Goal: Task Accomplishment & Management: Manage account settings

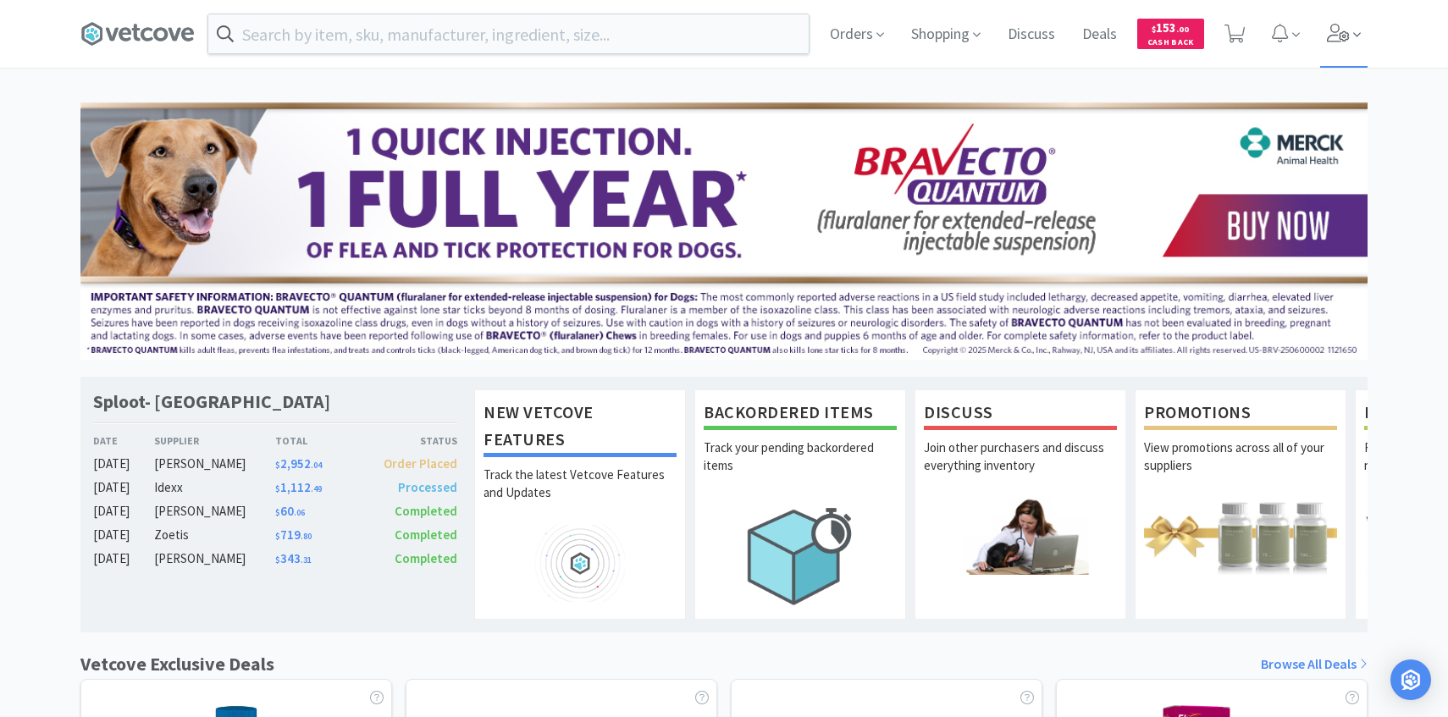
click at [1348, 36] on icon at bounding box center [1339, 33] width 24 height 19
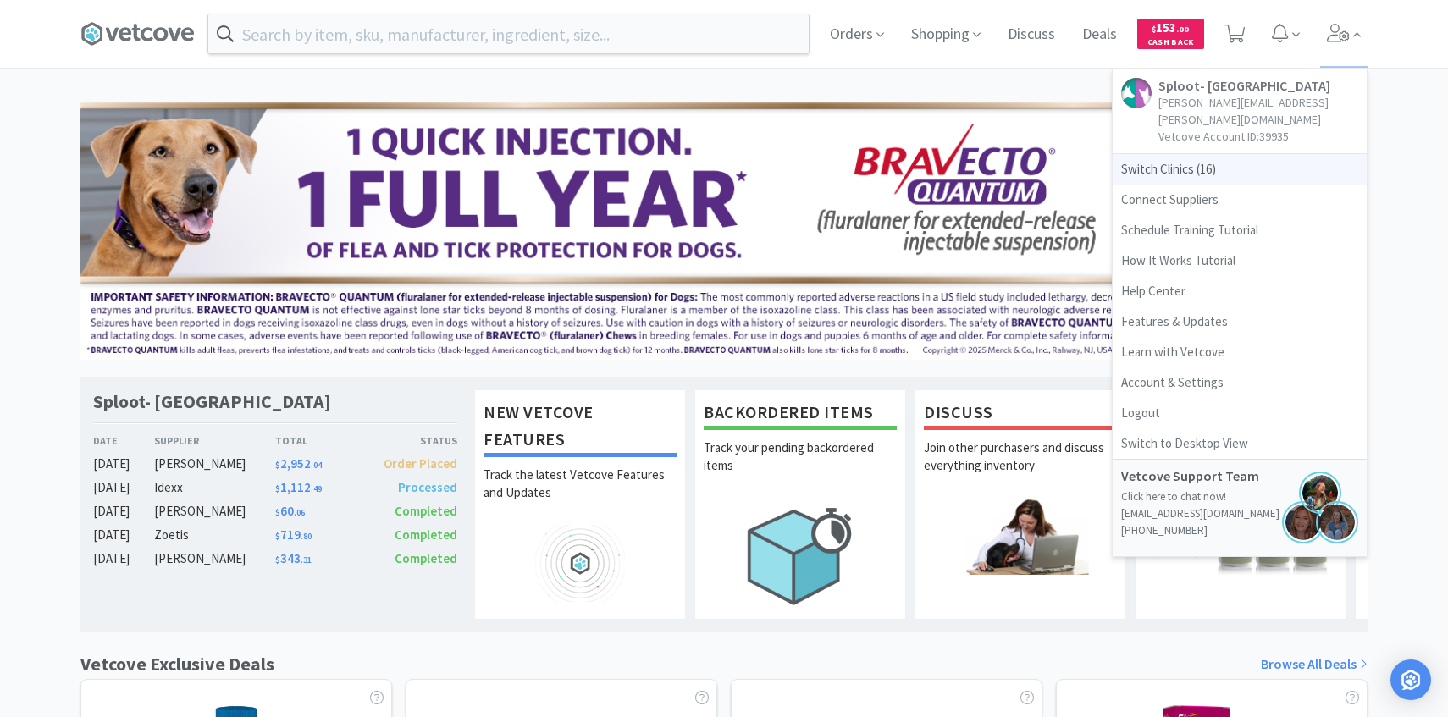
click at [1239, 155] on span "Switch Clinics ( 16 )" at bounding box center [1240, 169] width 254 height 30
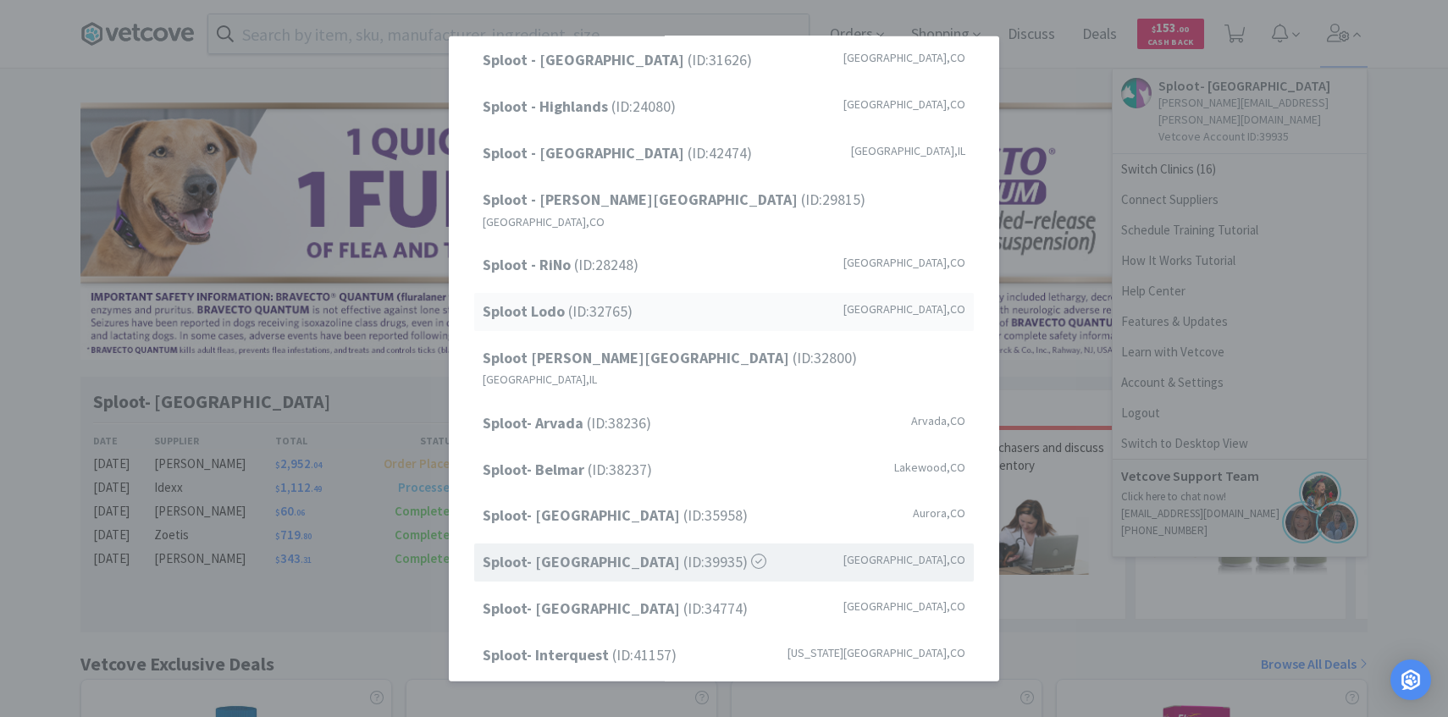
scroll to position [216, 0]
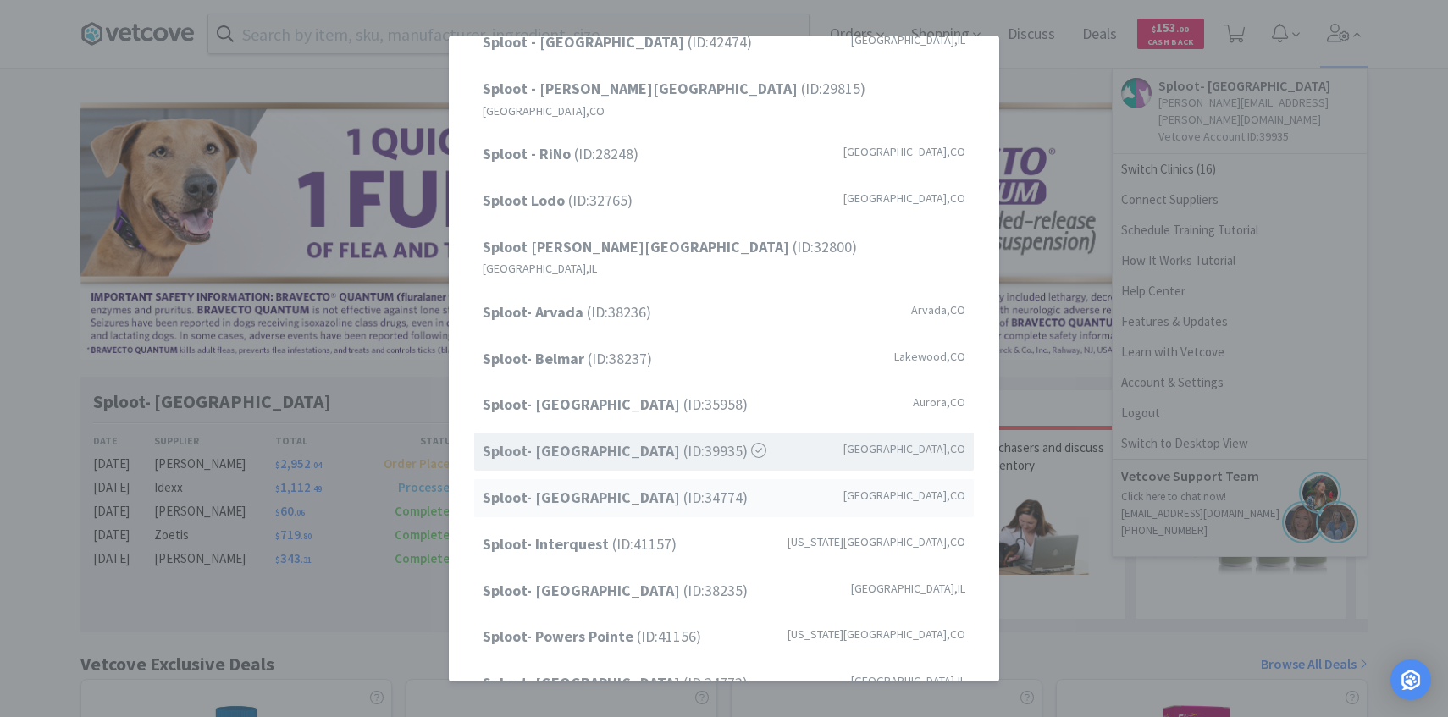
click at [666, 486] on span "Sploot- Highlands Ranch (ID: 34774 )" at bounding box center [615, 498] width 265 height 25
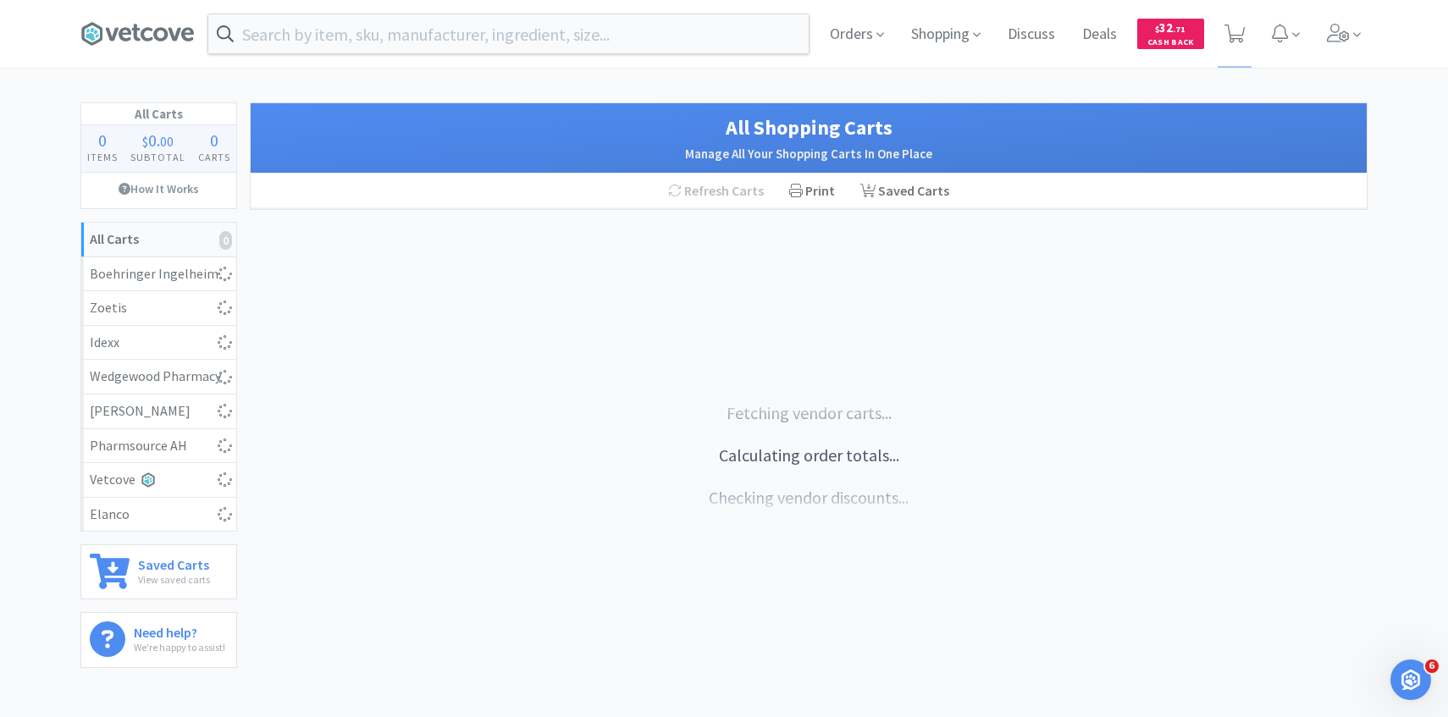
select select "10"
select select "3"
select select "1"
select select "5"
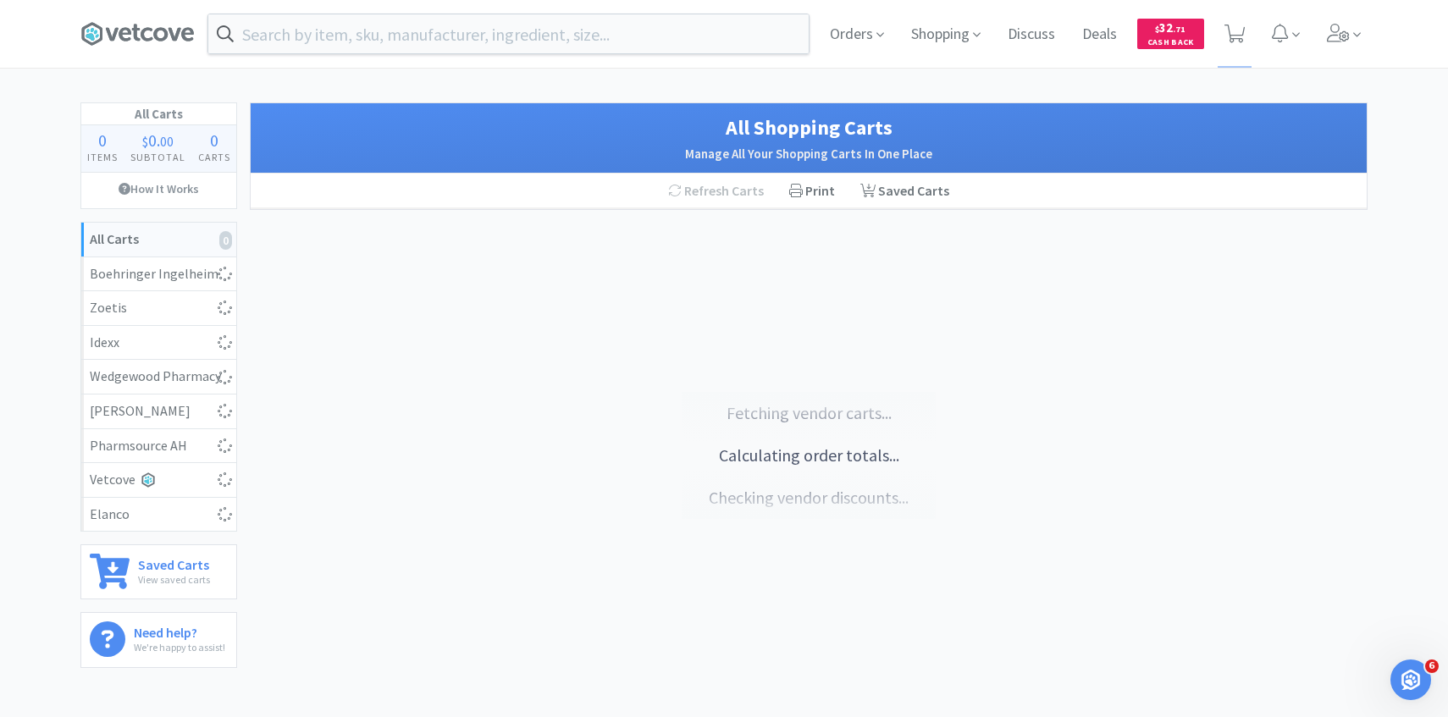
select select "1"
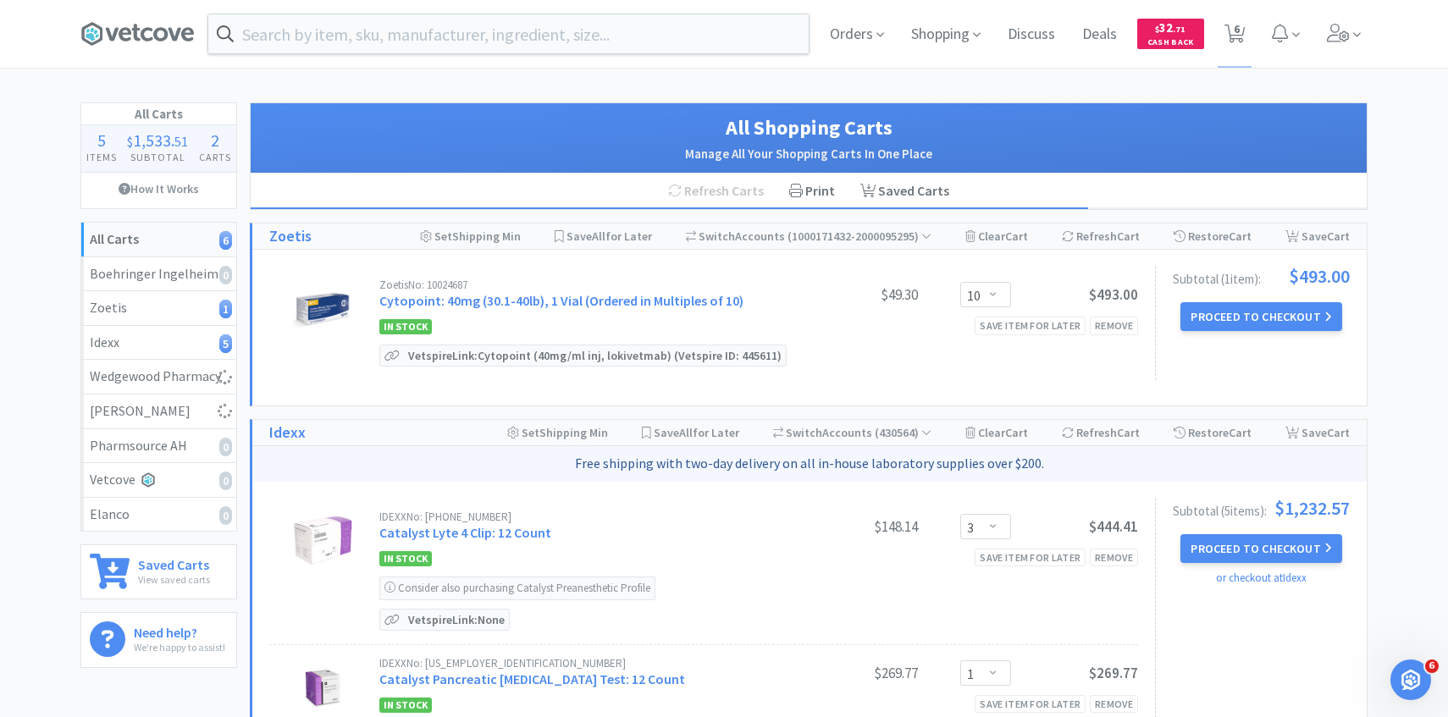
scroll to position [137, 0]
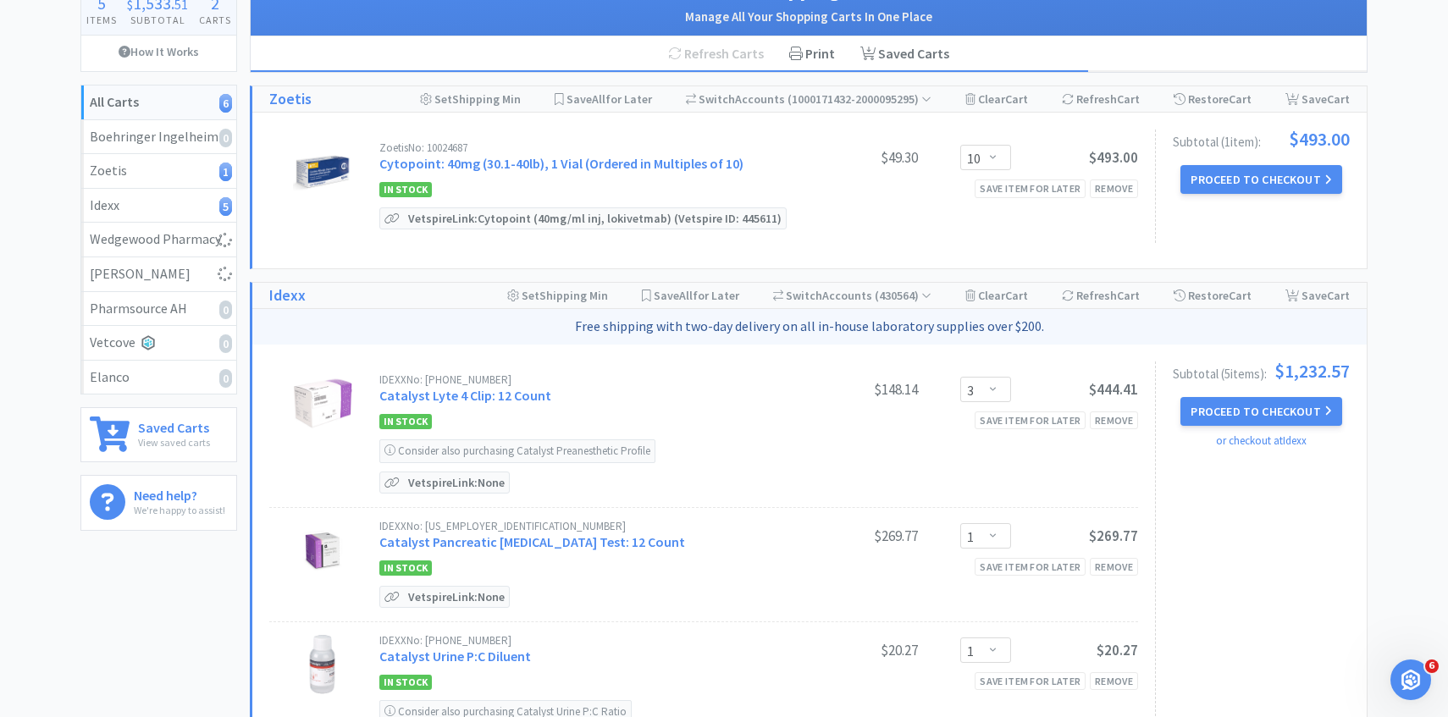
select select "3"
select select "1"
select select "4"
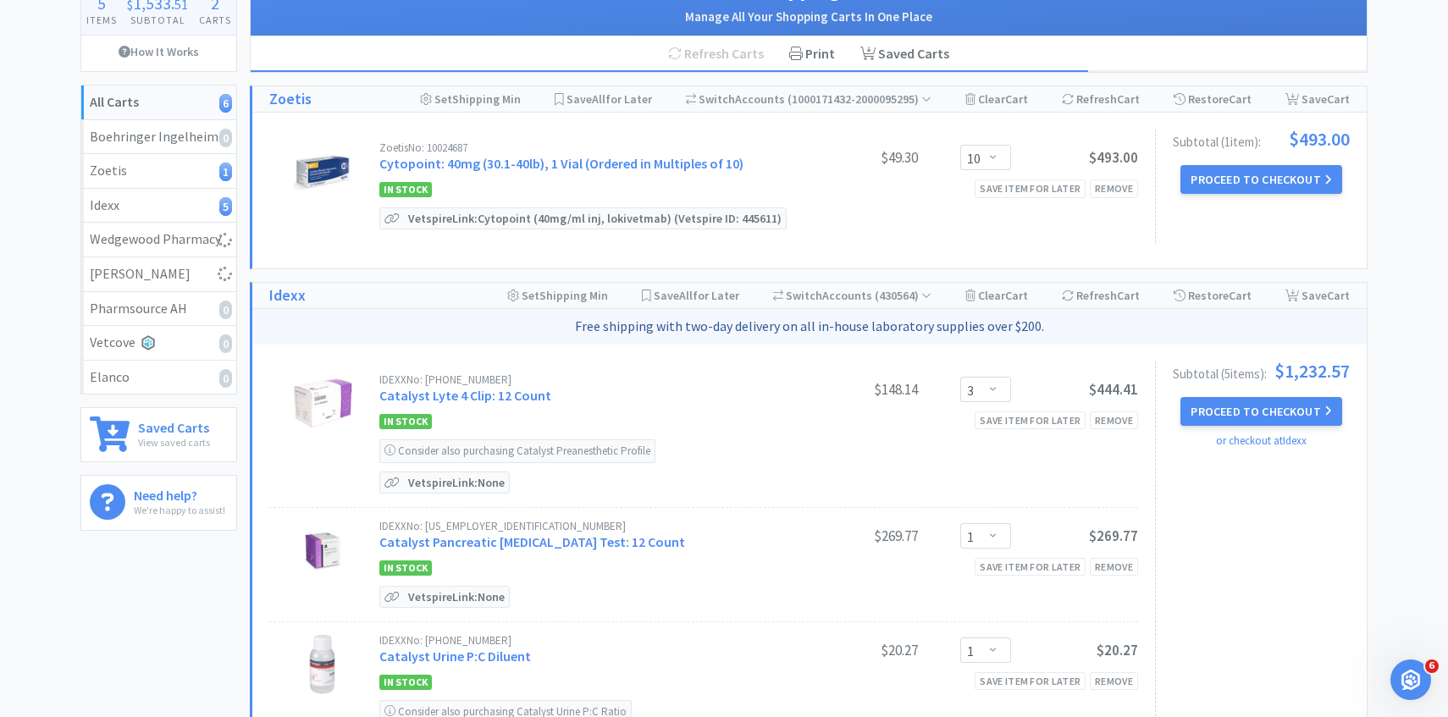
select select "1"
select select "4"
select select "1"
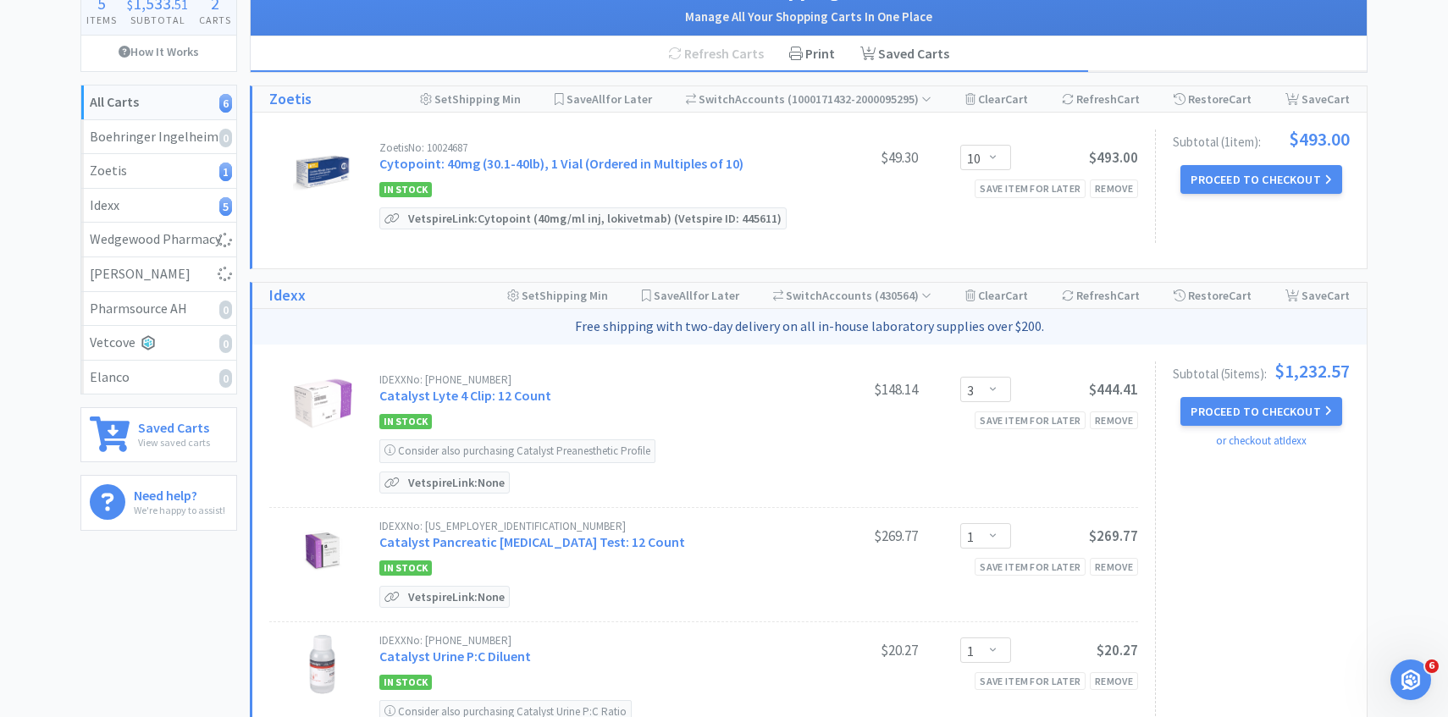
select select "1"
select select "2"
select select "1"
select select "50"
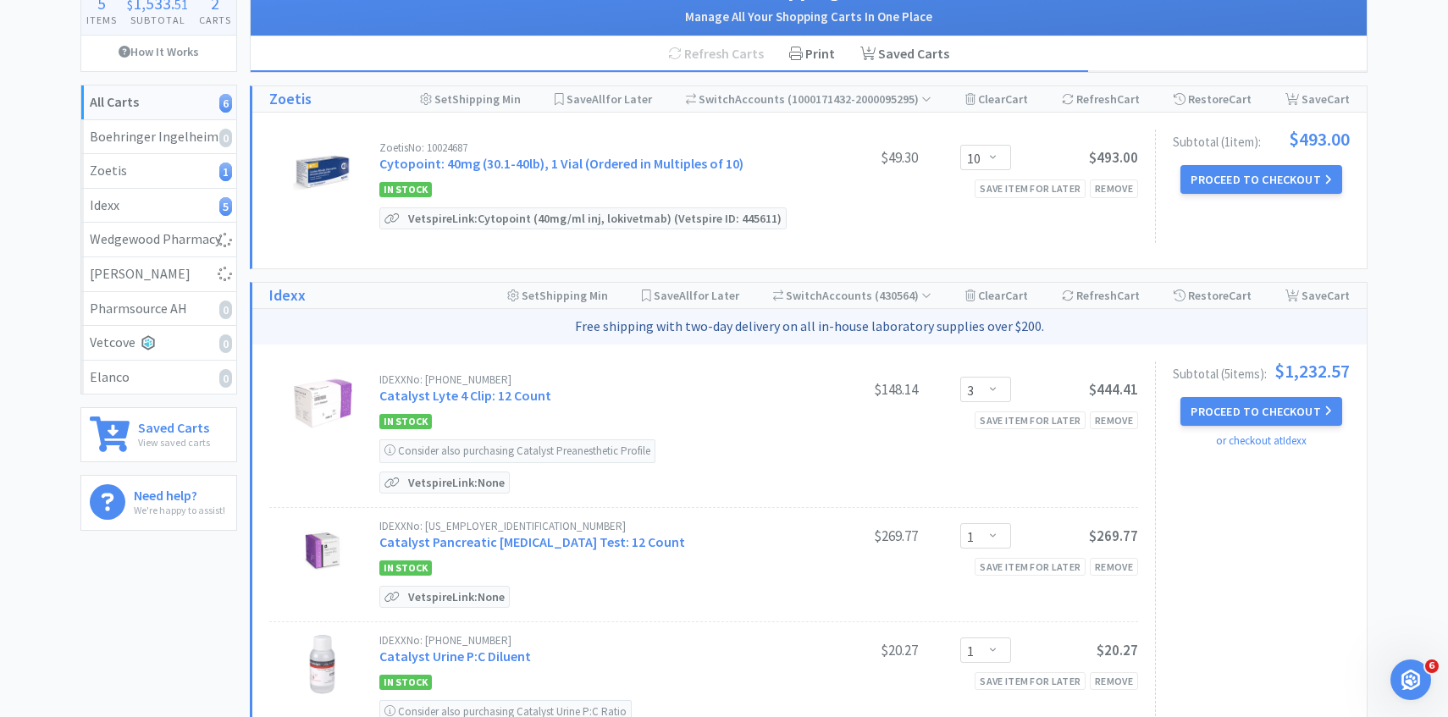
select select "50"
select select "30"
select select "2"
select select "3"
select select "1"
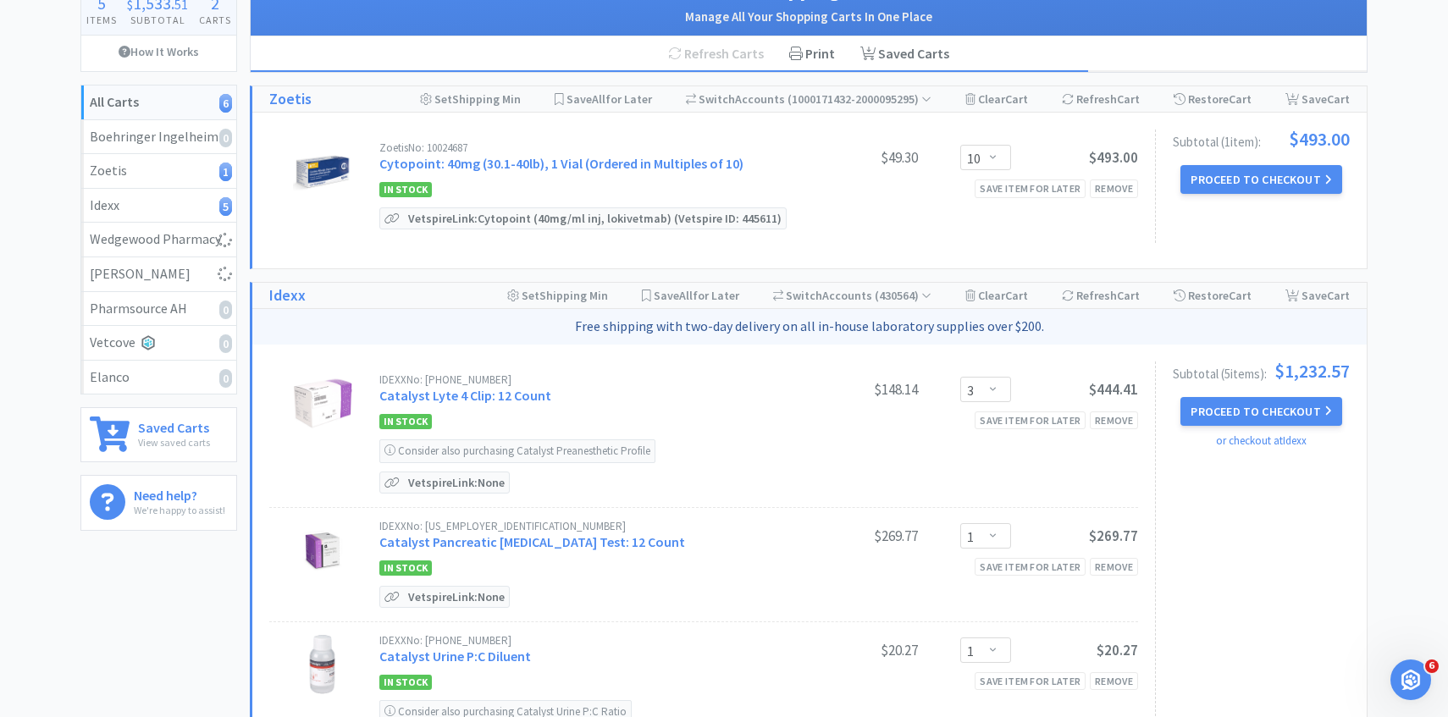
select select "1"
select select "6"
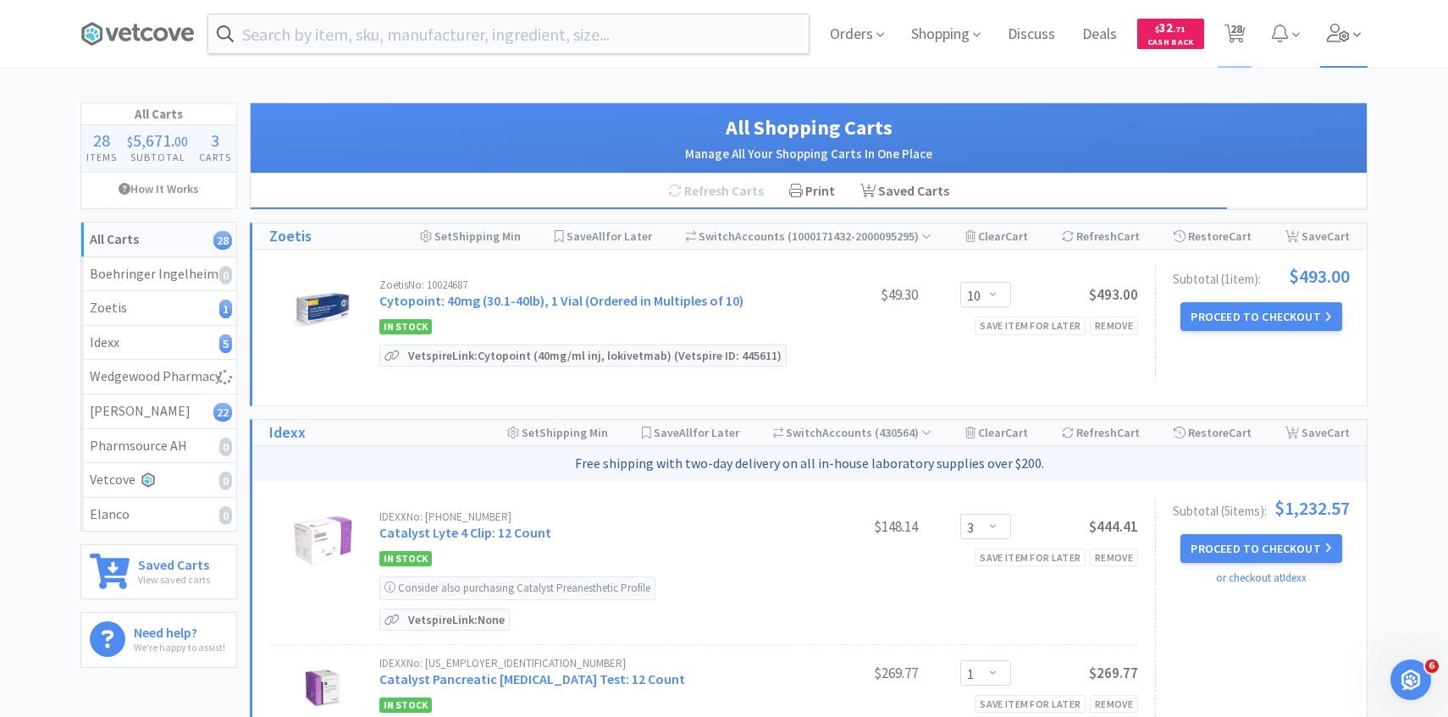
click at [1337, 25] on icon at bounding box center [1338, 33] width 23 height 19
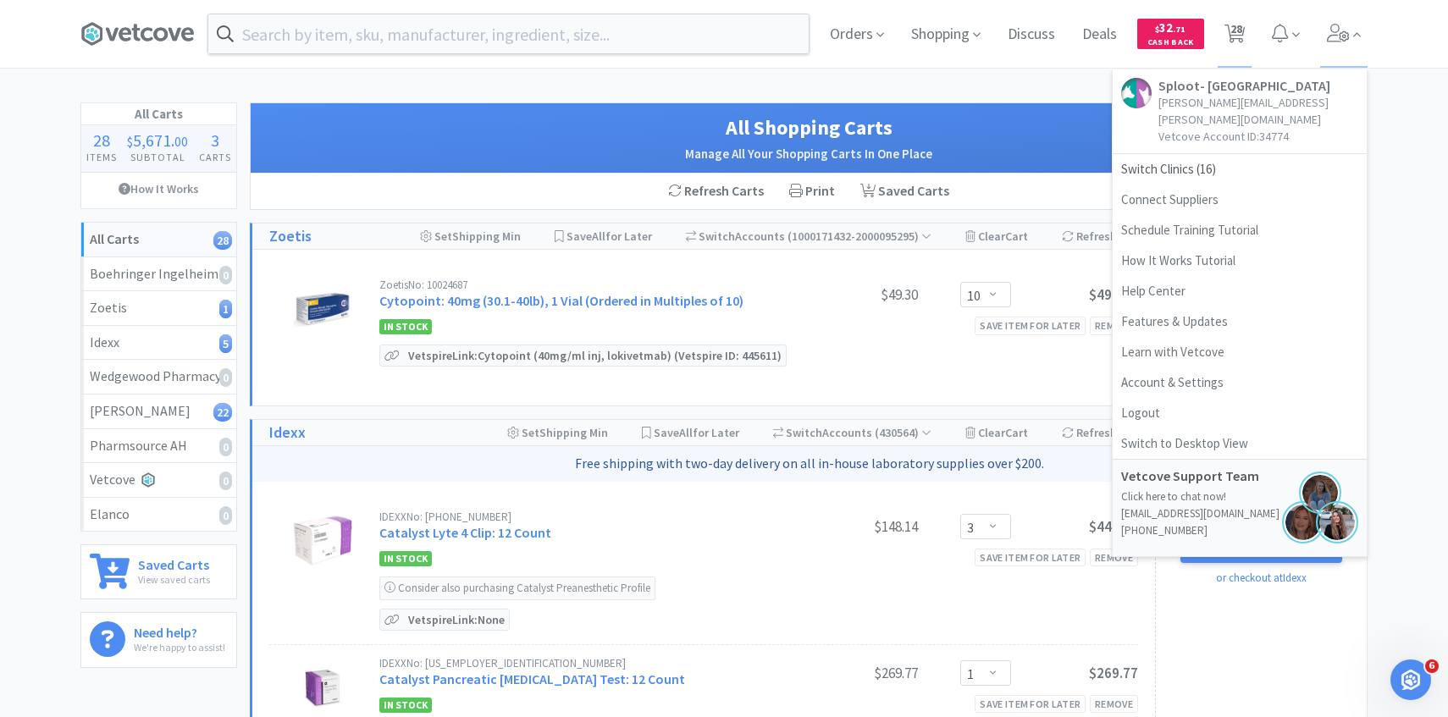
click at [1014, 140] on h1 "All Shopping Carts" at bounding box center [809, 128] width 1082 height 32
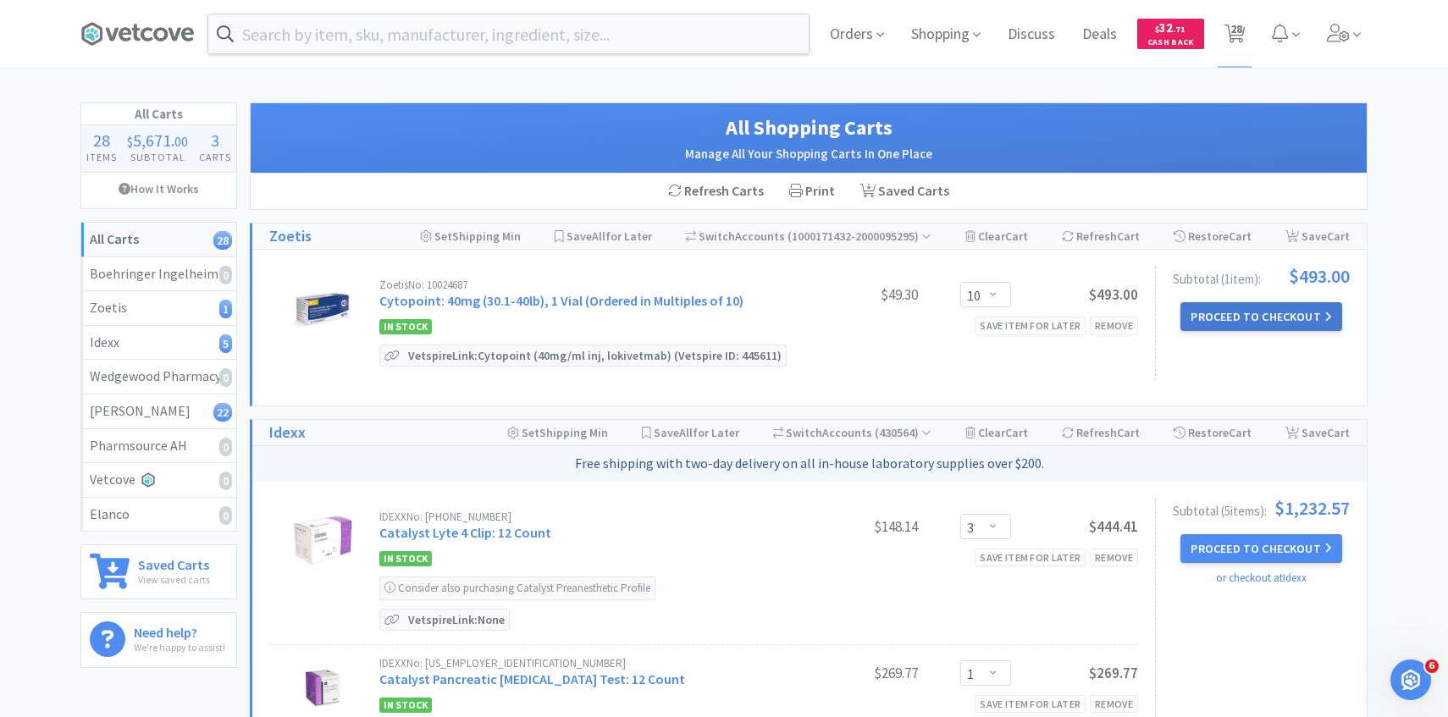
click at [1230, 313] on button "Proceed to Checkout" at bounding box center [1261, 316] width 161 height 29
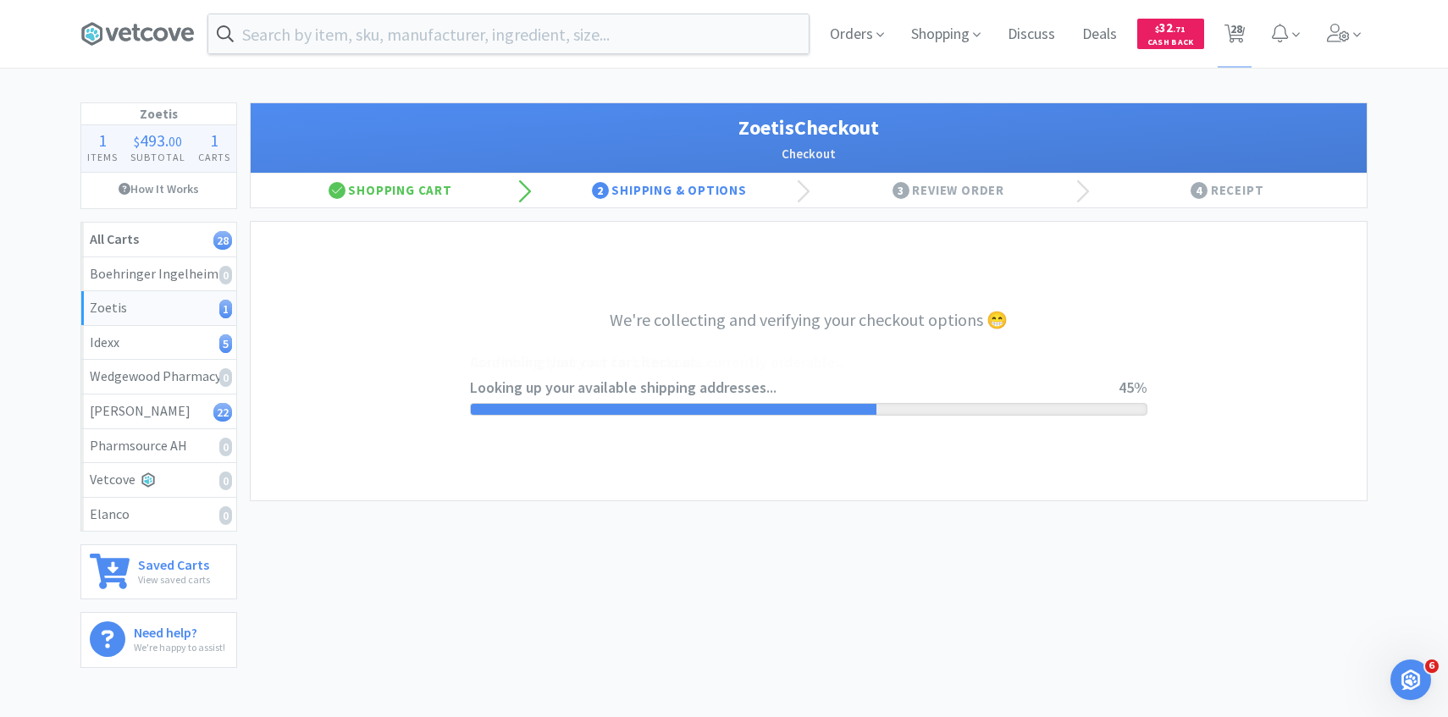
select select "invoice"
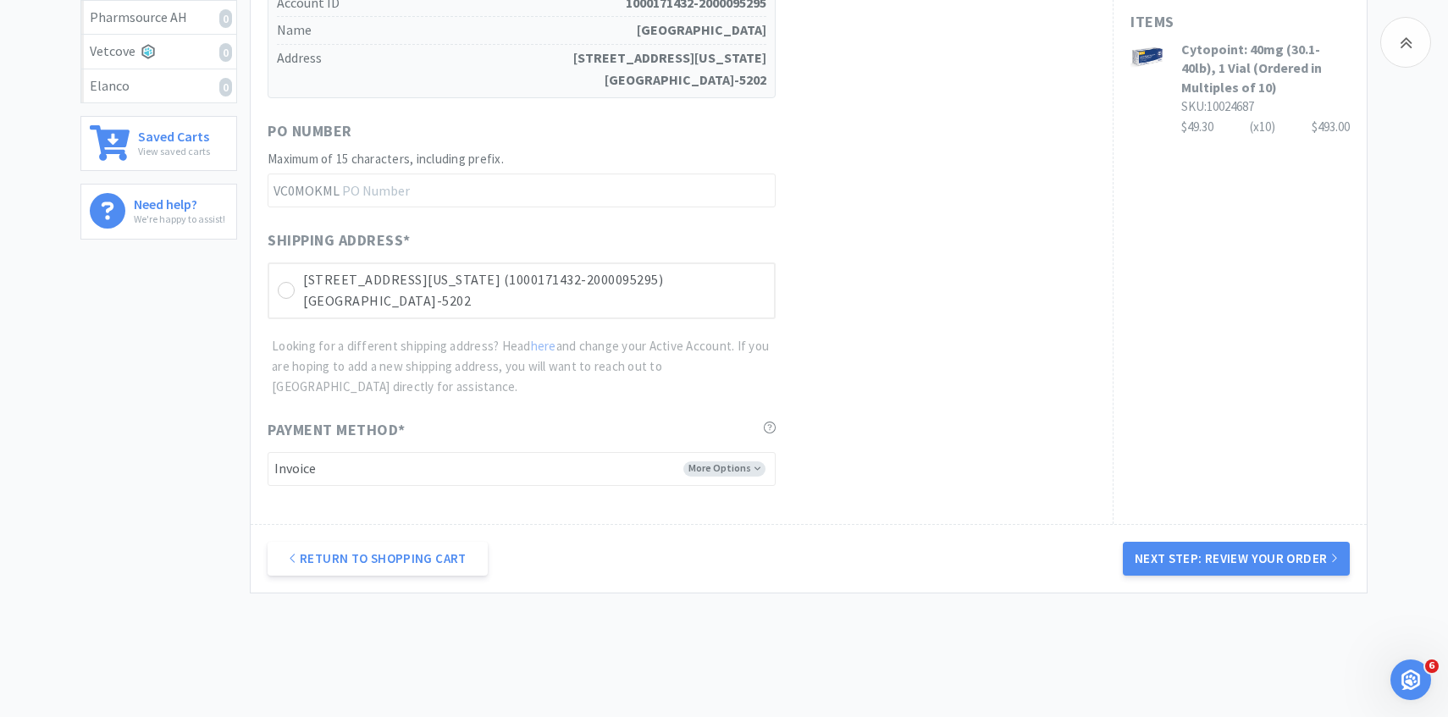
scroll to position [478, 0]
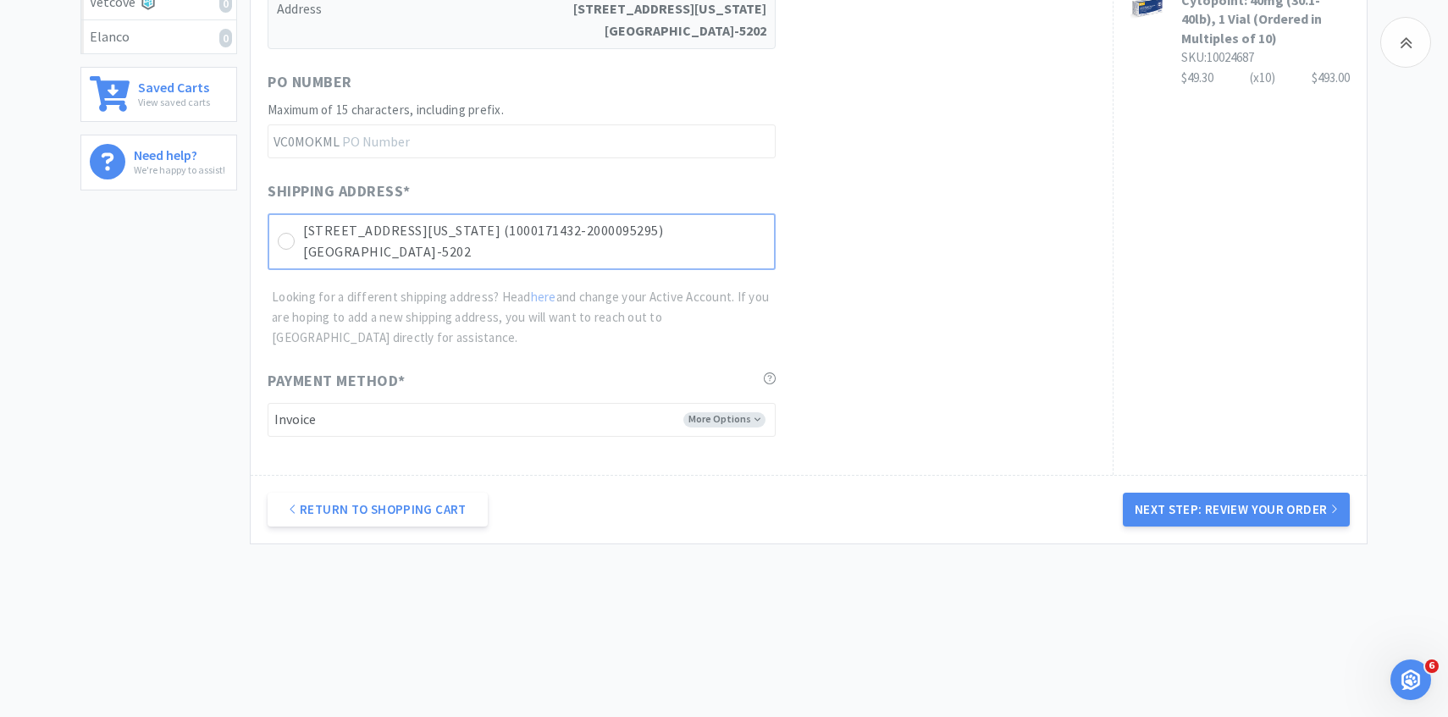
click at [700, 238] on p "9362 S Colorado Blvd Unit D02 (1000171432-2000095295)" at bounding box center [534, 231] width 462 height 22
click at [1173, 510] on button "Next Step: Review Your Order" at bounding box center [1236, 510] width 227 height 34
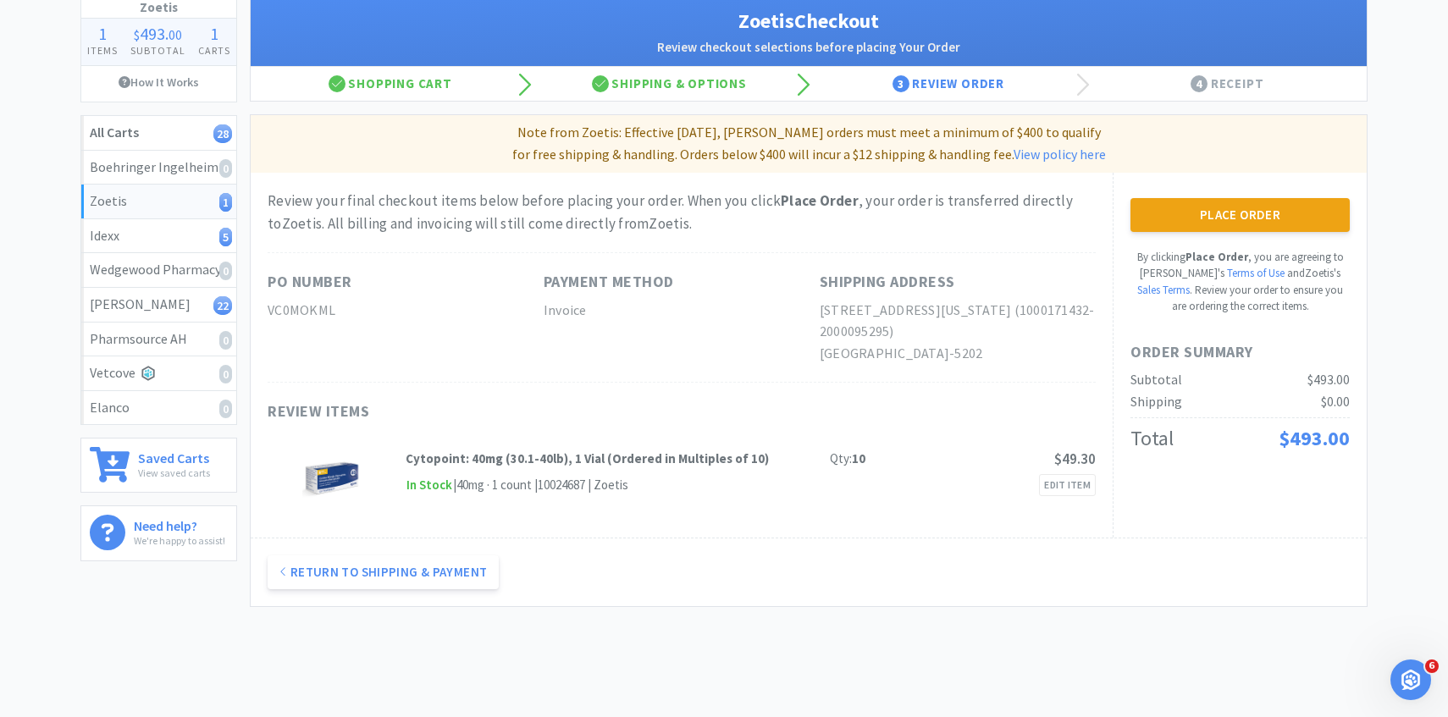
scroll to position [0, 0]
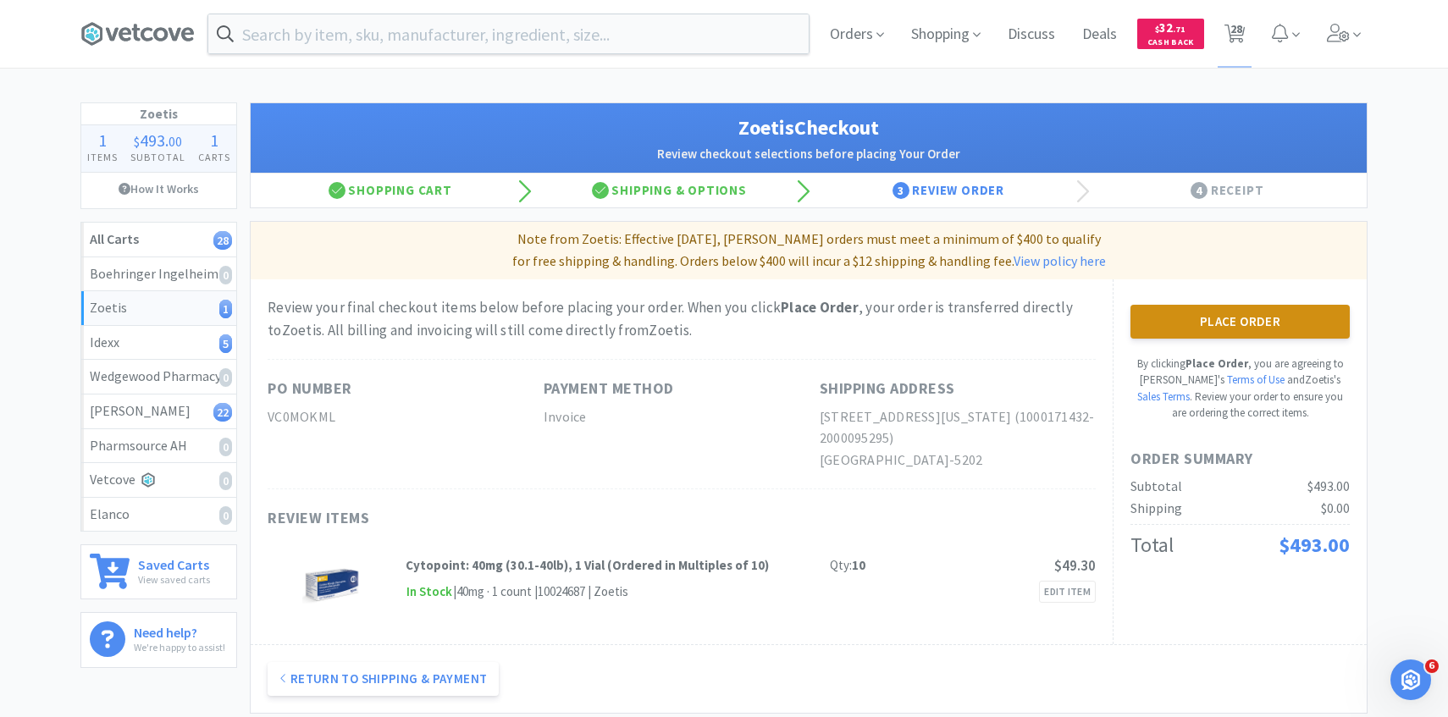
click at [1175, 311] on button "Place Order" at bounding box center [1240, 322] width 219 height 34
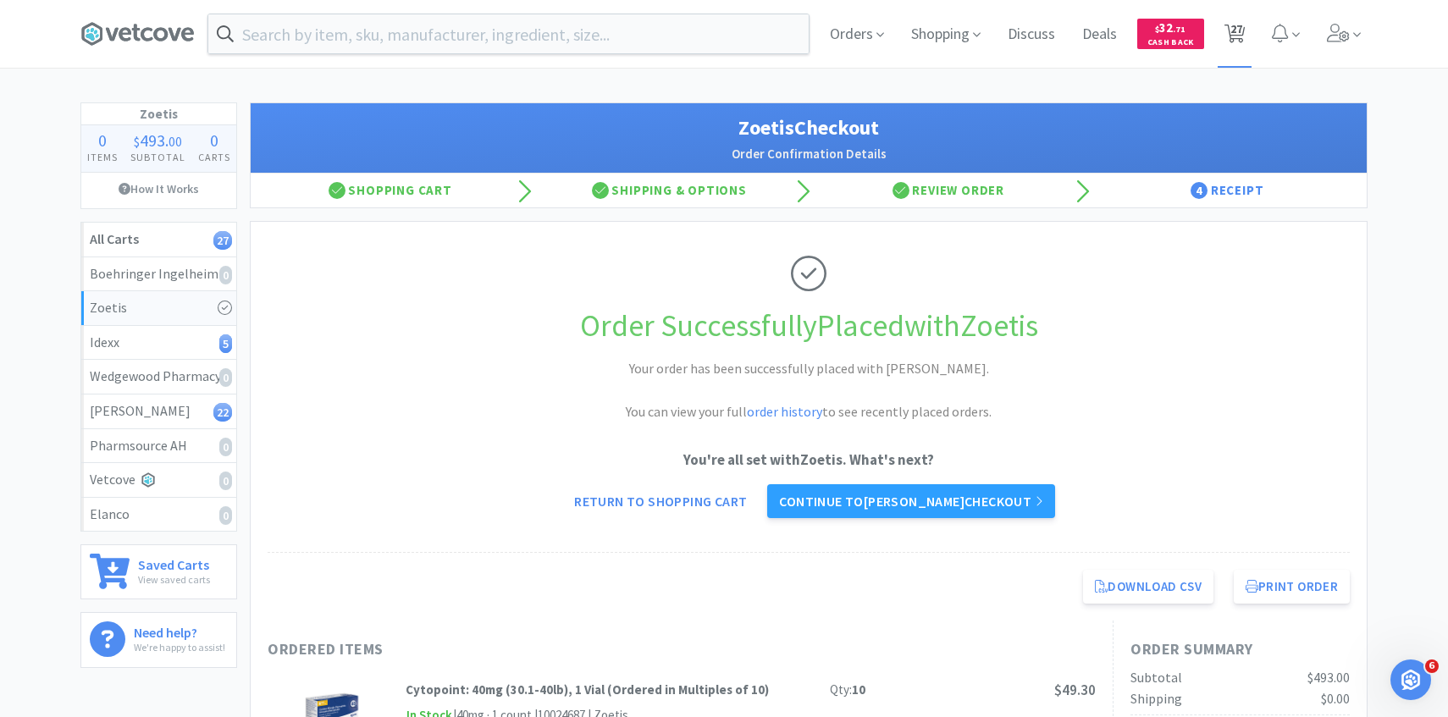
click at [1229, 45] on span "27" at bounding box center [1235, 34] width 21 height 24
select select "3"
select select "1"
select select "5"
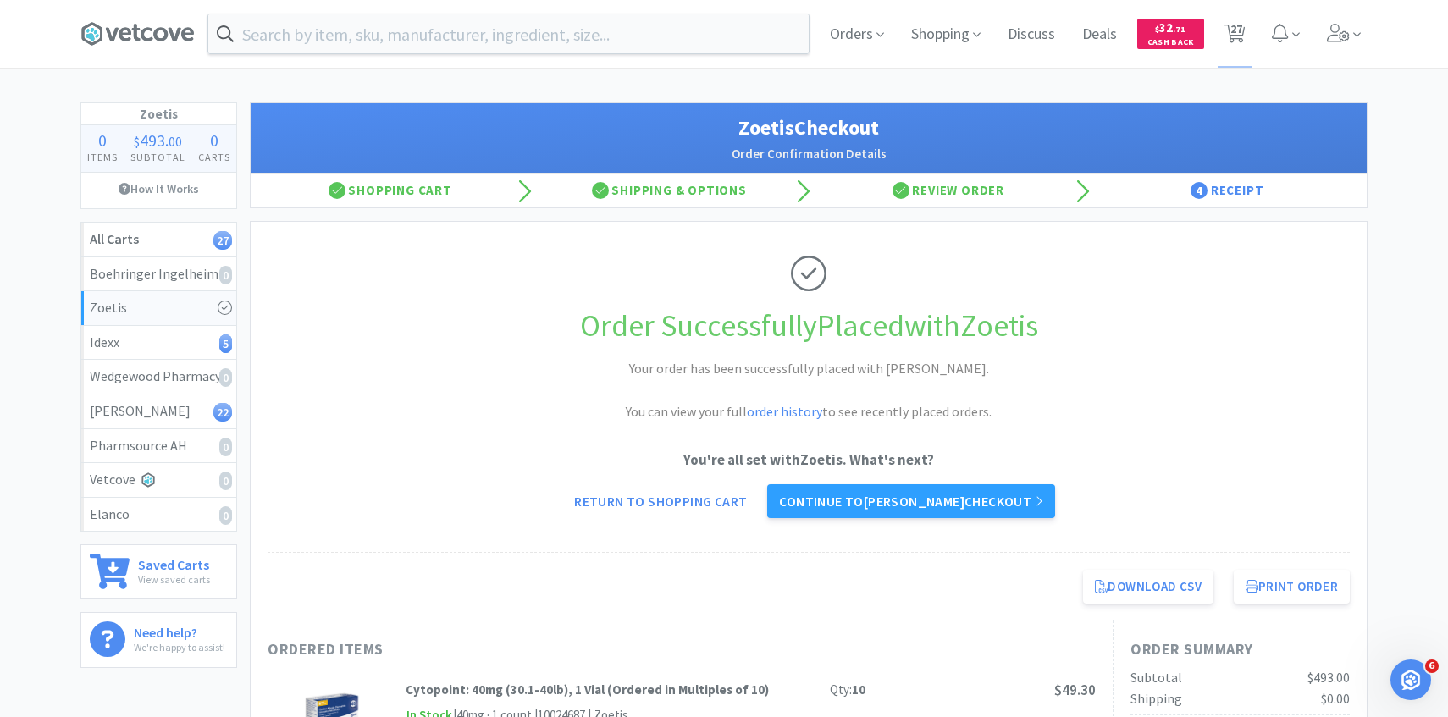
select select "1"
select select "3"
select select "1"
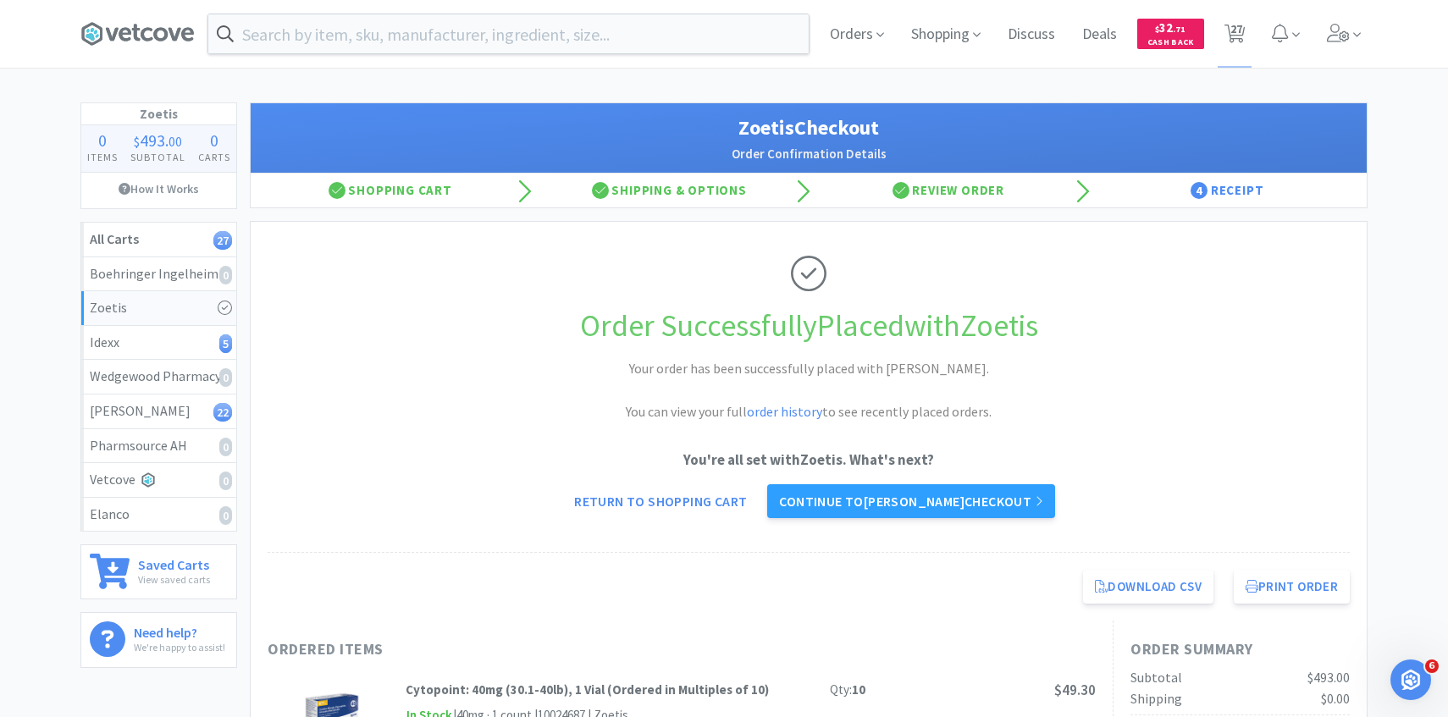
select select "4"
select select "1"
select select "4"
select select "1"
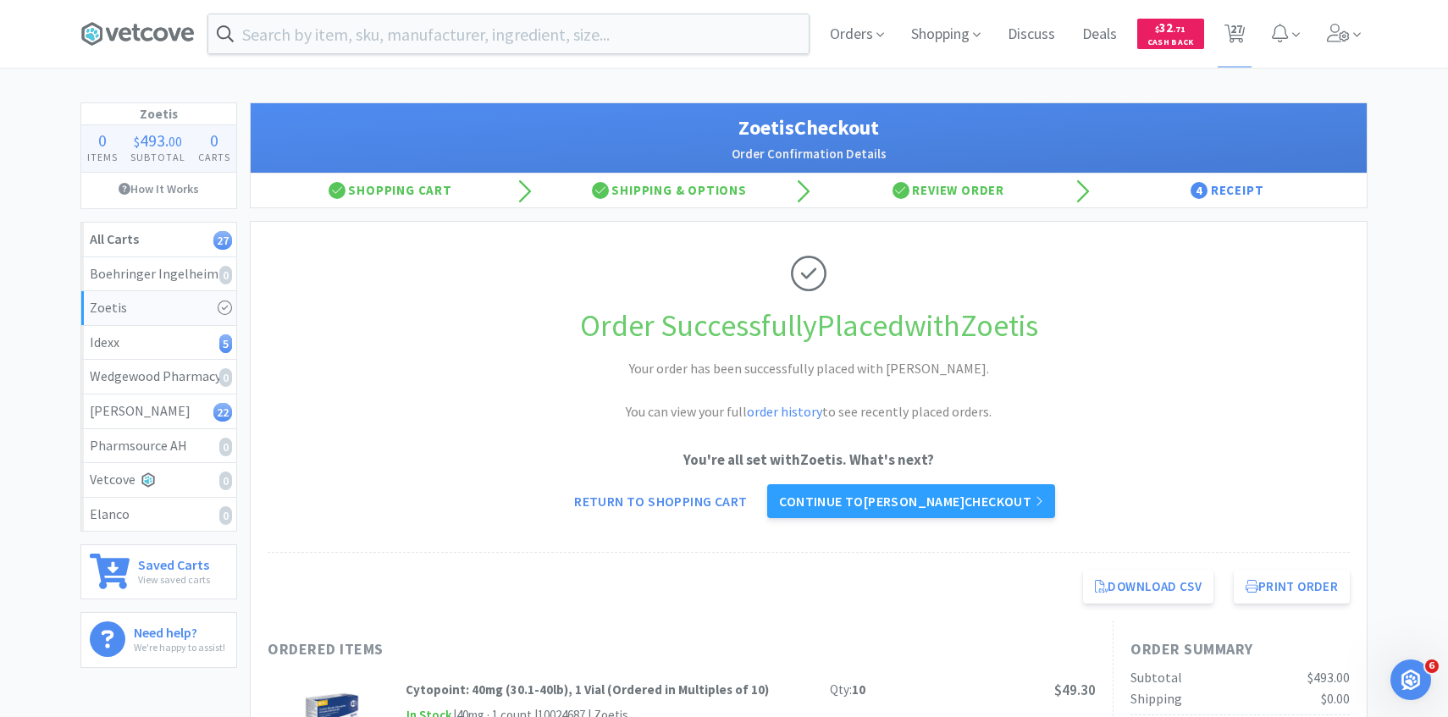
select select "1"
select select "2"
select select "1"
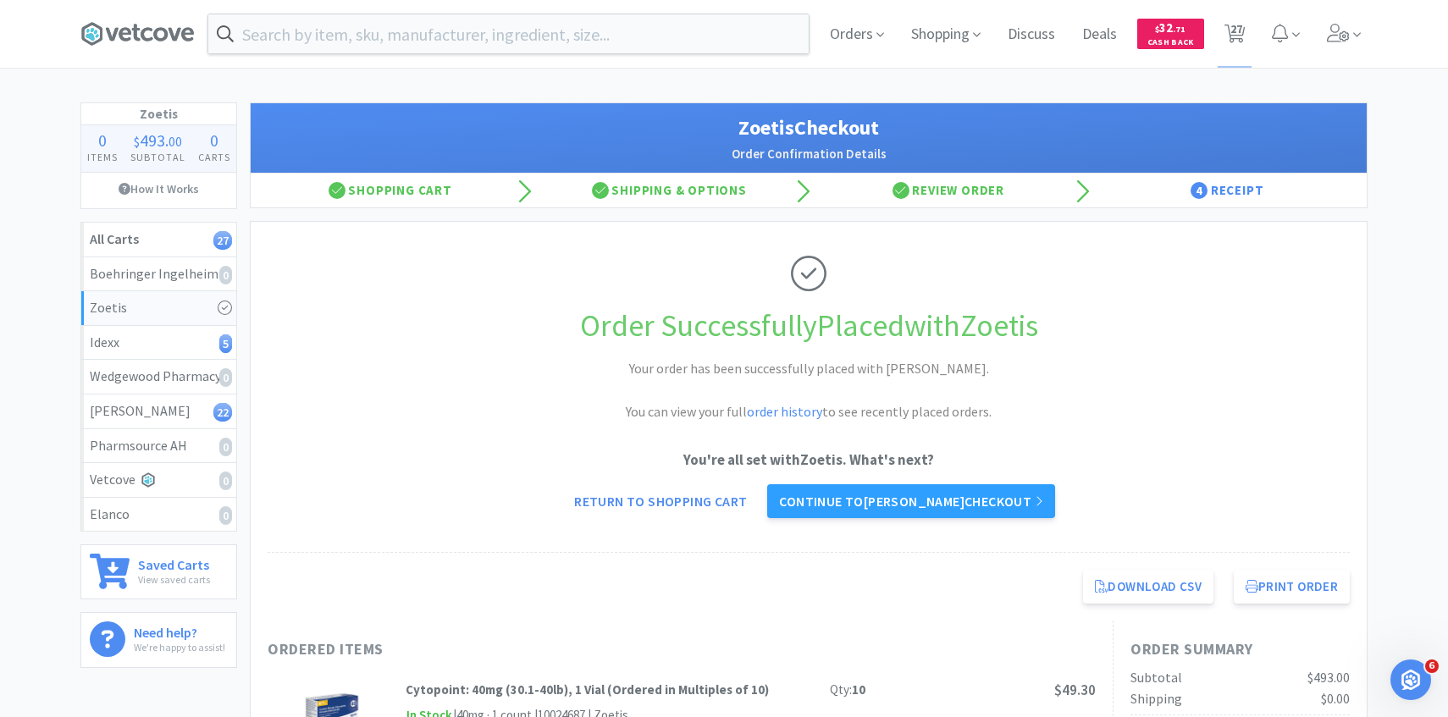
select select "50"
select select "30"
select select "2"
select select "3"
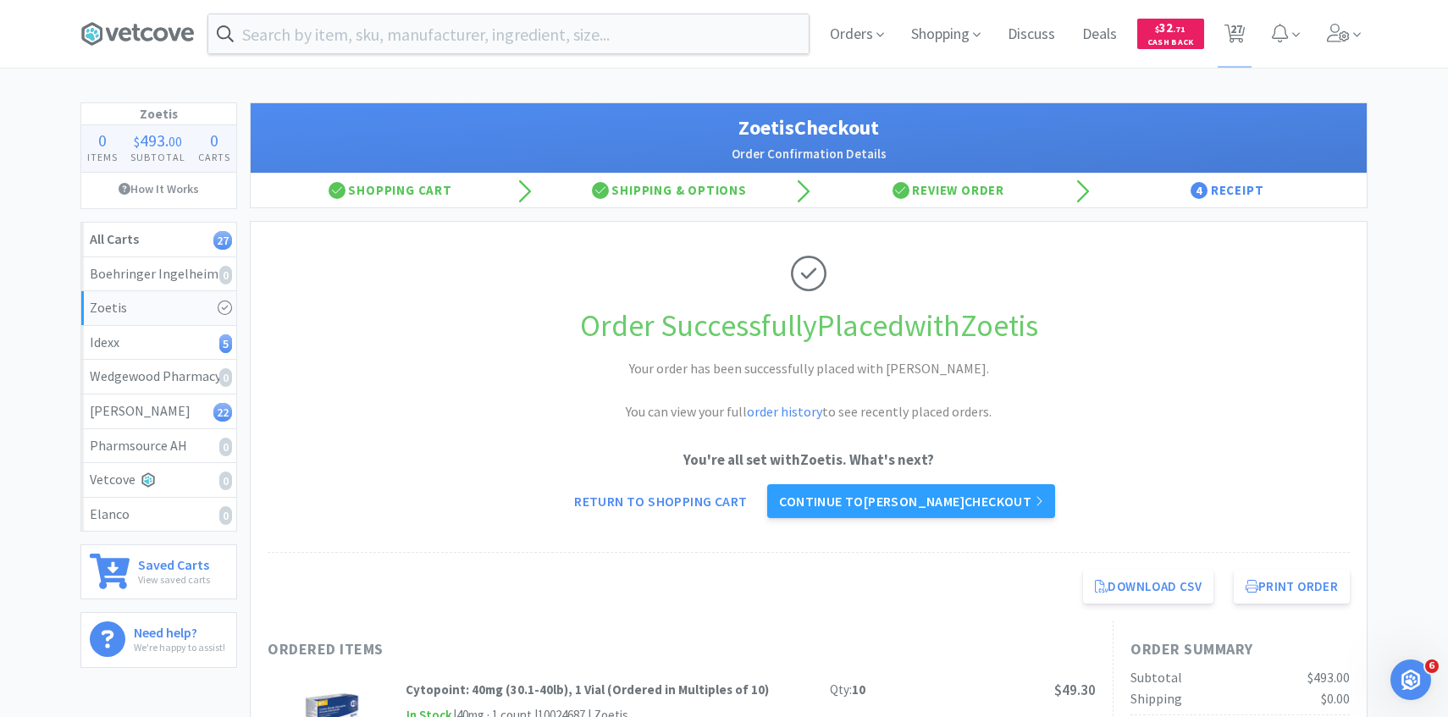
select select "1"
select select "6"
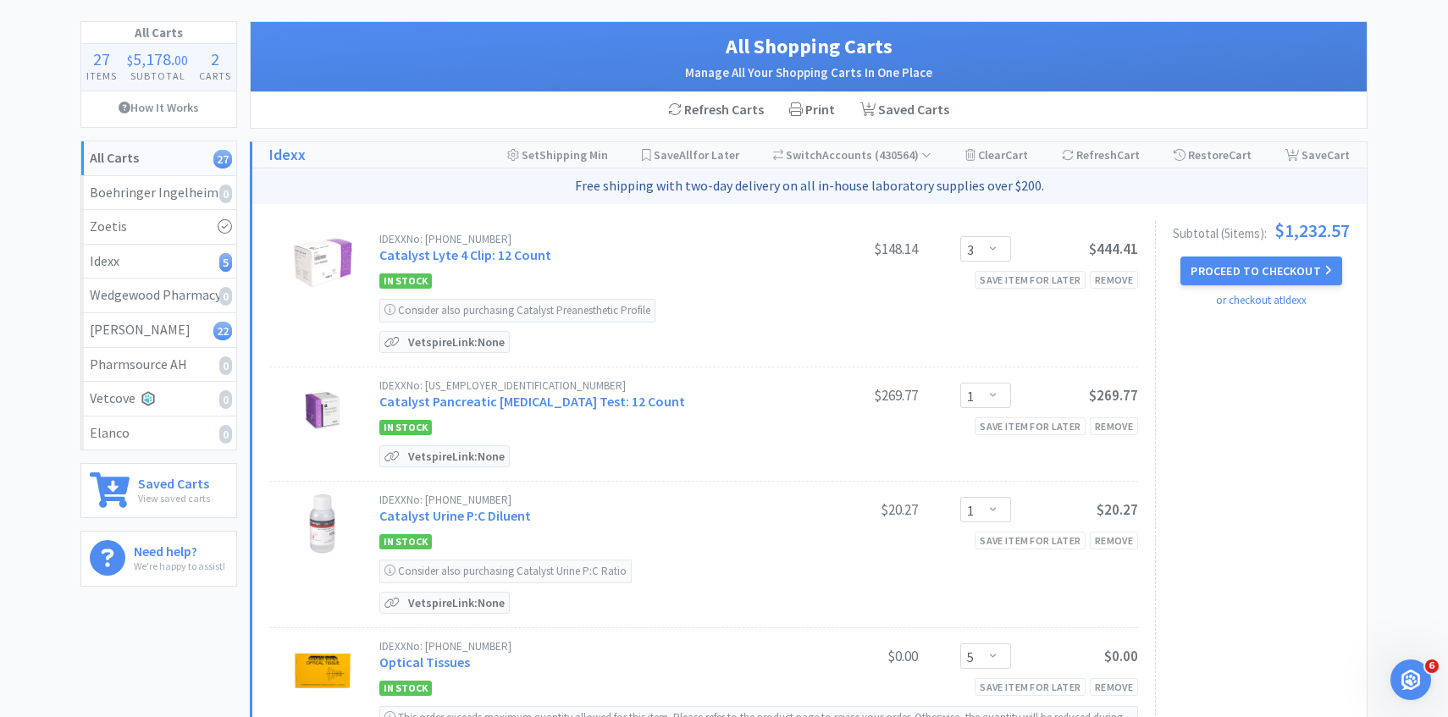
scroll to position [80, 0]
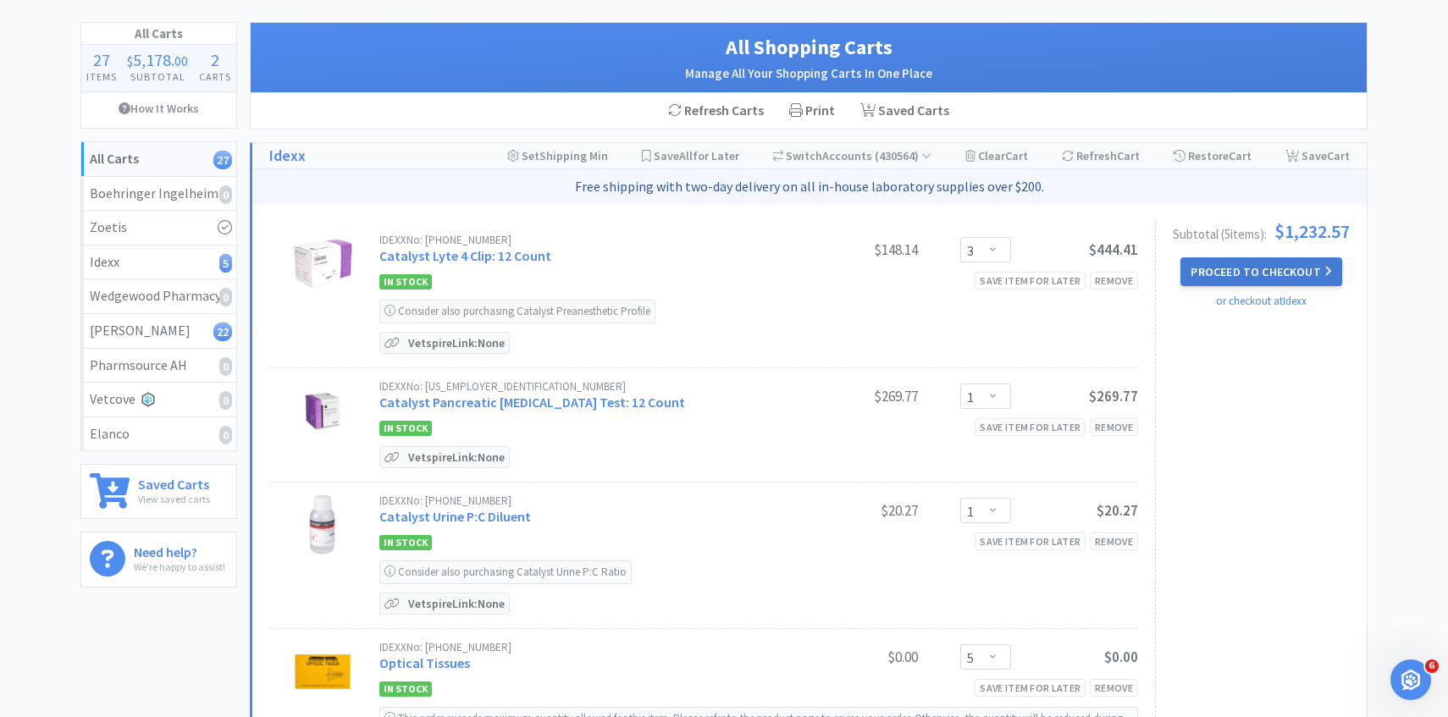
click at [1225, 263] on button "Proceed to Checkout" at bounding box center [1261, 271] width 161 height 29
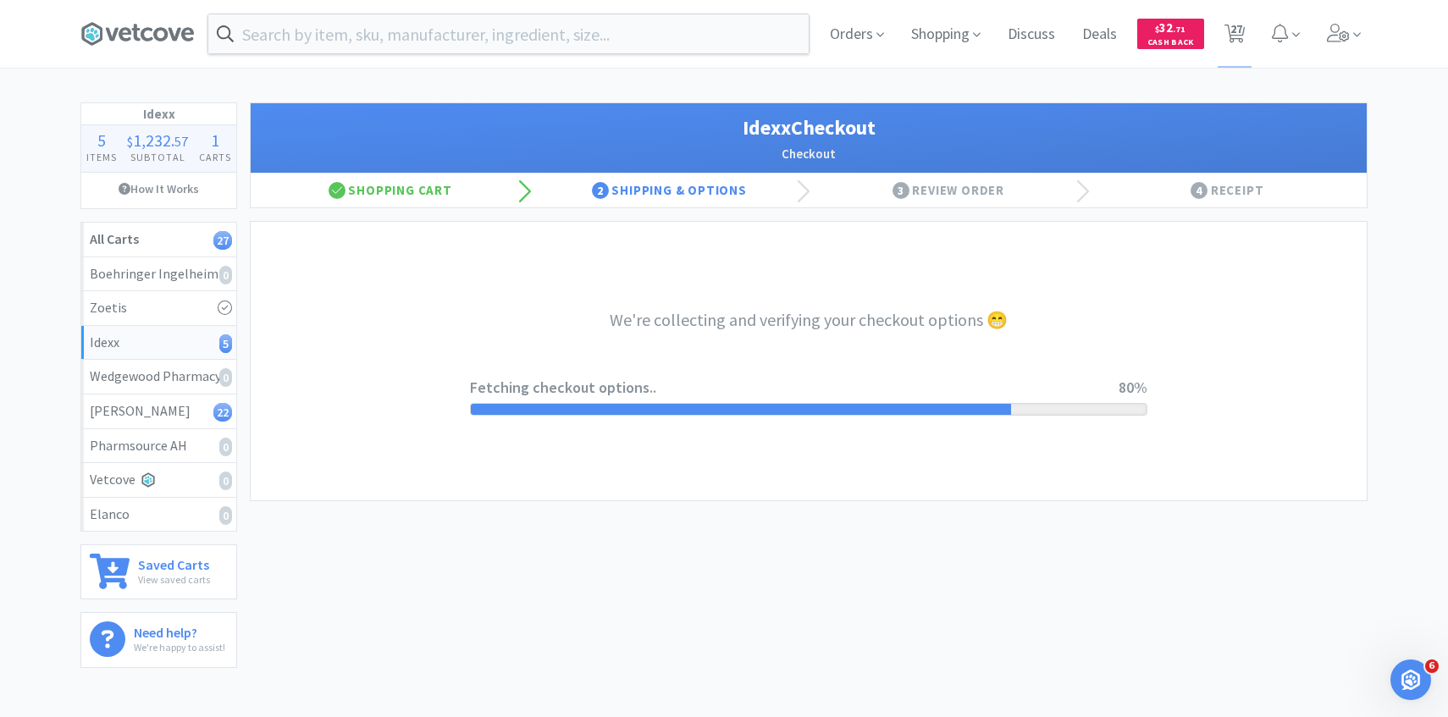
select select "904"
select select "003"
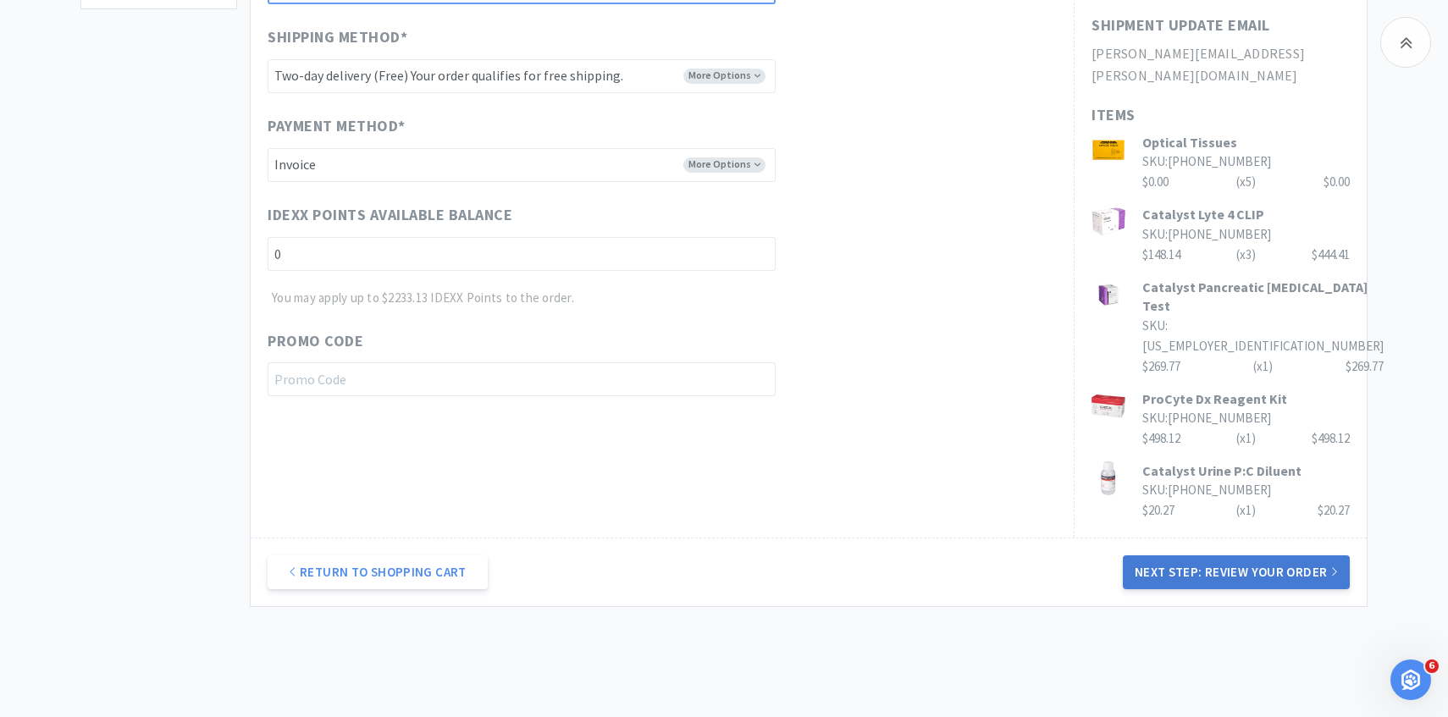
click at [1133, 556] on button "Next Step: Review Your Order" at bounding box center [1236, 573] width 227 height 34
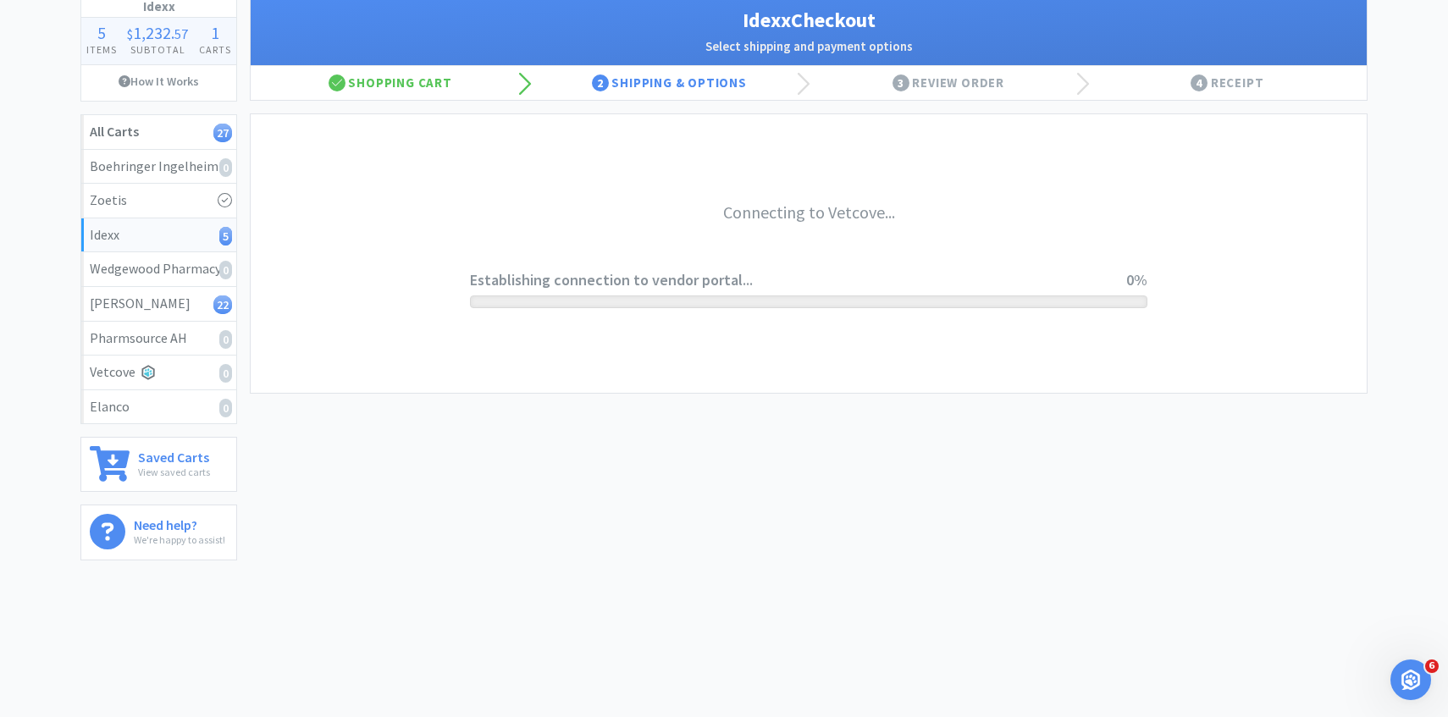
scroll to position [107, 0]
click at [1162, 508] on div "Idexx Checkout Select shipping and payment options Shopping Cart 2 Shipping & O…" at bounding box center [809, 276] width 1118 height 561
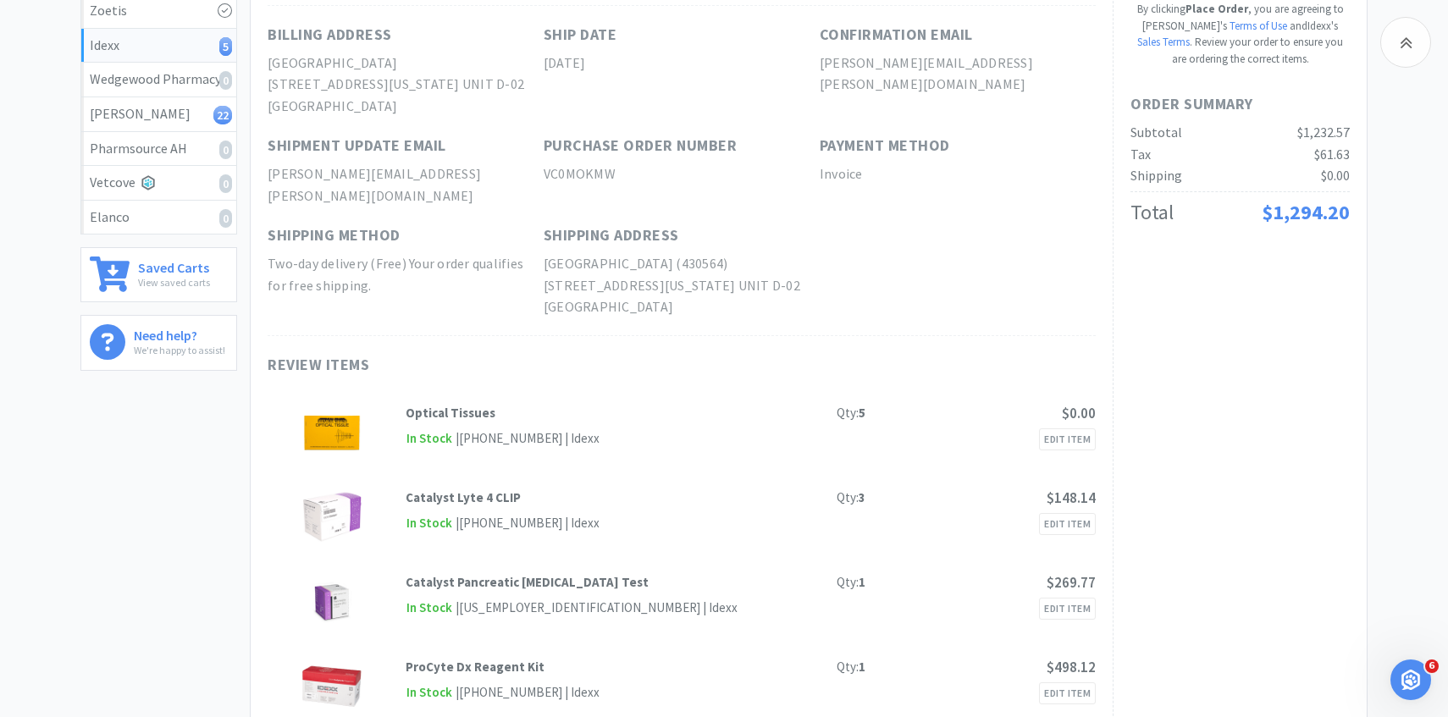
scroll to position [0, 0]
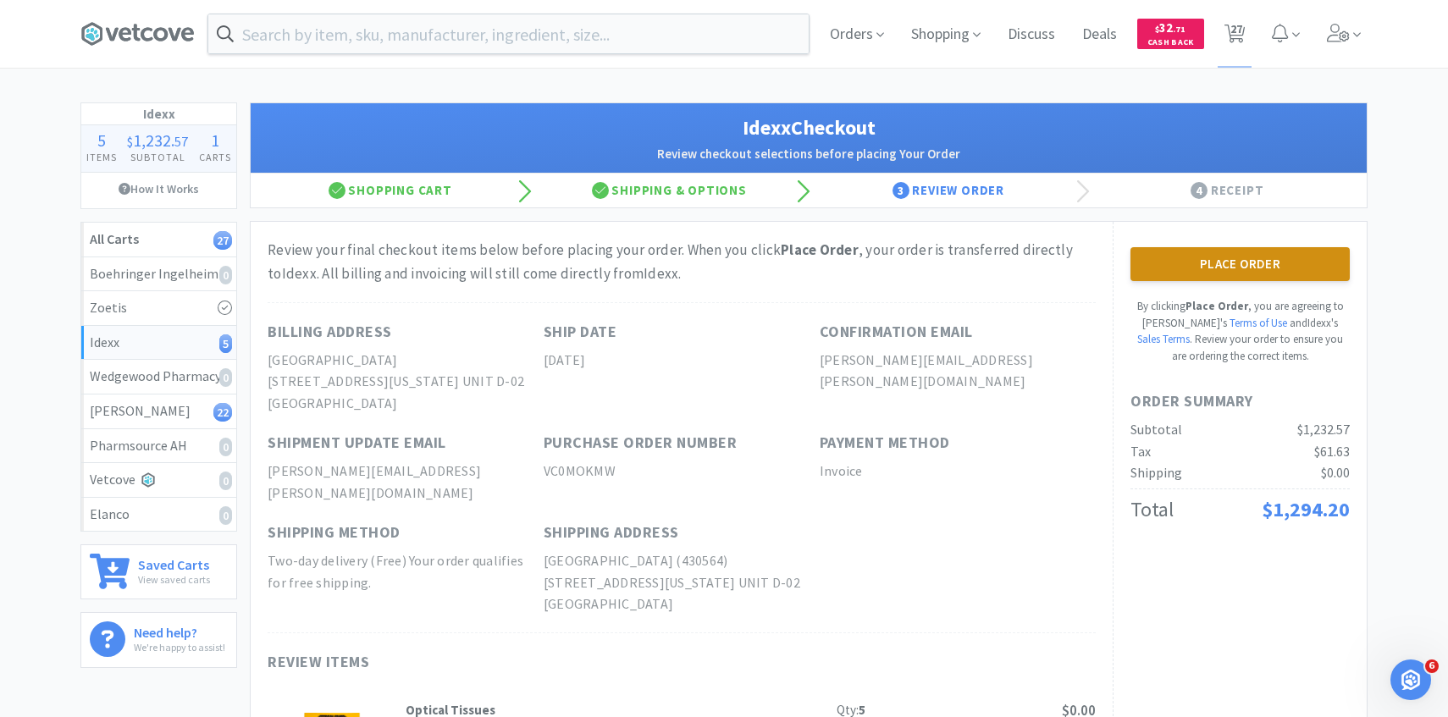
click at [1152, 258] on button "Place Order" at bounding box center [1240, 264] width 219 height 34
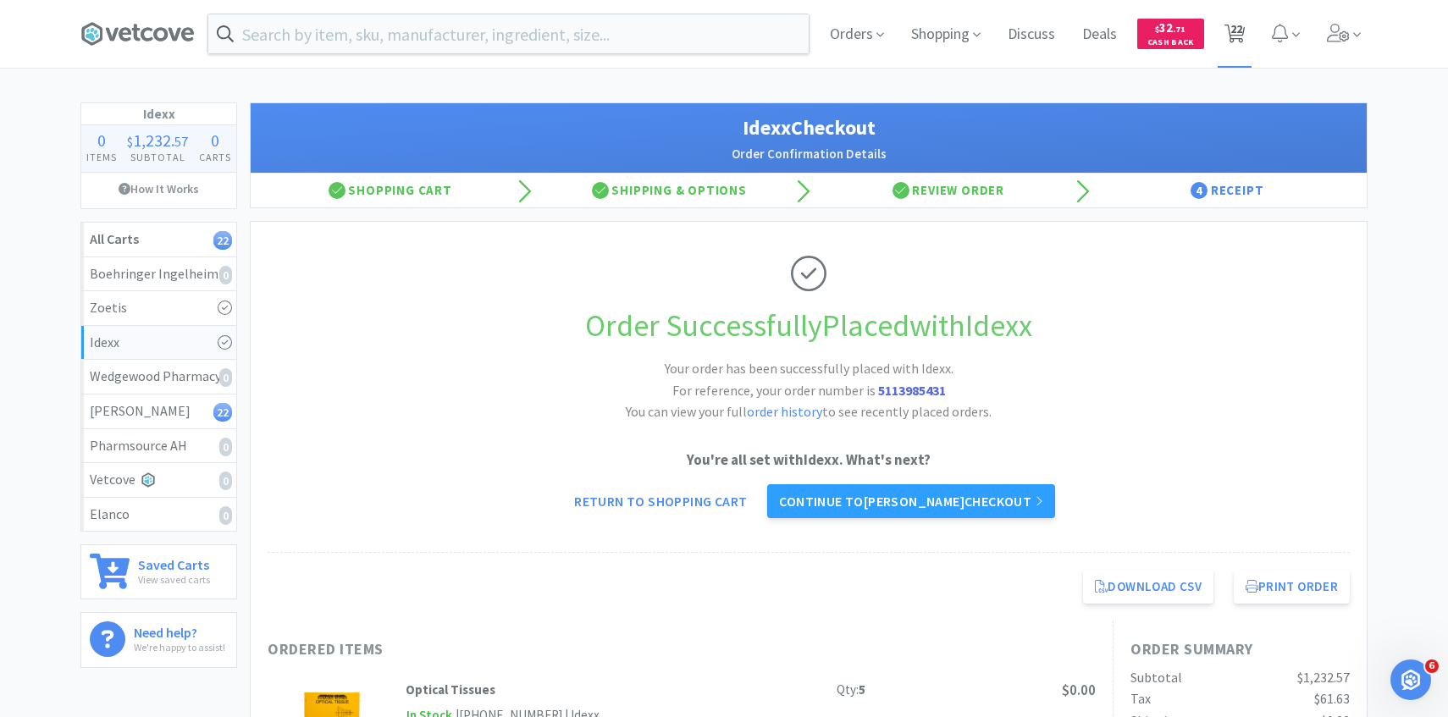
click at [1235, 33] on span "22" at bounding box center [1237, 29] width 12 height 68
select select "3"
select select "1"
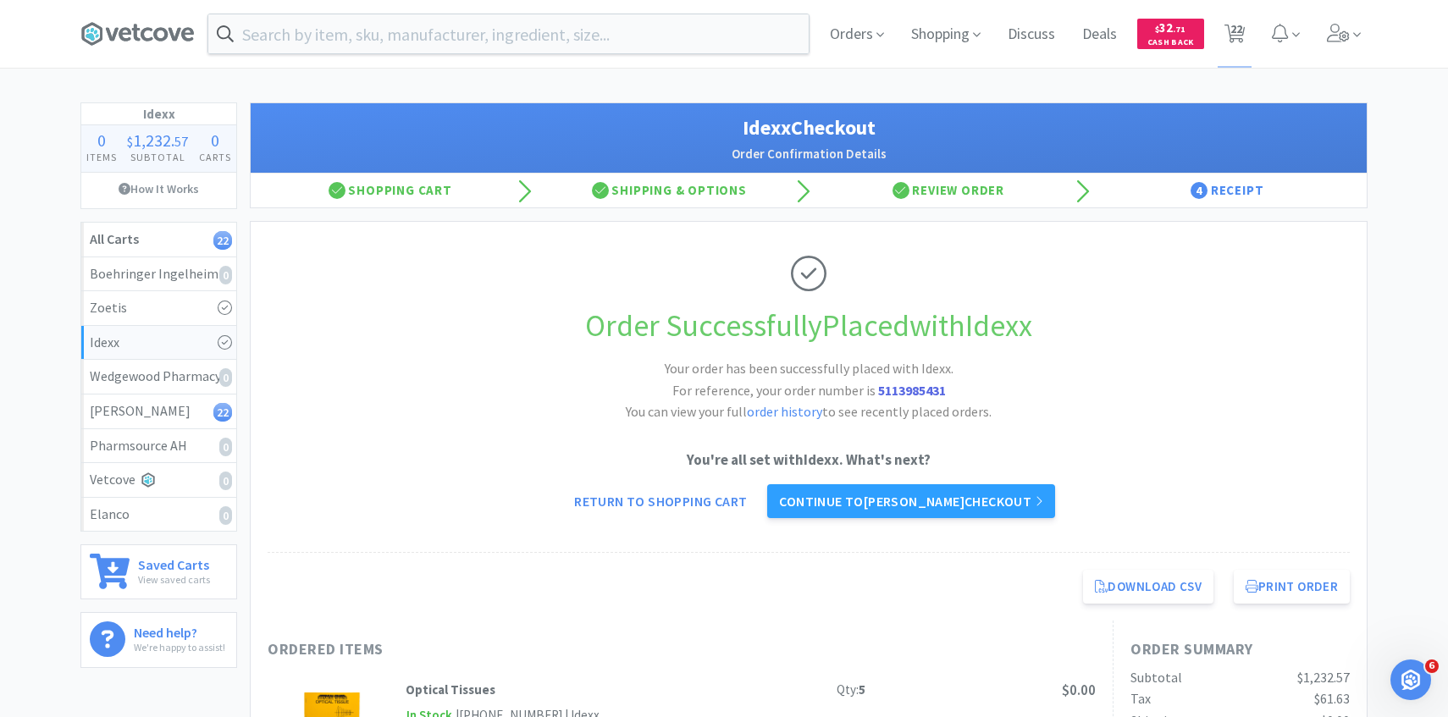
select select "4"
select select "1"
select select "4"
select select "1"
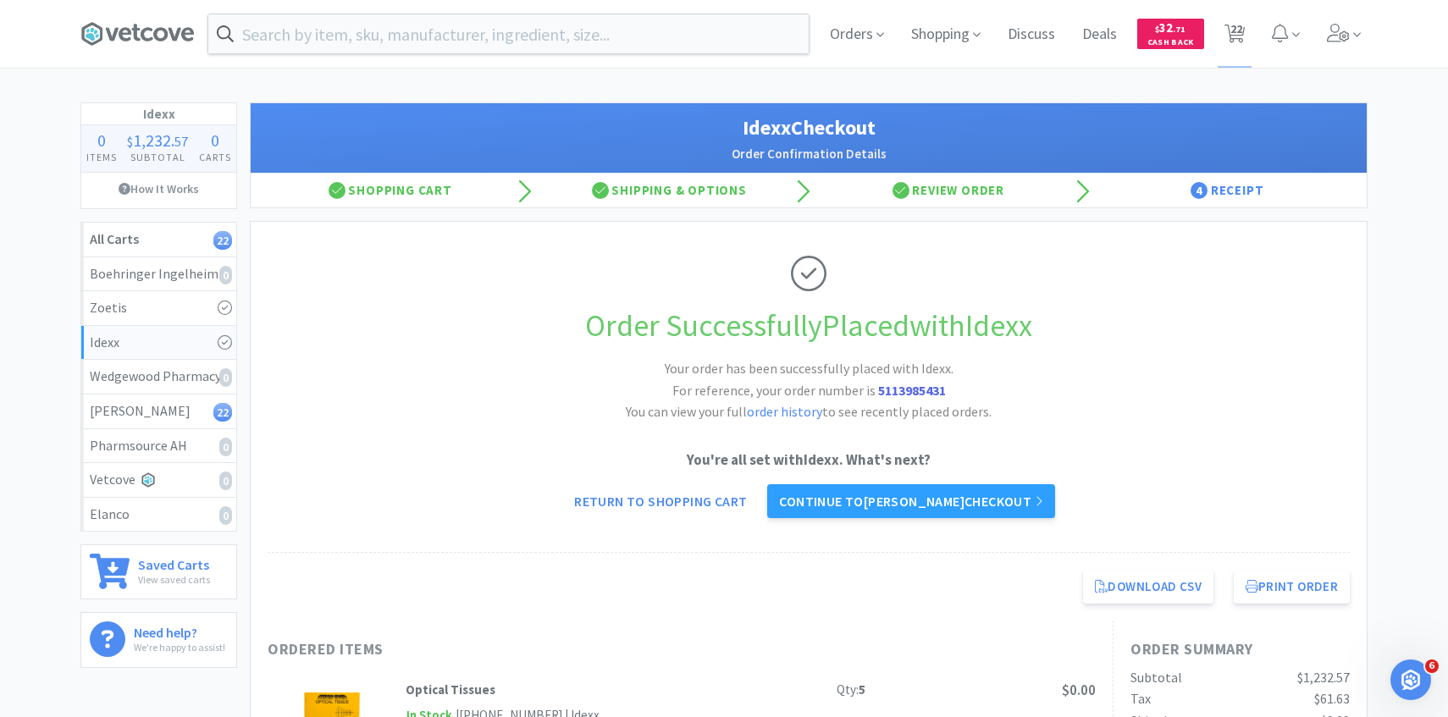
select select "1"
select select "2"
select select "1"
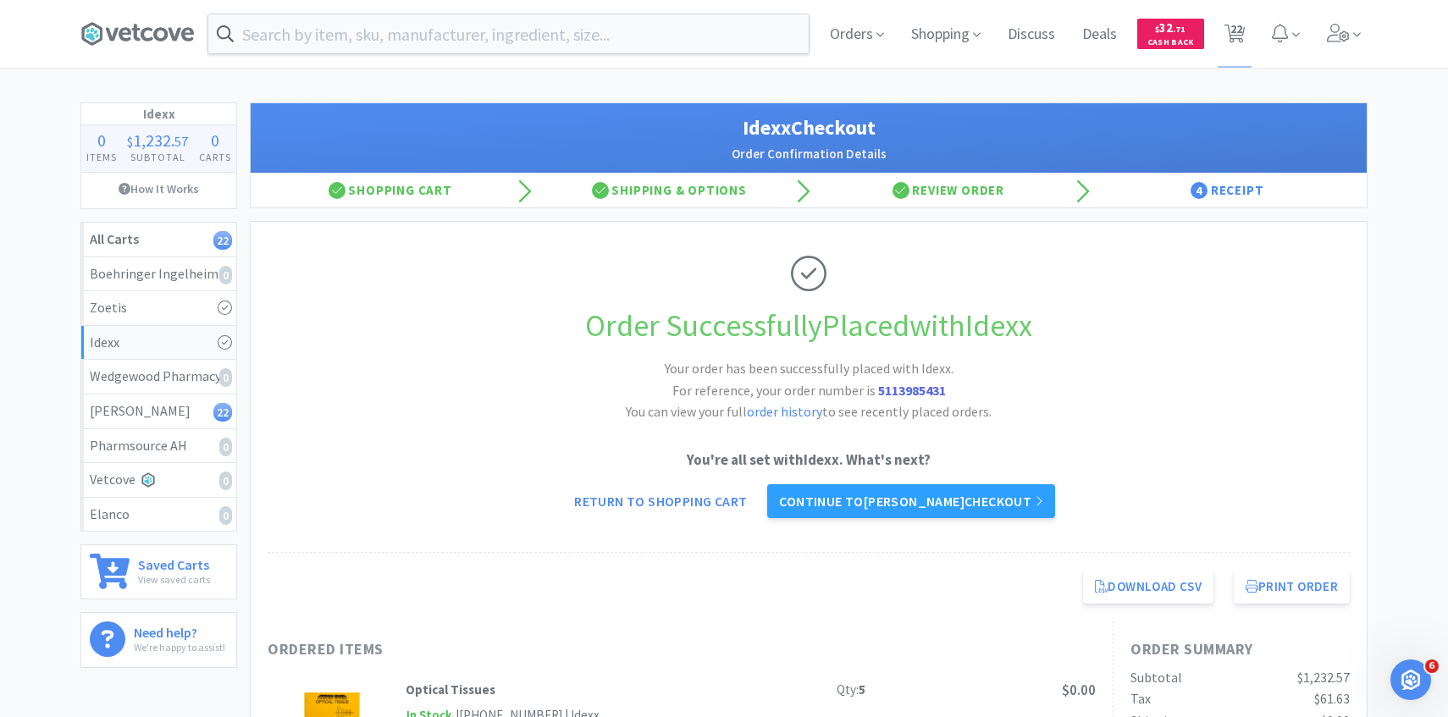
select select "50"
select select "30"
select select "2"
select select "3"
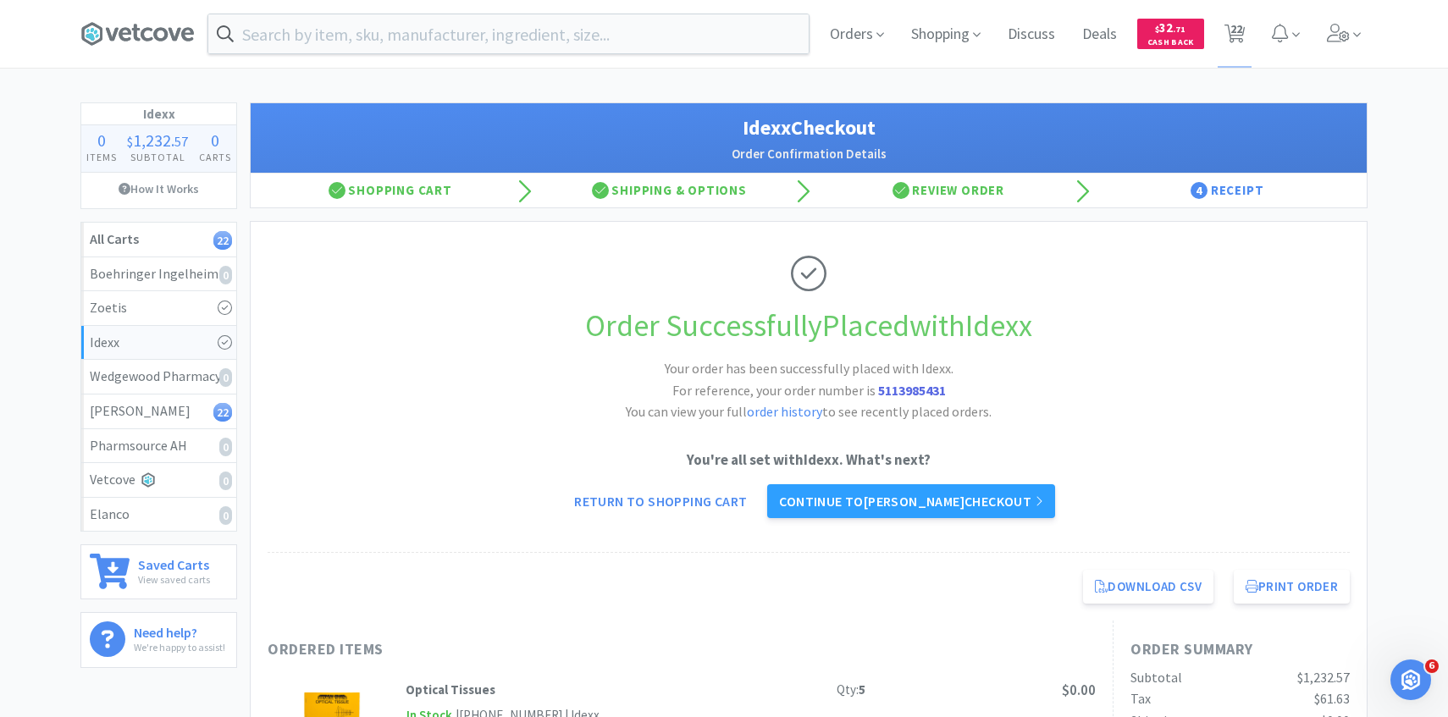
select select "1"
select select "6"
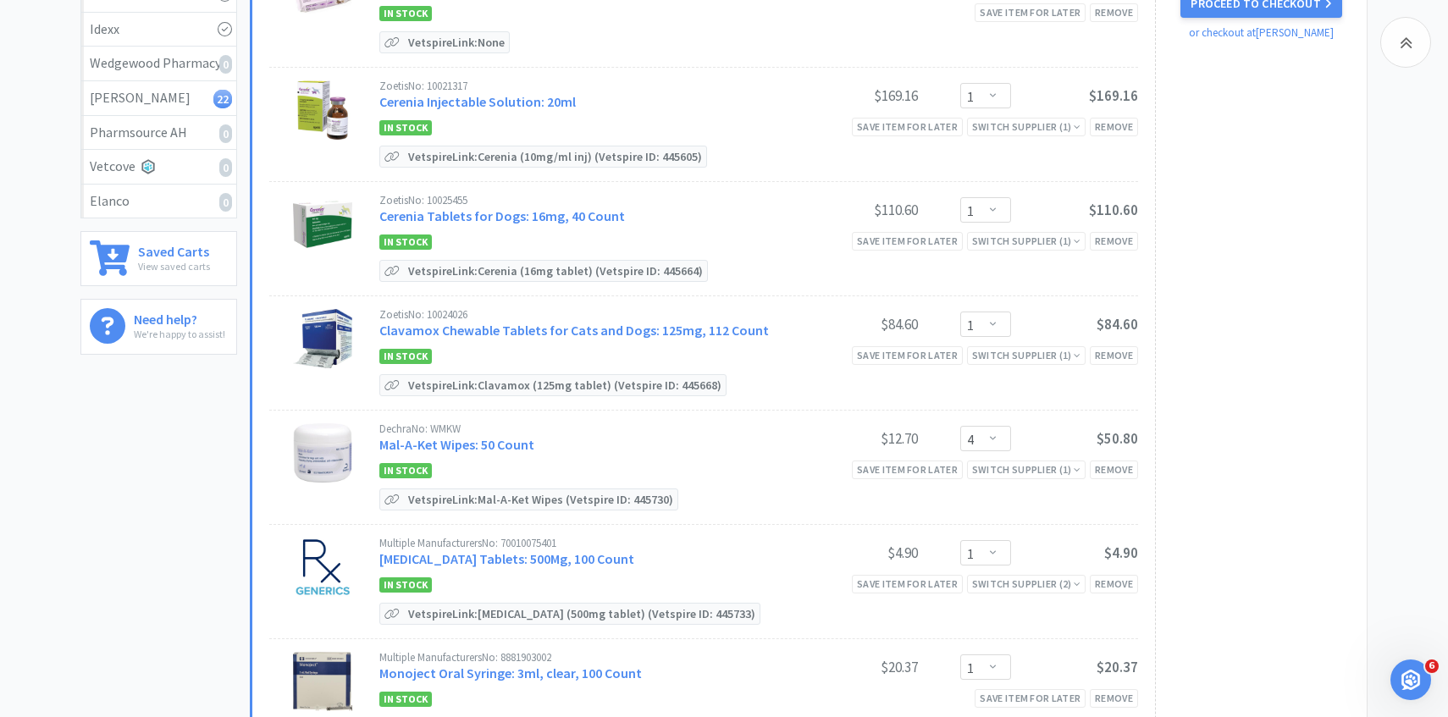
scroll to position [368, 0]
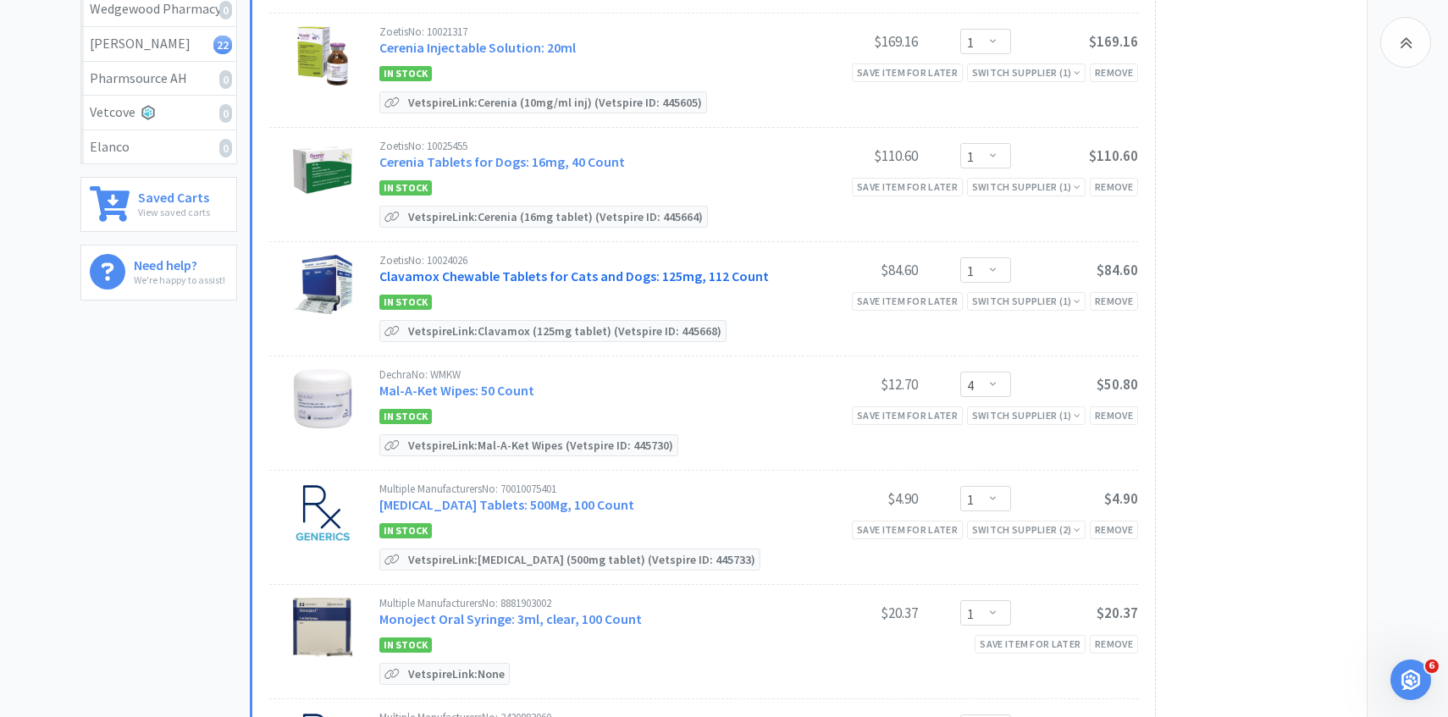
click at [579, 273] on link "Clavamox Chewable Tablets for Cats and Dogs: 125mg, 112 Count" at bounding box center [574, 276] width 390 height 17
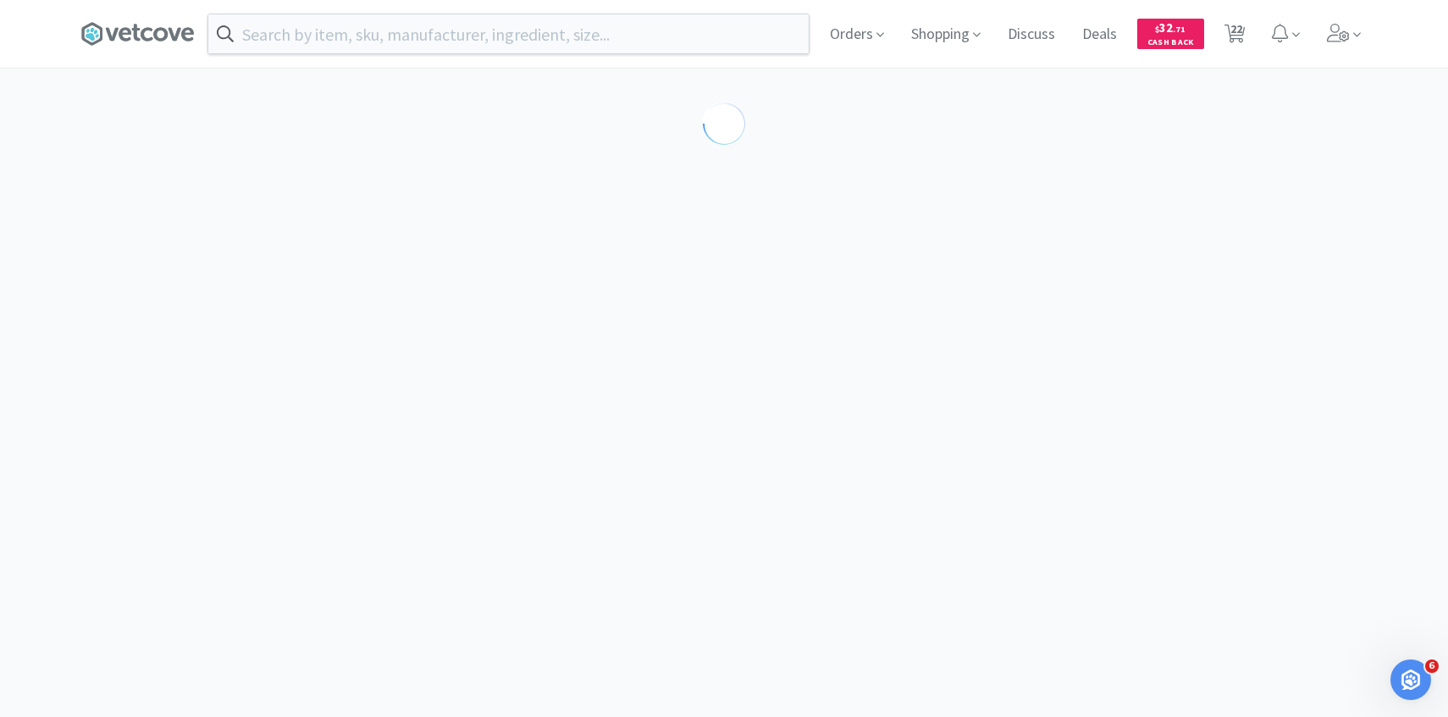
select select "453622"
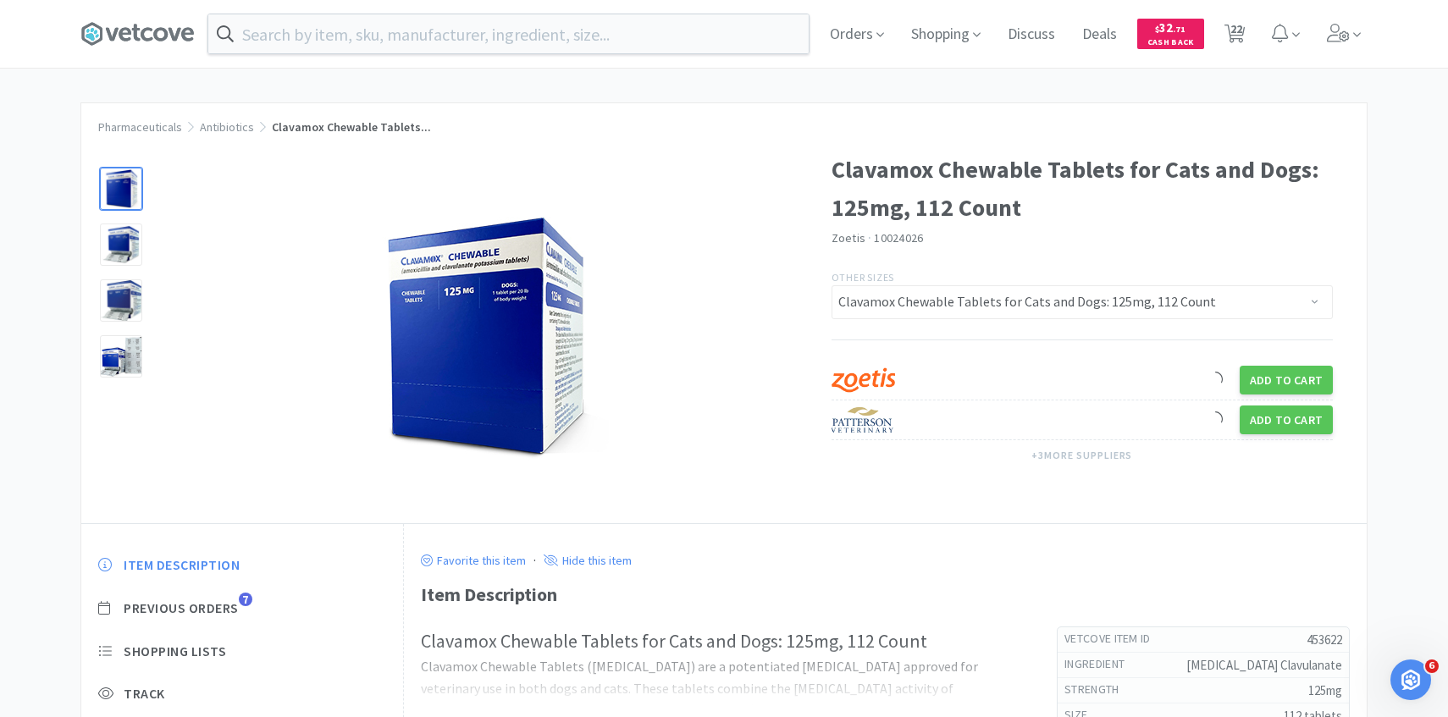
scroll to position [111, 0]
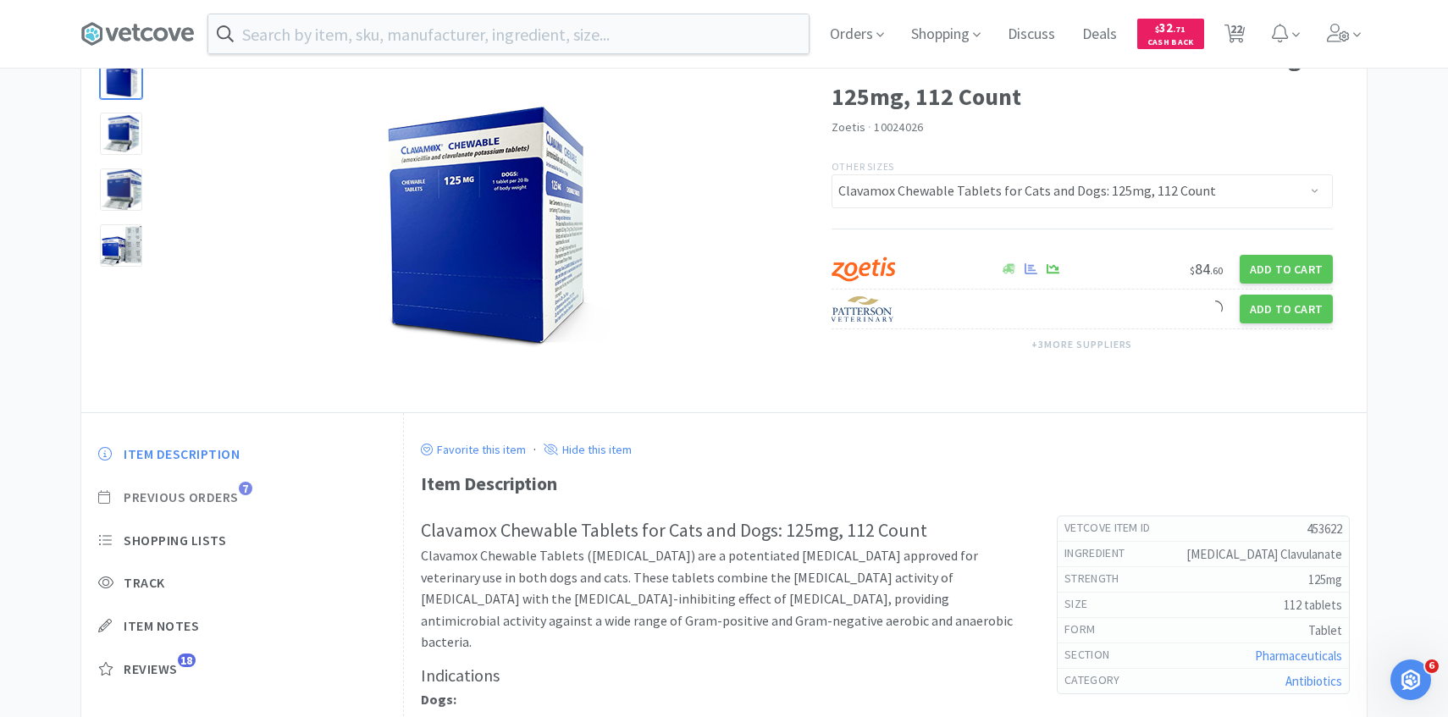
click at [226, 500] on span "Previous Orders" at bounding box center [181, 498] width 115 height 18
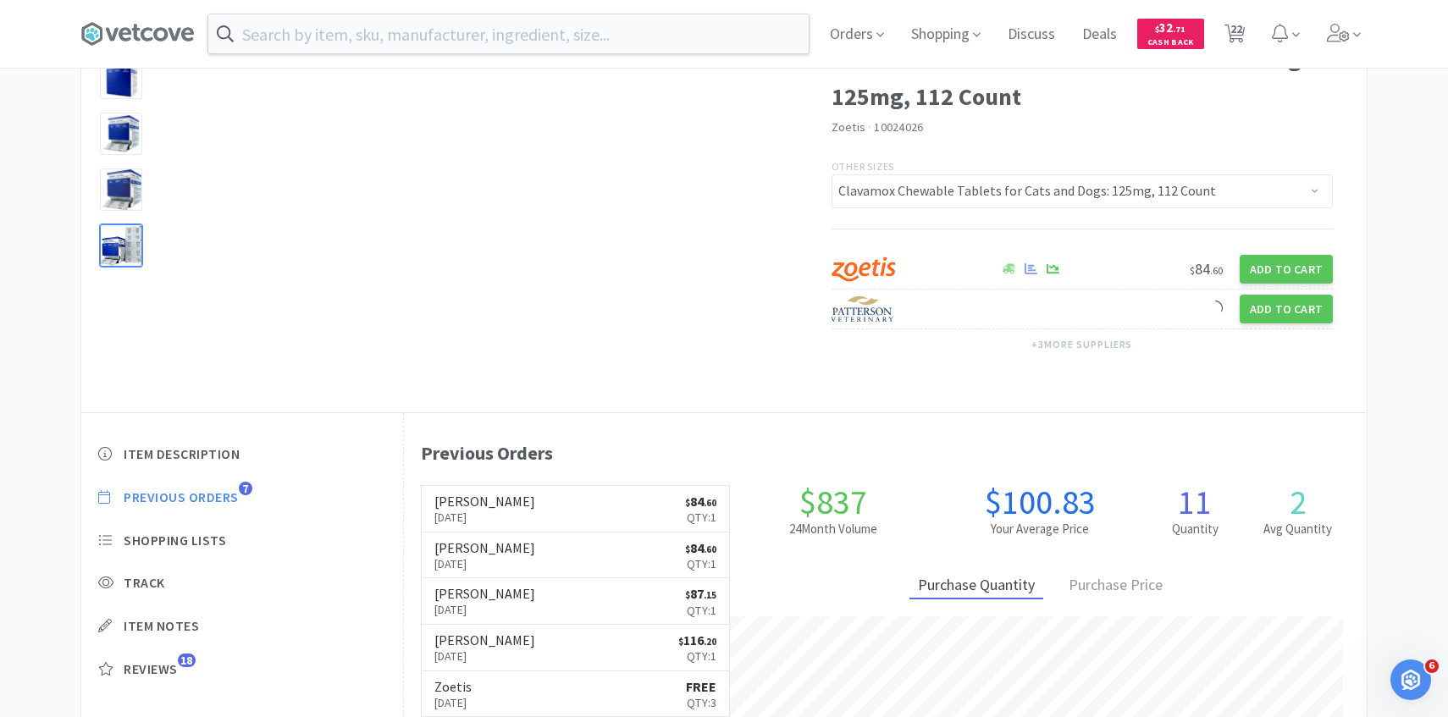
scroll to position [465, 963]
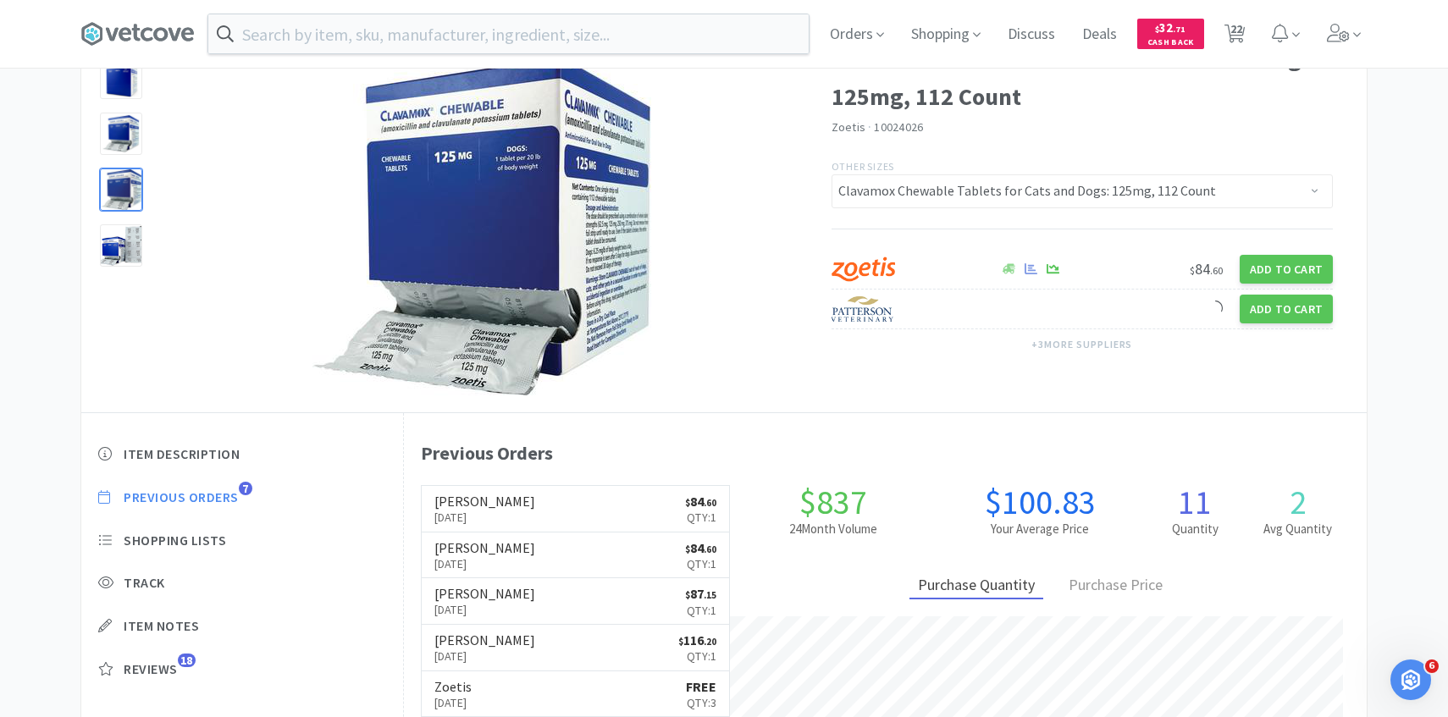
select select "3"
select select "1"
select select "4"
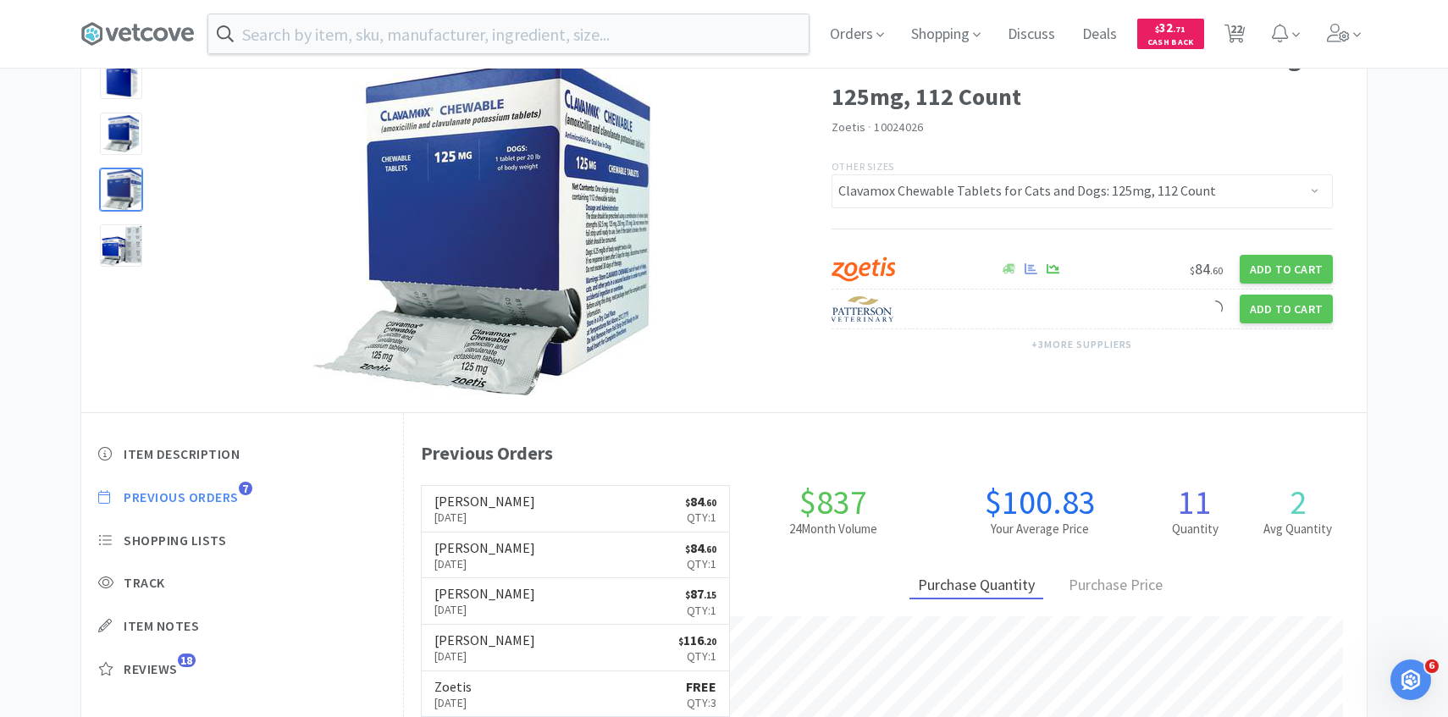
select select "1"
select select "4"
select select "1"
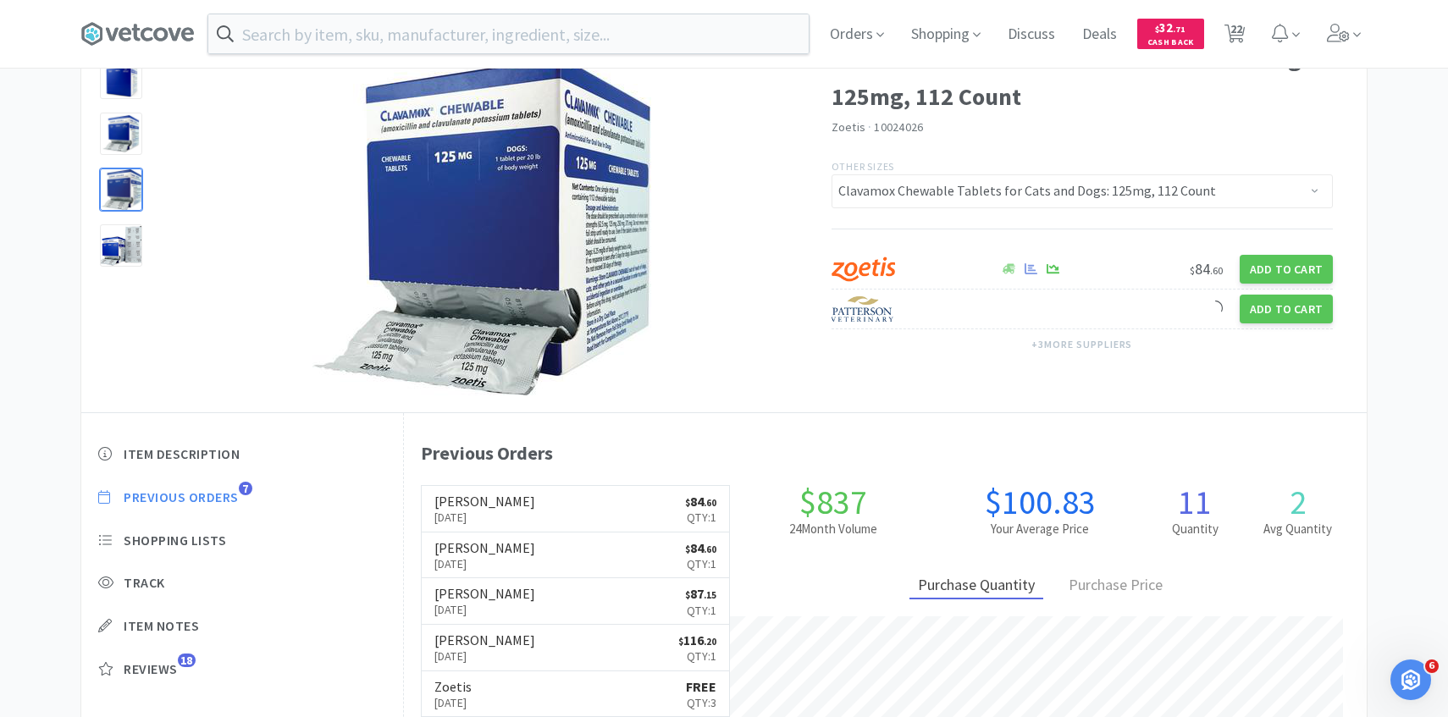
select select "1"
select select "2"
select select "1"
select select "50"
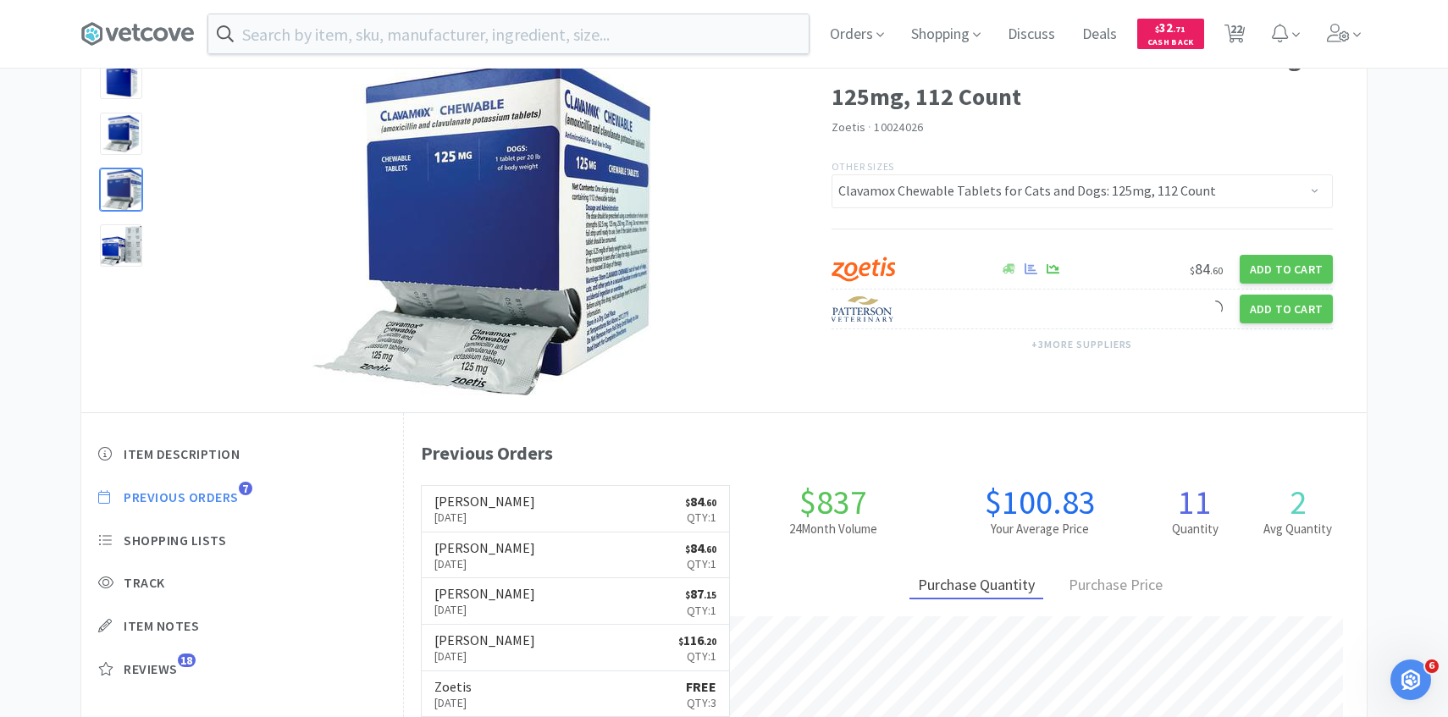
select select "50"
select select "30"
select select "2"
select select "3"
select select "1"
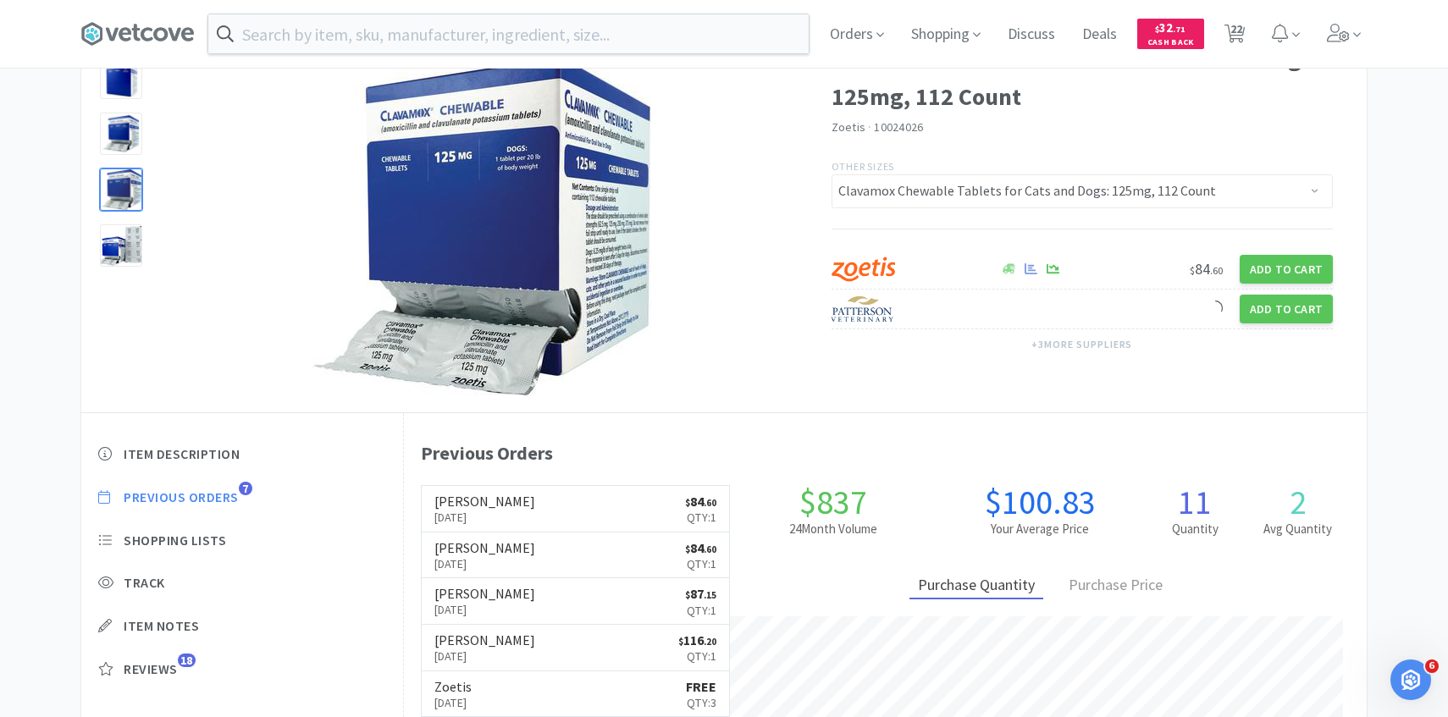
select select "1"
select select "6"
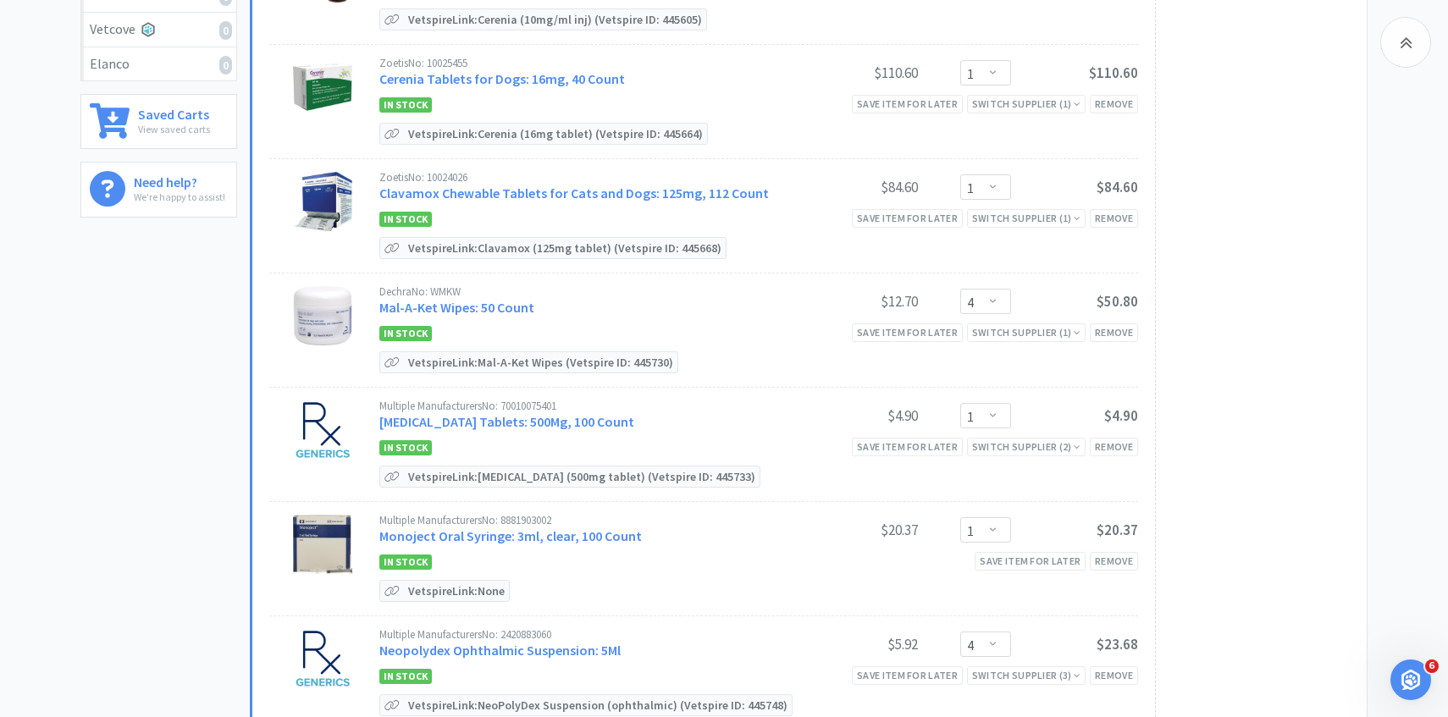
scroll to position [464, 0]
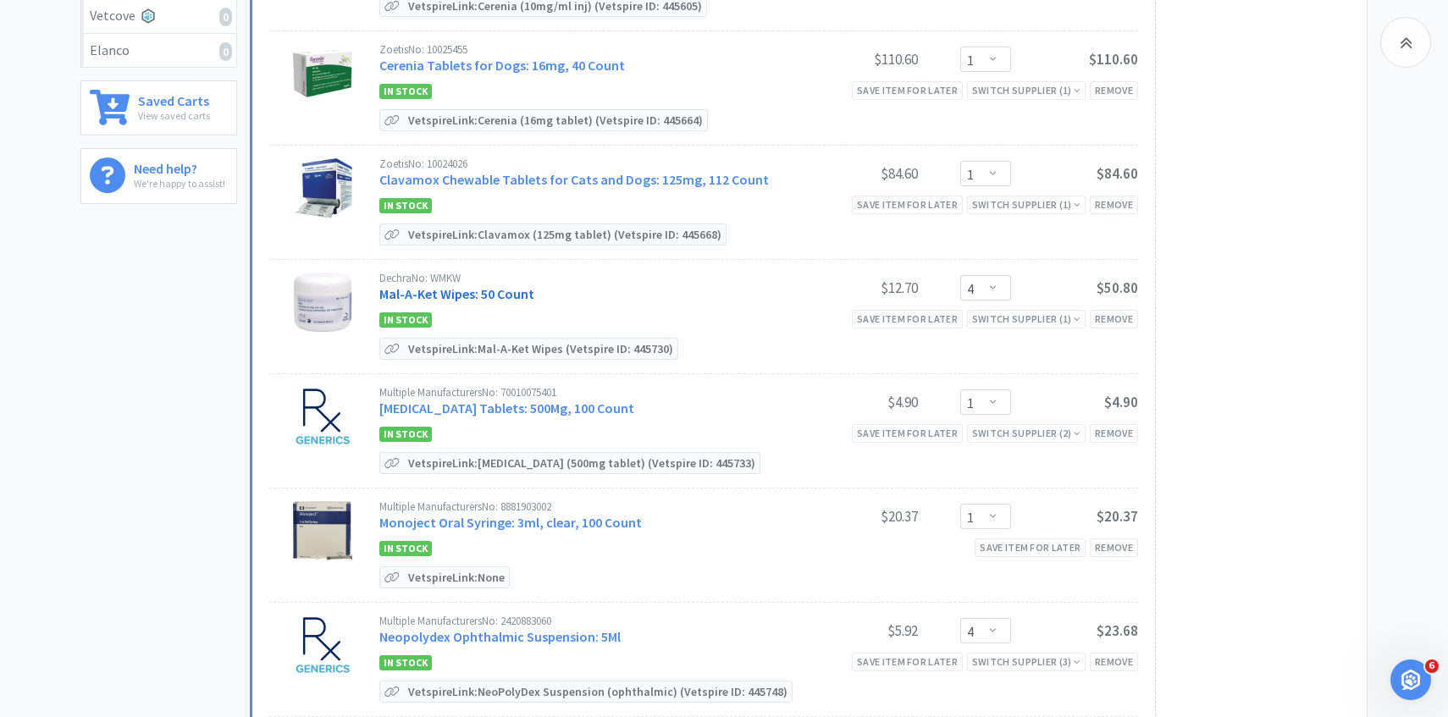
click at [498, 285] on link "Mal-A-Ket Wipes: 50 Count" at bounding box center [456, 293] width 155 height 17
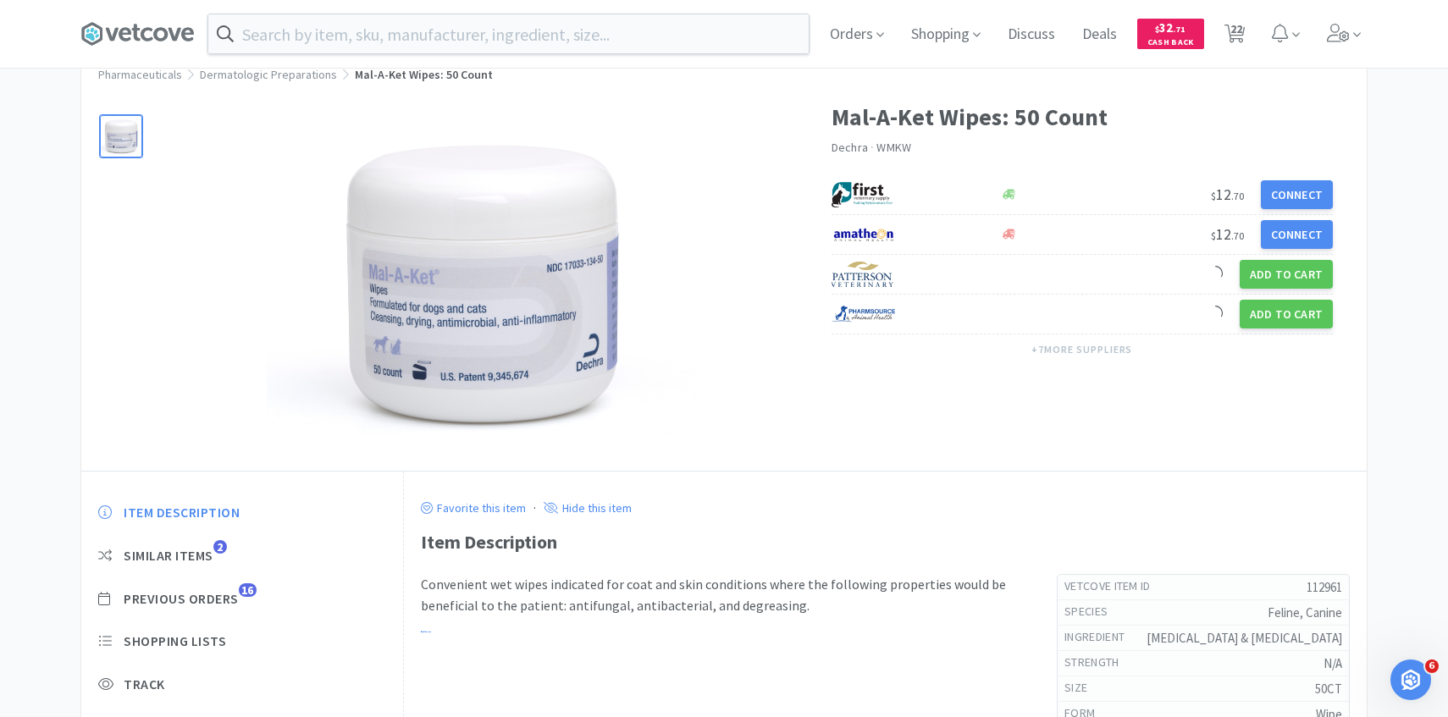
scroll to position [77, 0]
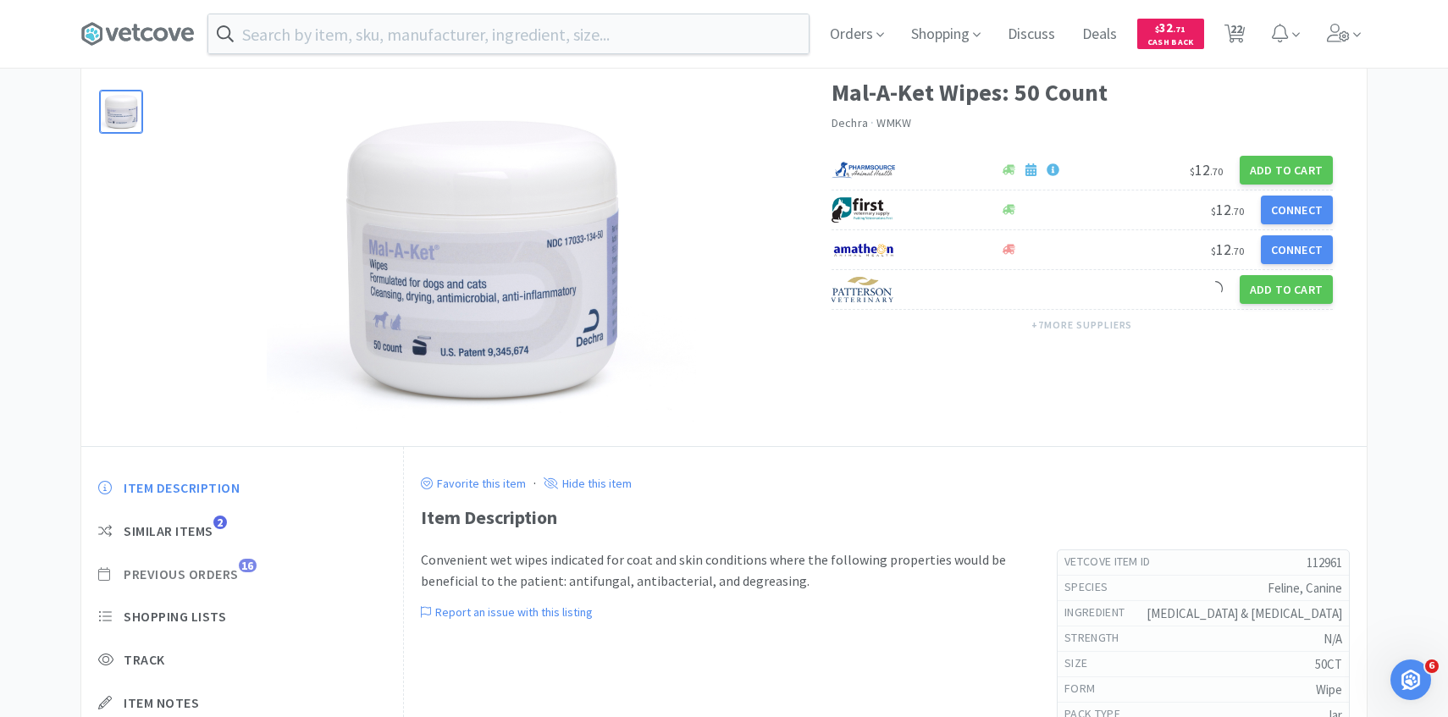
click at [241, 578] on span "Previous Orders 16" at bounding box center [242, 575] width 288 height 18
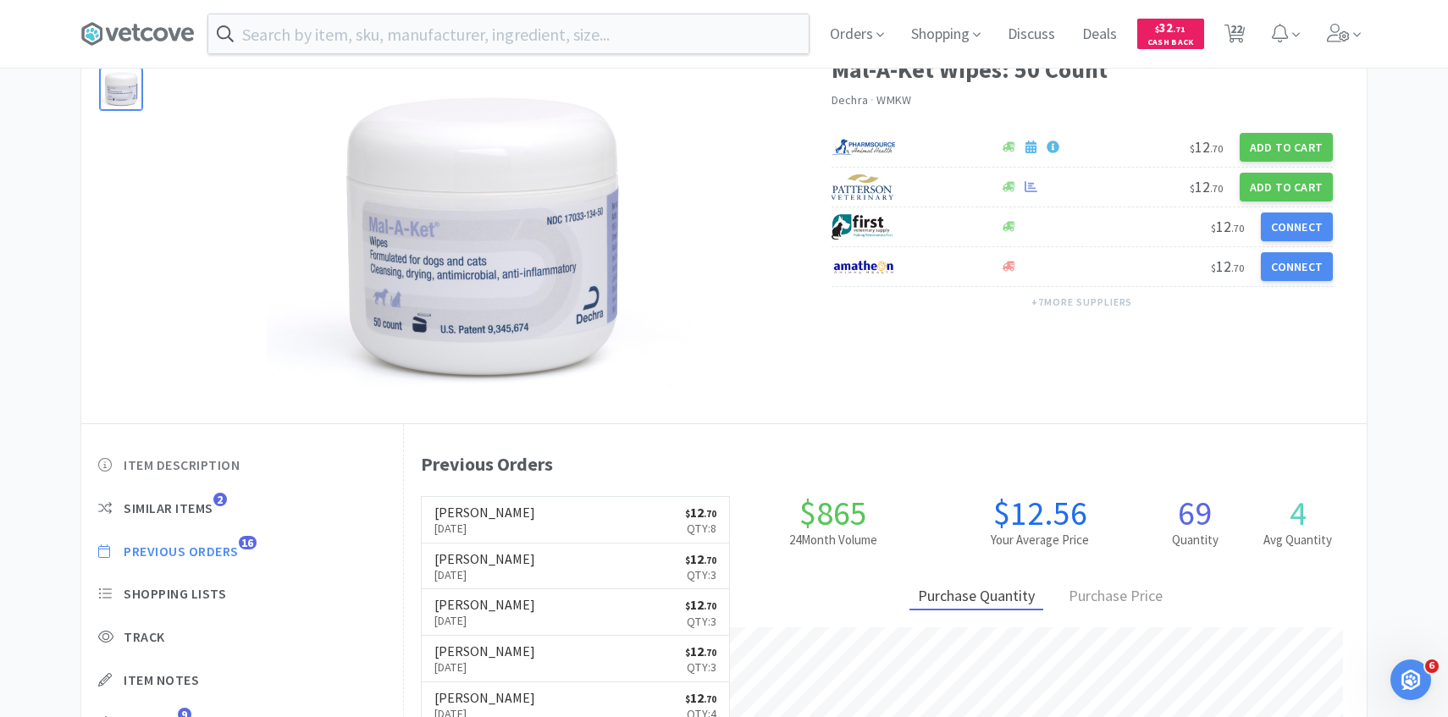
scroll to position [105, 0]
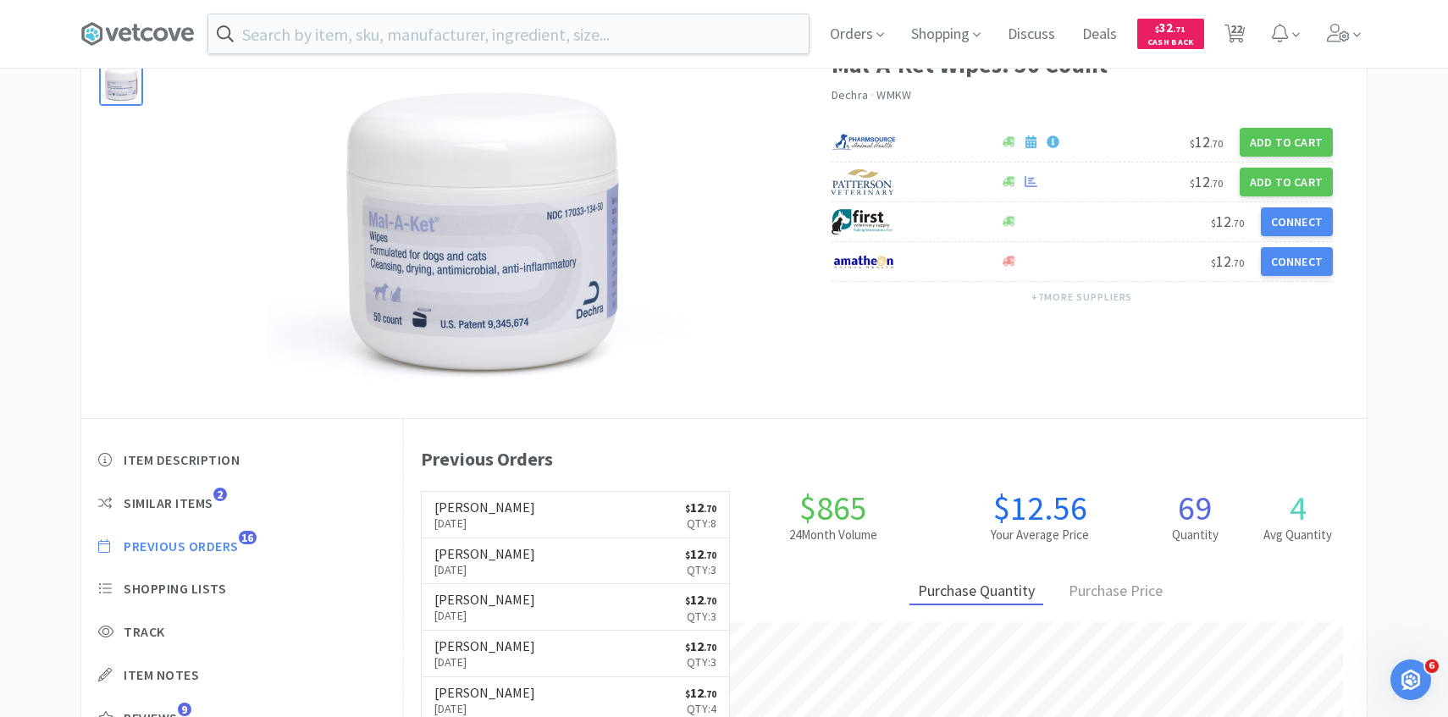
scroll to position [464, 0]
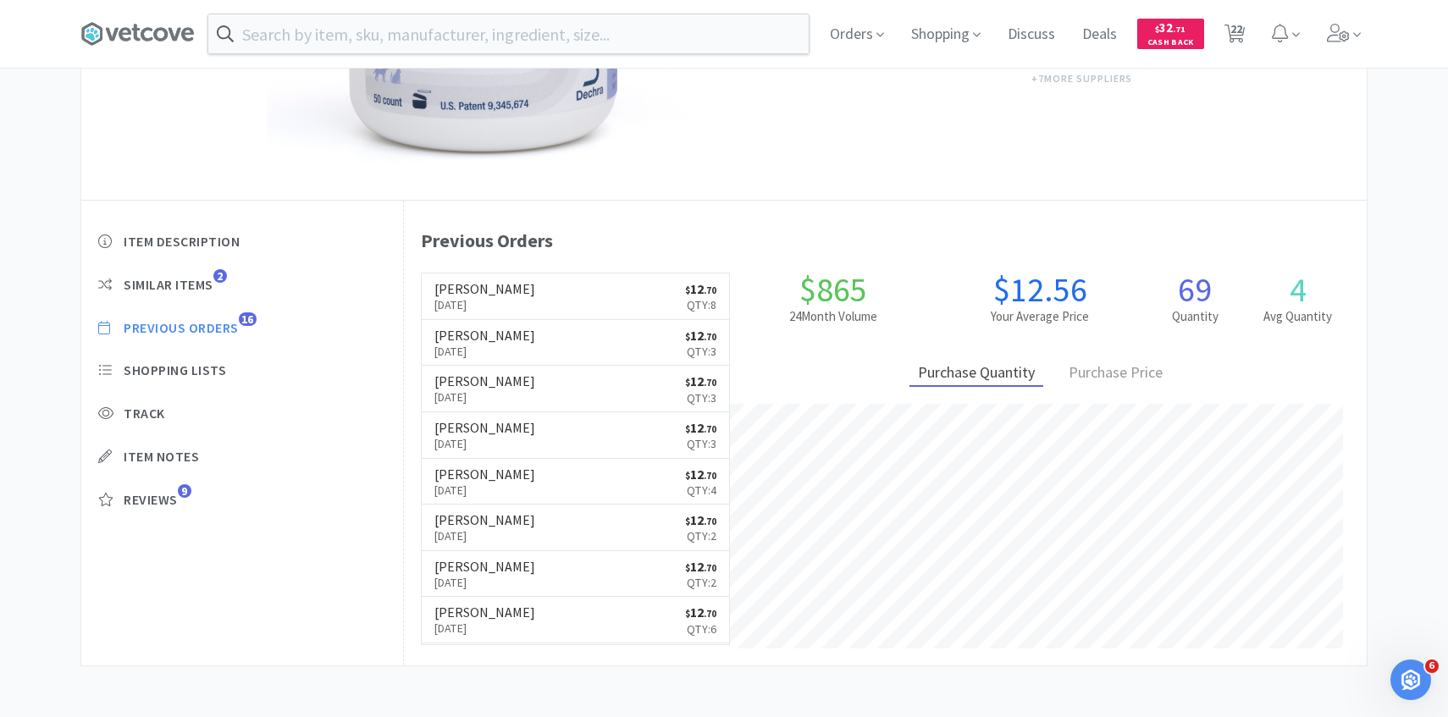
select select "3"
select select "1"
select select "4"
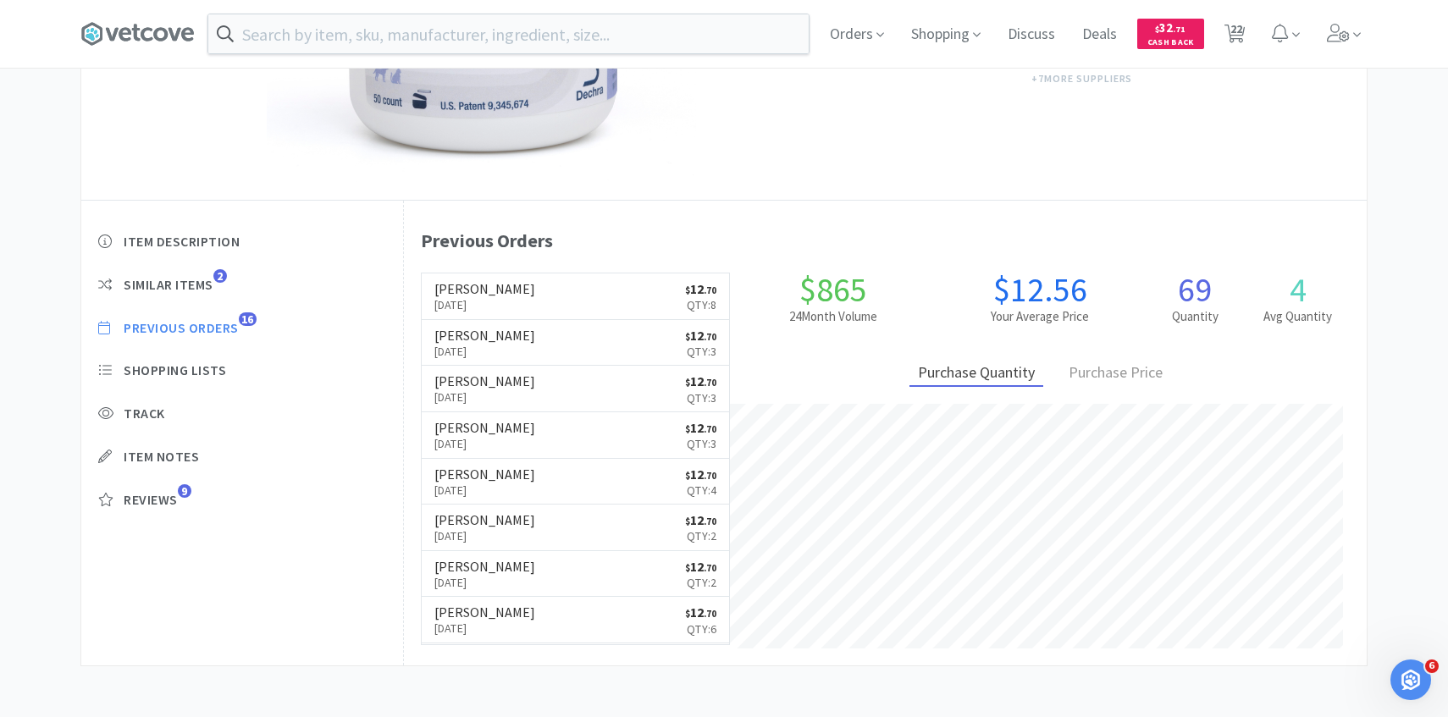
select select "1"
select select "4"
select select "1"
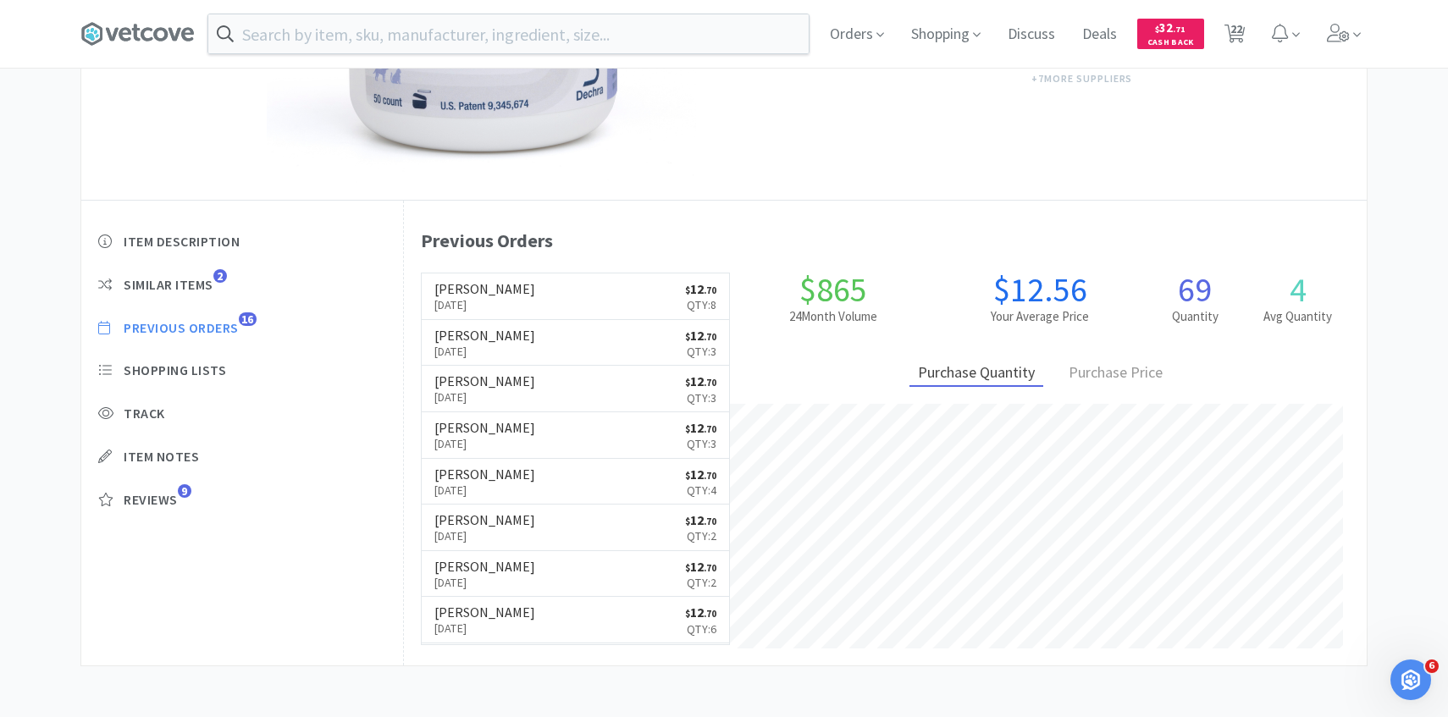
select select "1"
select select "2"
select select "1"
select select "50"
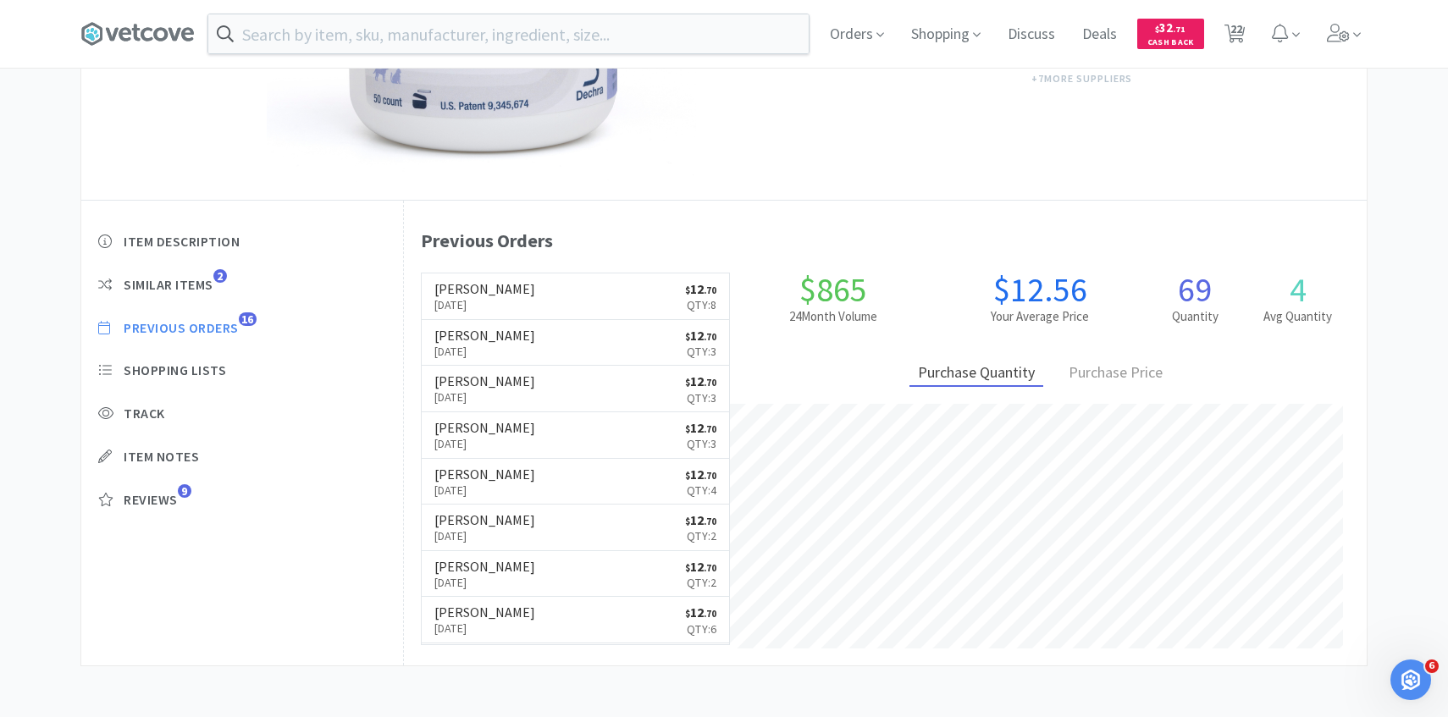
select select "50"
select select "30"
select select "2"
select select "3"
select select "1"
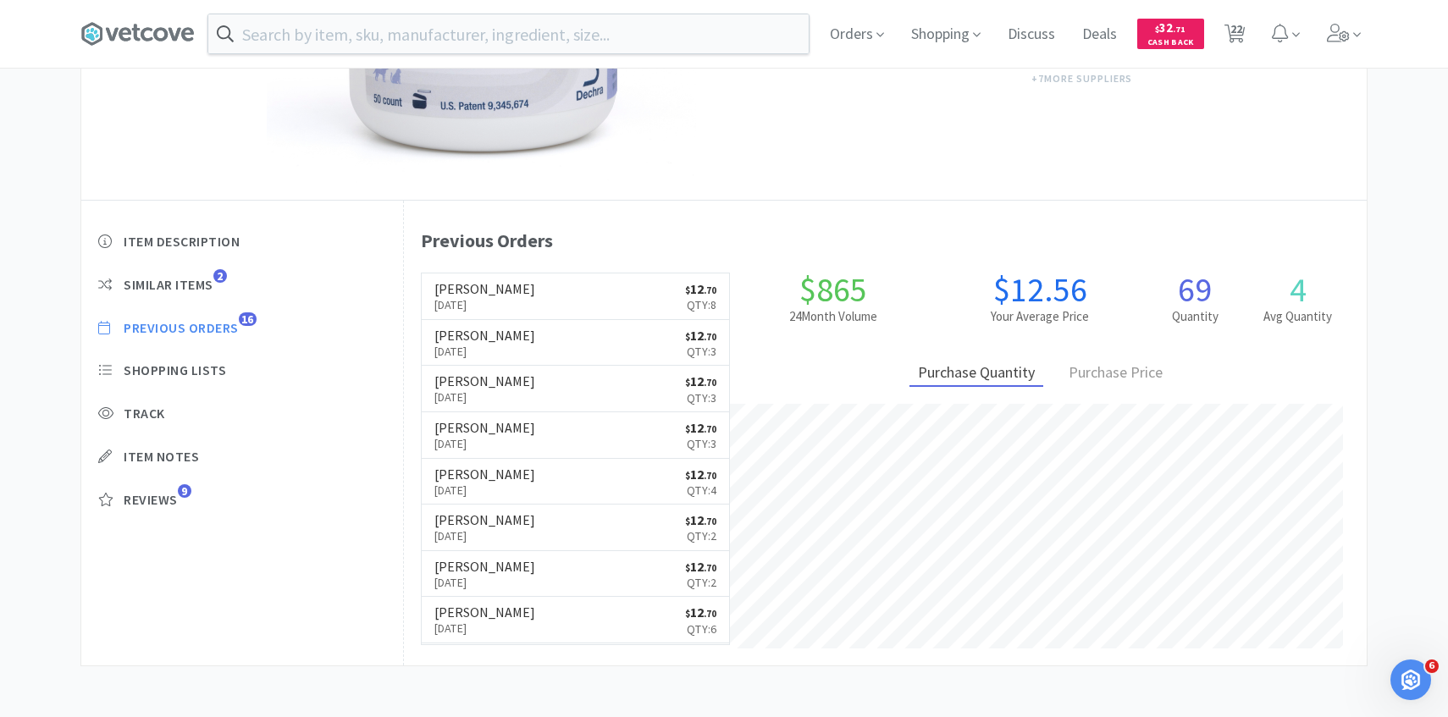
select select "1"
select select "6"
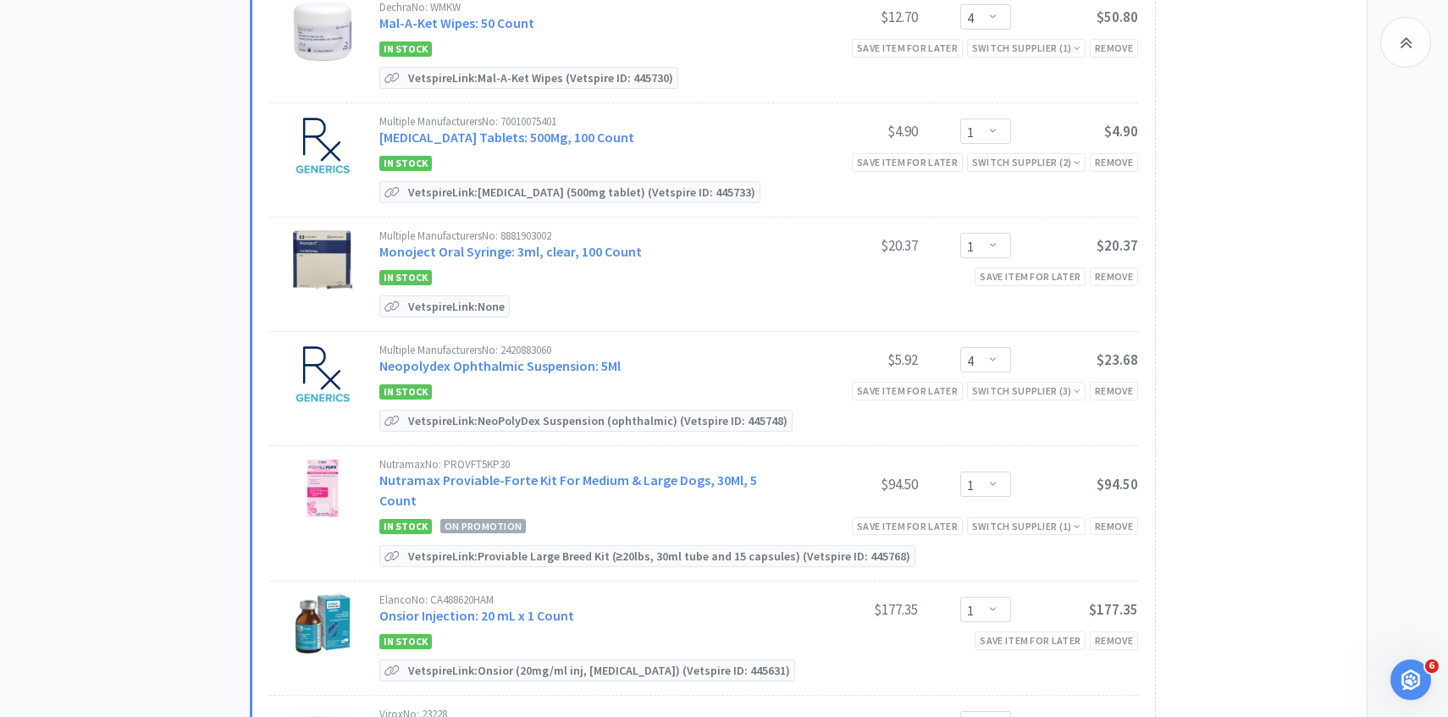
scroll to position [747, 0]
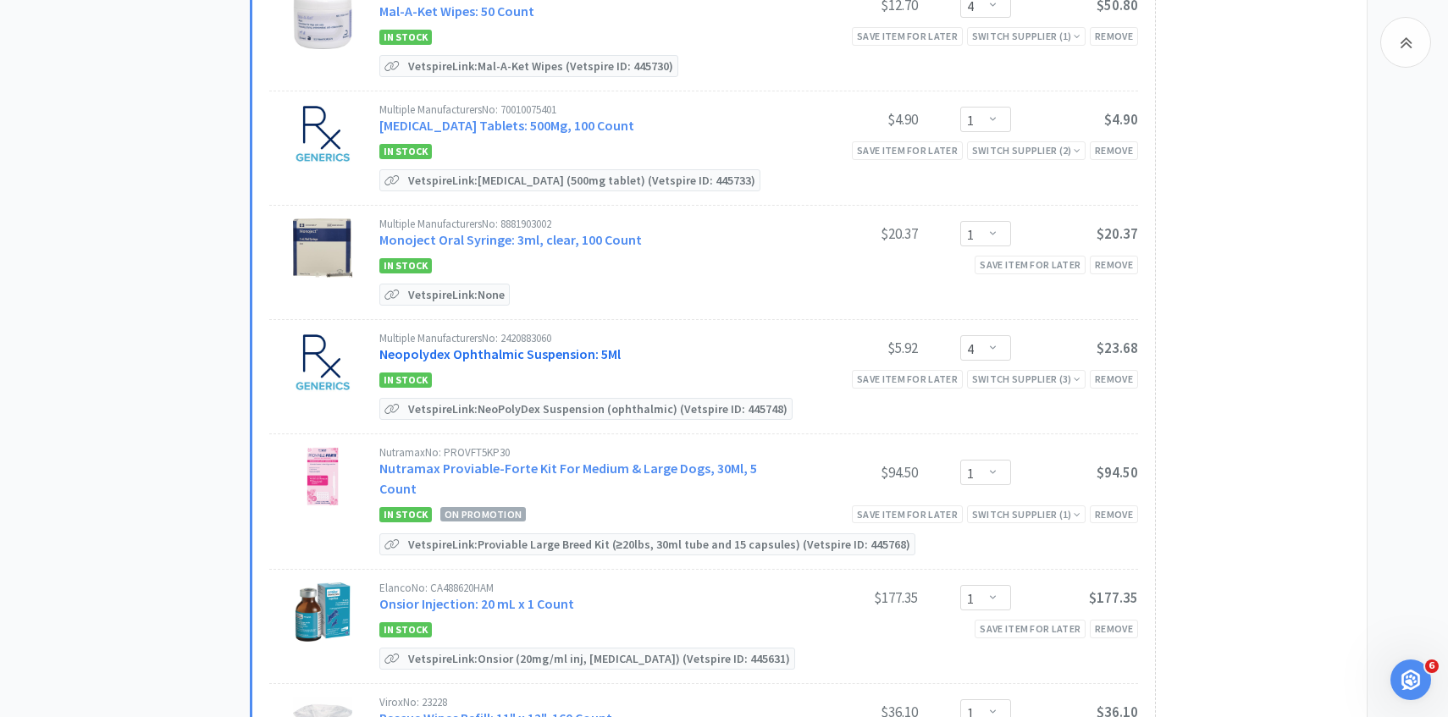
click at [535, 347] on link "Neopolydex Ophthalmic Suspension: 5Ml" at bounding box center [499, 354] width 241 height 17
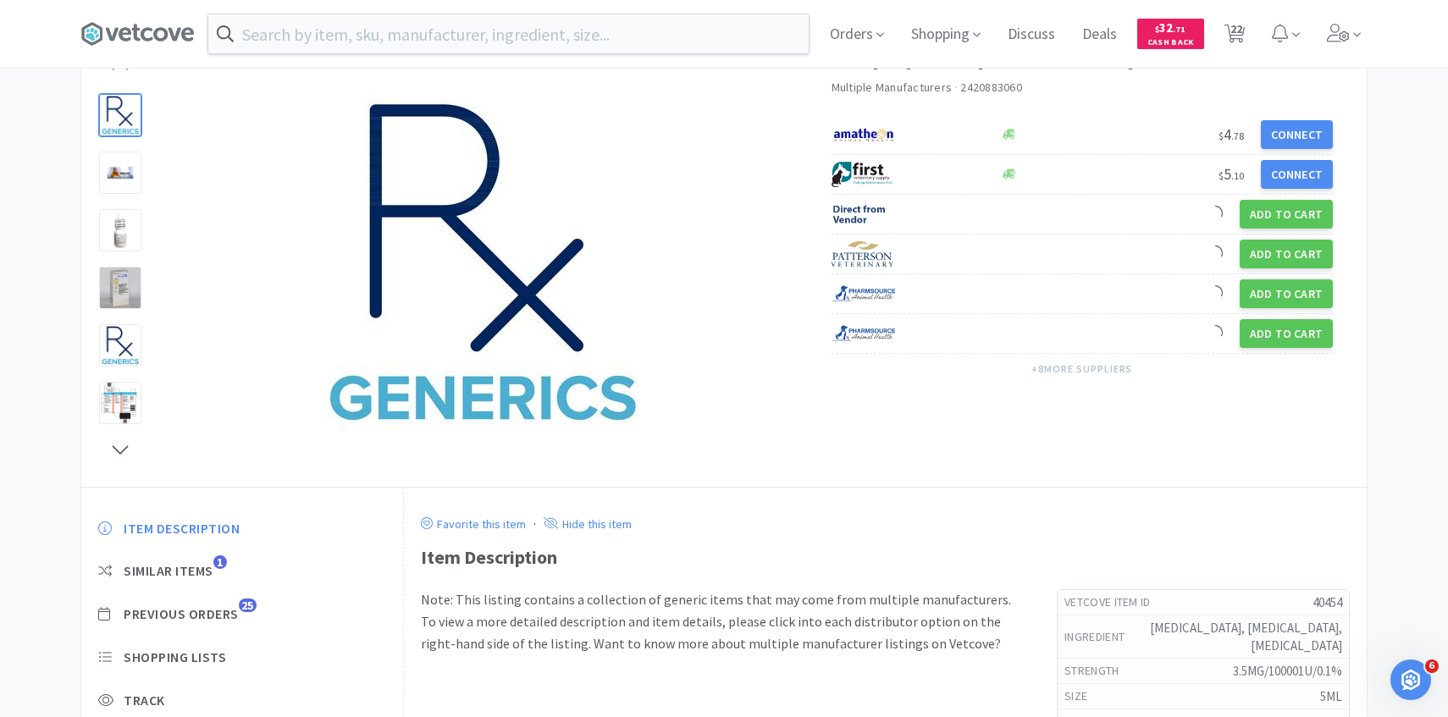
scroll to position [149, 0]
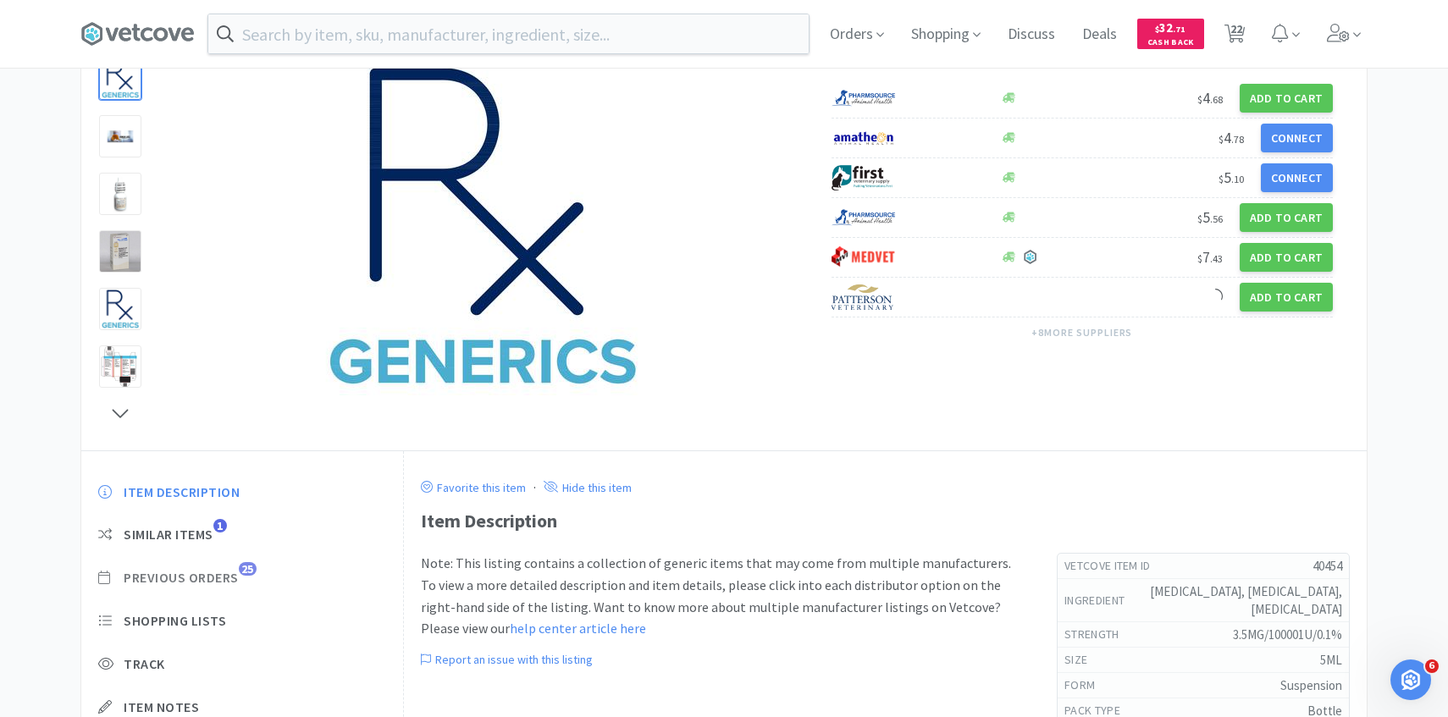
click at [245, 570] on span "25" at bounding box center [248, 569] width 18 height 14
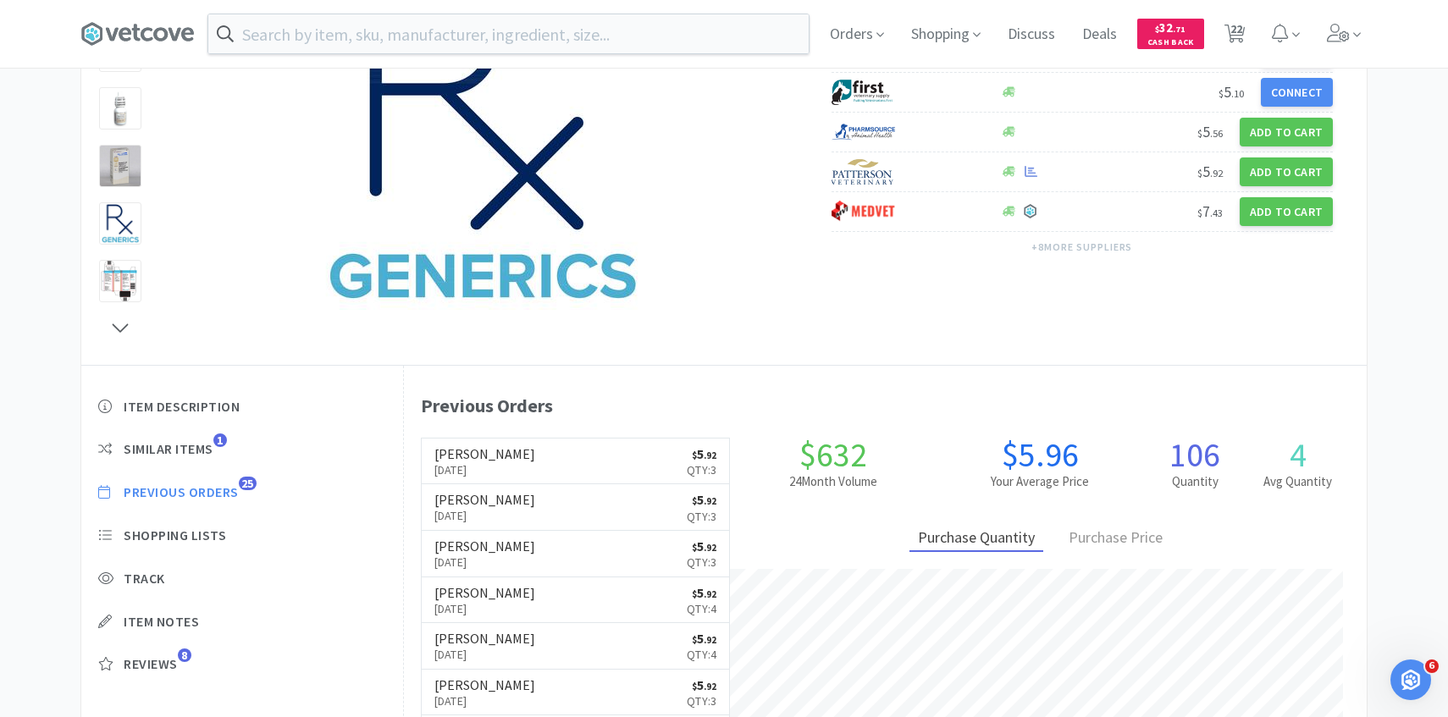
scroll to position [236, 0]
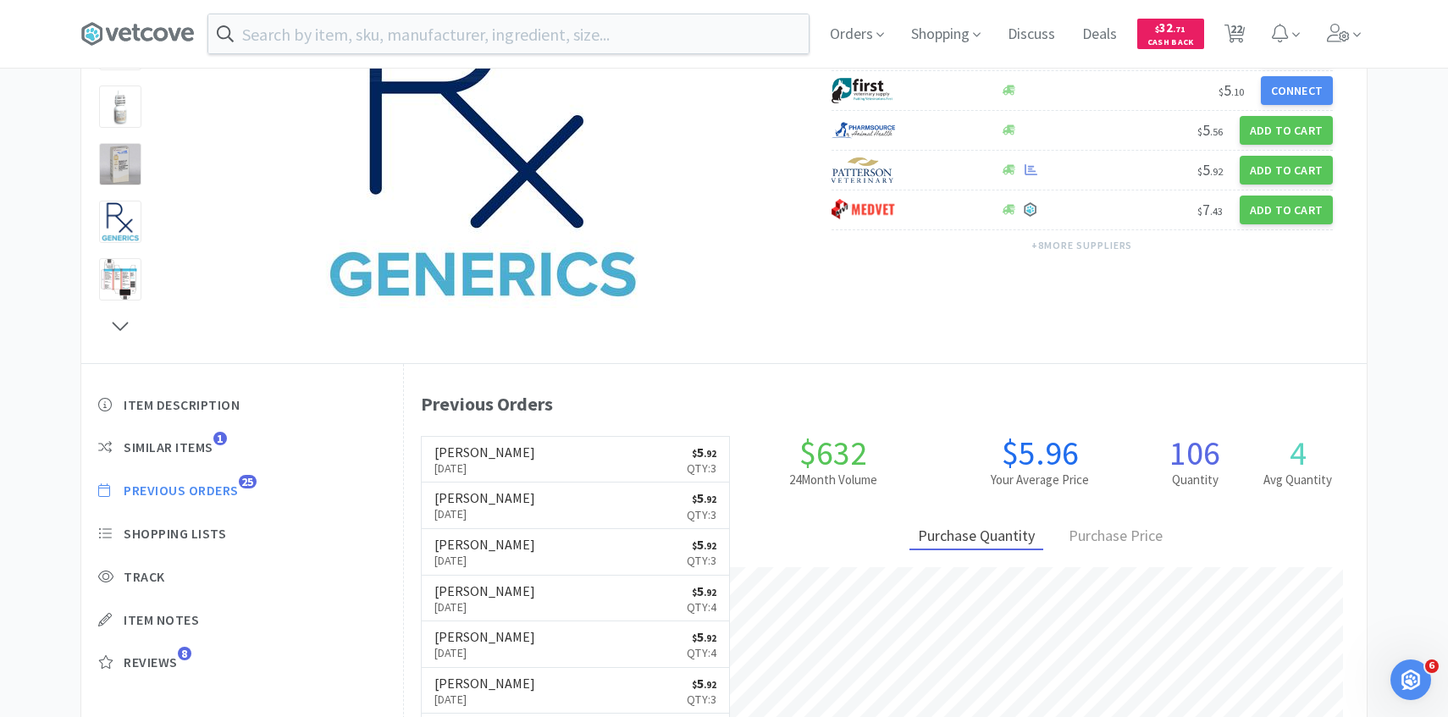
select select "3"
select select "1"
select select "4"
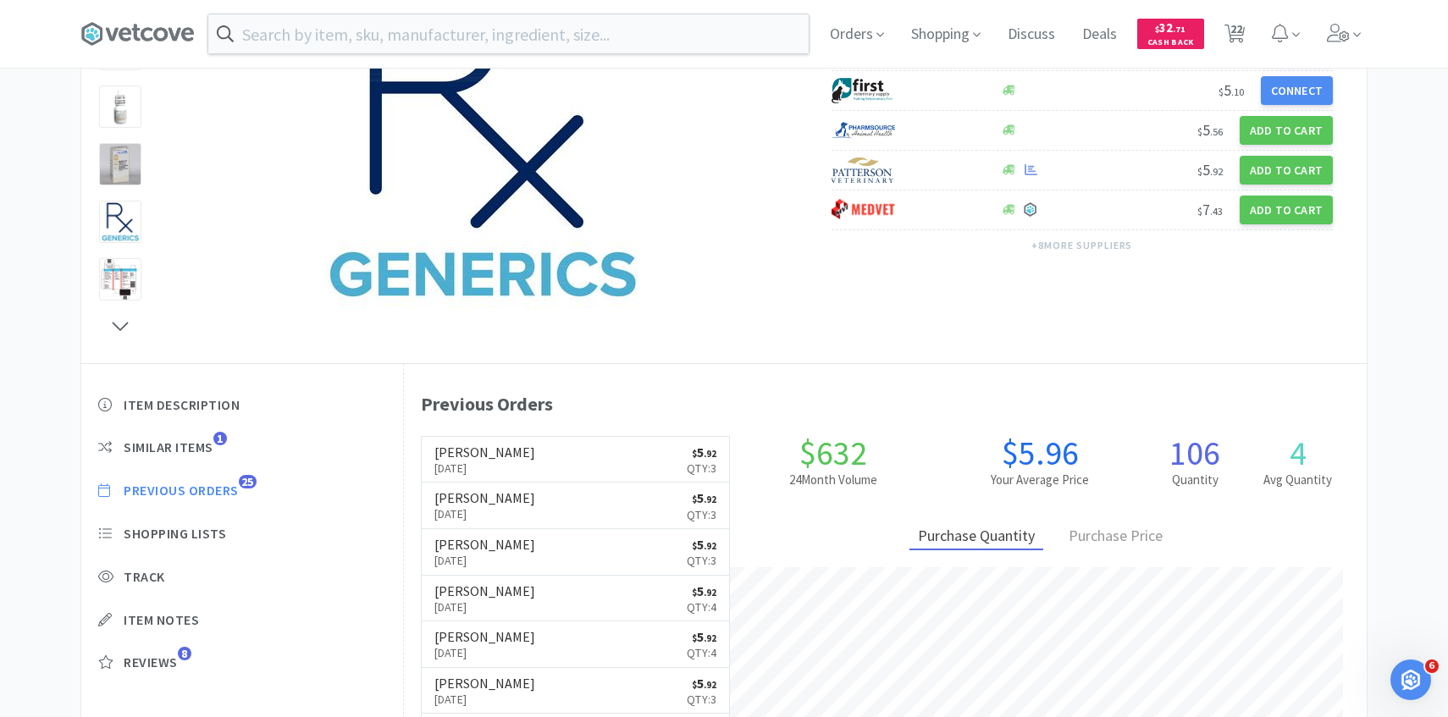
select select "1"
select select "4"
select select "1"
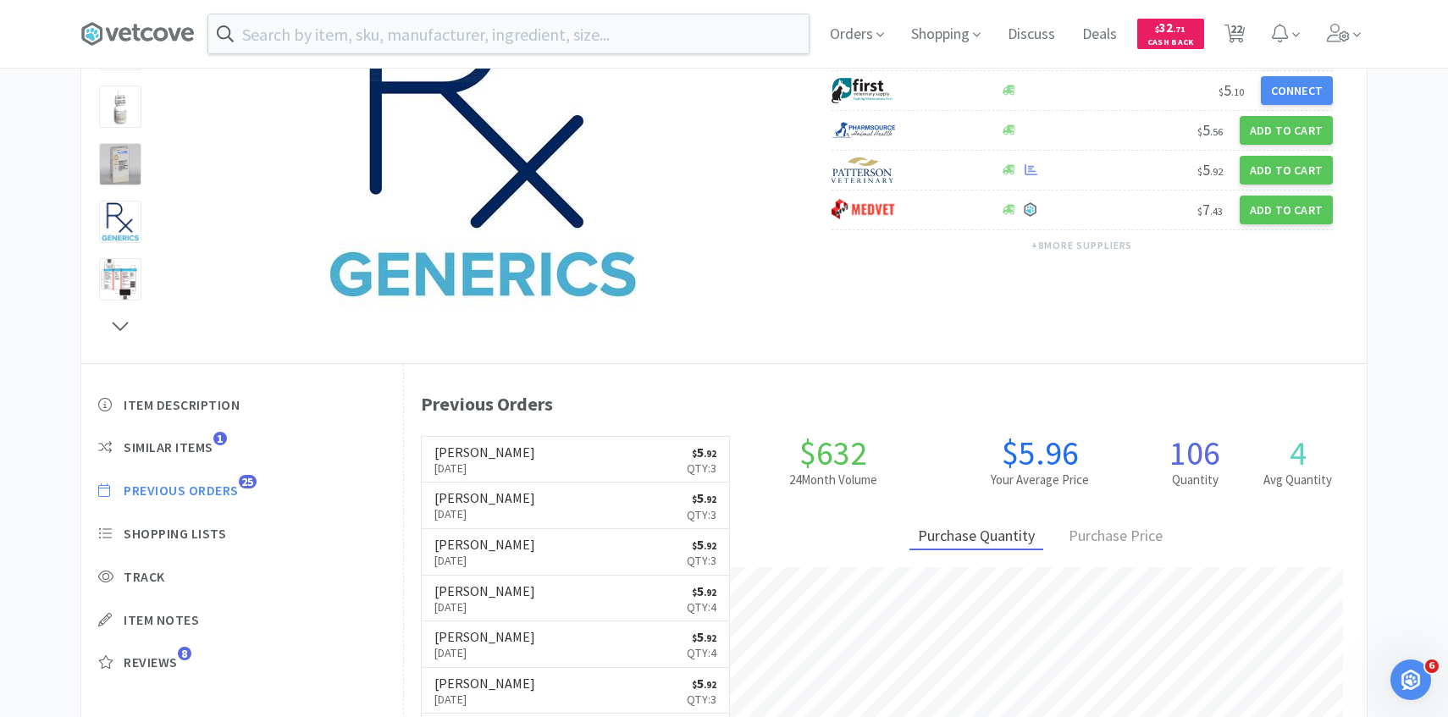
select select "1"
select select "2"
select select "1"
select select "50"
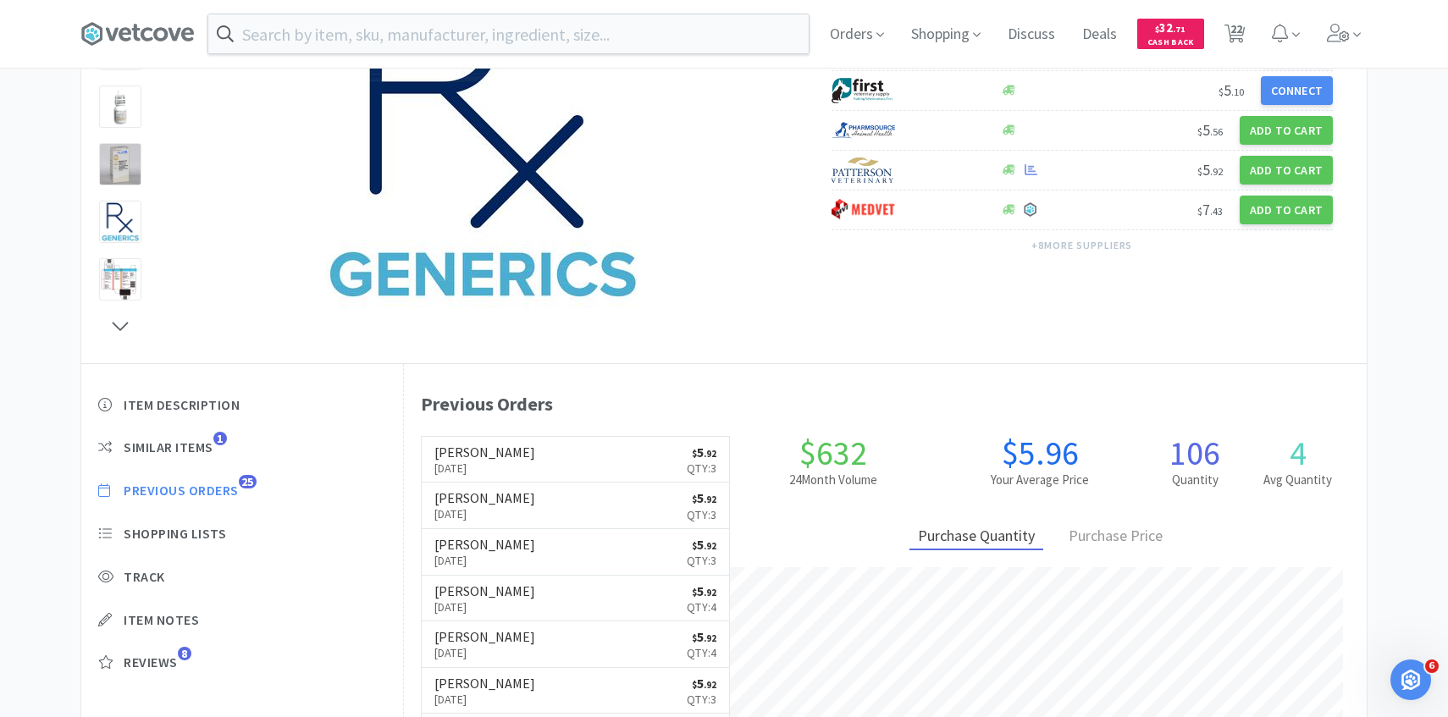
select select "50"
select select "30"
select select "2"
select select "3"
select select "1"
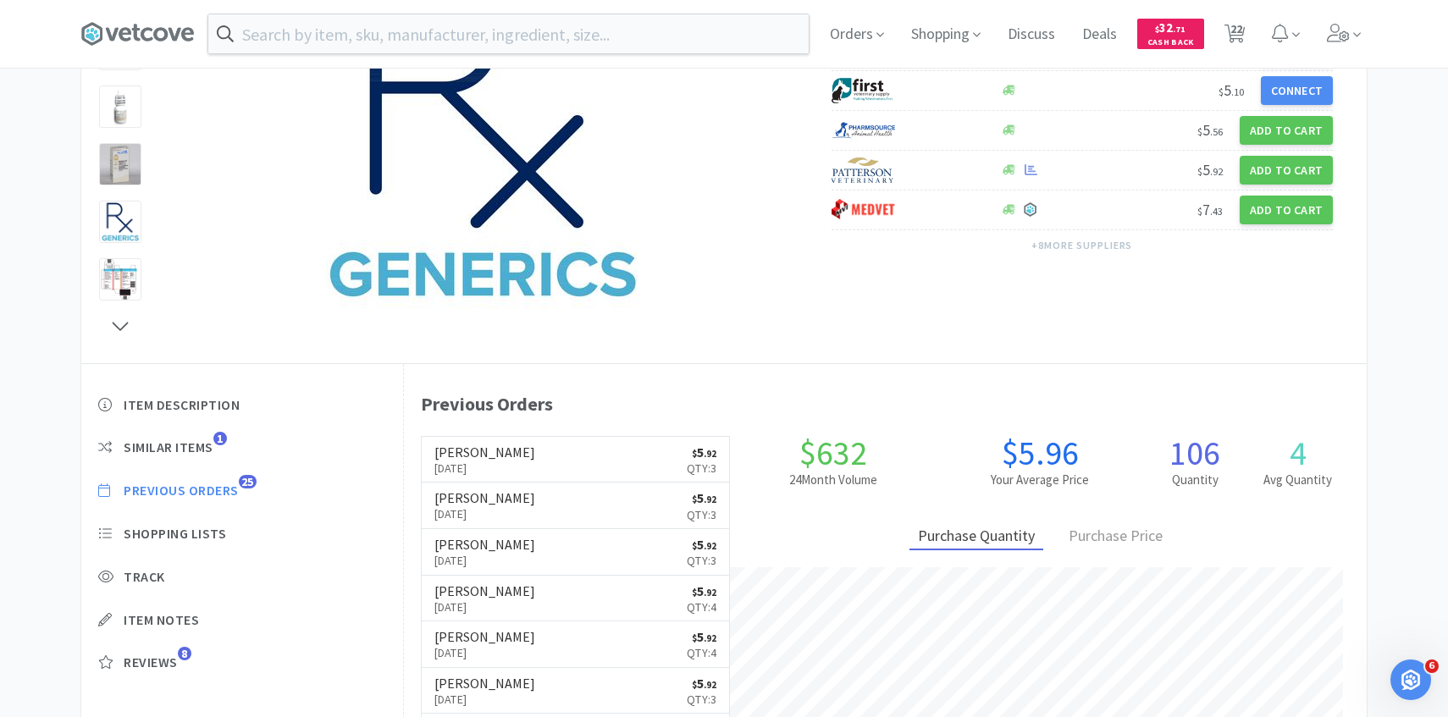
select select "1"
select select "6"
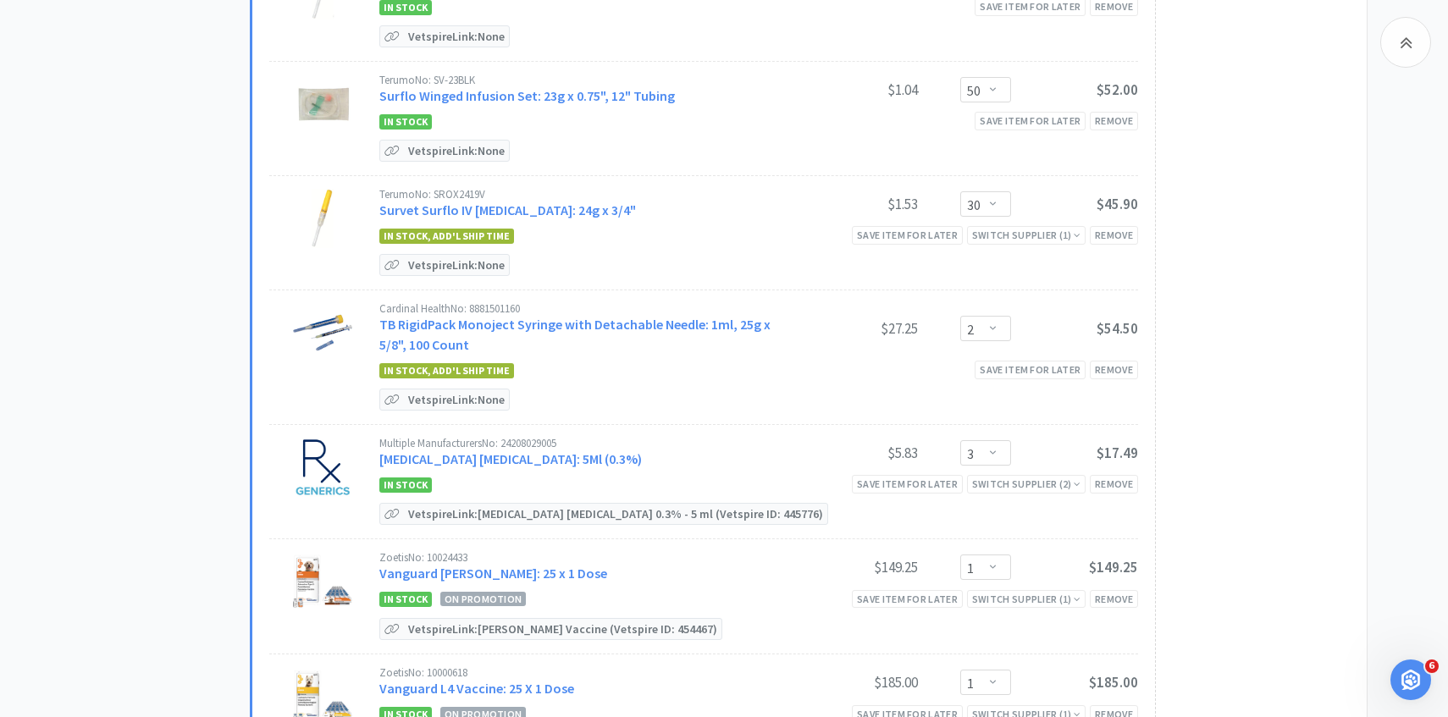
scroll to position [2146, 0]
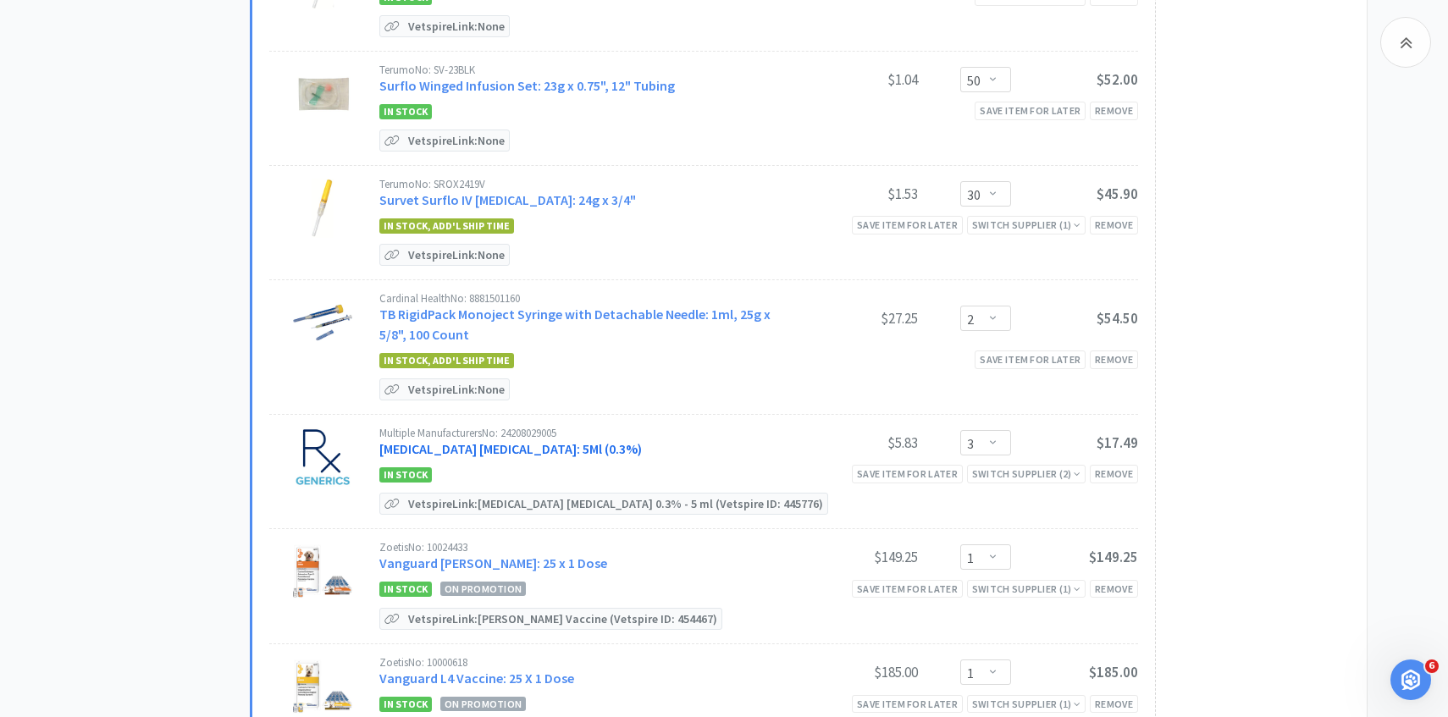
click at [573, 440] on link "[MEDICAL_DATA] [MEDICAL_DATA]: 5Ml (0.3%)" at bounding box center [510, 448] width 263 height 17
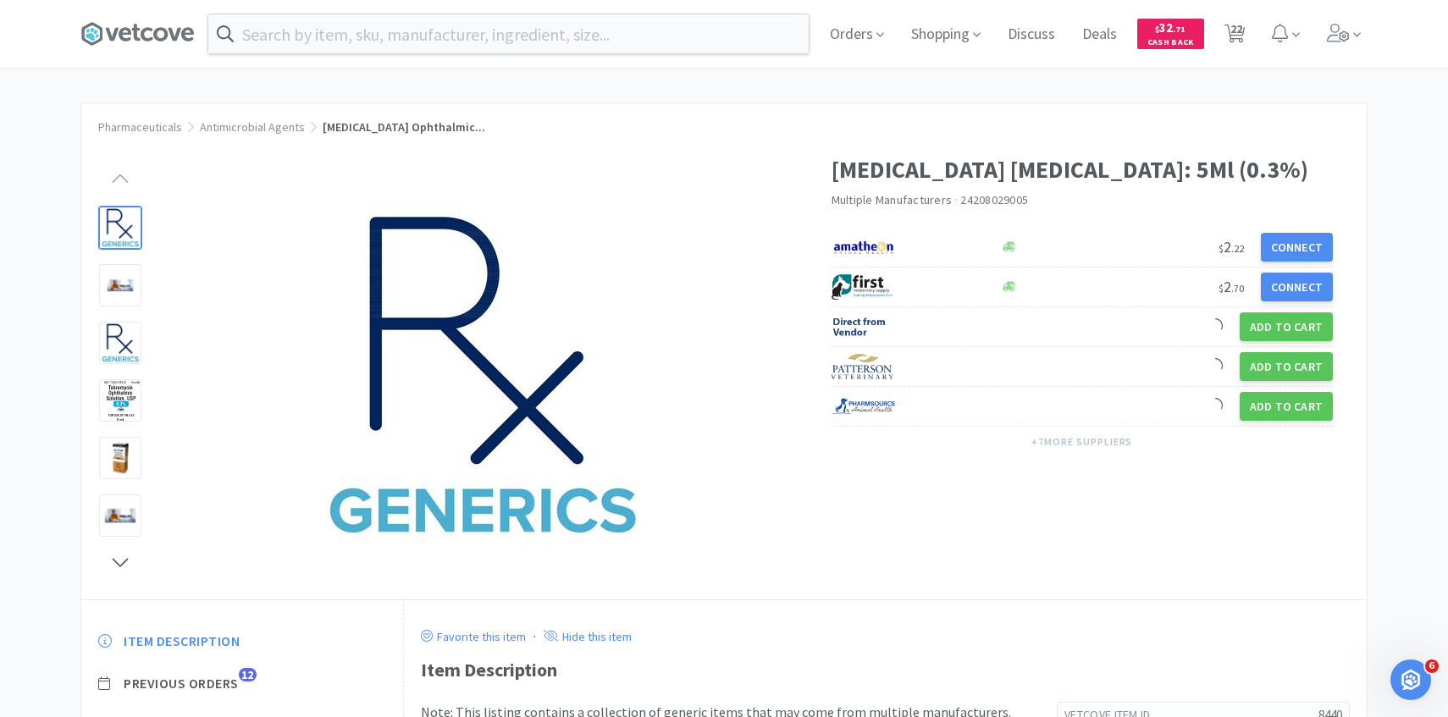
scroll to position [226, 0]
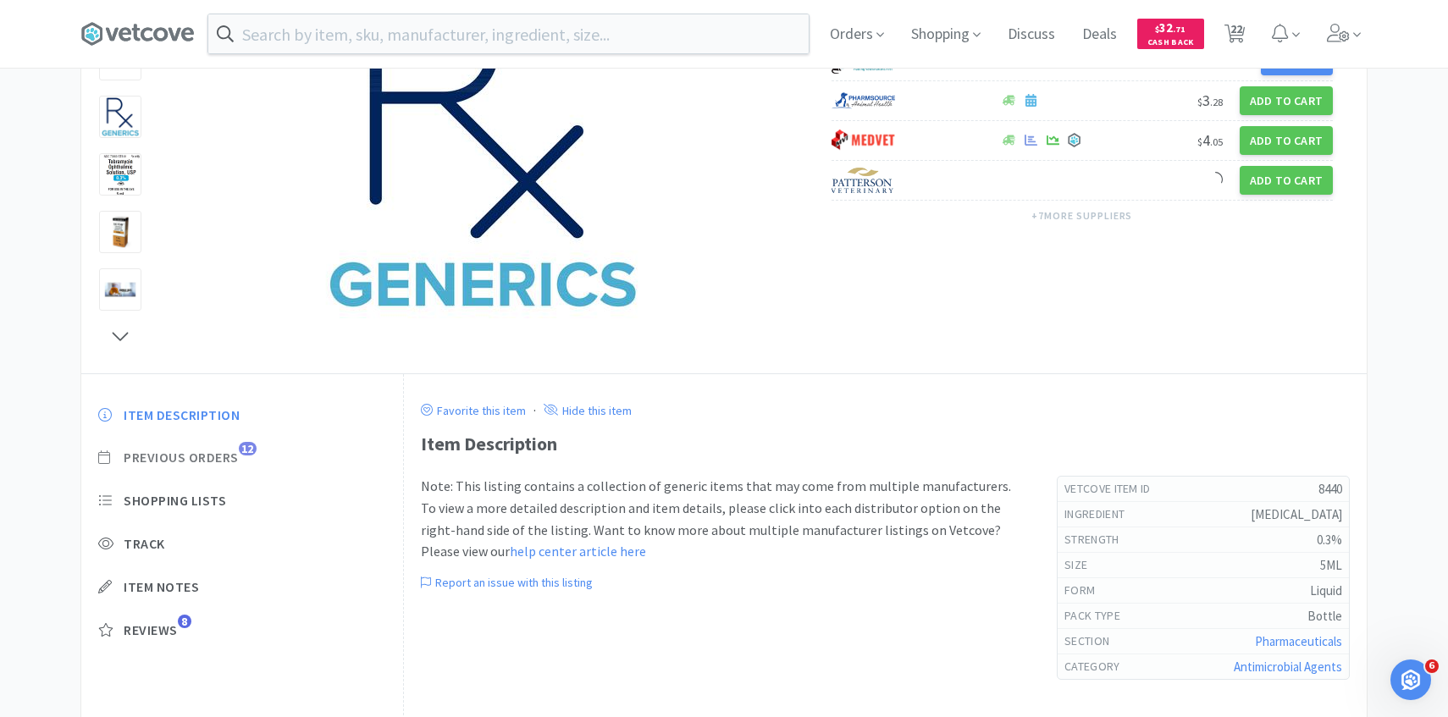
click at [239, 458] on span "Previous Orders" at bounding box center [181, 458] width 115 height 18
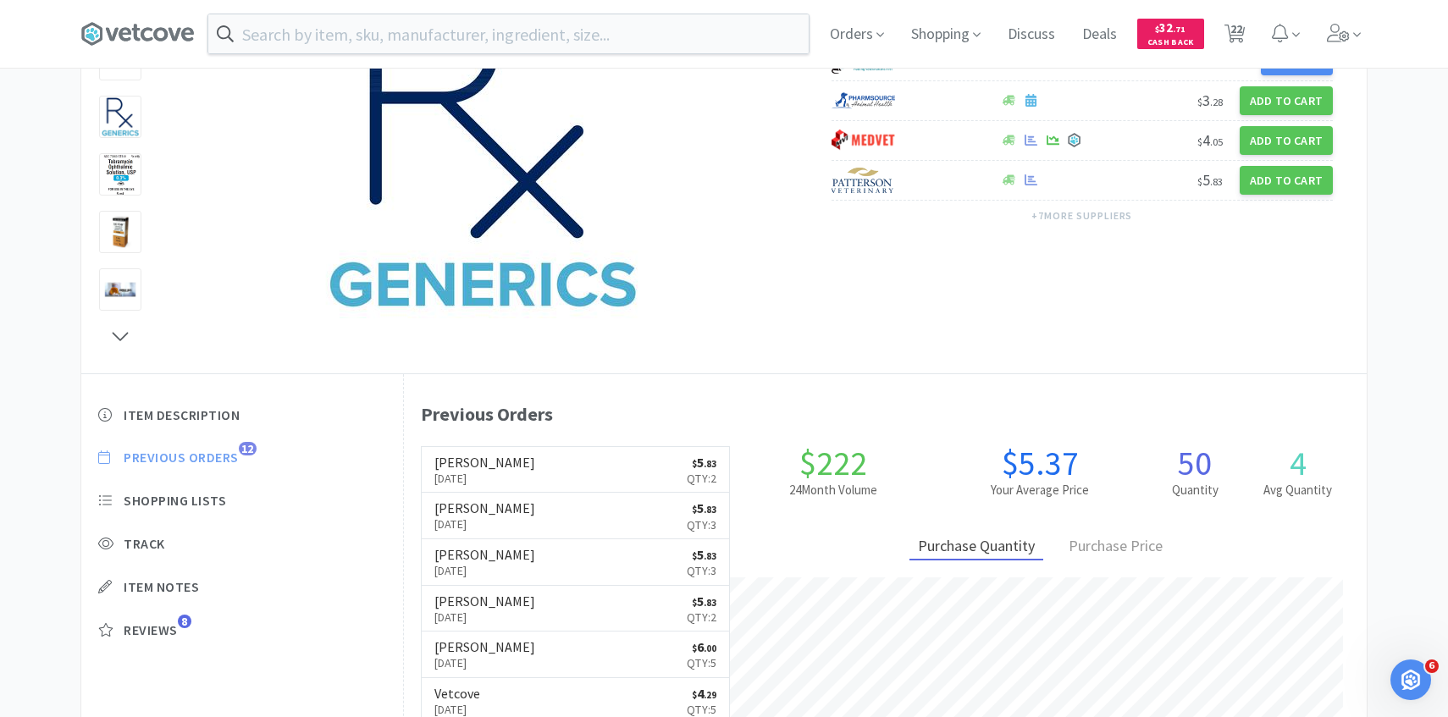
scroll to position [465, 963]
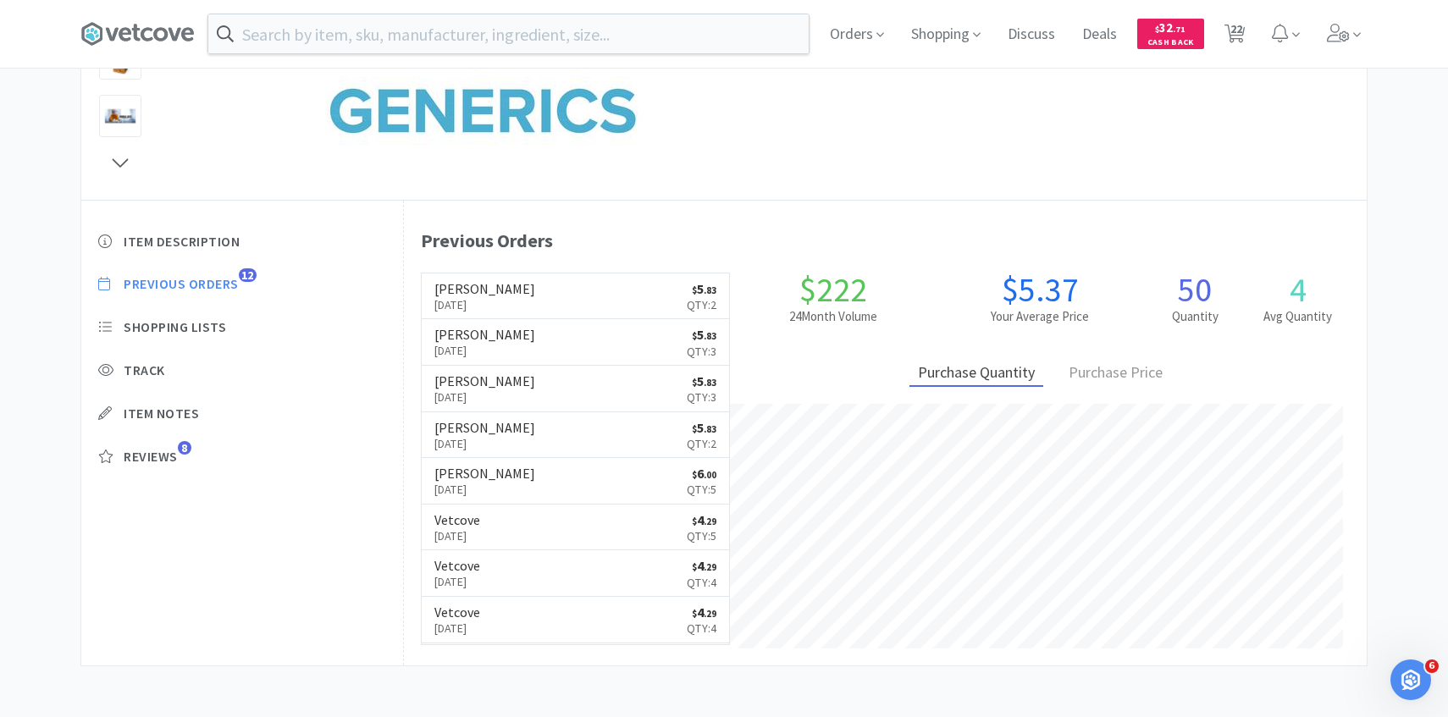
select select "3"
select select "1"
select select "4"
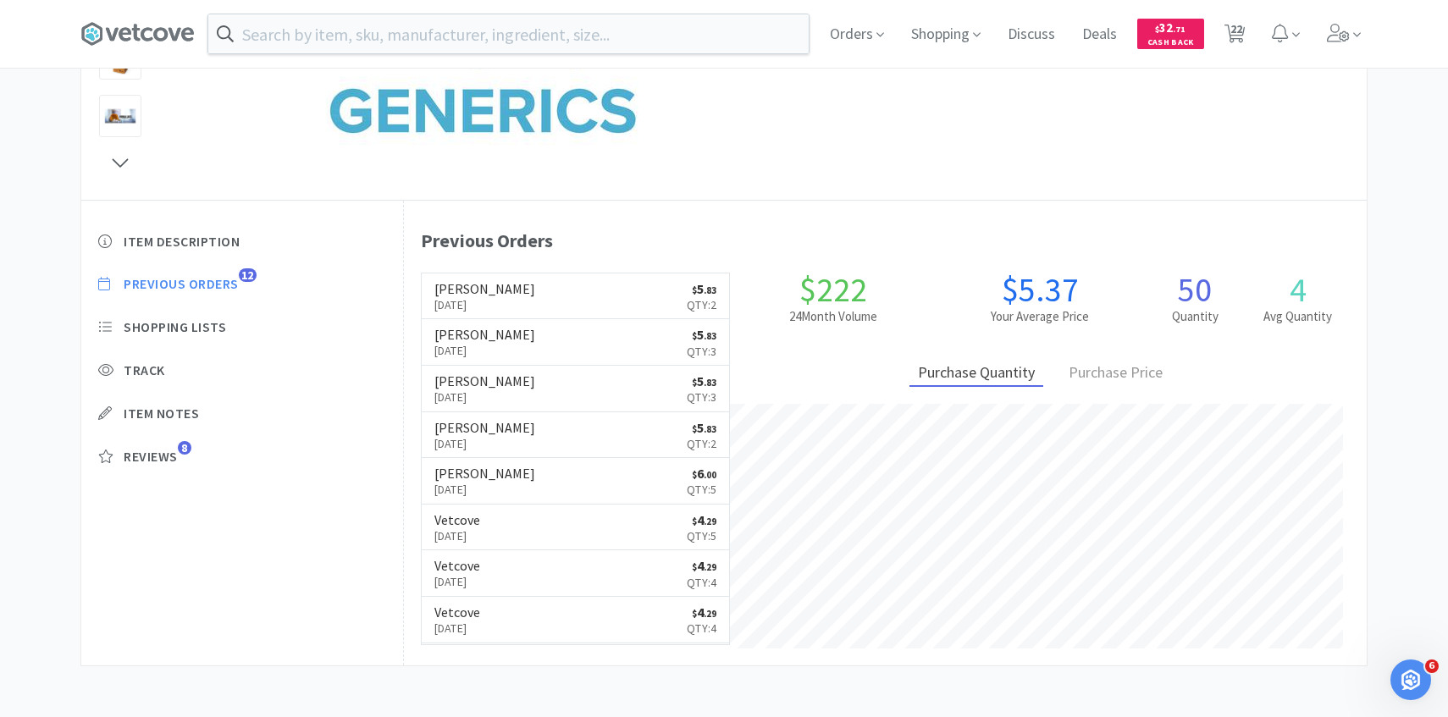
select select "1"
select select "4"
select select "1"
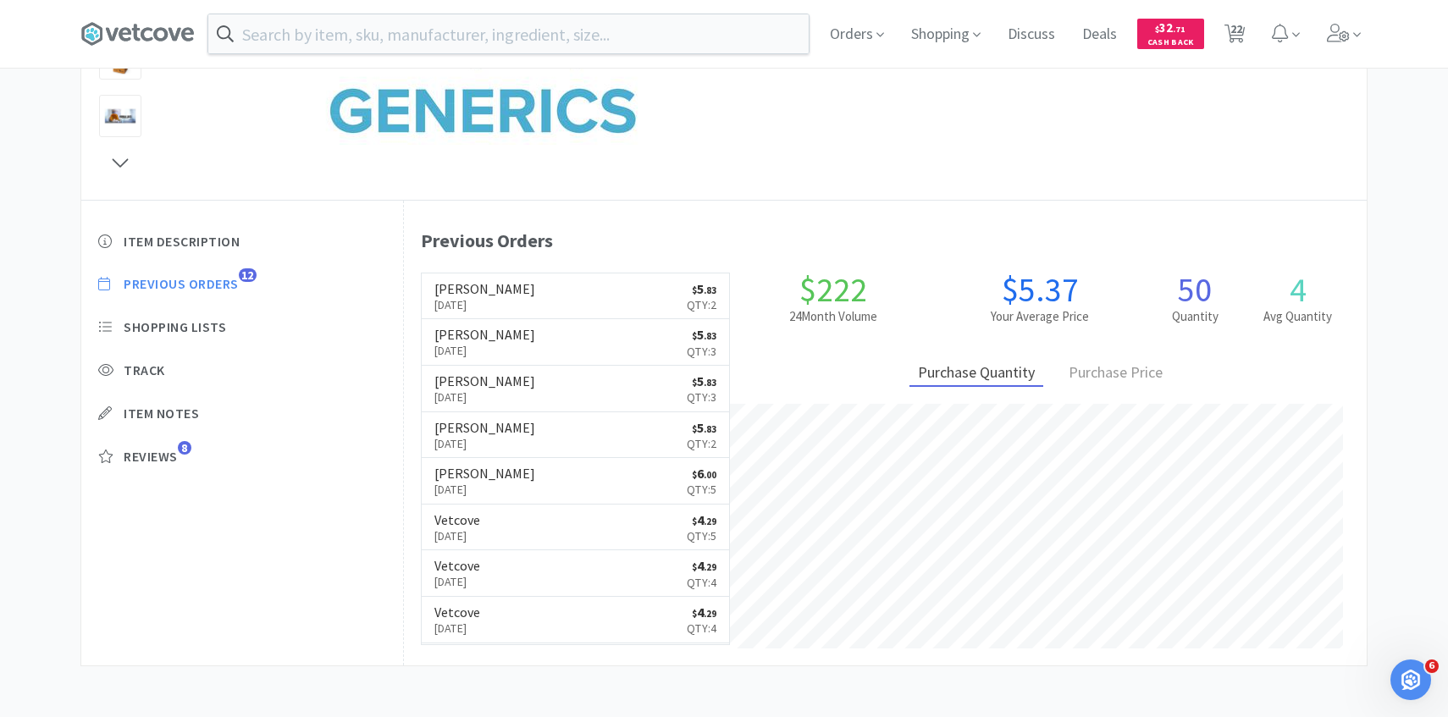
select select "1"
select select "2"
select select "1"
select select "50"
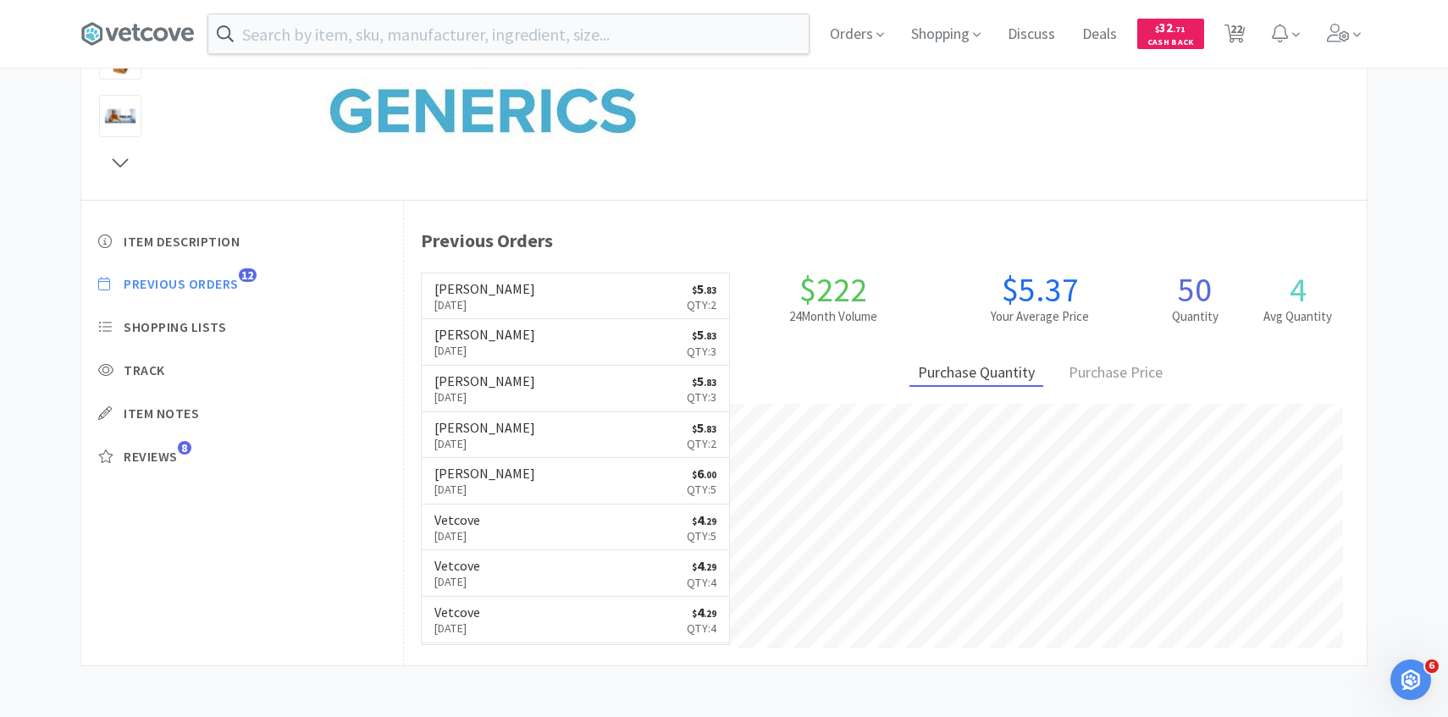
select select "50"
select select "30"
select select "2"
select select "3"
select select "1"
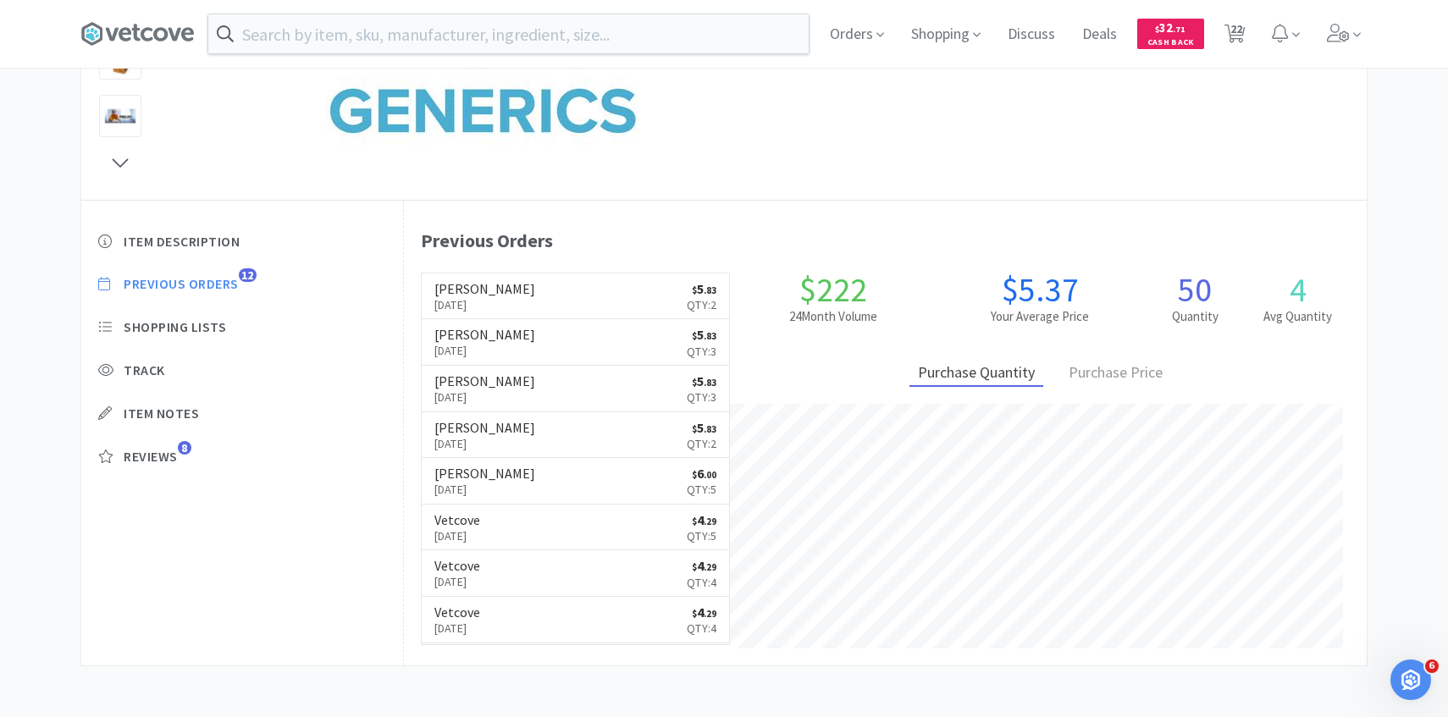
select select "1"
select select "6"
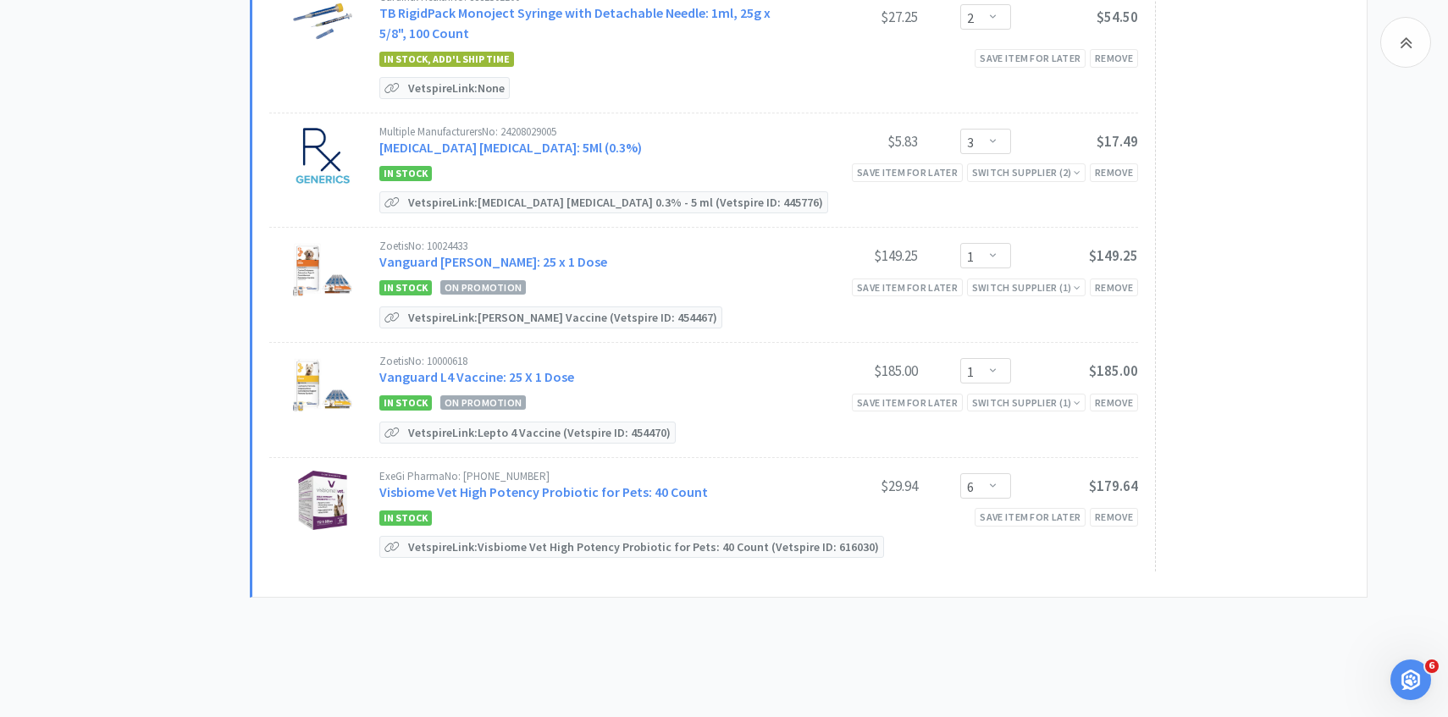
scroll to position [2453, 0]
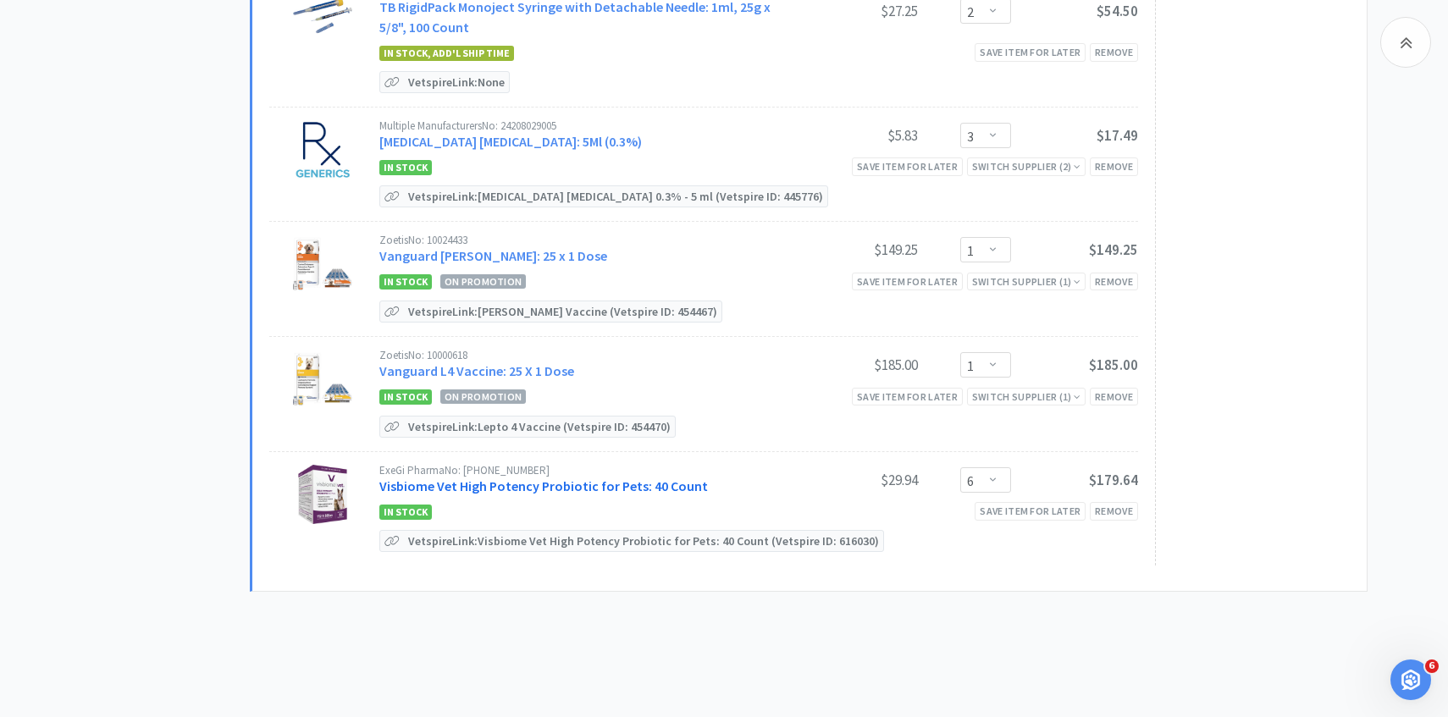
click at [567, 478] on link "Visbiome Vet High Potency Probiotic for Pets: 40 Count" at bounding box center [543, 486] width 329 height 17
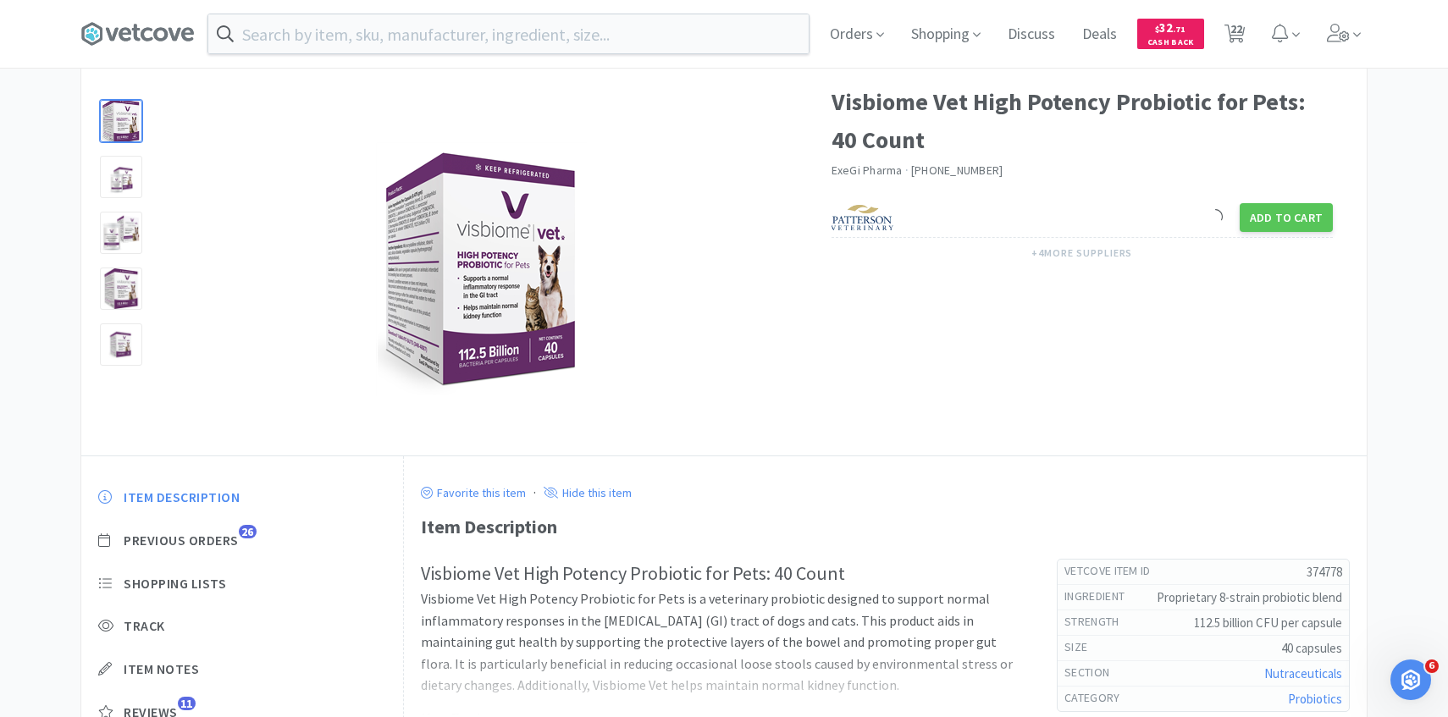
scroll to position [167, 0]
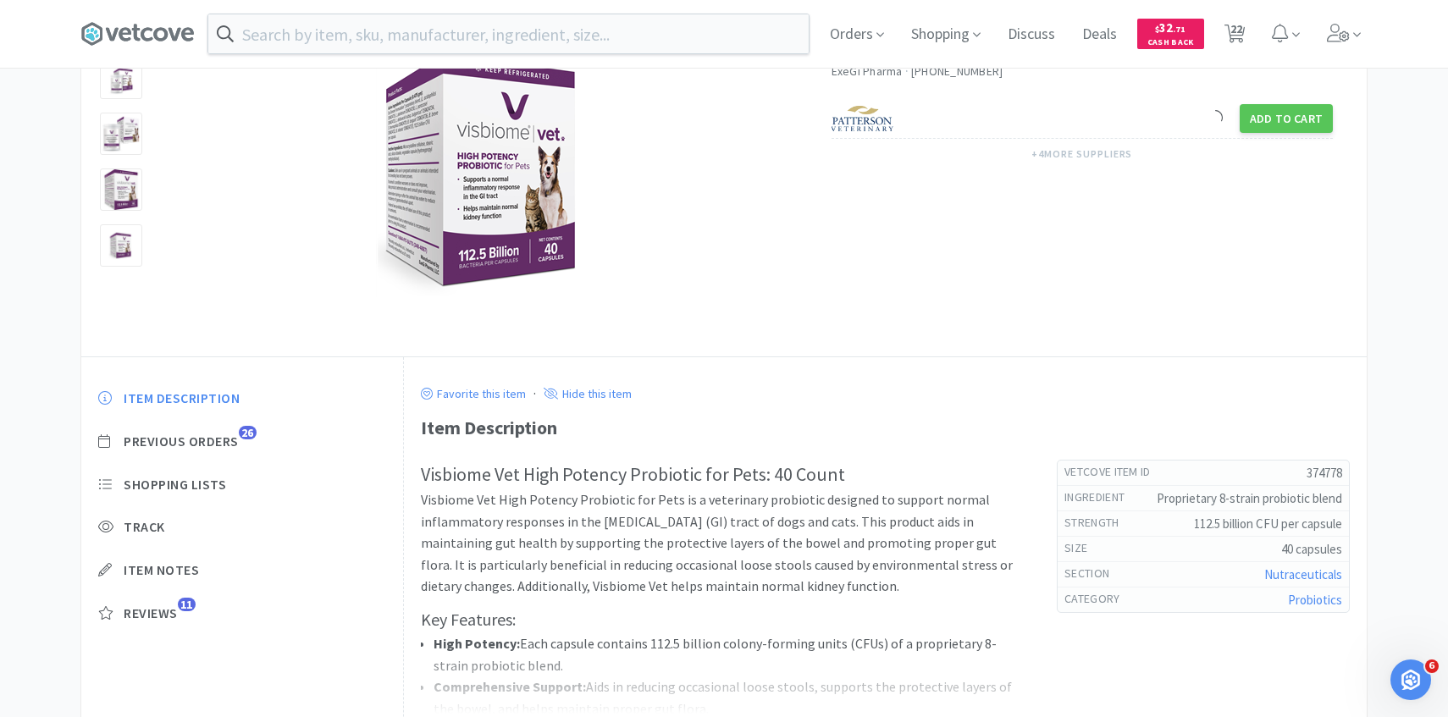
click at [213, 453] on div "Item Description Previous Orders 26 Shopping Lists Track Item Notes Reviews 11" at bounding box center [242, 519] width 322 height 292
click at [219, 445] on span "Previous Orders" at bounding box center [181, 442] width 115 height 18
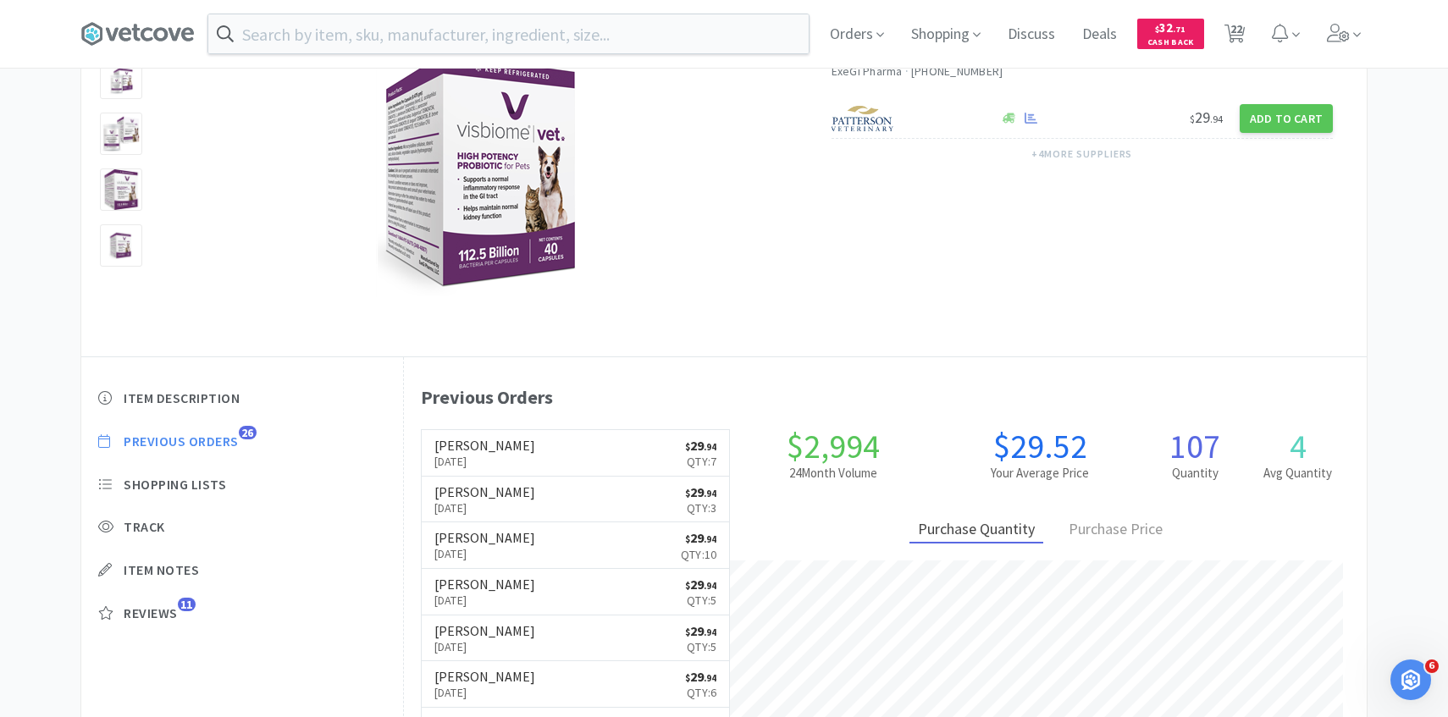
scroll to position [465, 963]
click at [601, 467] on link "Patterson Sep 24th, 2025 $ 29 . 94 Qty: 7" at bounding box center [576, 453] width 308 height 47
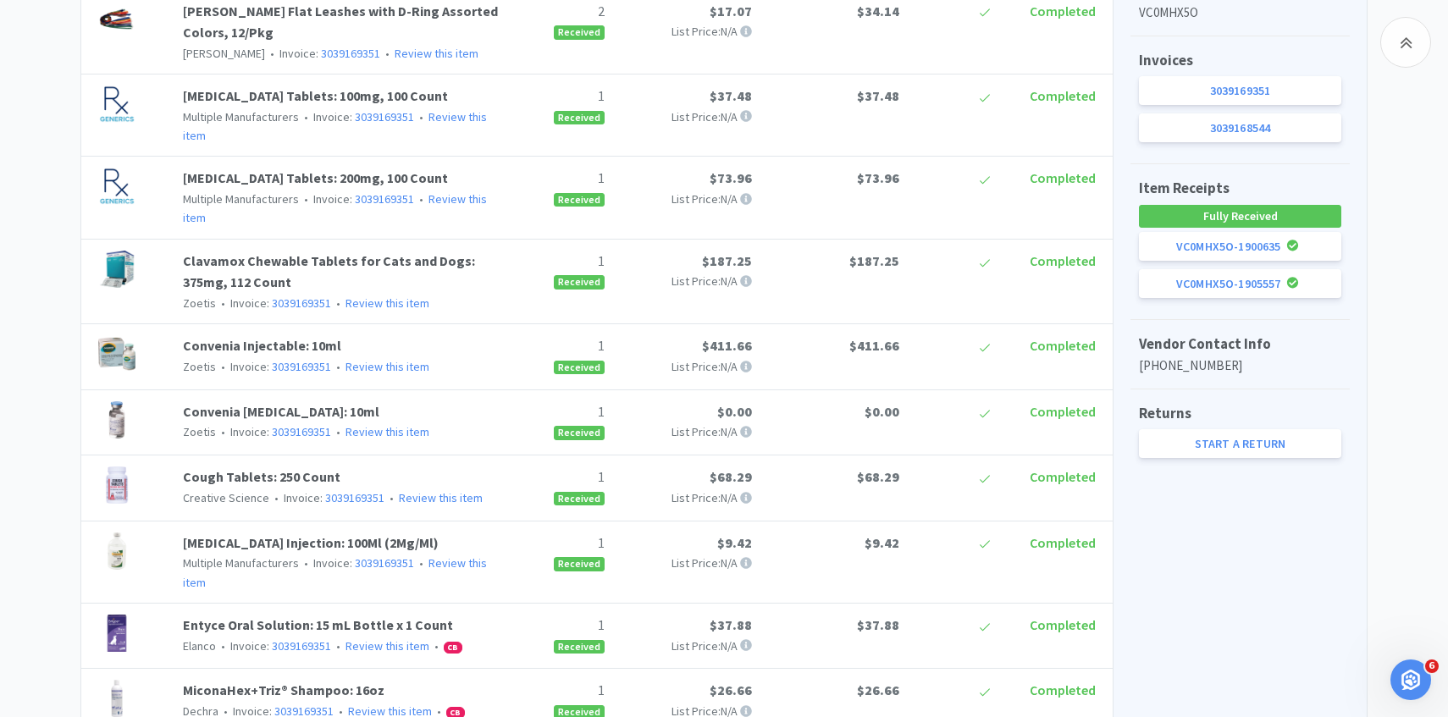
scroll to position [897, 0]
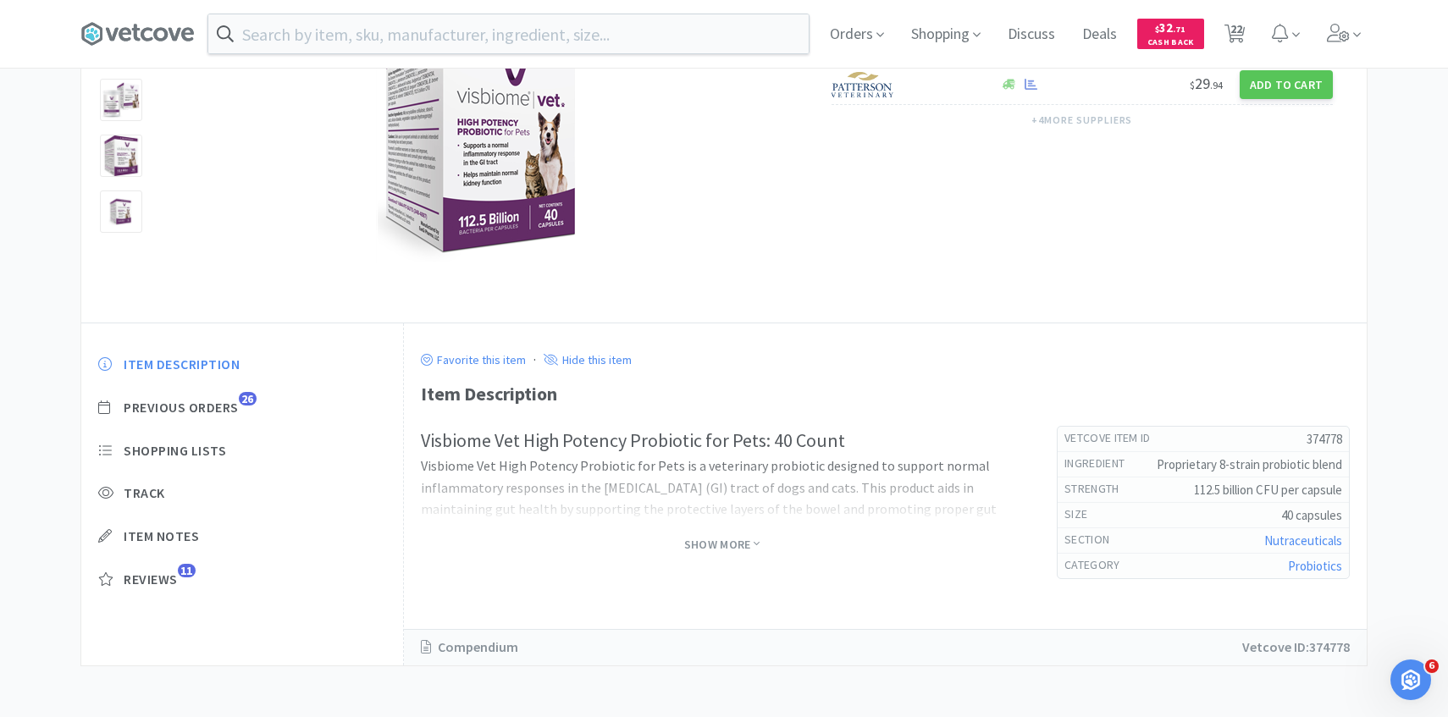
scroll to position [167, 0]
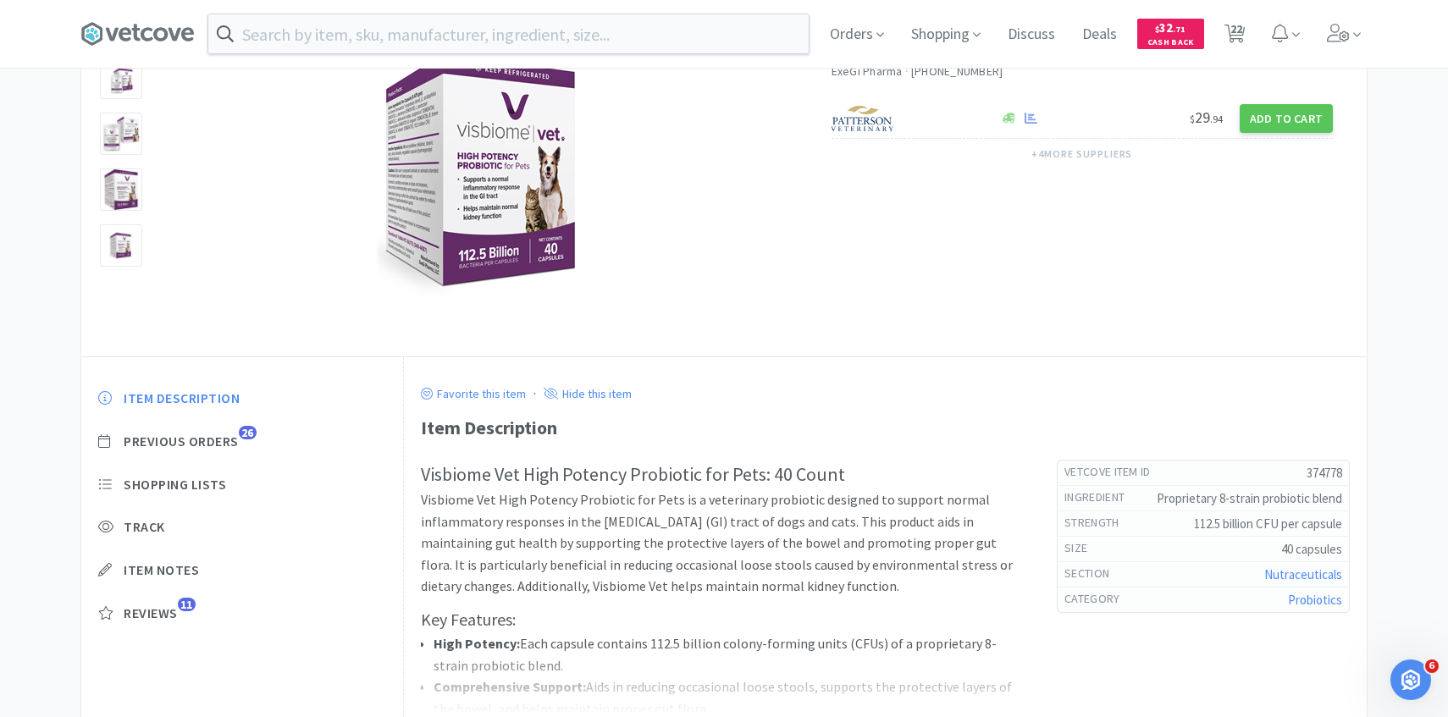
scroll to position [2453, 0]
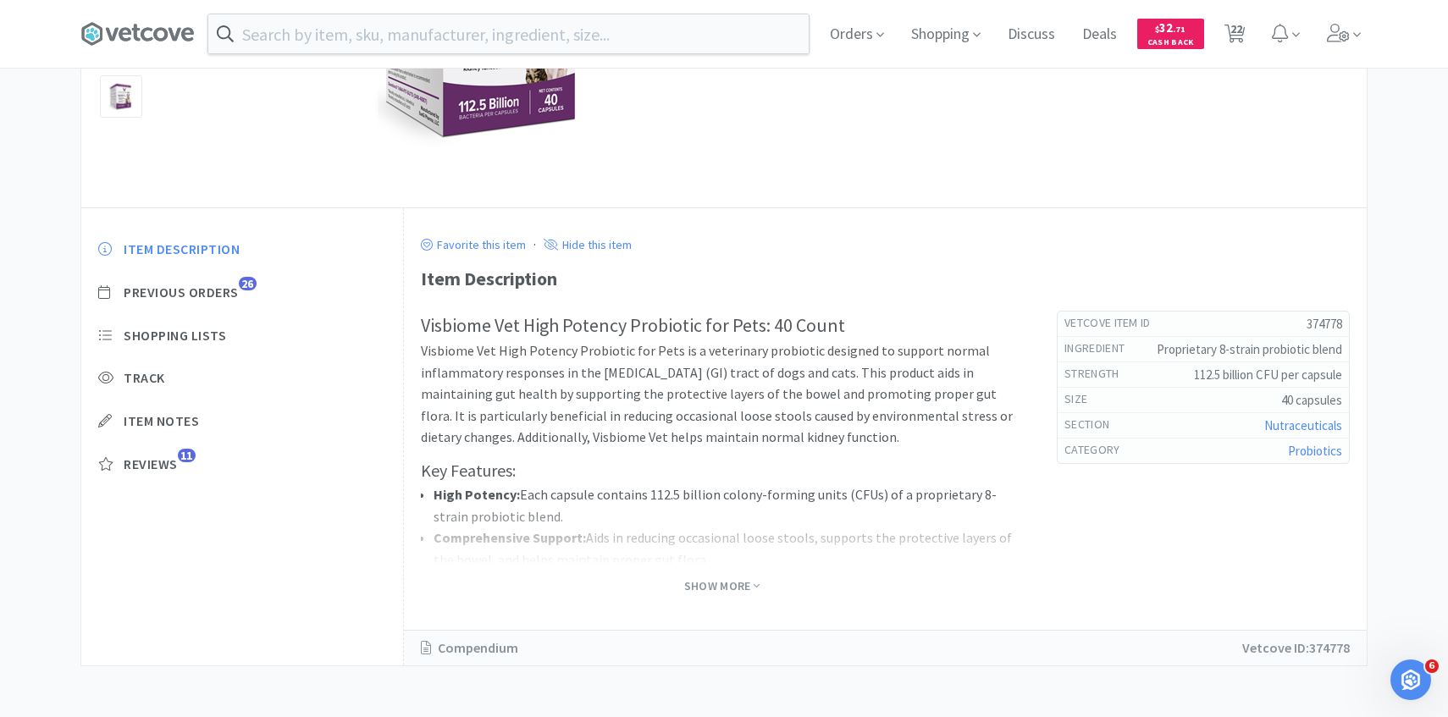
select select "3"
select select "1"
select select "4"
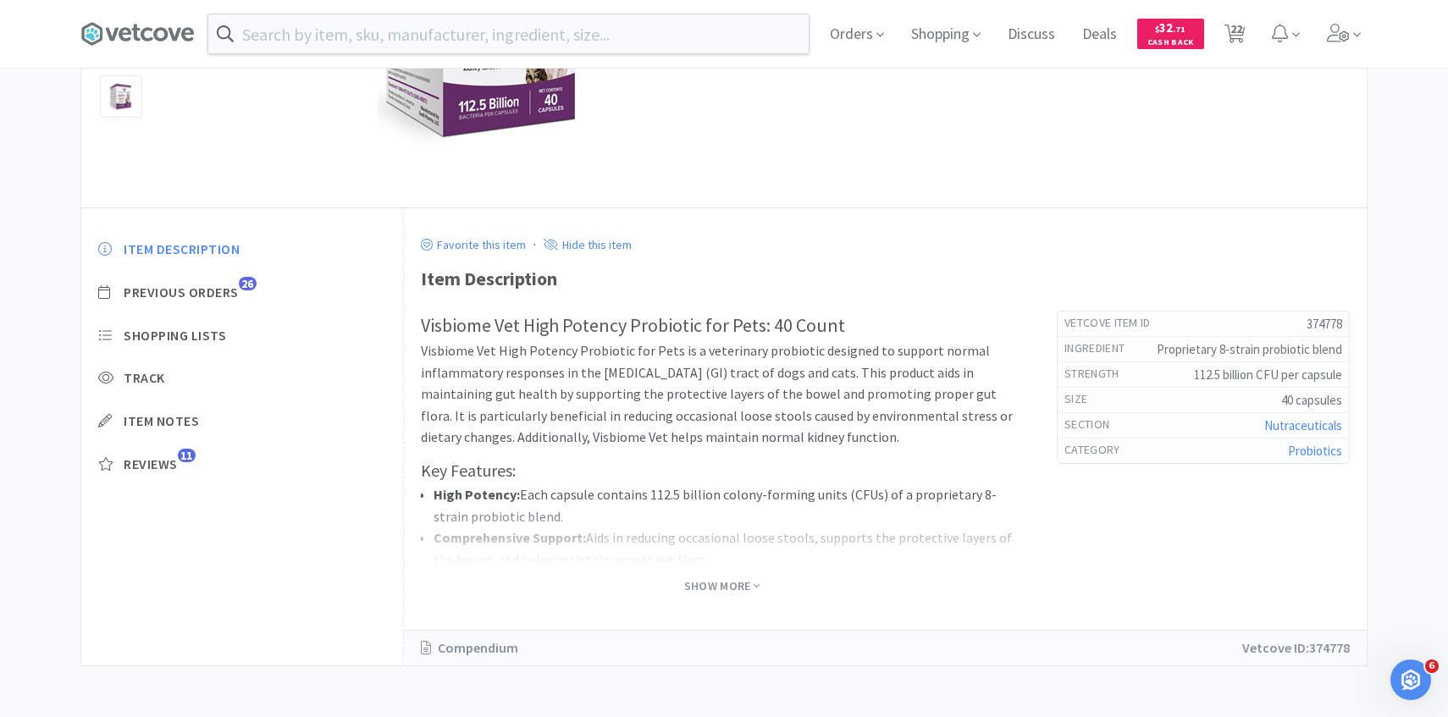
select select "1"
select select "4"
select select "1"
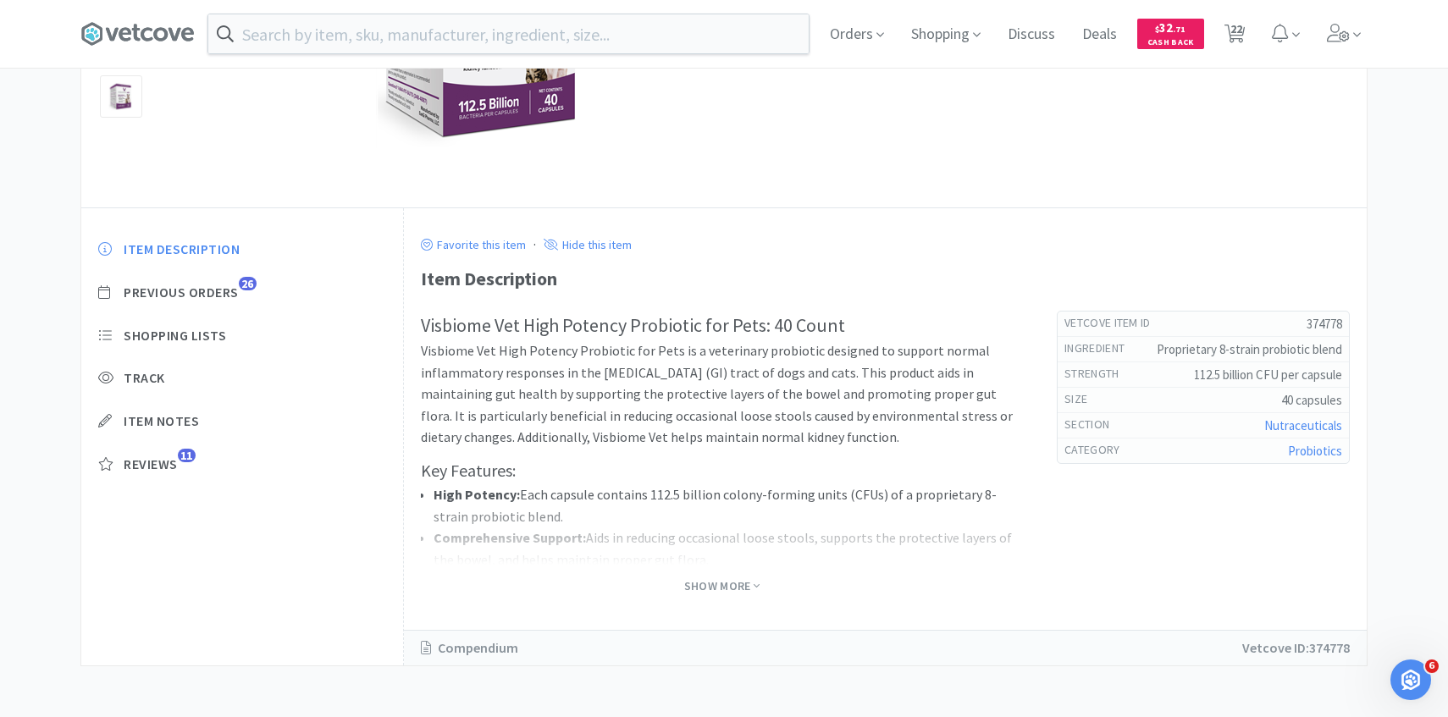
select select "1"
select select "2"
select select "1"
select select "50"
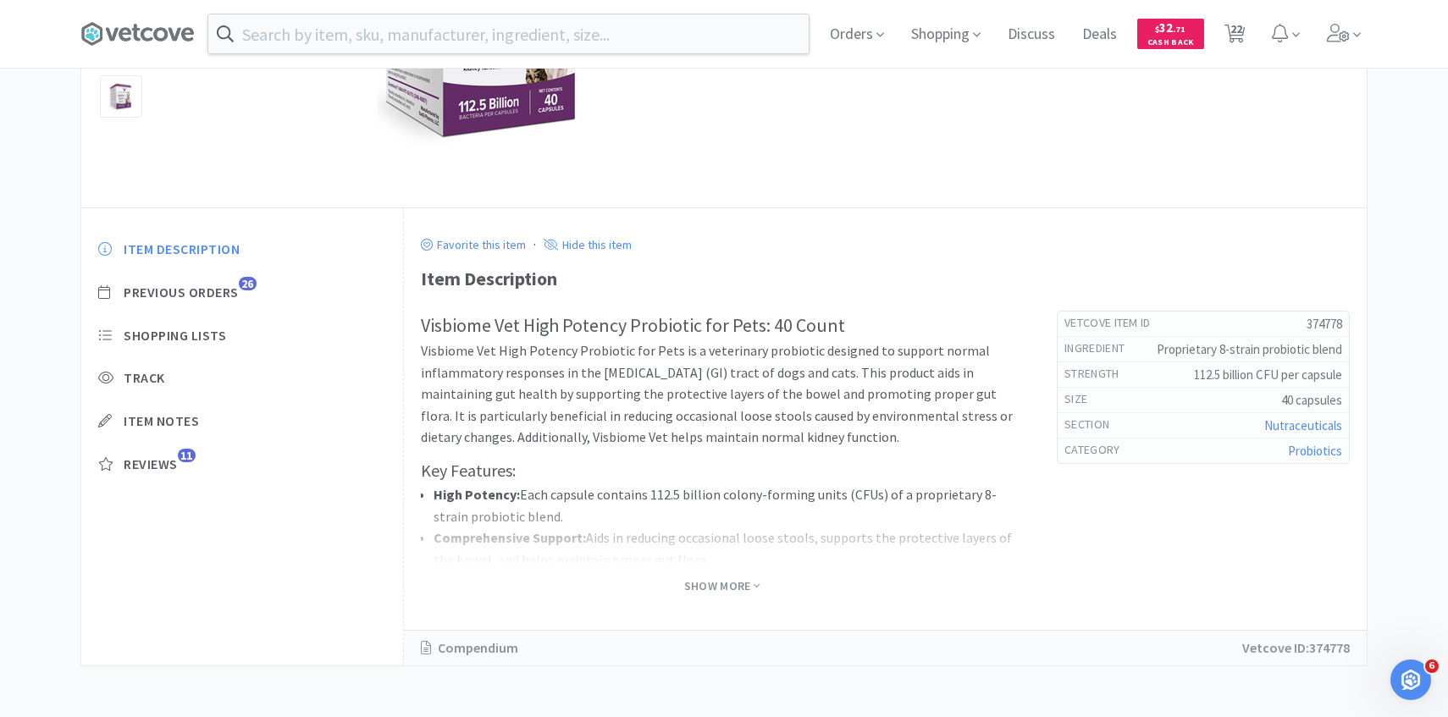
select select "50"
select select "30"
select select "2"
select select "3"
select select "1"
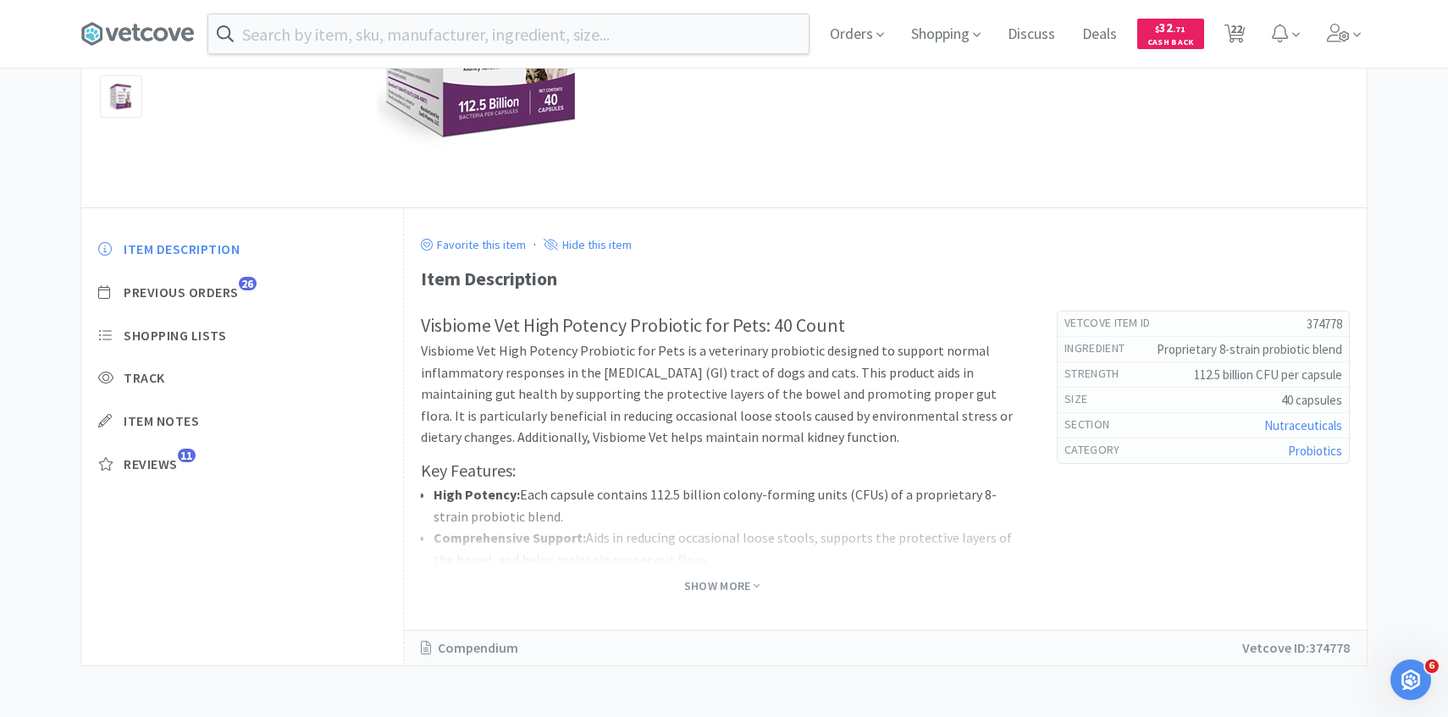
select select "1"
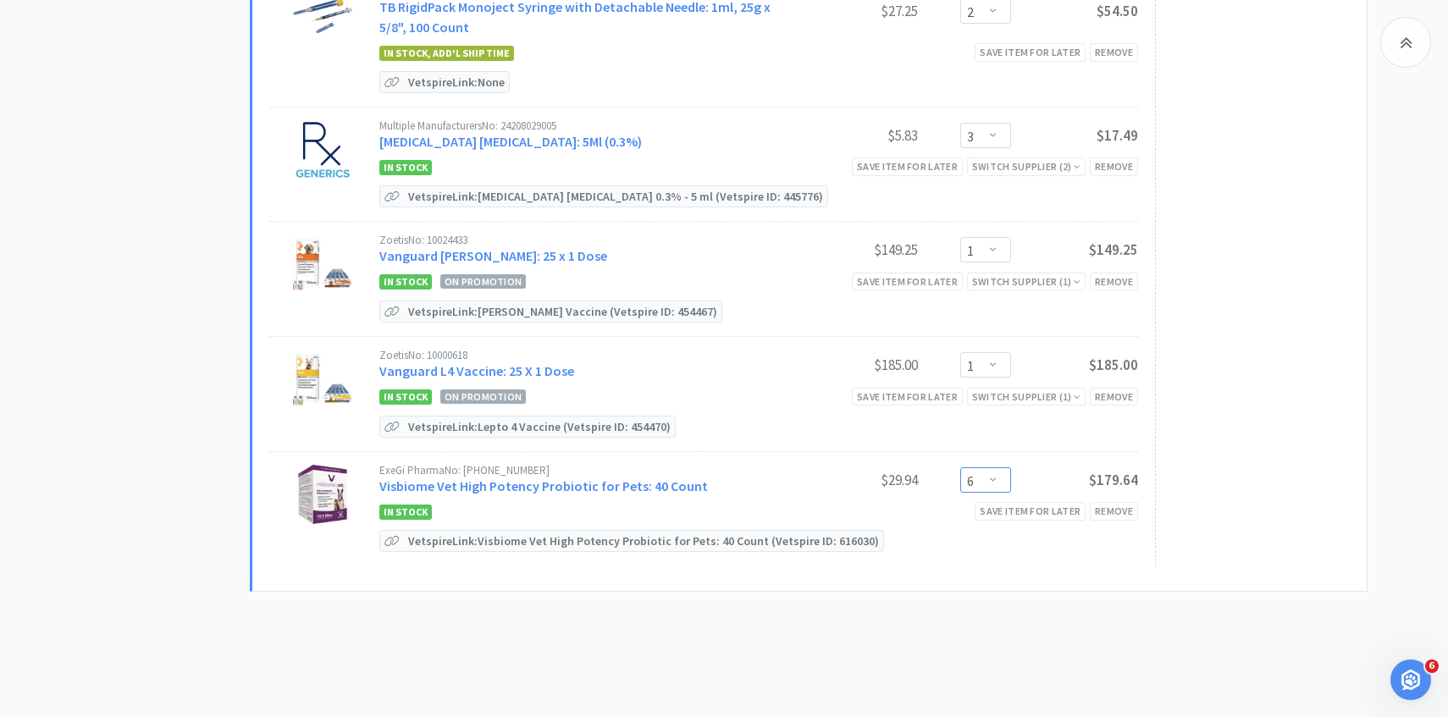
click at [978, 467] on select "Enter Quantity 1 2 3 4 5 6 7 8 9 10 11 12 13 14 15 16 17 18 19 20 Enter Quantity" at bounding box center [985, 479] width 51 height 25
click at [960, 467] on select "Enter Quantity 1 2 3 4 5 6 7 8 9 10 11 12 13 14 15 16 17 18 19 20 Enter Quantity" at bounding box center [985, 479] width 51 height 25
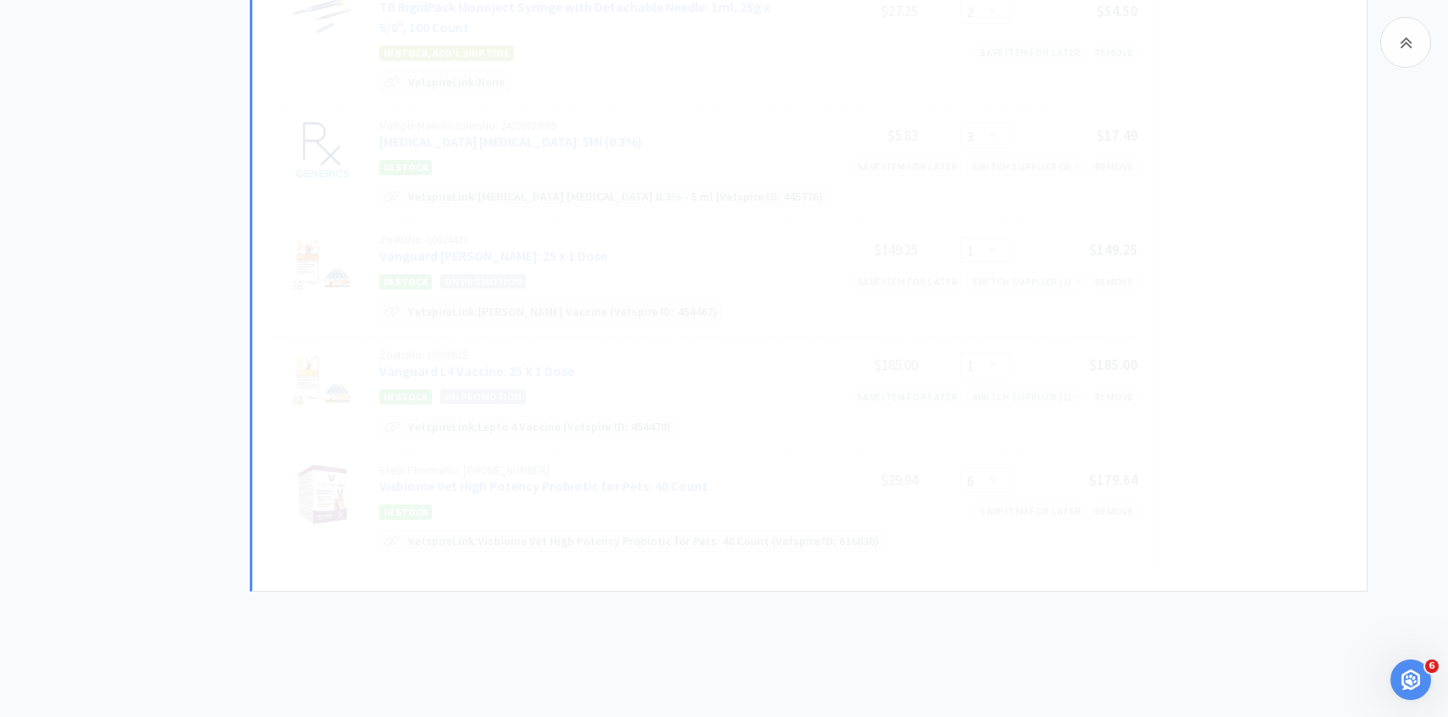
select select "8"
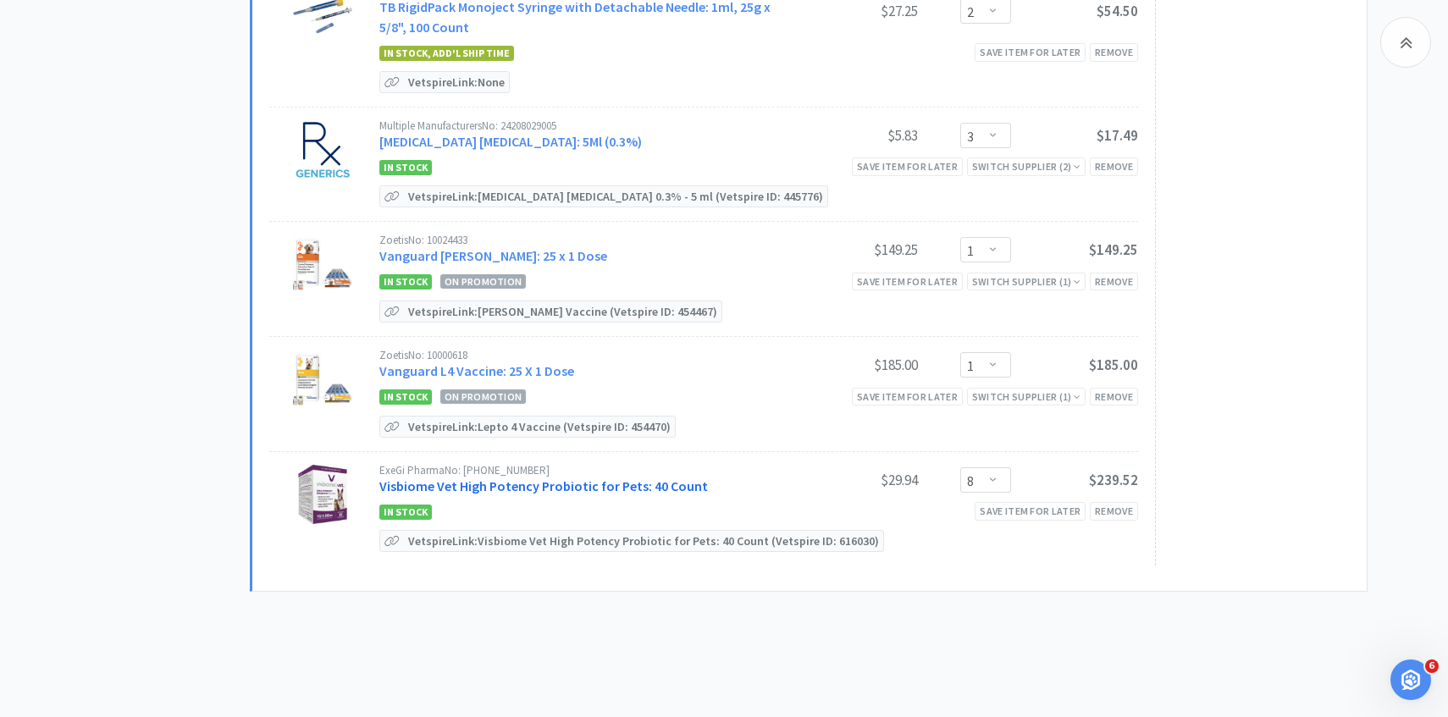
click at [491, 478] on link "Visbiome Vet High Potency Probiotic for Pets: 40 Count" at bounding box center [543, 486] width 329 height 17
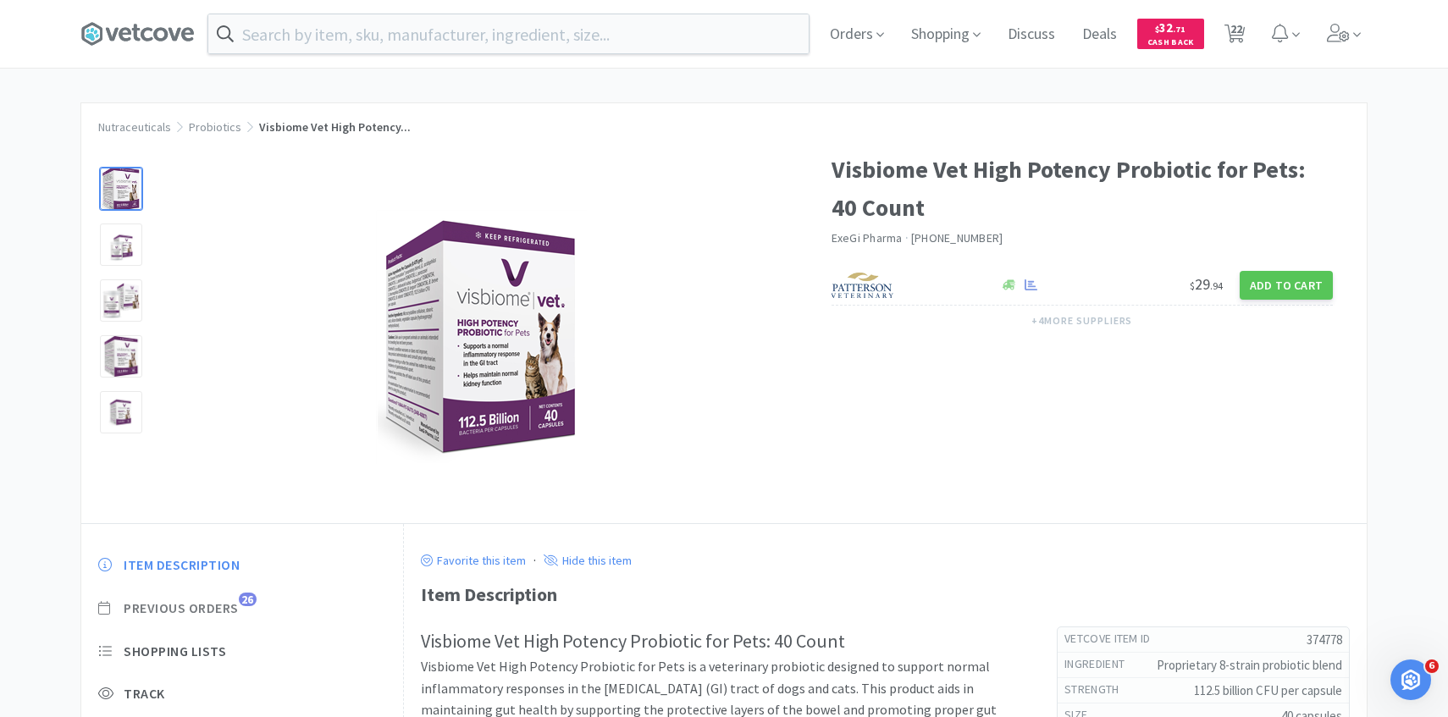
click at [203, 614] on span "Previous Orders" at bounding box center [181, 609] width 115 height 18
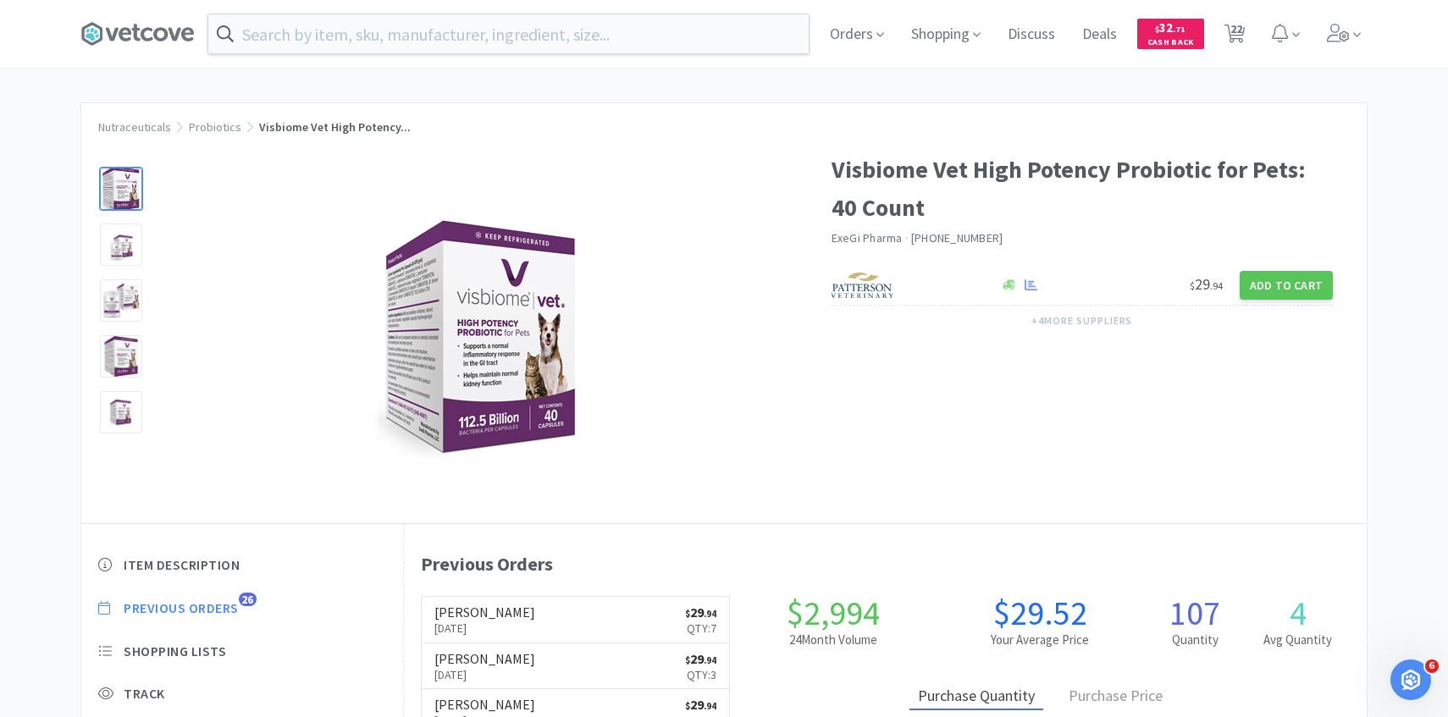
scroll to position [465, 963]
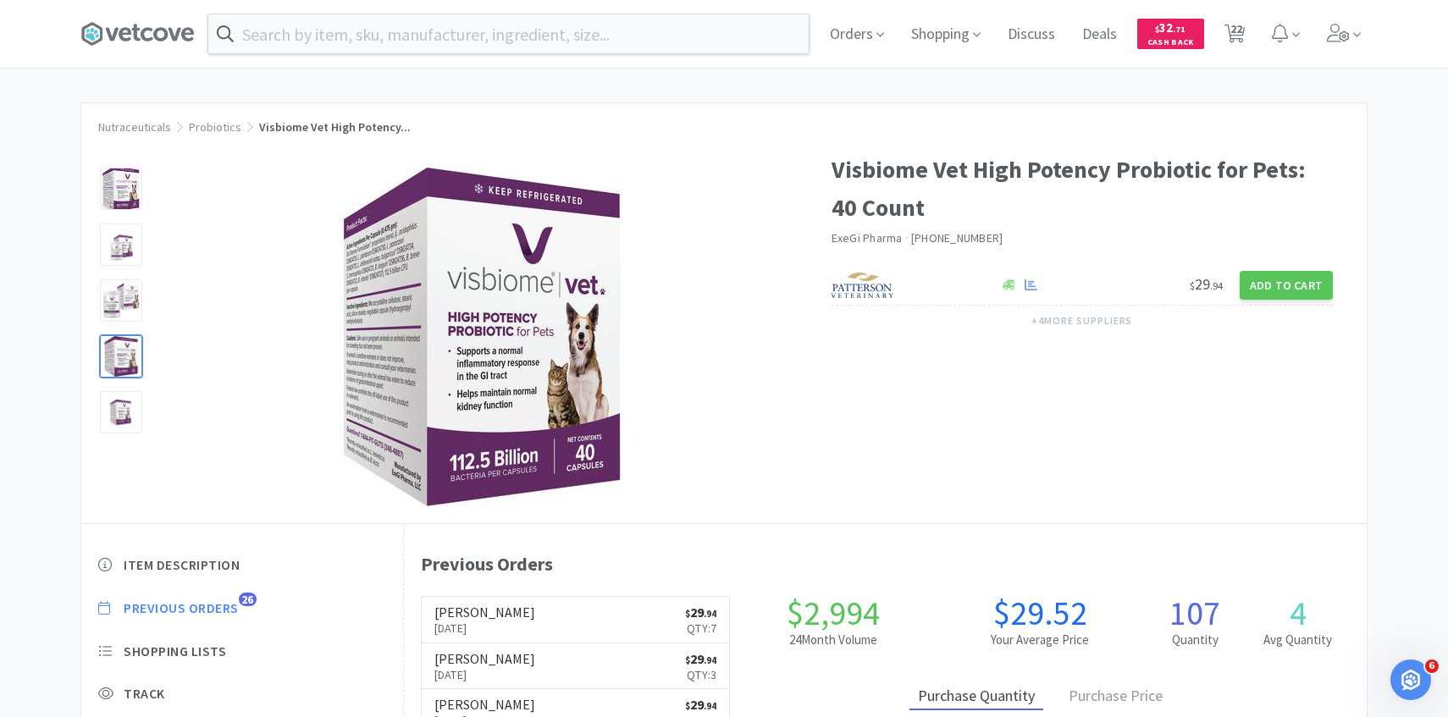
select select "3"
select select "1"
select select "4"
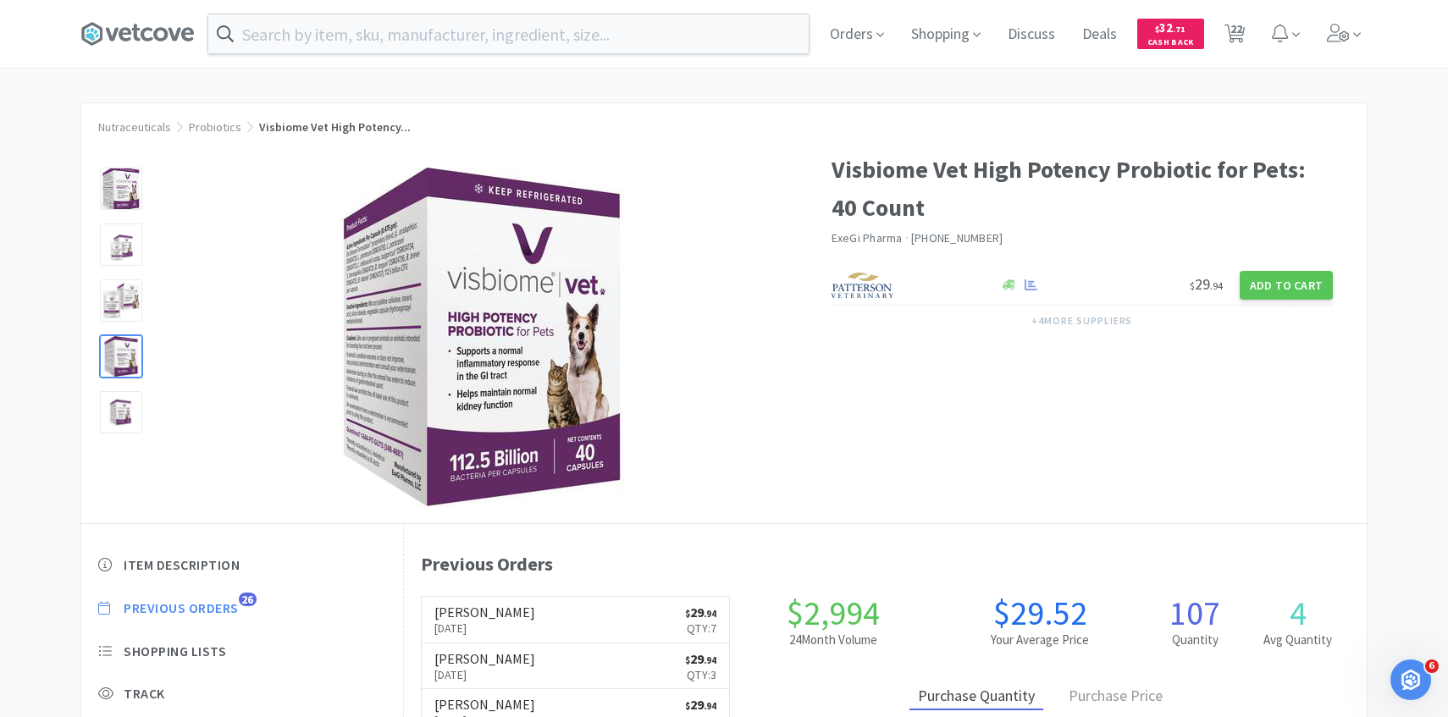
select select "1"
select select "4"
select select "1"
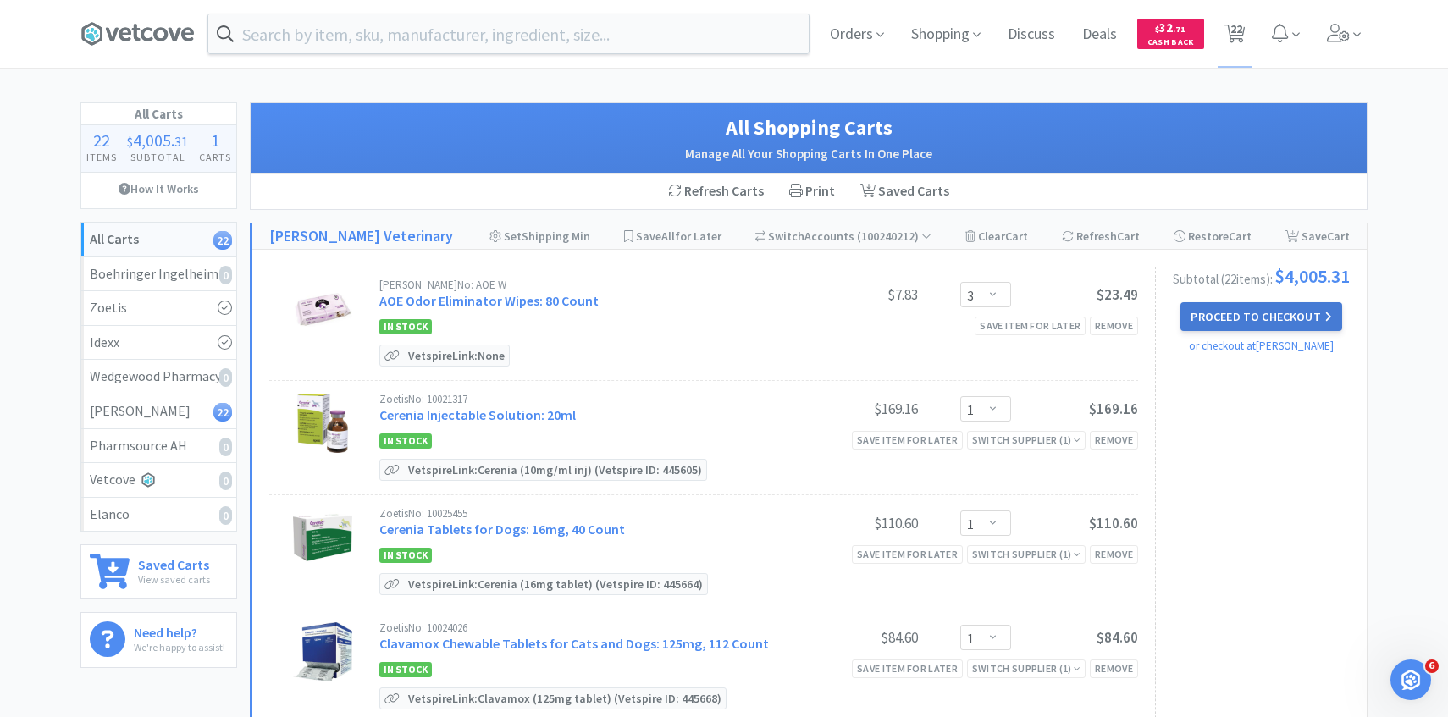
click at [1226, 318] on button "Proceed to Checkout" at bounding box center [1261, 316] width 161 height 29
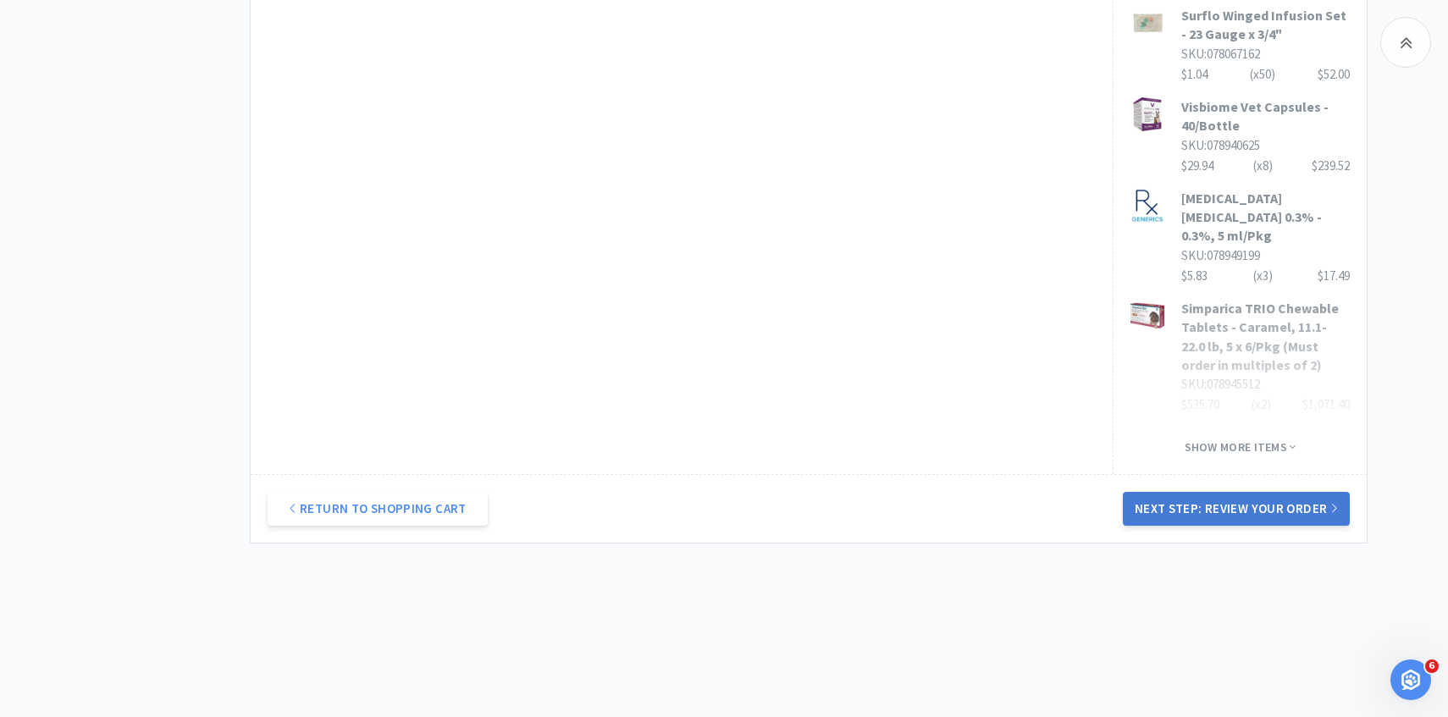
click at [1209, 503] on button "Next Step: Review Your Order" at bounding box center [1236, 509] width 227 height 34
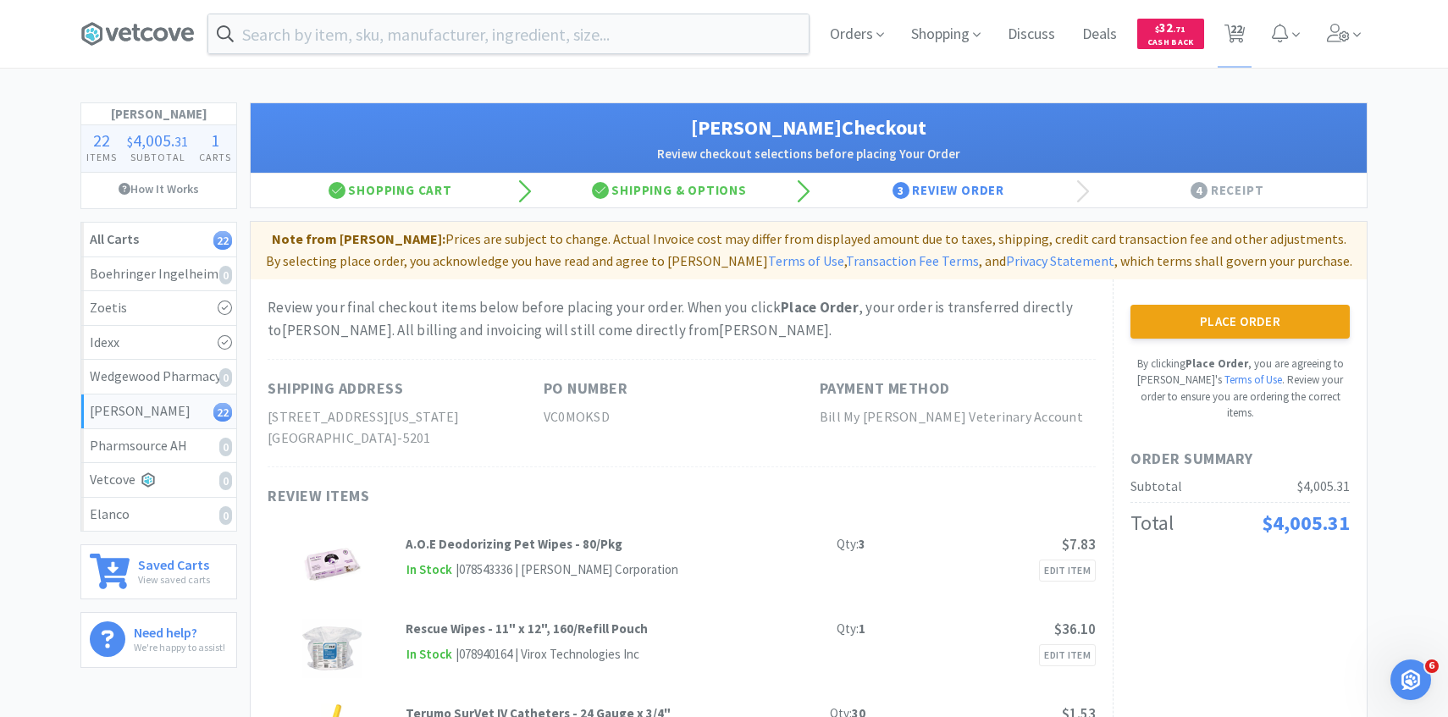
click at [1163, 315] on button "Place Order" at bounding box center [1240, 322] width 219 height 34
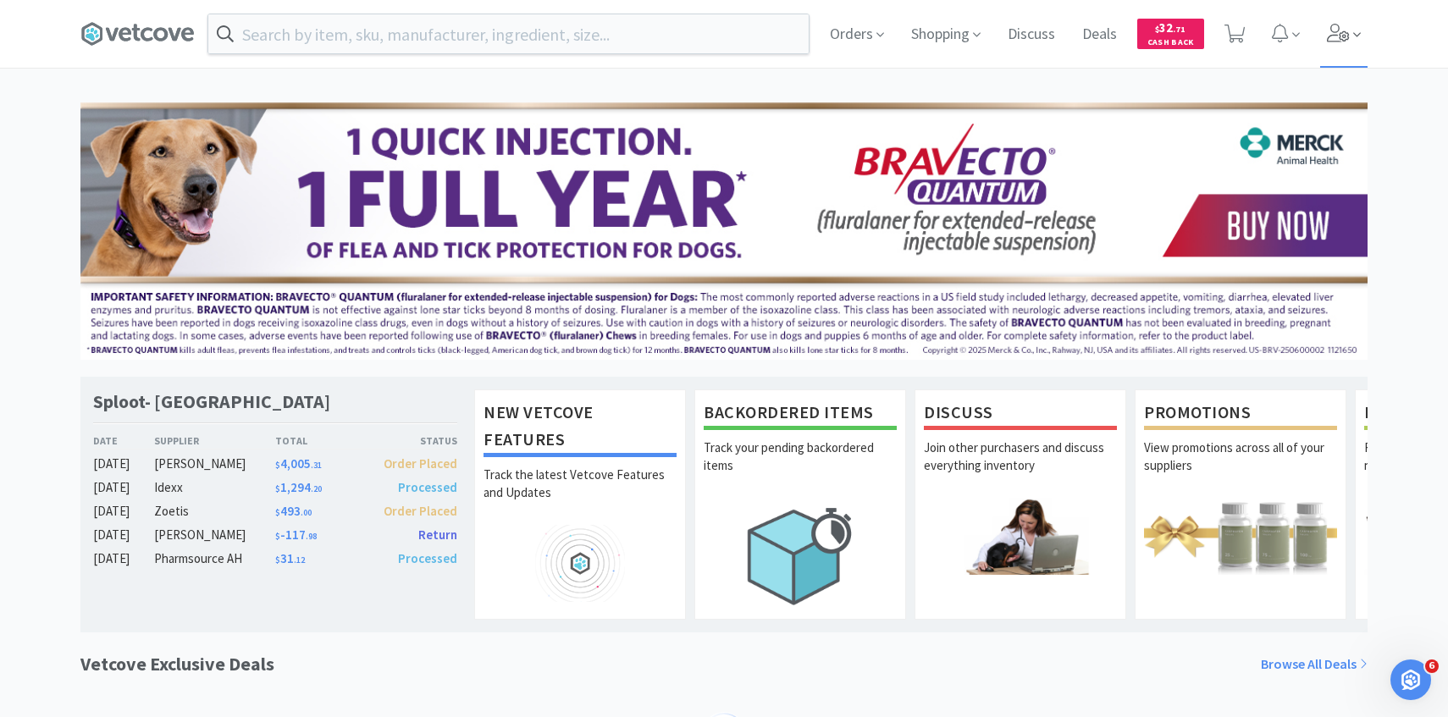
click at [1357, 31] on icon at bounding box center [1357, 34] width 8 height 15
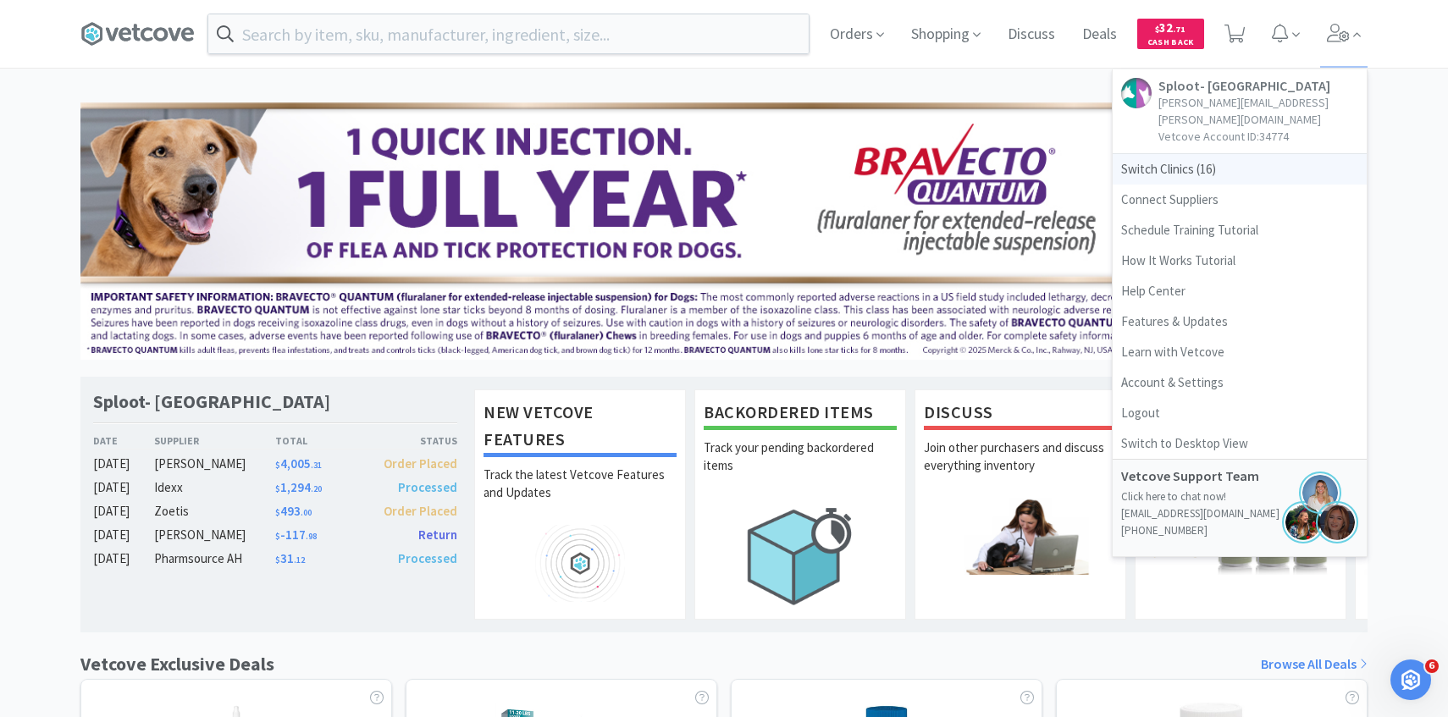
click at [1238, 154] on span "Switch Clinics ( 16 )" at bounding box center [1240, 169] width 254 height 30
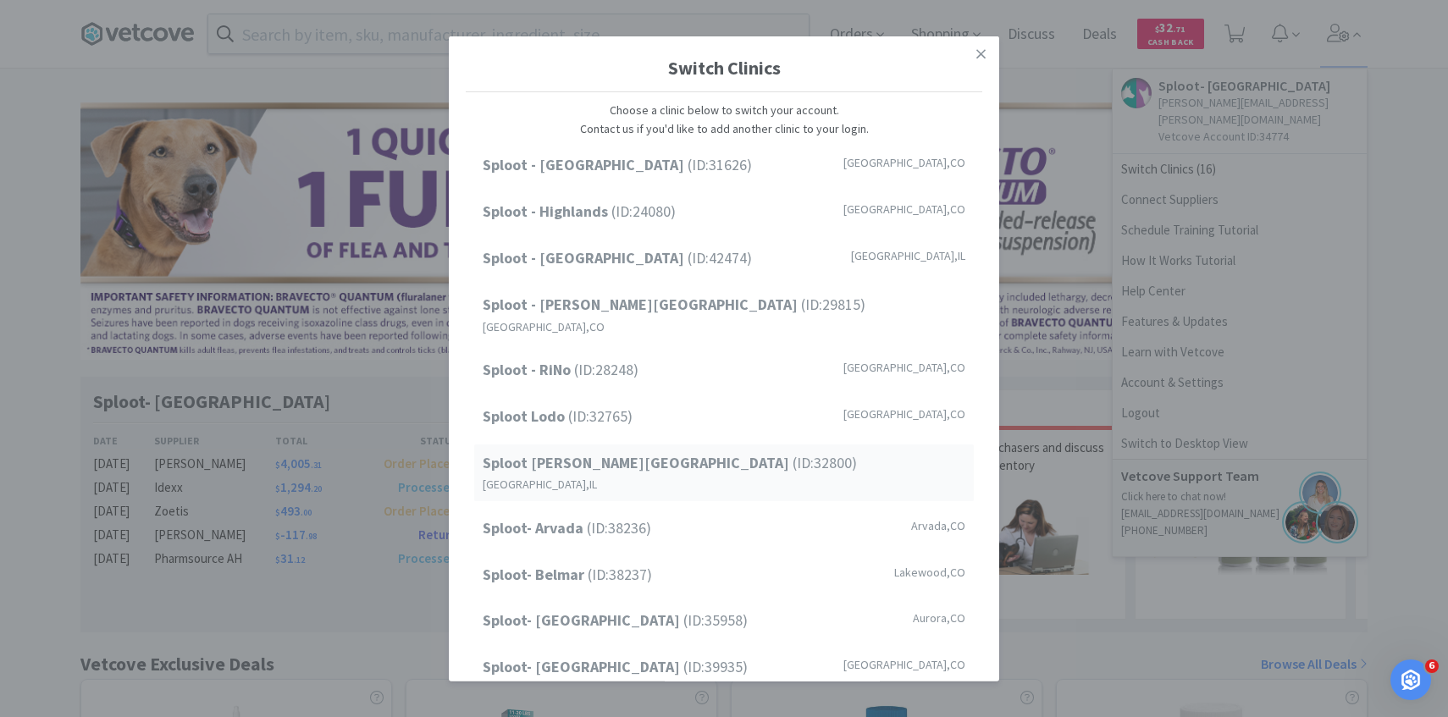
scroll to position [216, 0]
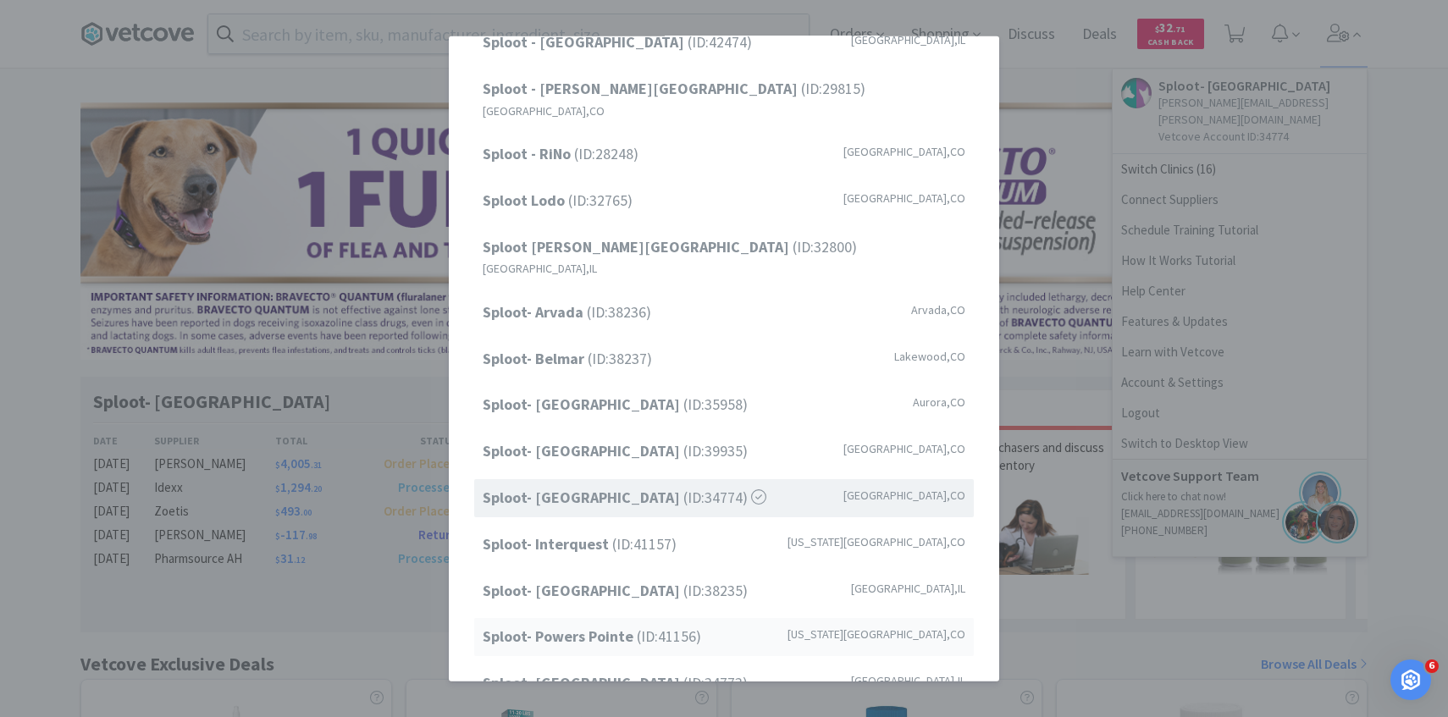
click at [618, 627] on strong "Sploot- Powers Pointe" at bounding box center [560, 636] width 154 height 19
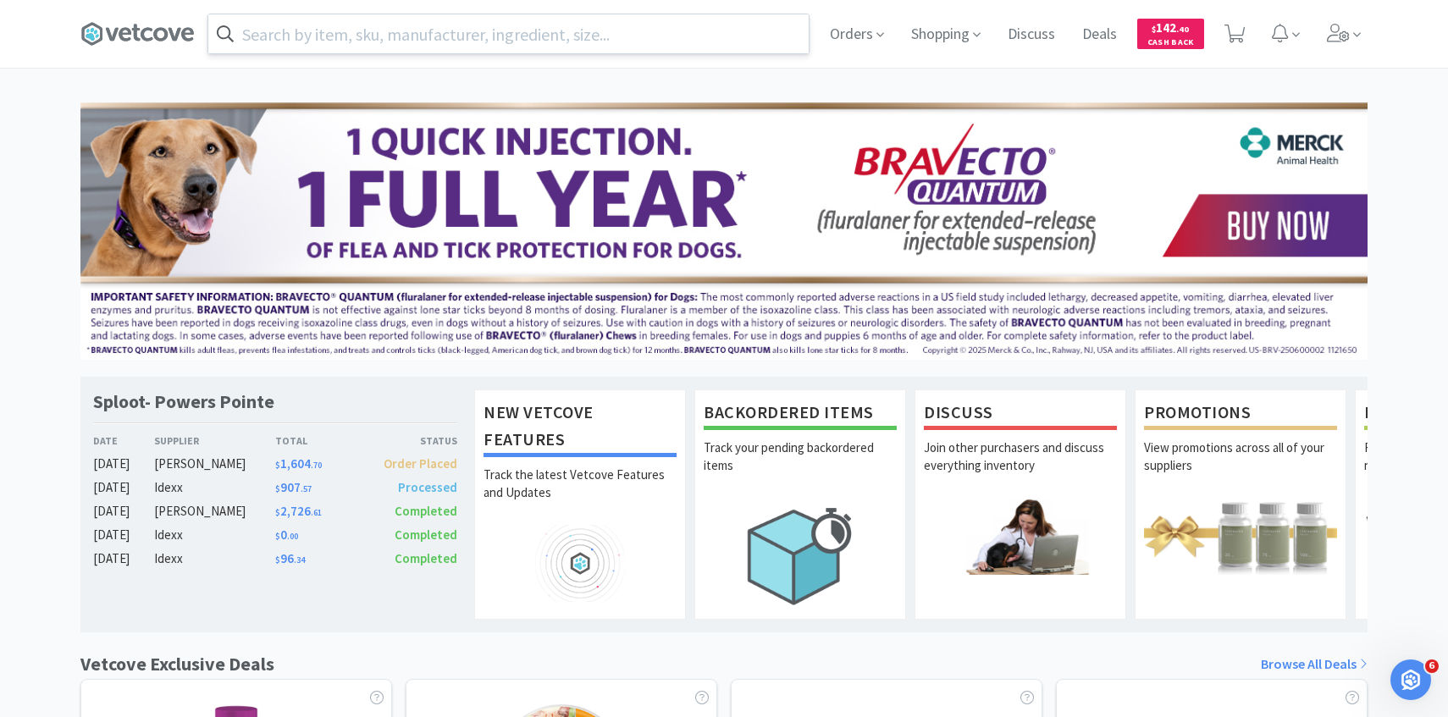
click at [405, 47] on input "text" at bounding box center [508, 33] width 600 height 39
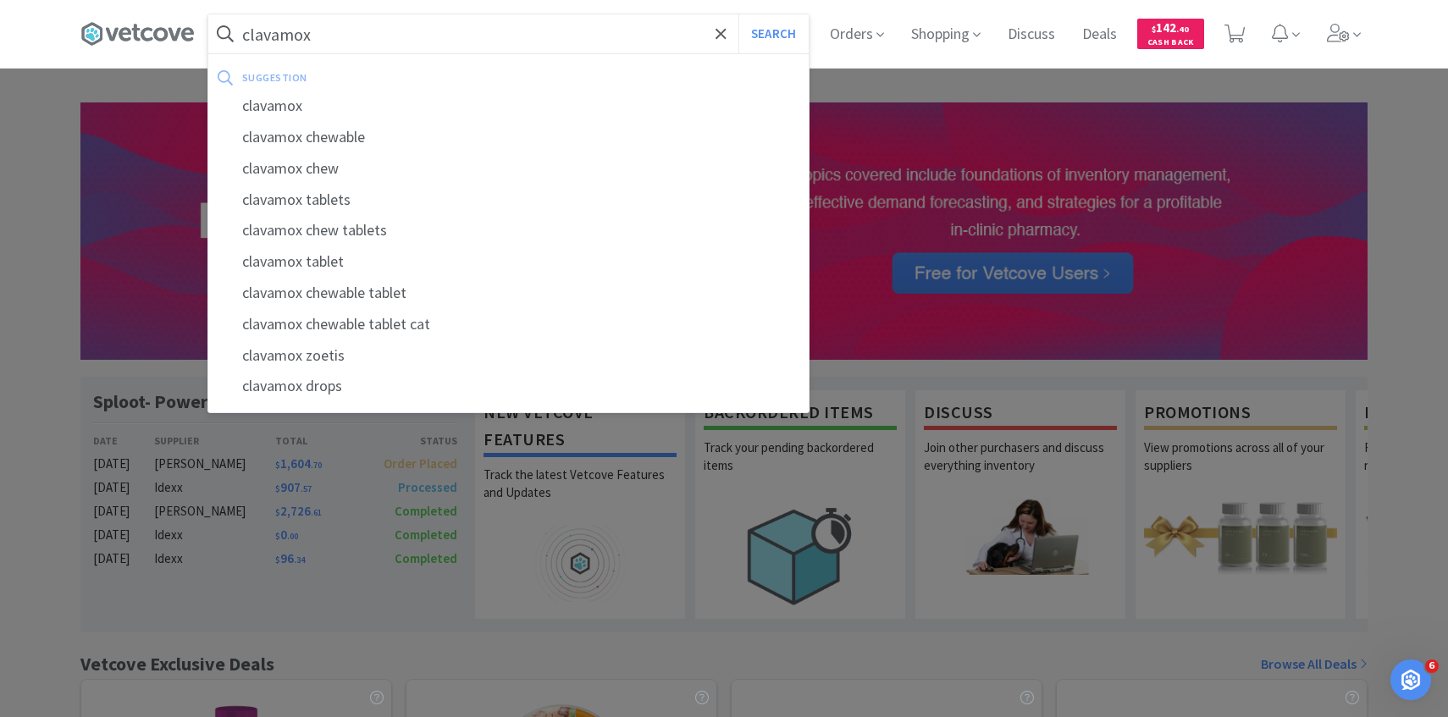
type input "clavamox"
click at [738, 14] on button "Search" at bounding box center [773, 33] width 70 height 39
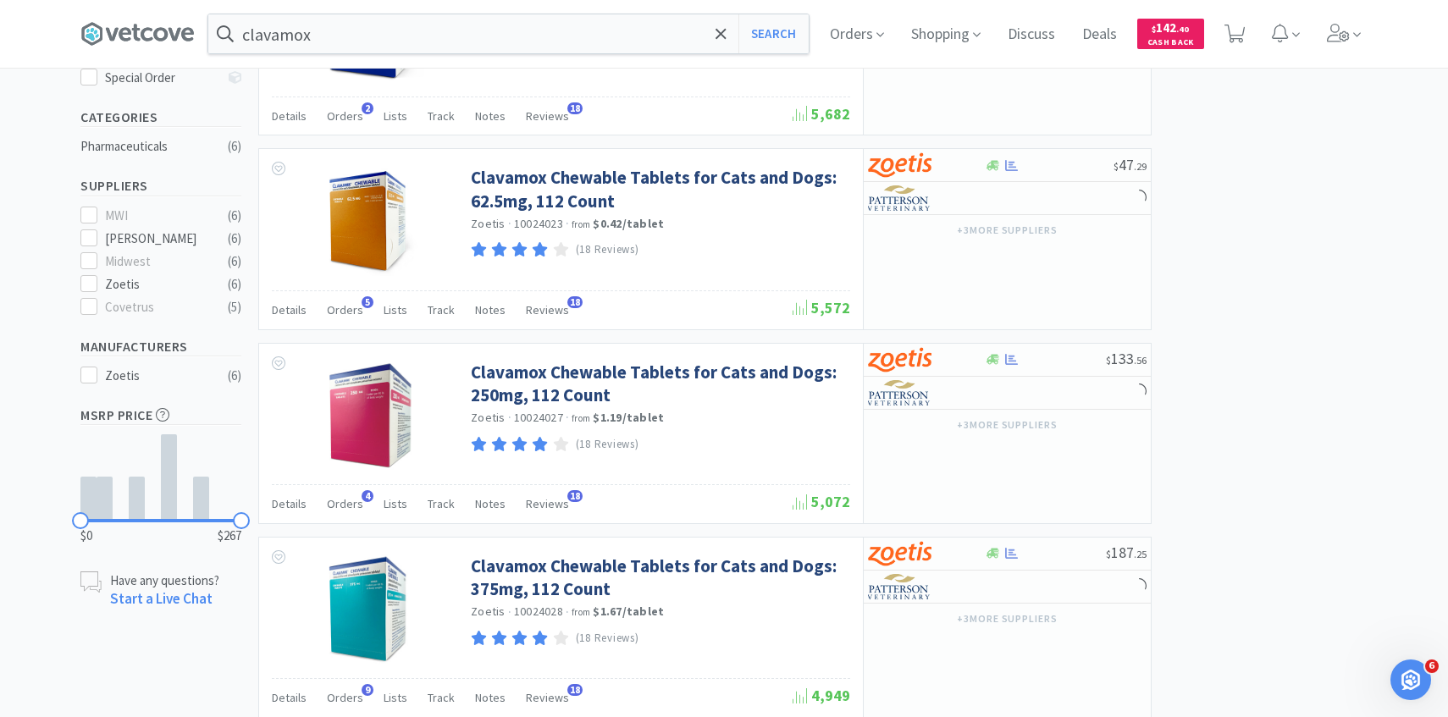
scroll to position [414, 0]
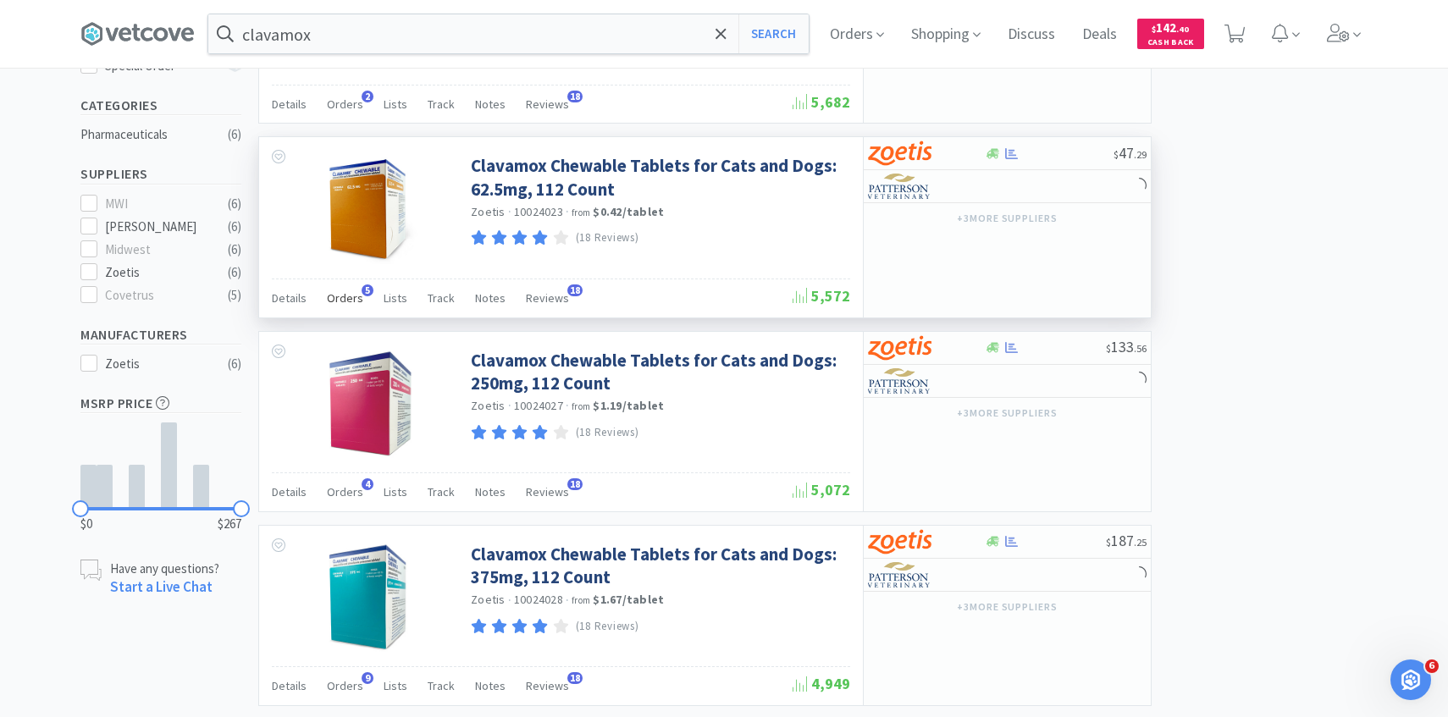
click at [353, 293] on span "Orders" at bounding box center [345, 297] width 36 height 15
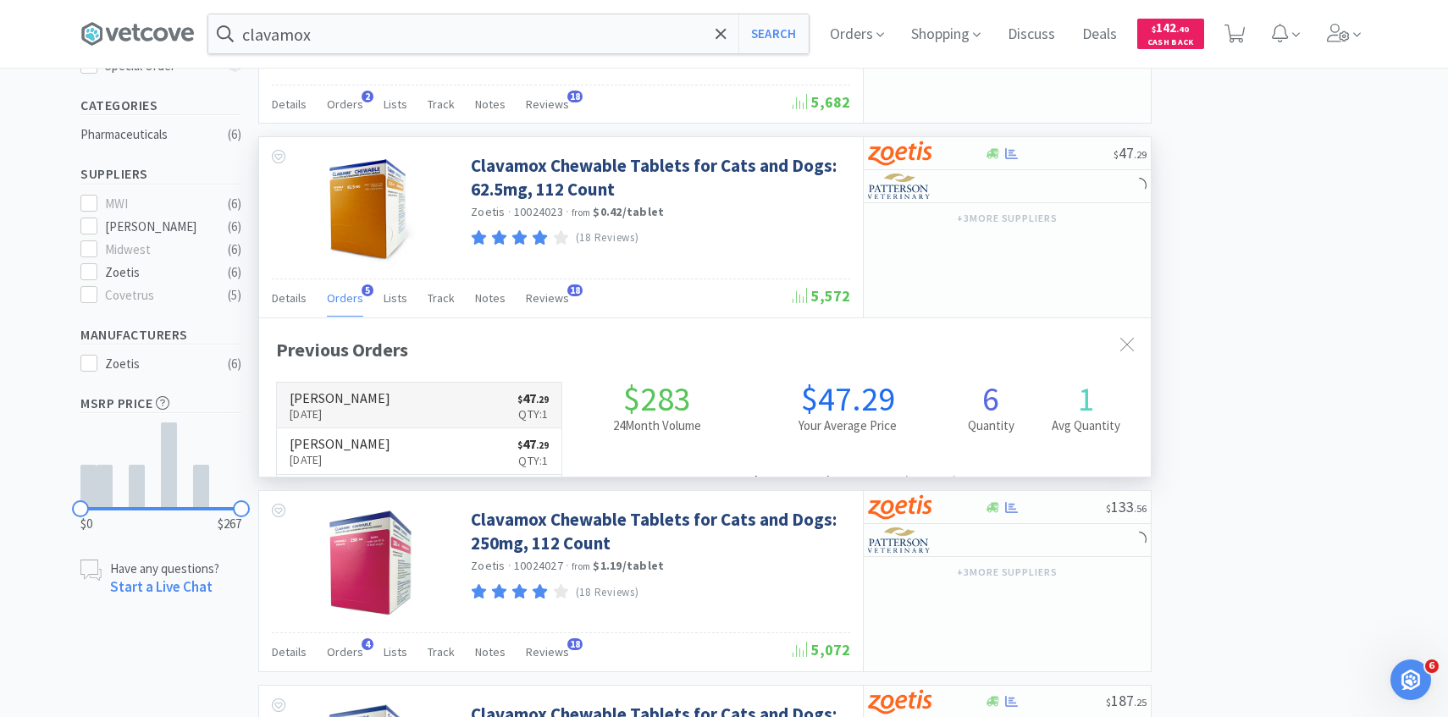
scroll to position [439, 892]
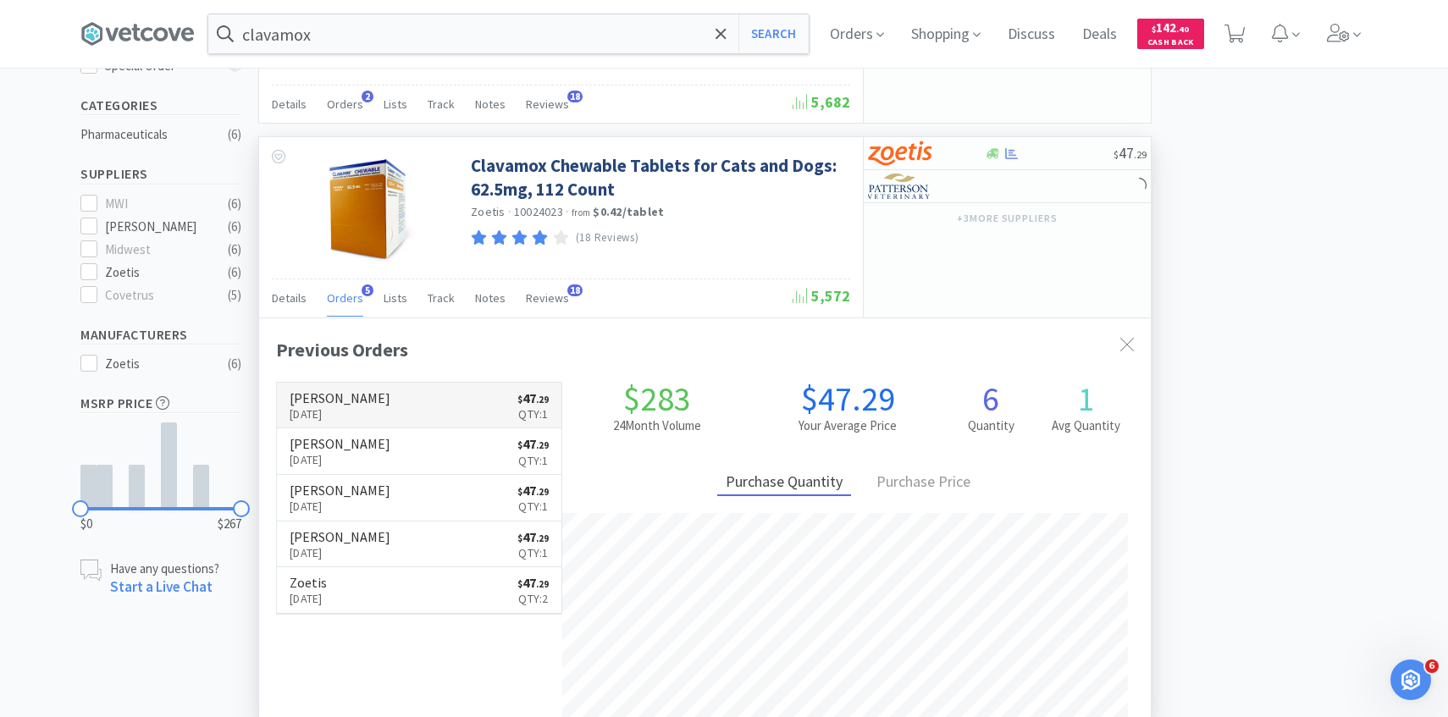
click at [390, 401] on link "Patterson Oct 5th, 2025 $ 47 . 29 Qty: 1" at bounding box center [419, 406] width 285 height 47
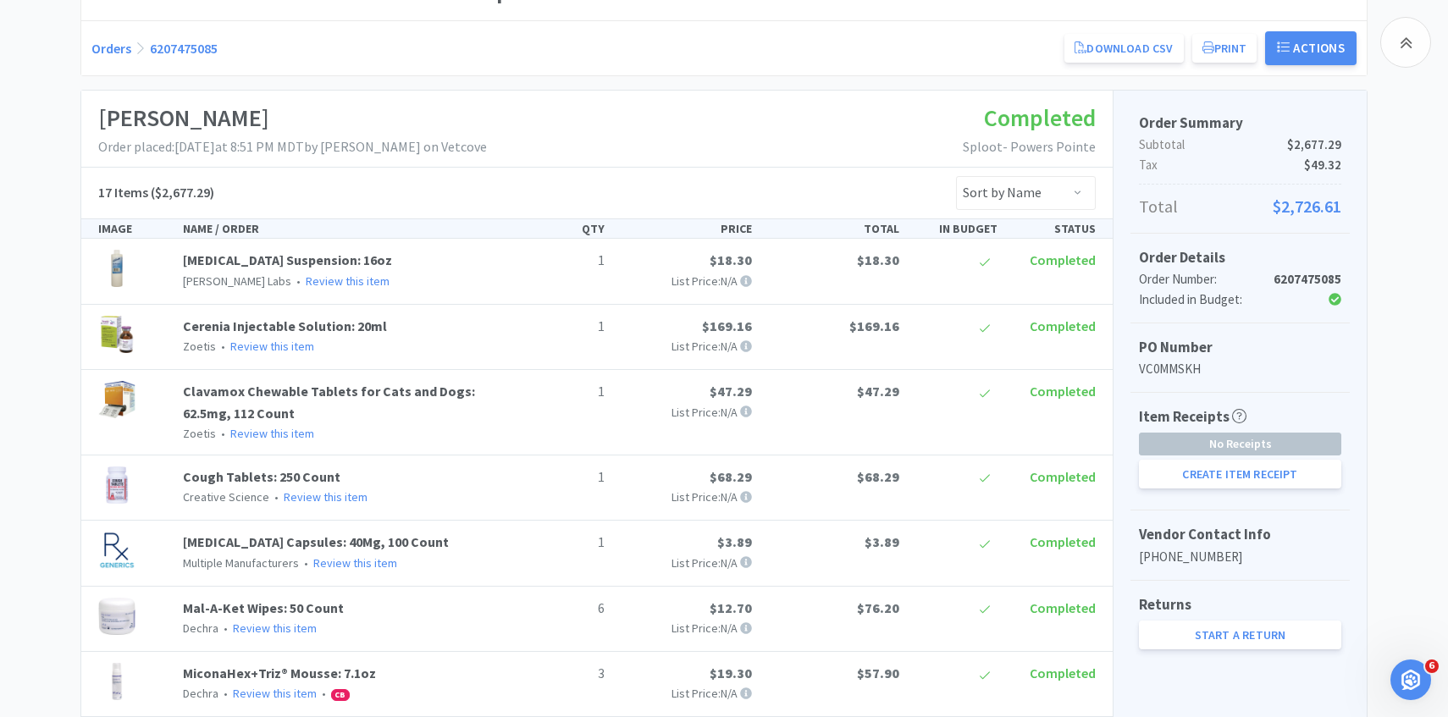
scroll to position [387, 0]
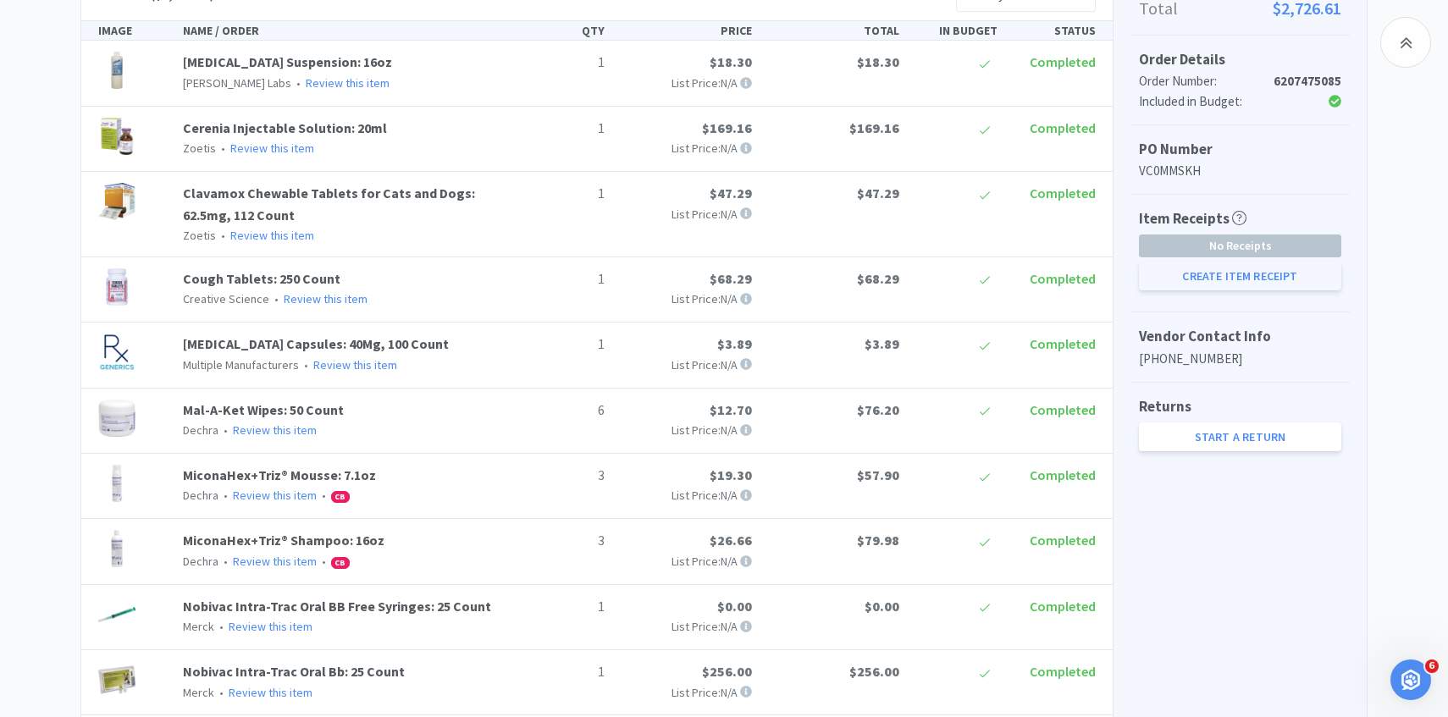
click at [1170, 281] on button "Create Item Receipt" at bounding box center [1240, 276] width 202 height 29
select select "1"
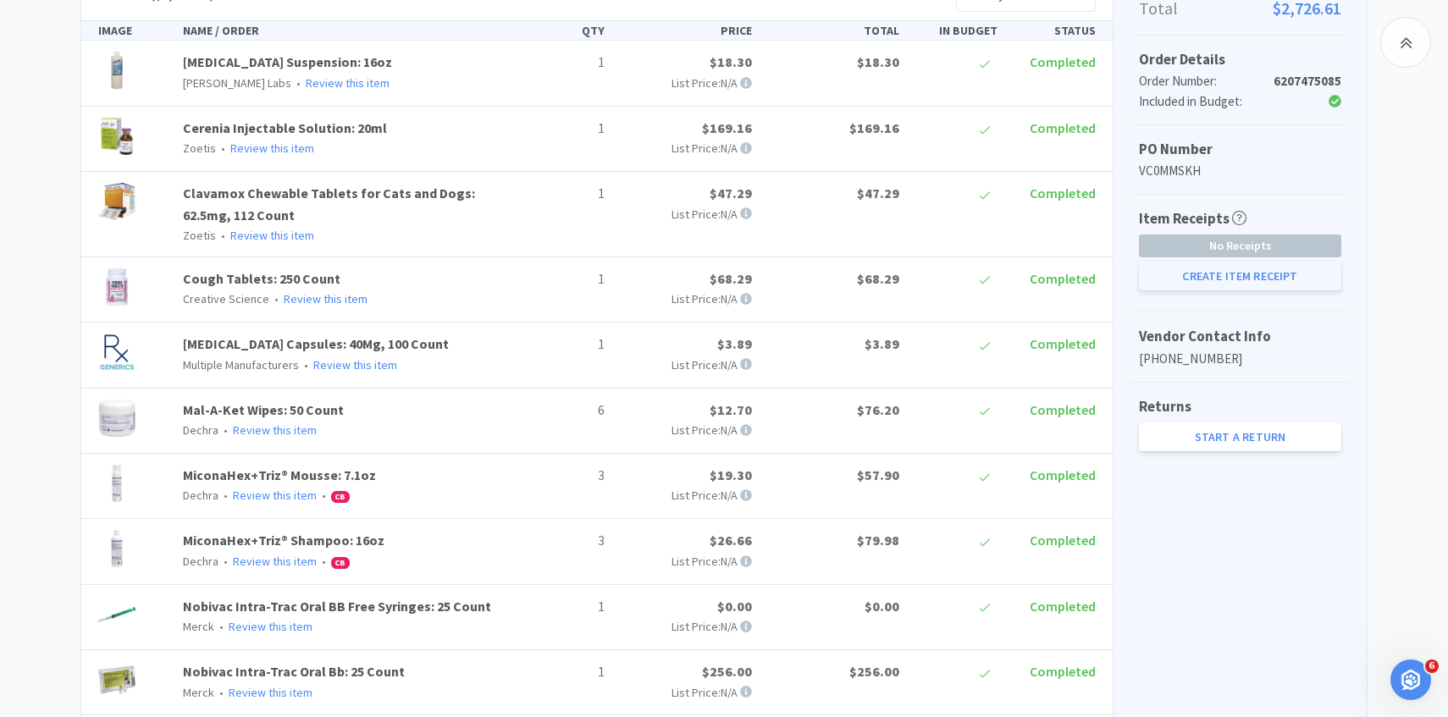
select select "4"
select select "1"
select select "6"
select select "3"
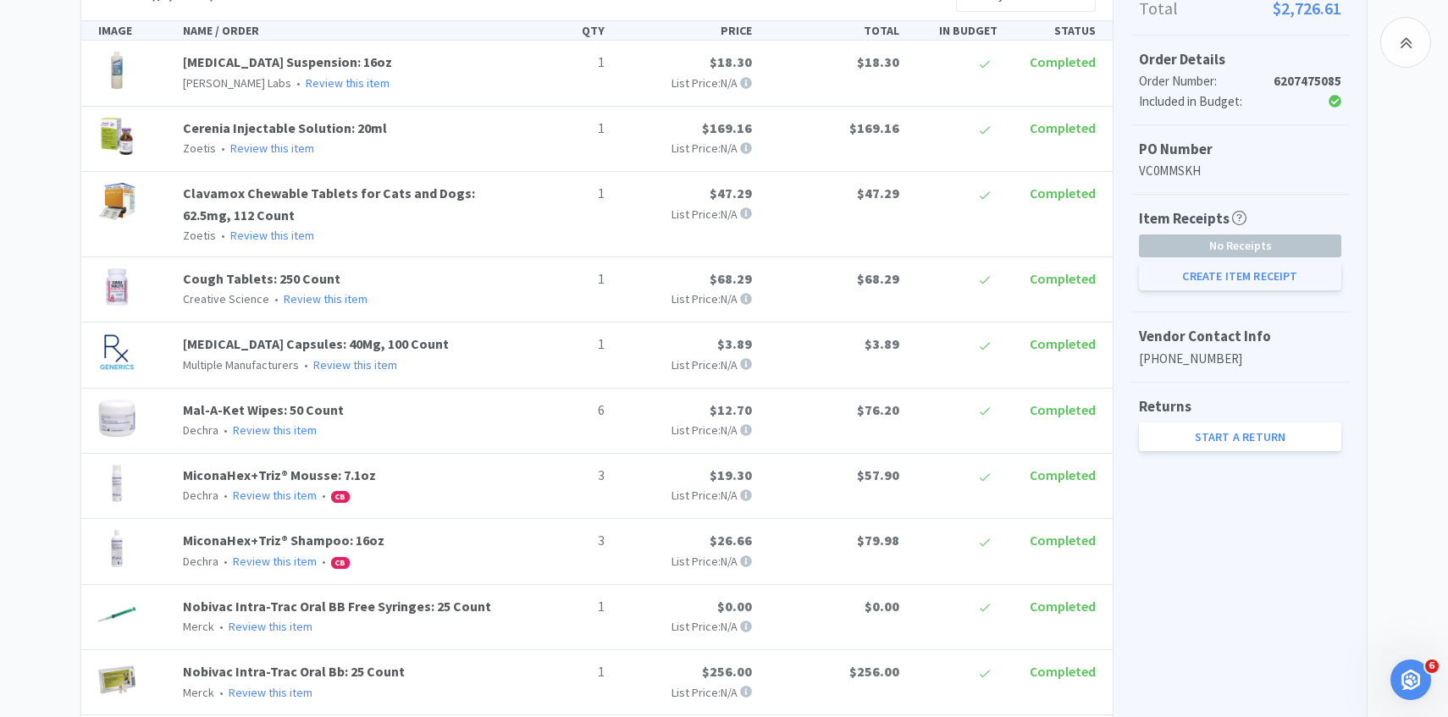
select select "1"
select select "4"
select select "2"
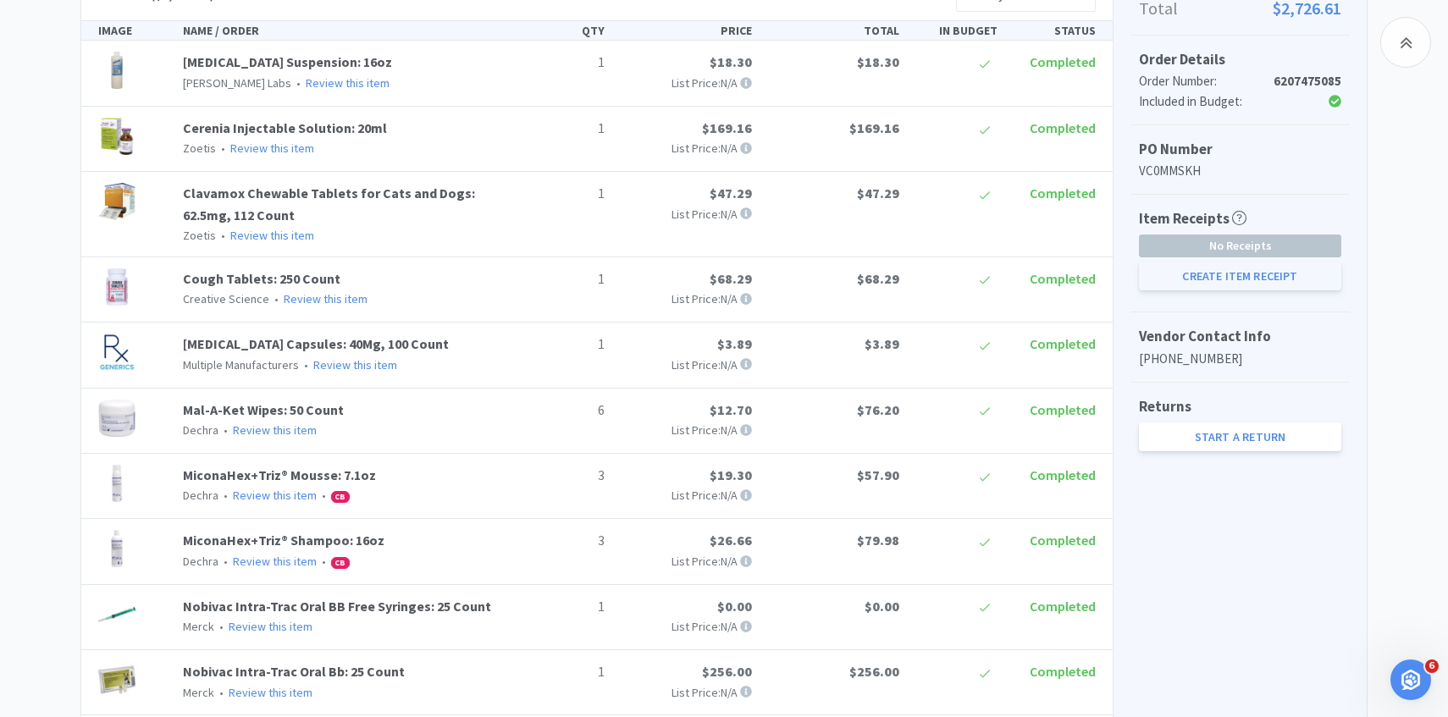
select select "1"
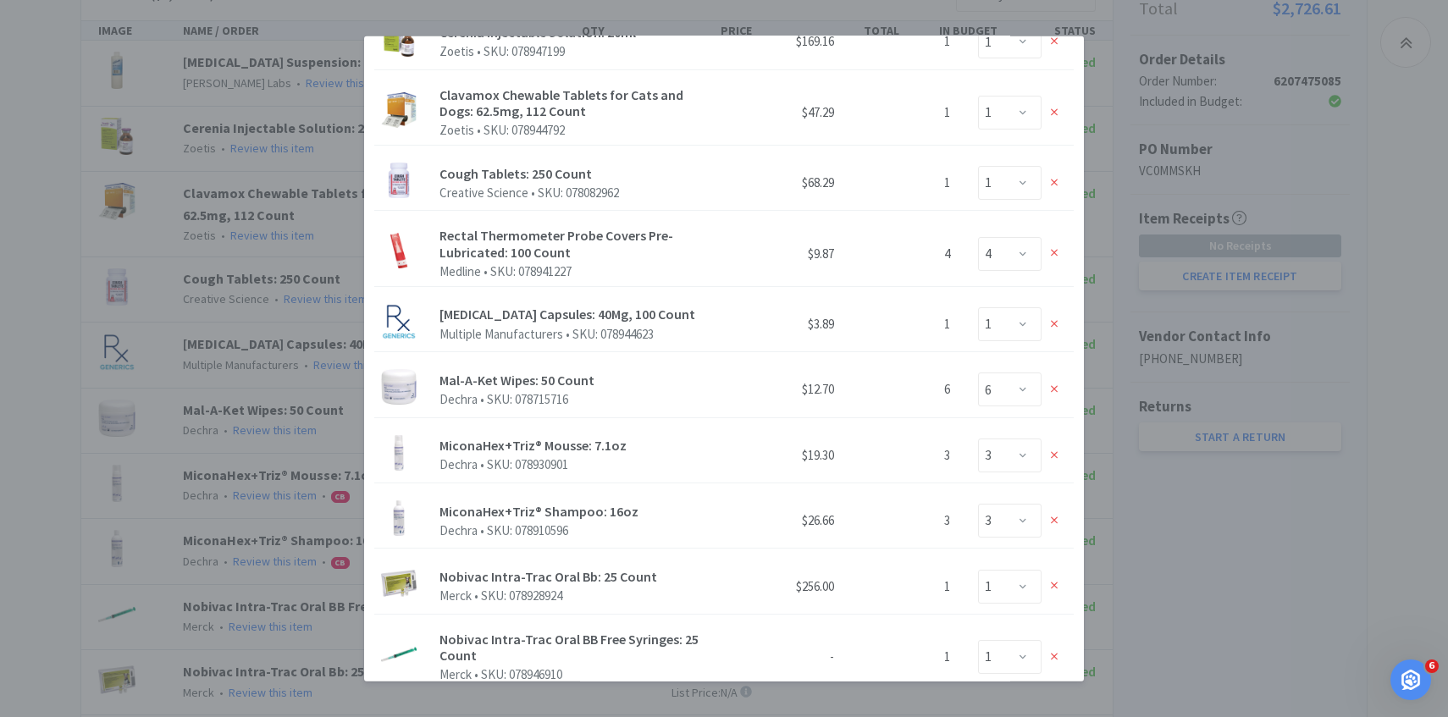
scroll to position [0, 0]
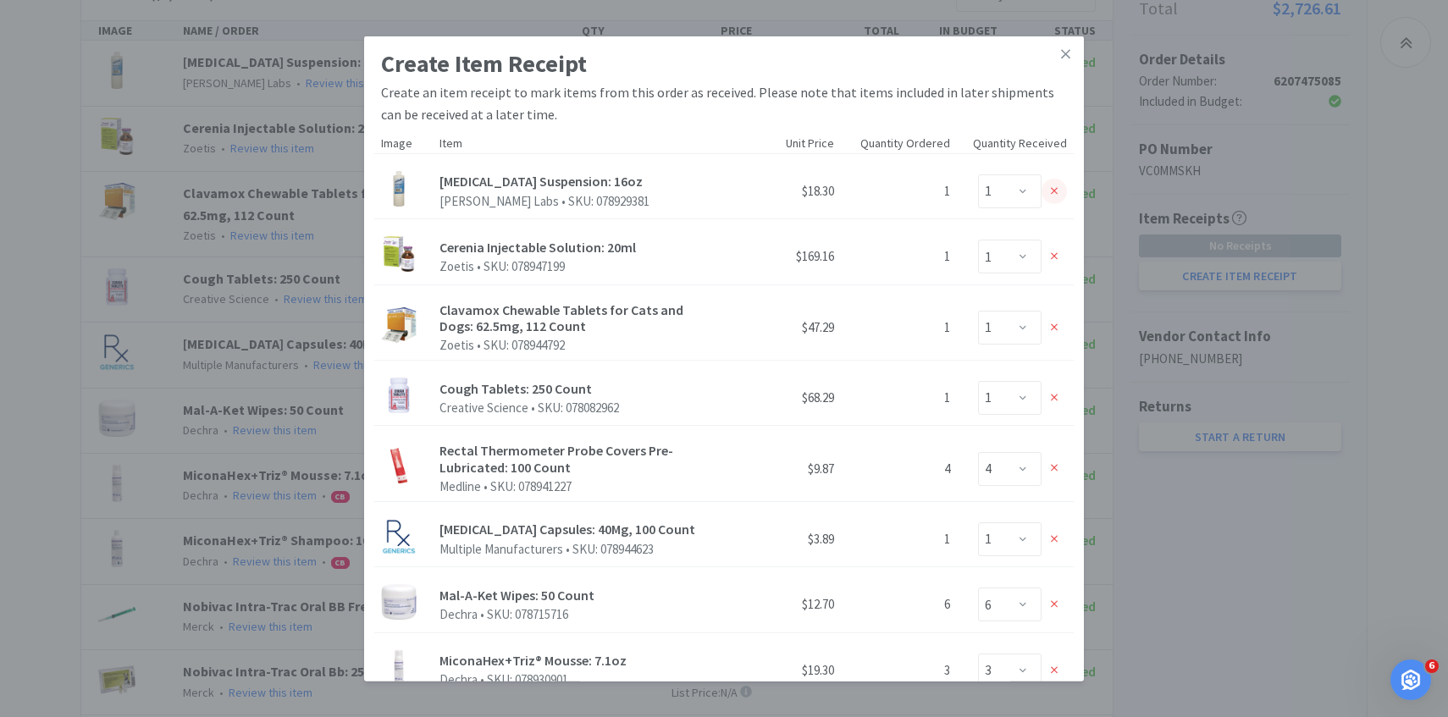
click at [1052, 185] on icon at bounding box center [1055, 191] width 8 height 12
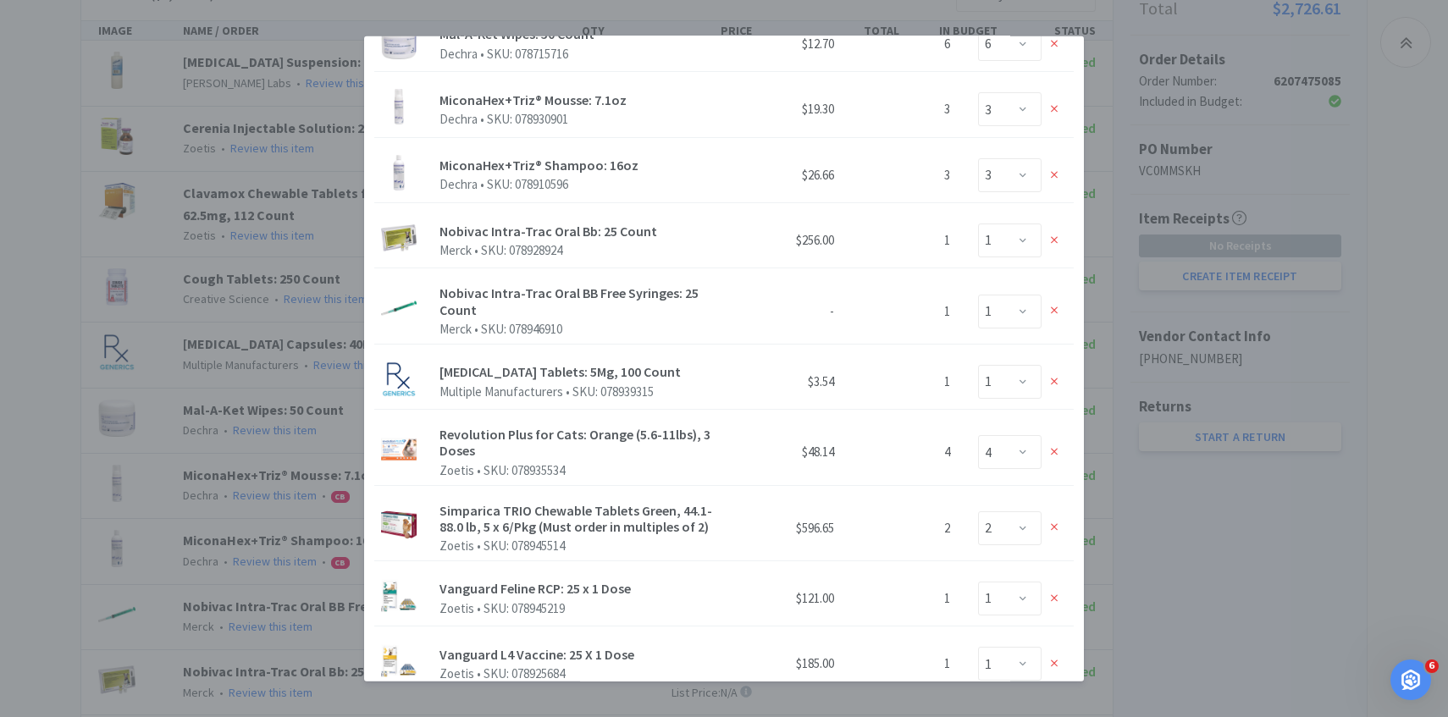
scroll to position [836, 0]
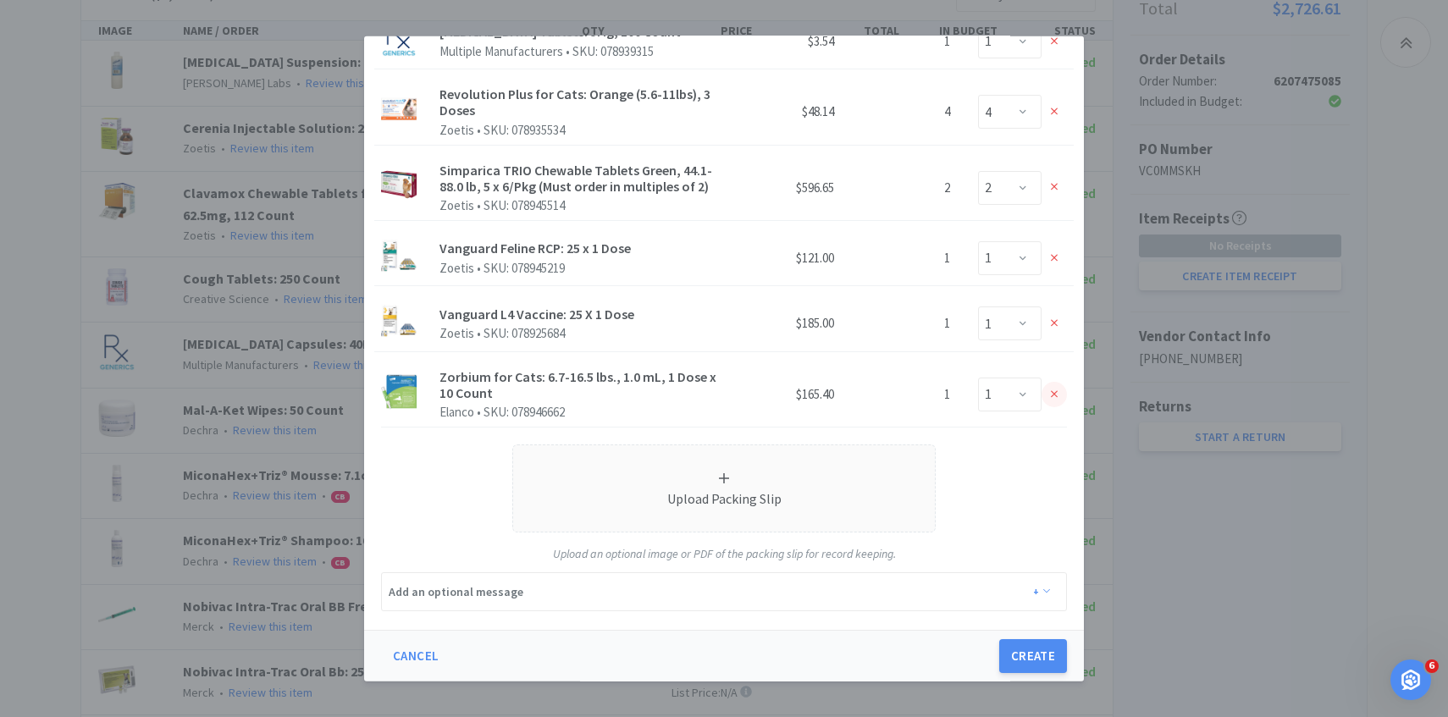
click at [1052, 391] on icon at bounding box center [1055, 394] width 8 height 8
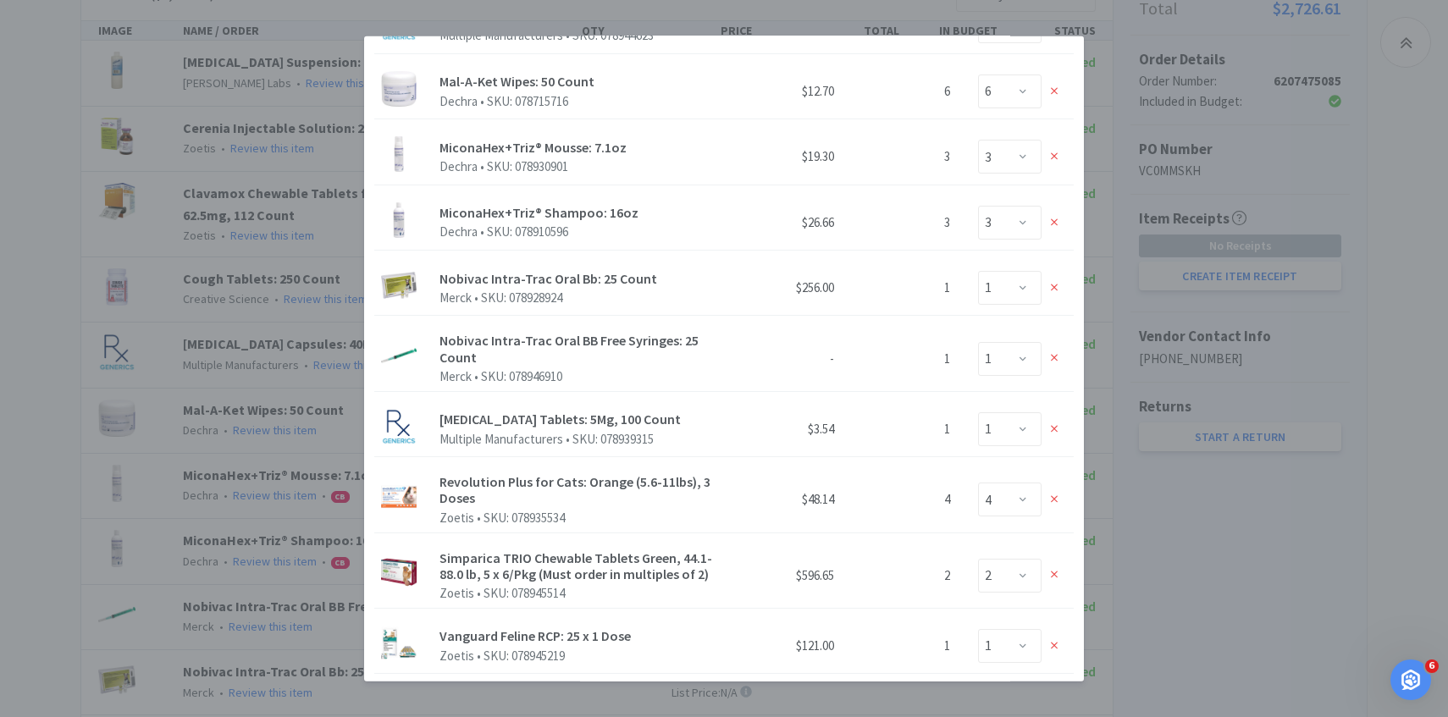
scroll to position [438, 0]
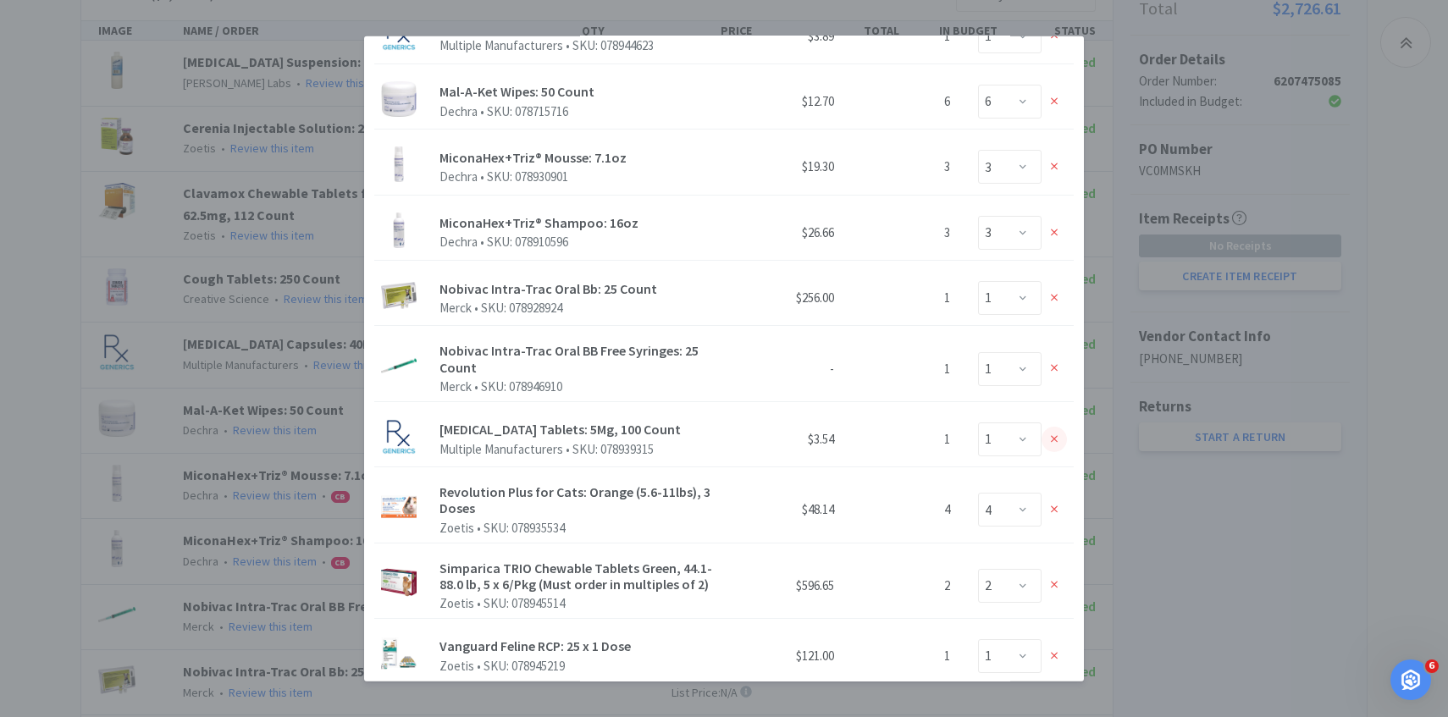
click at [1050, 434] on div at bounding box center [1054, 439] width 25 height 25
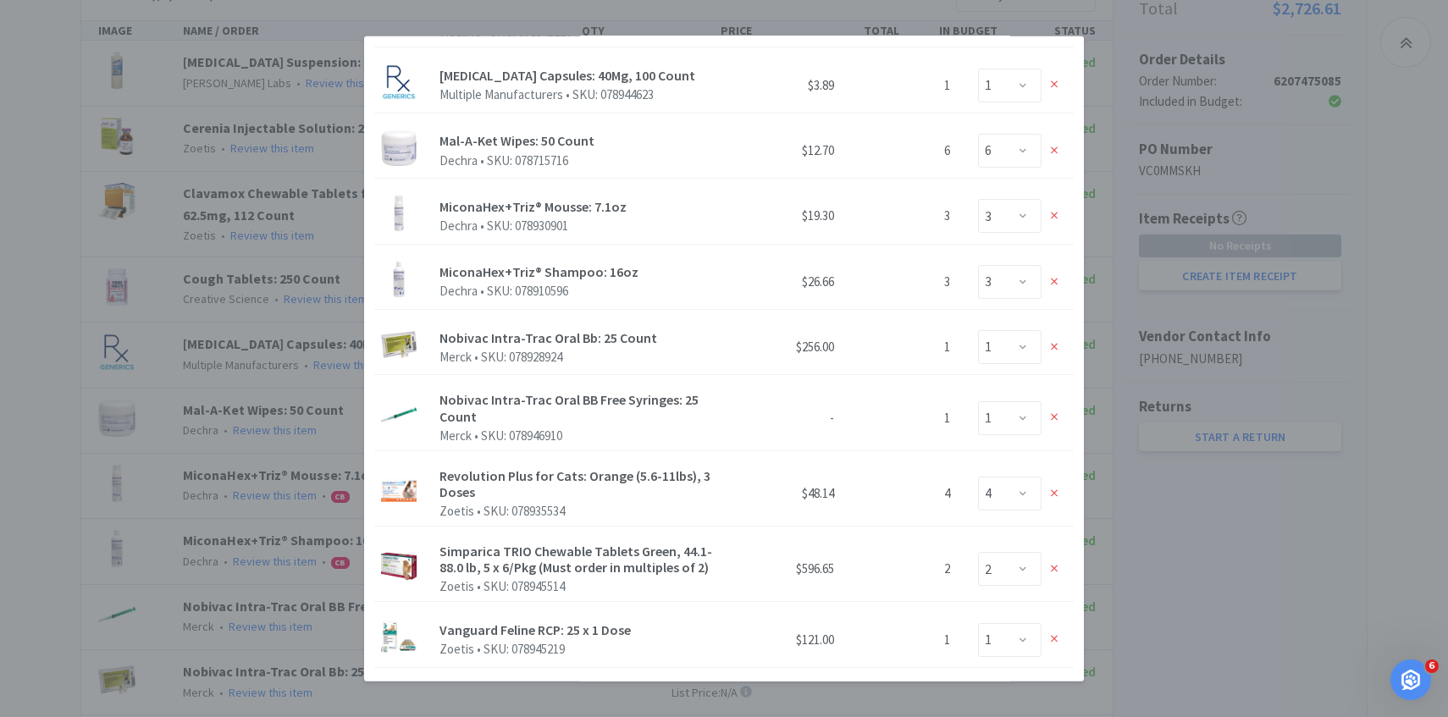
scroll to position [694, 0]
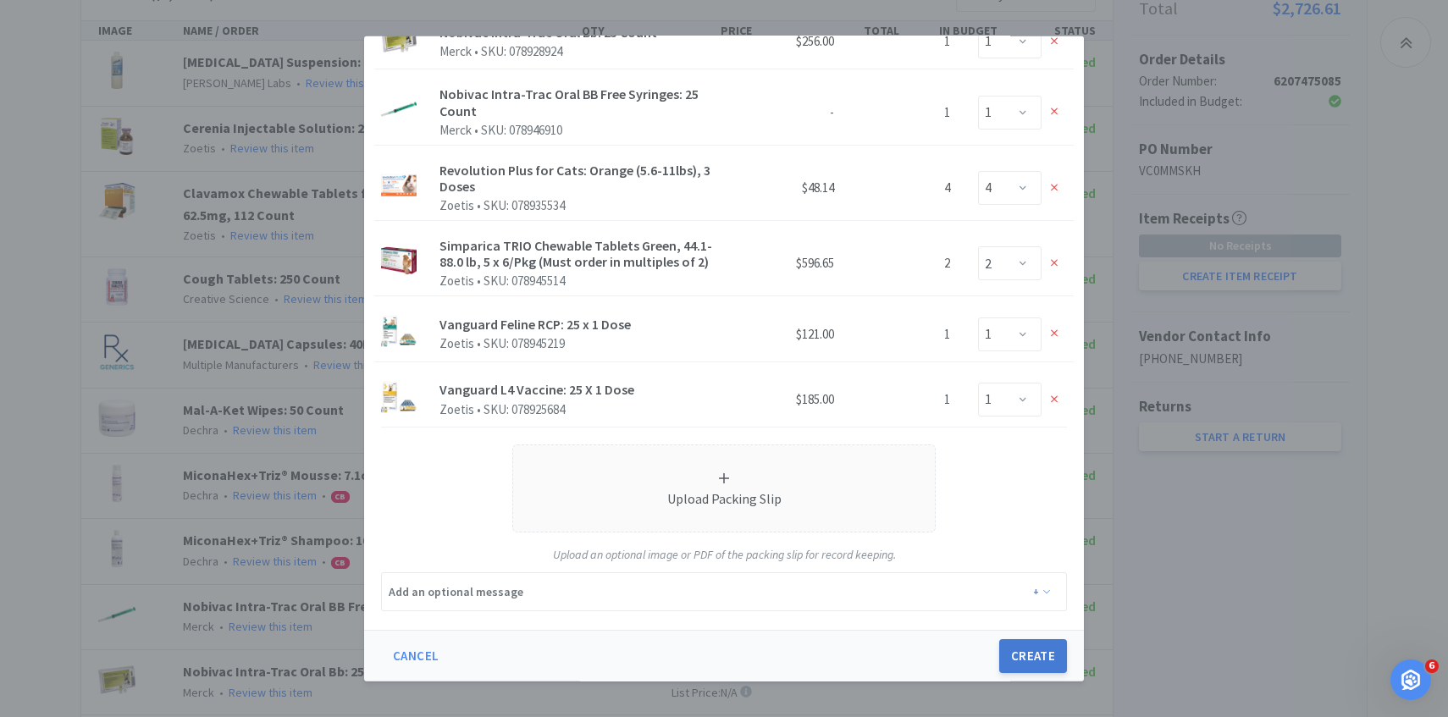
click at [1045, 645] on button "Create" at bounding box center [1033, 656] width 68 height 34
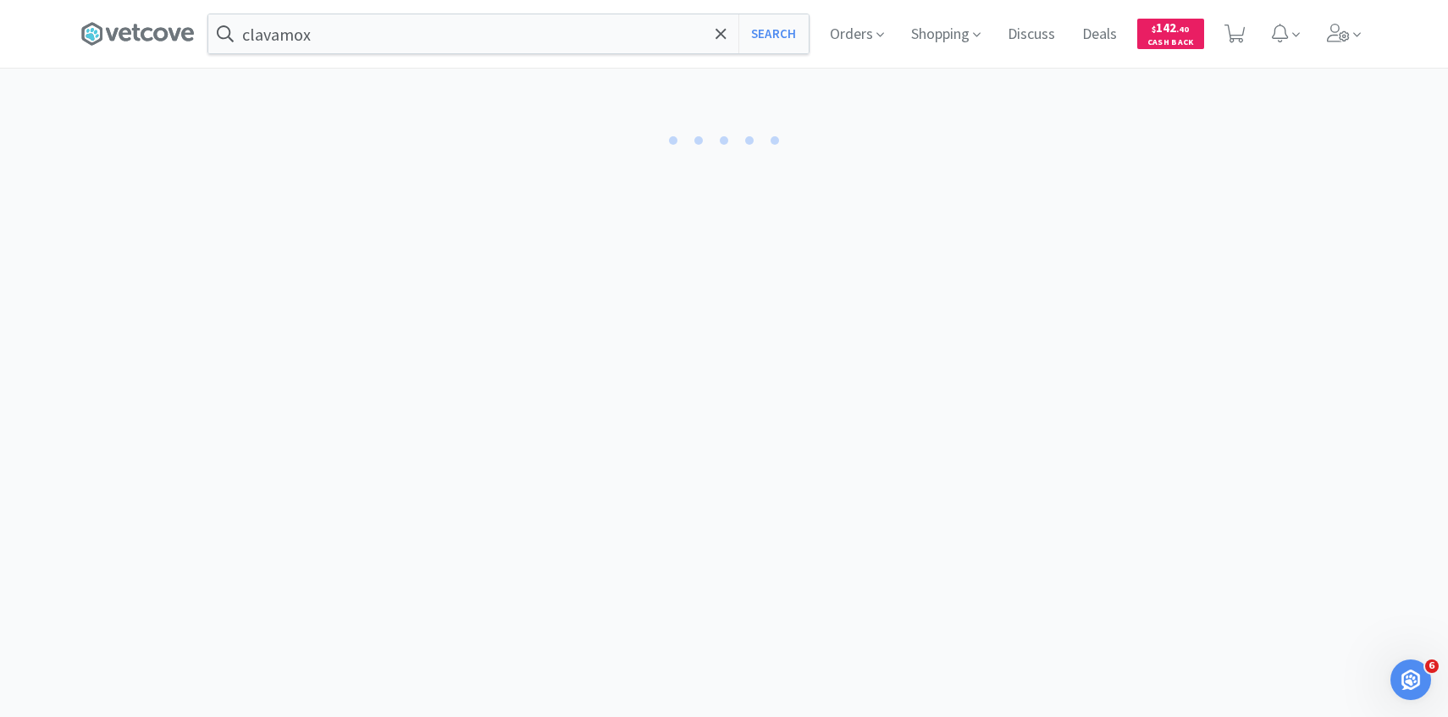
select select "1"
select select "6"
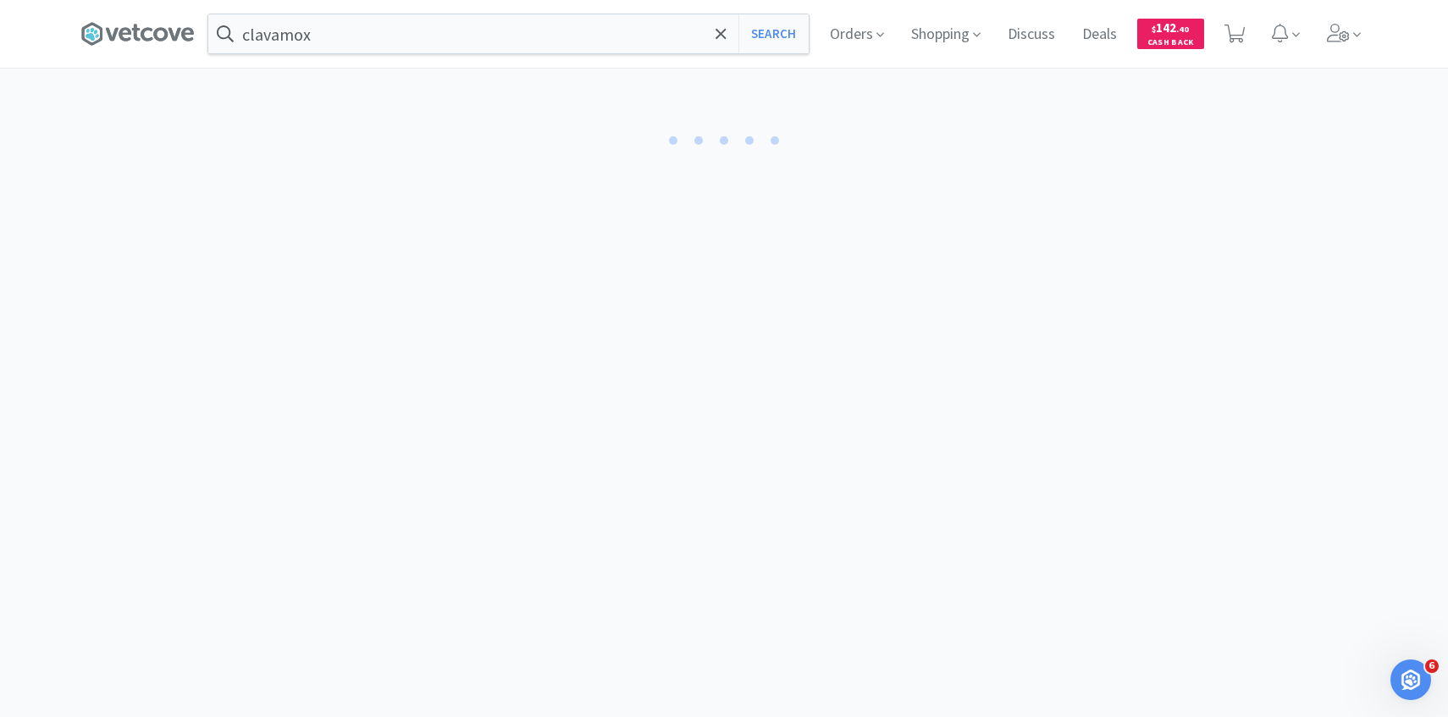
select select "3"
select select "1"
select select "4"
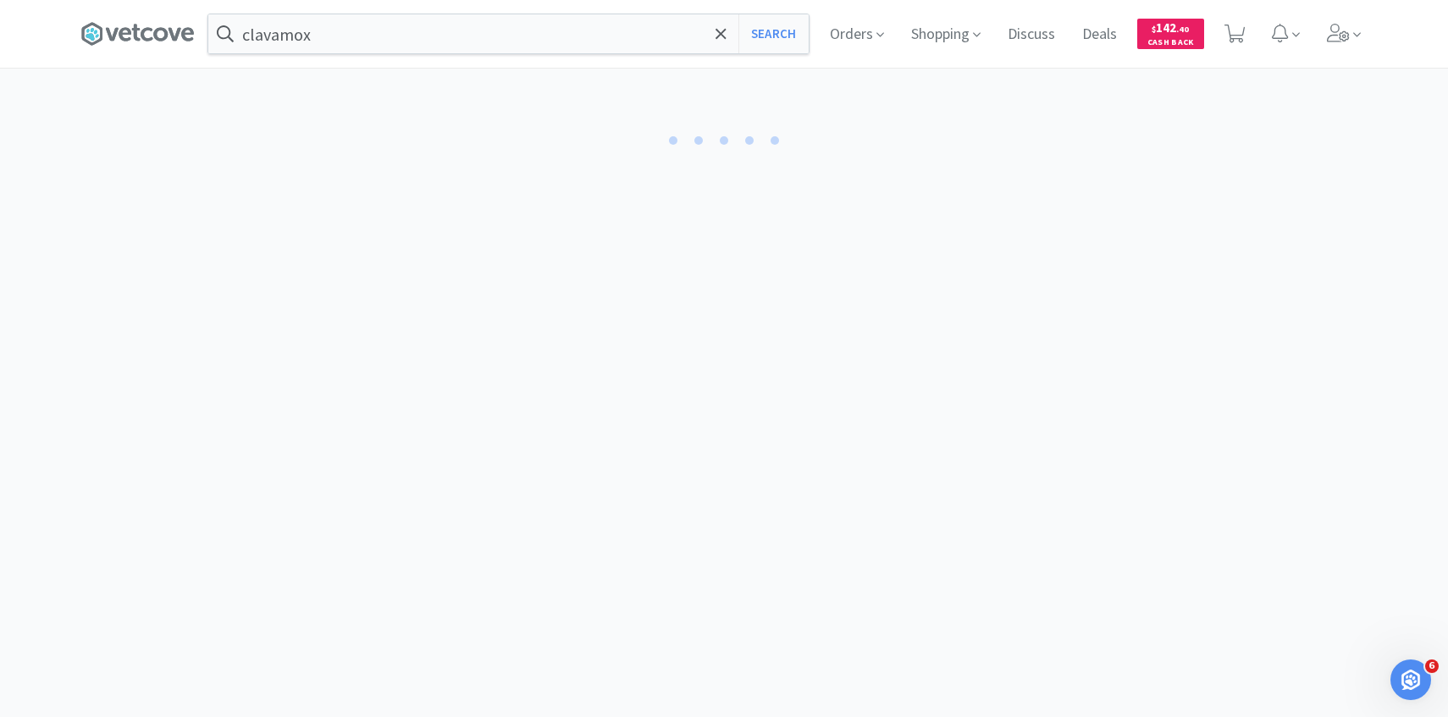
select select "4"
select select "2"
select select "1"
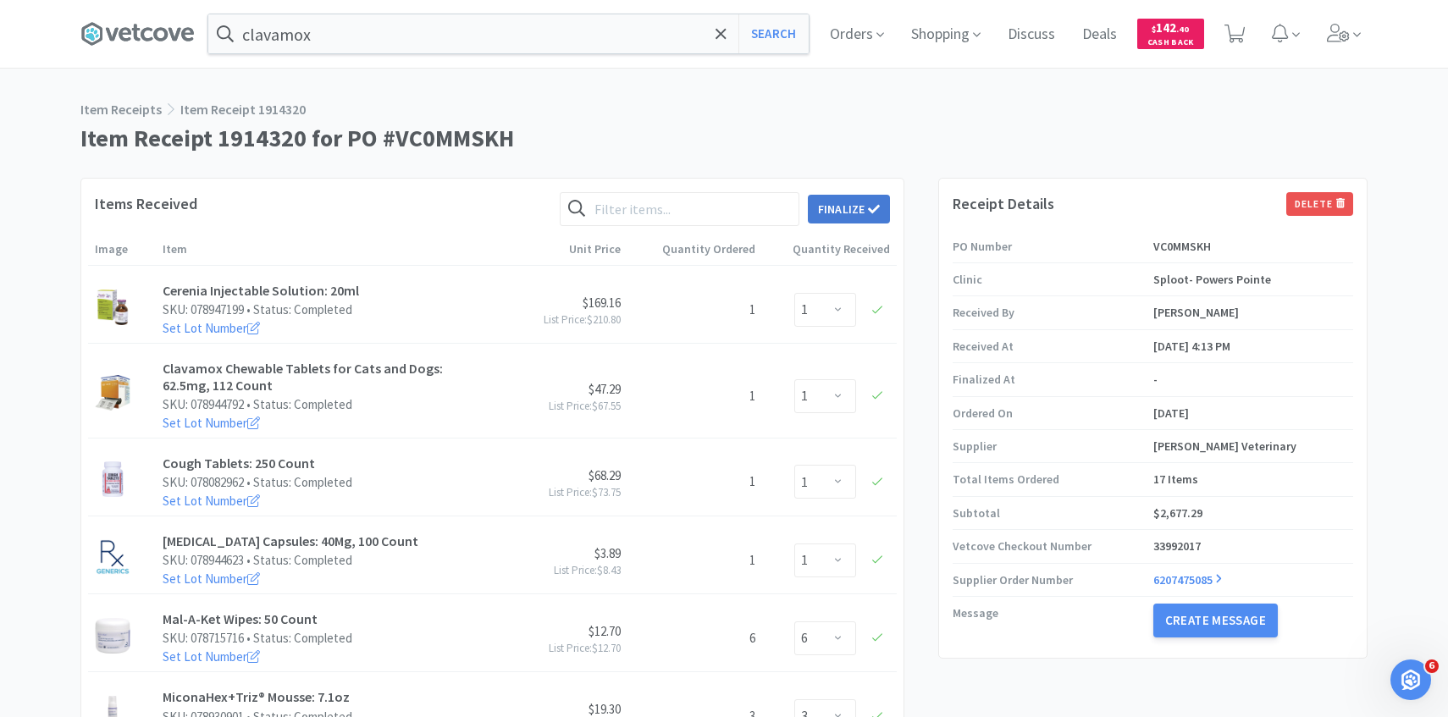
click at [843, 206] on button "Finalize" at bounding box center [849, 209] width 82 height 29
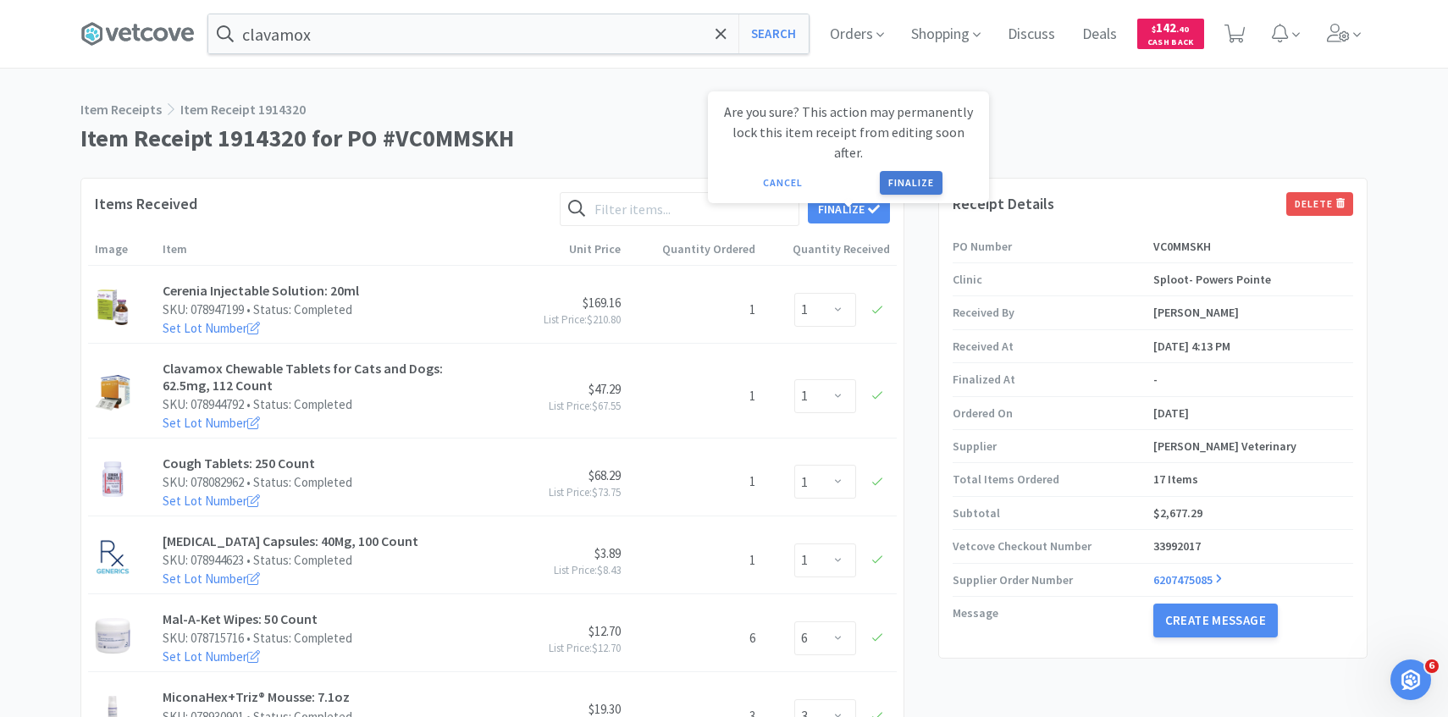
click at [898, 171] on button "Finalize" at bounding box center [911, 183] width 63 height 24
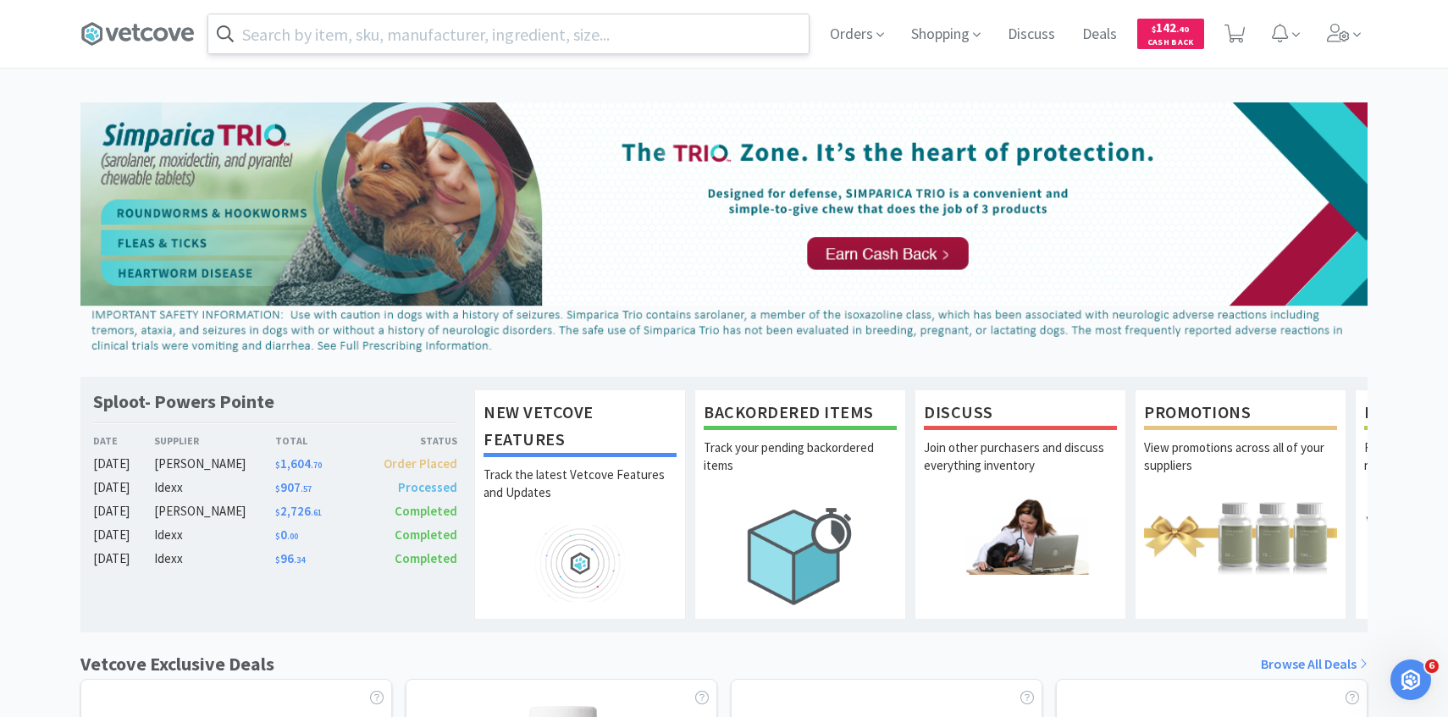
click at [556, 46] on input "text" at bounding box center [508, 33] width 600 height 39
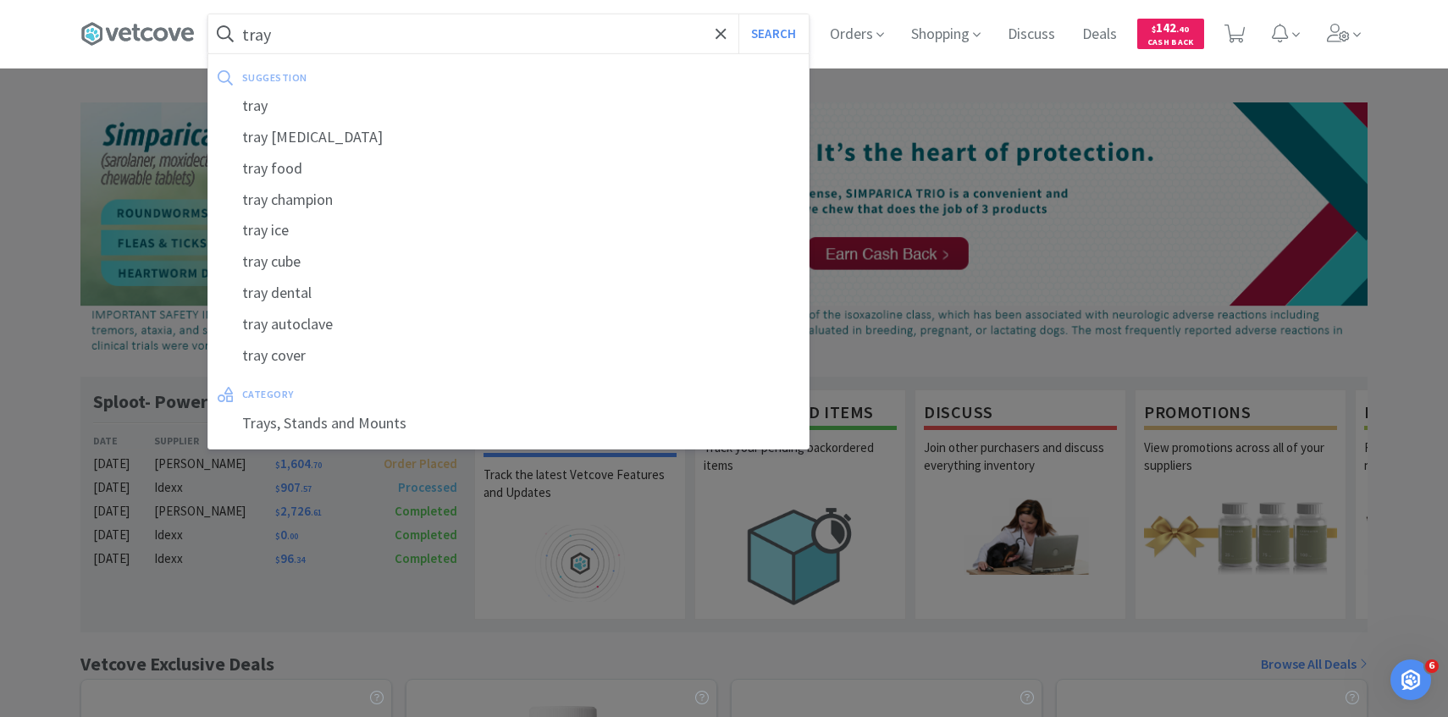
type input "tray"
click at [738, 14] on button "Search" at bounding box center [773, 33] width 70 height 39
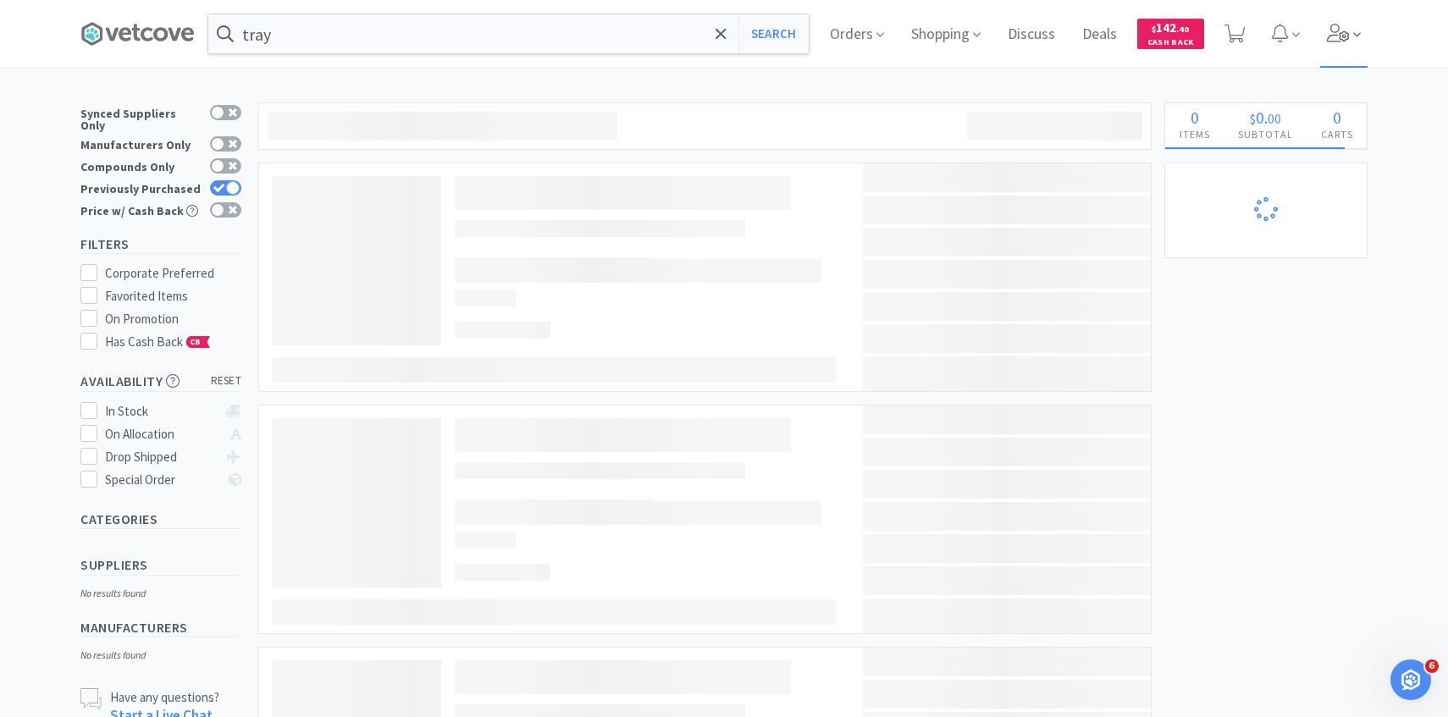
click at [1332, 41] on icon at bounding box center [1338, 33] width 23 height 19
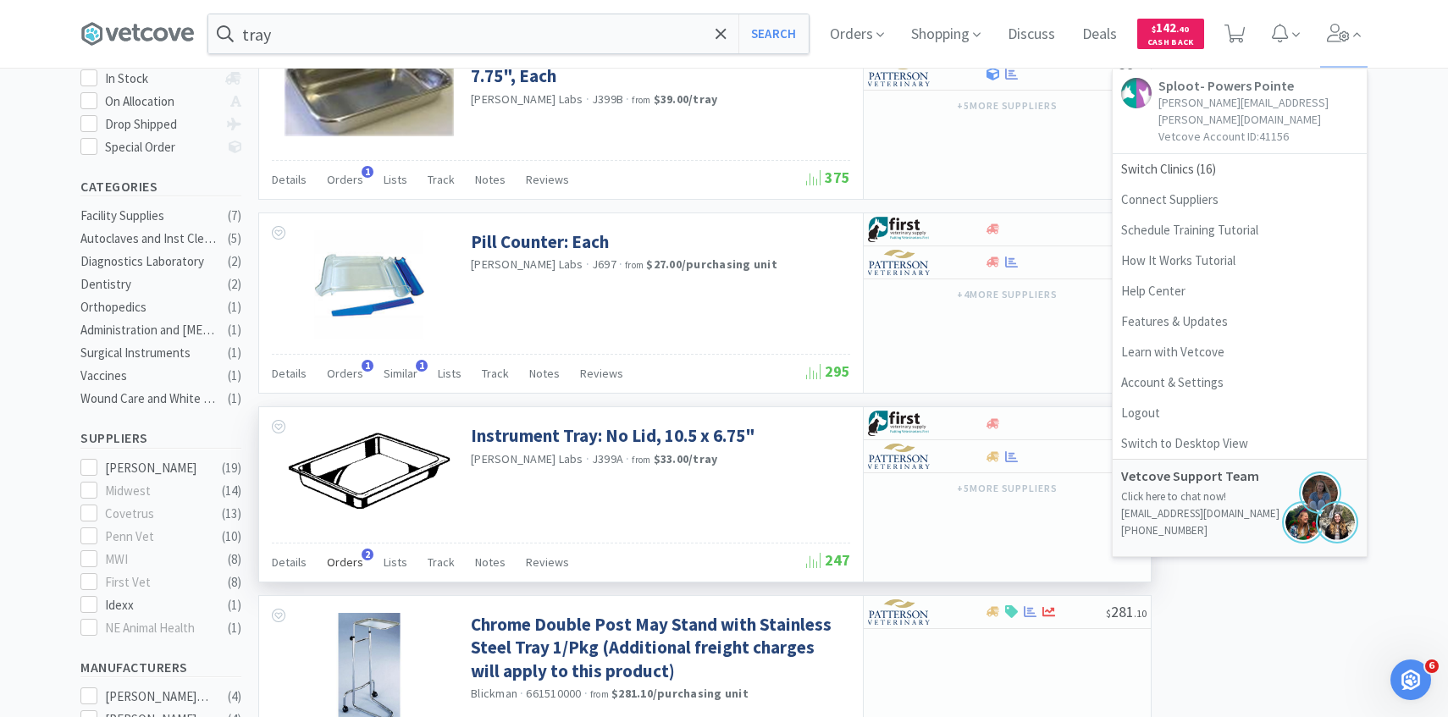
click at [346, 556] on span "Orders" at bounding box center [345, 562] width 36 height 15
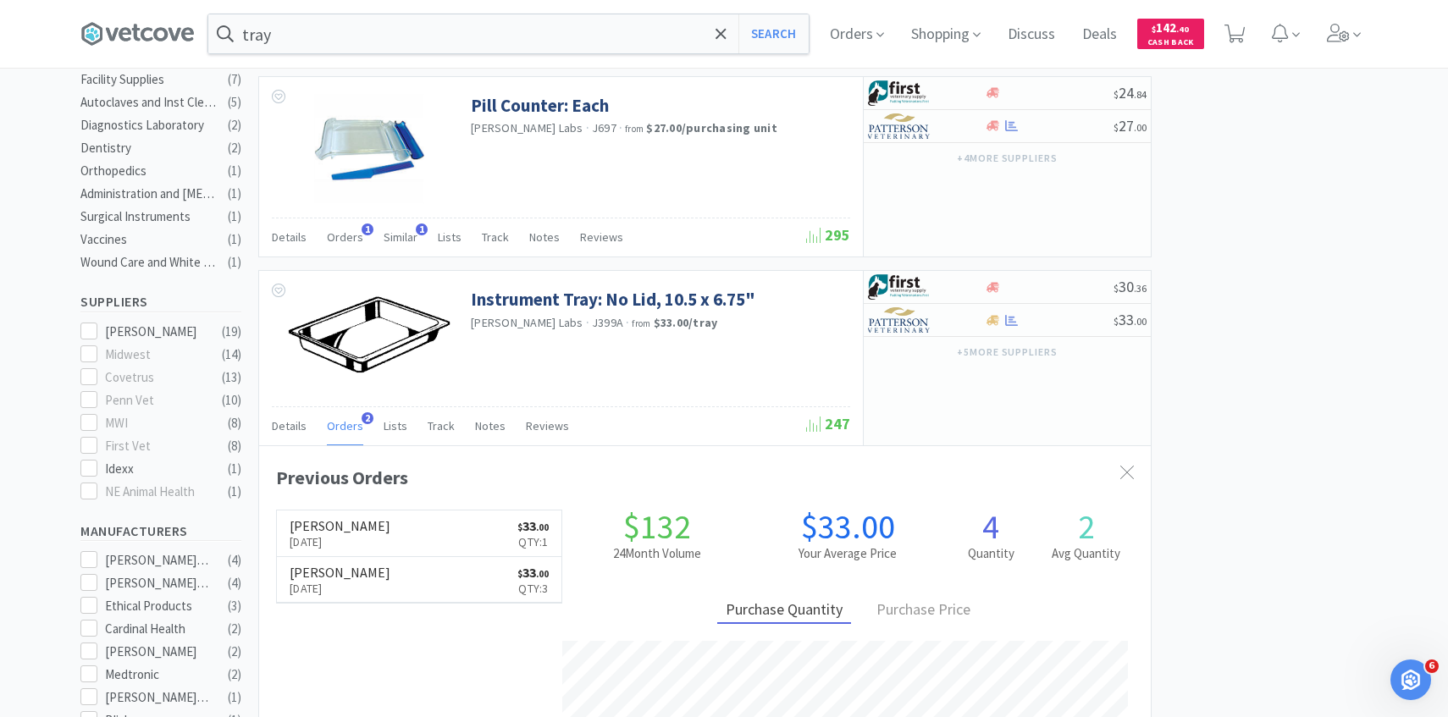
scroll to position [473, 0]
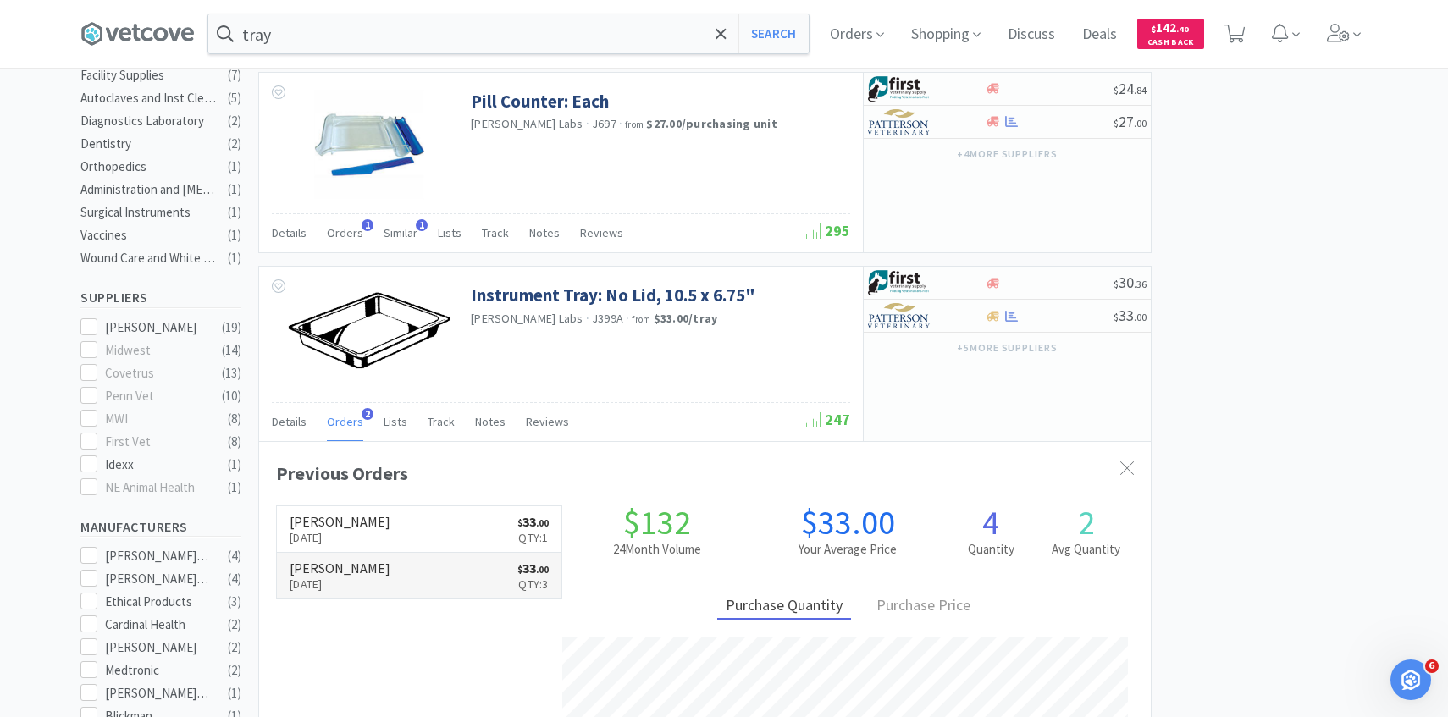
click at [430, 574] on link "Patterson Sep 24th, 2025 $ 33 . 00 Qty: 3" at bounding box center [419, 576] width 285 height 47
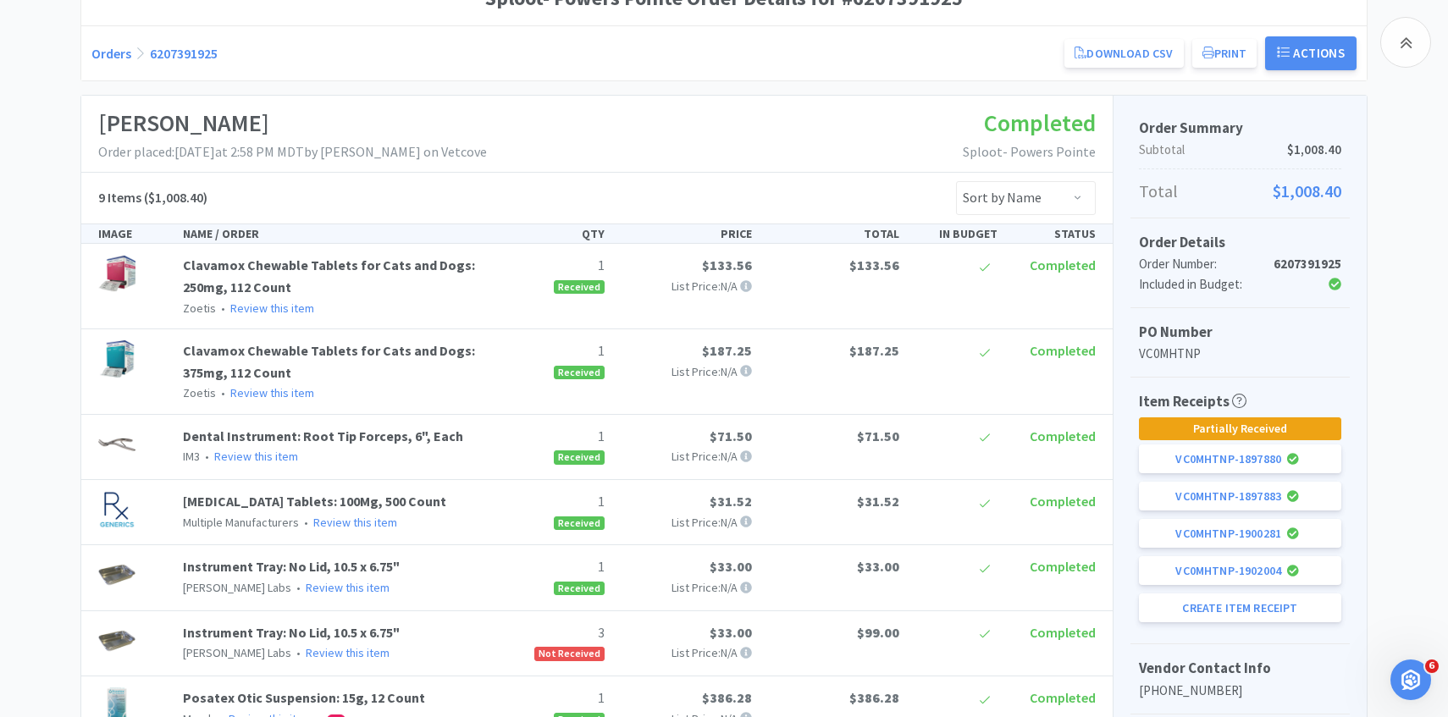
scroll to position [211, 0]
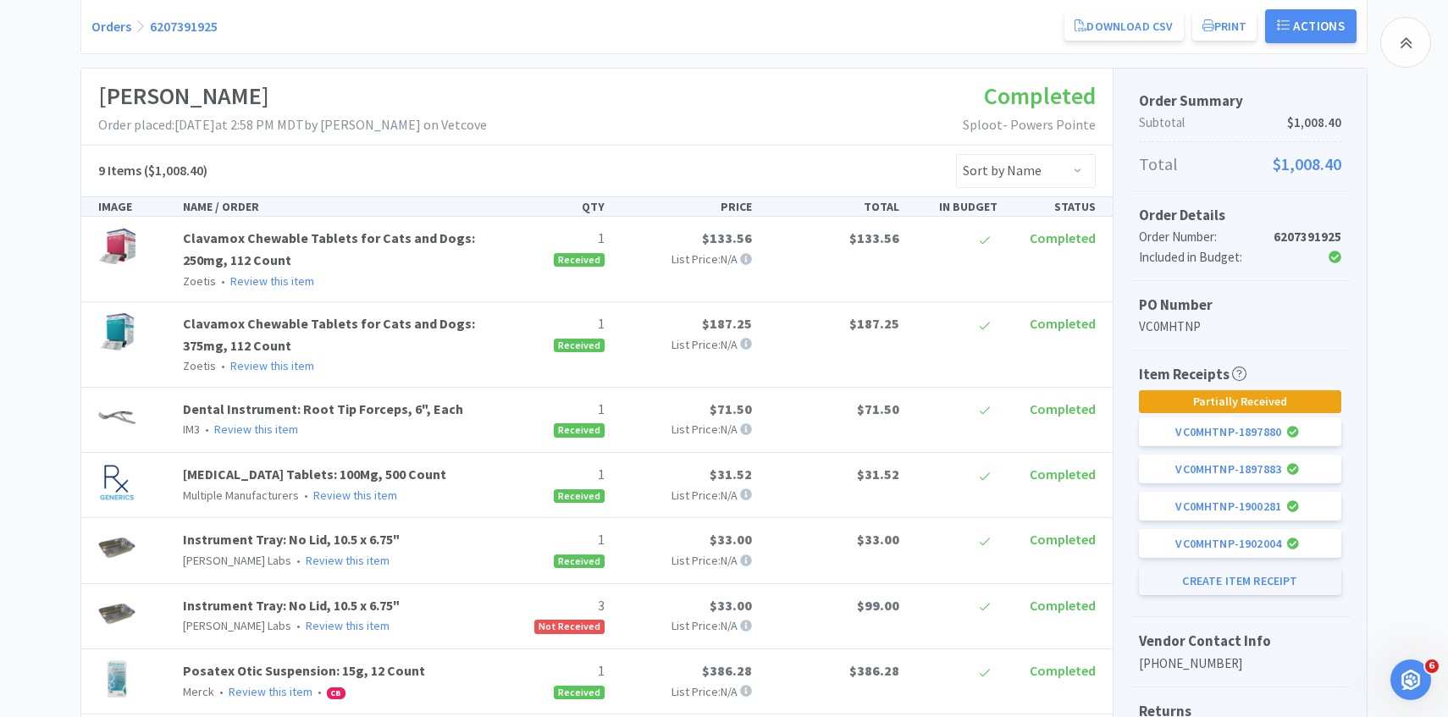
click at [1318, 583] on button "Create Item Receipt" at bounding box center [1240, 581] width 202 height 29
select select "3"
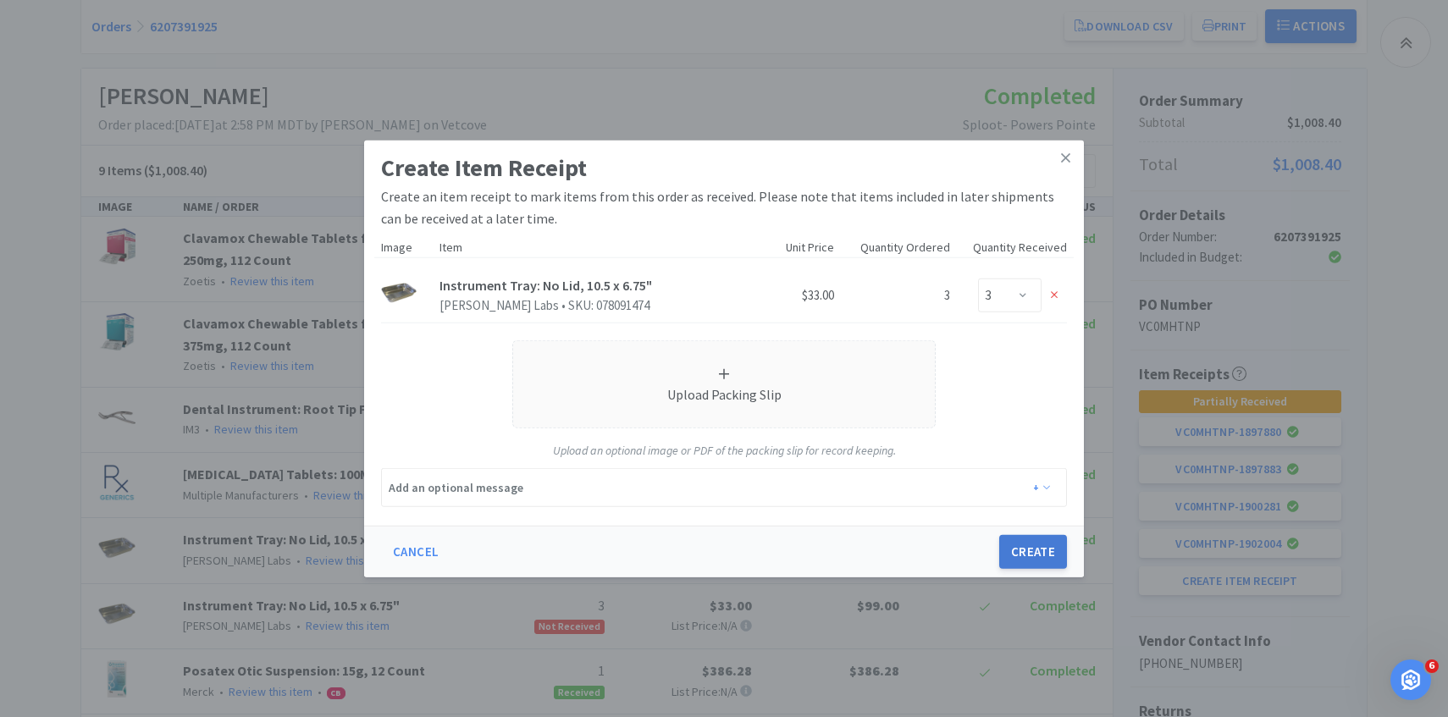
click at [1034, 542] on button "Create" at bounding box center [1033, 552] width 68 height 34
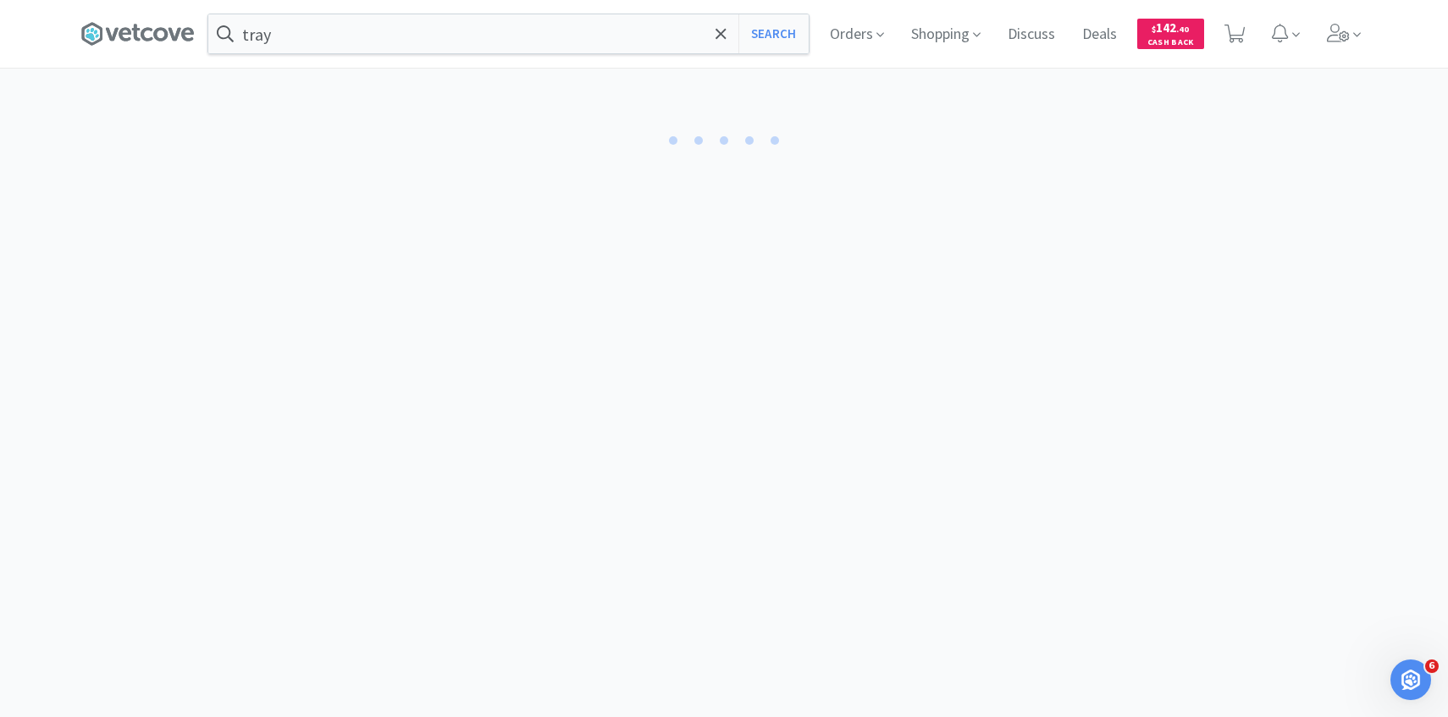
select select "3"
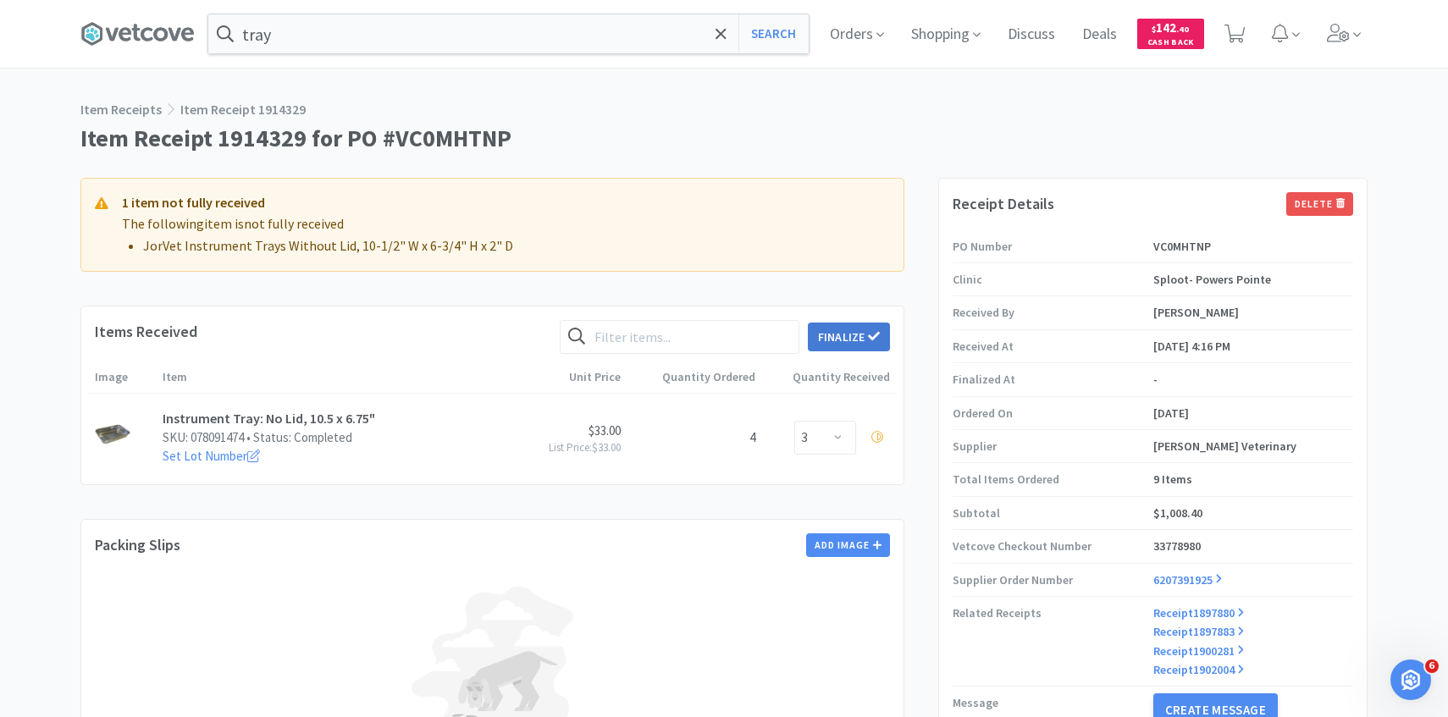
click at [855, 325] on button "Finalize" at bounding box center [849, 337] width 82 height 29
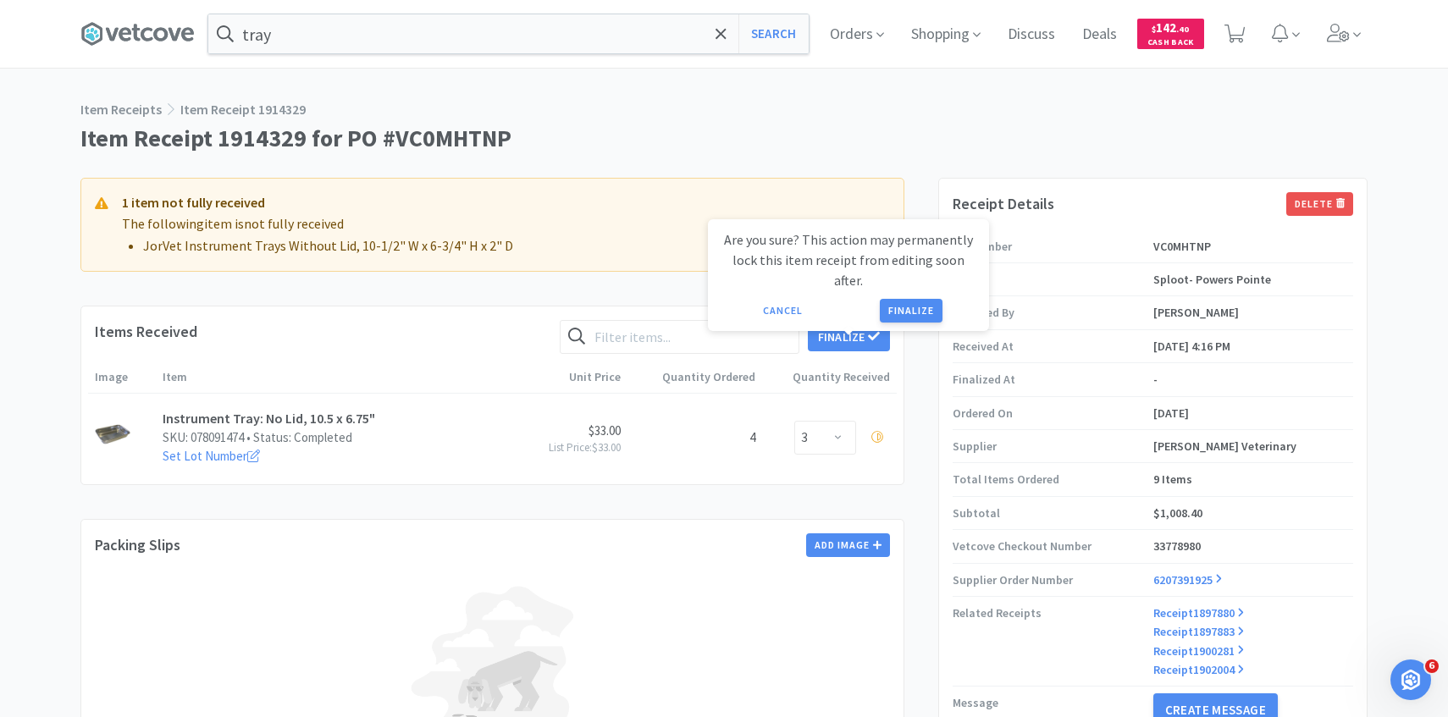
click at [899, 299] on button "Finalize" at bounding box center [911, 311] width 63 height 24
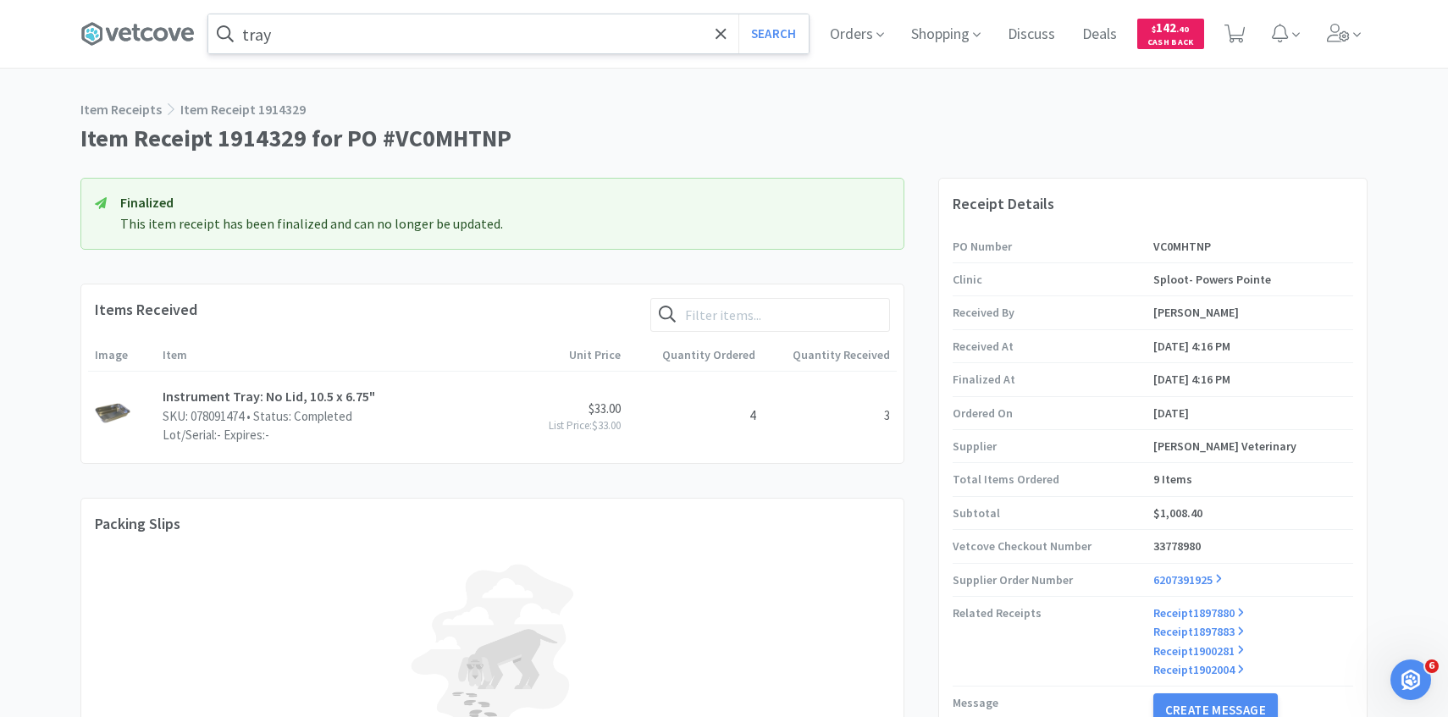
click at [442, 29] on input "tray" at bounding box center [508, 33] width 600 height 39
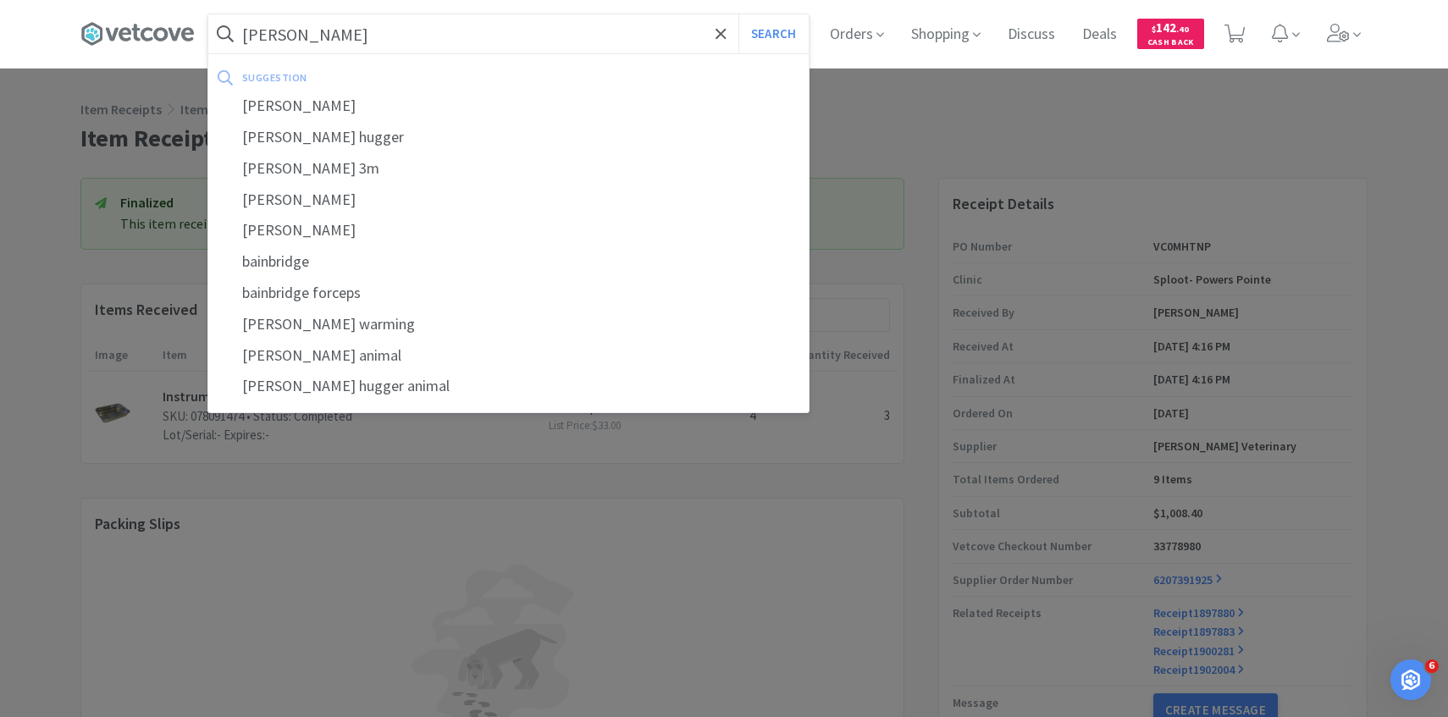
type input "bair"
click at [738, 14] on button "Search" at bounding box center [773, 33] width 70 height 39
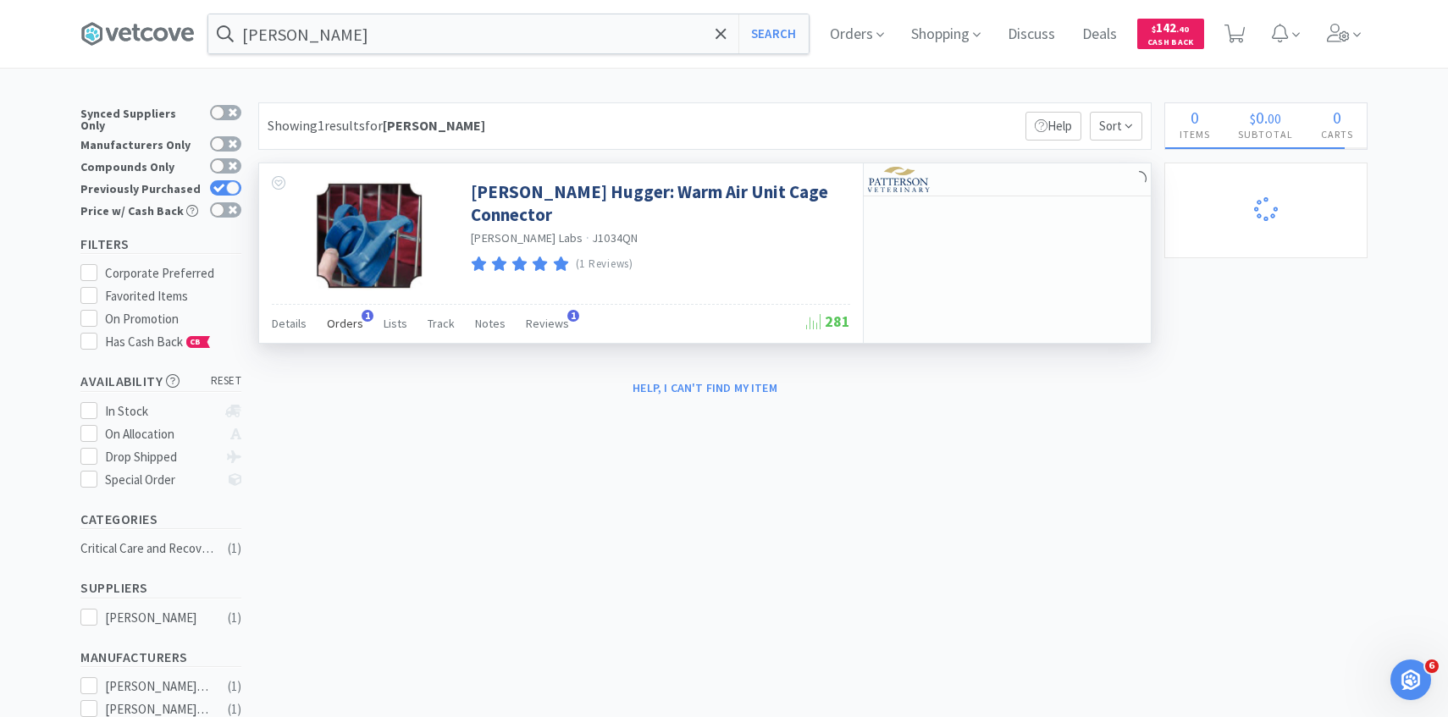
click at [362, 314] on span "1" at bounding box center [368, 316] width 12 height 12
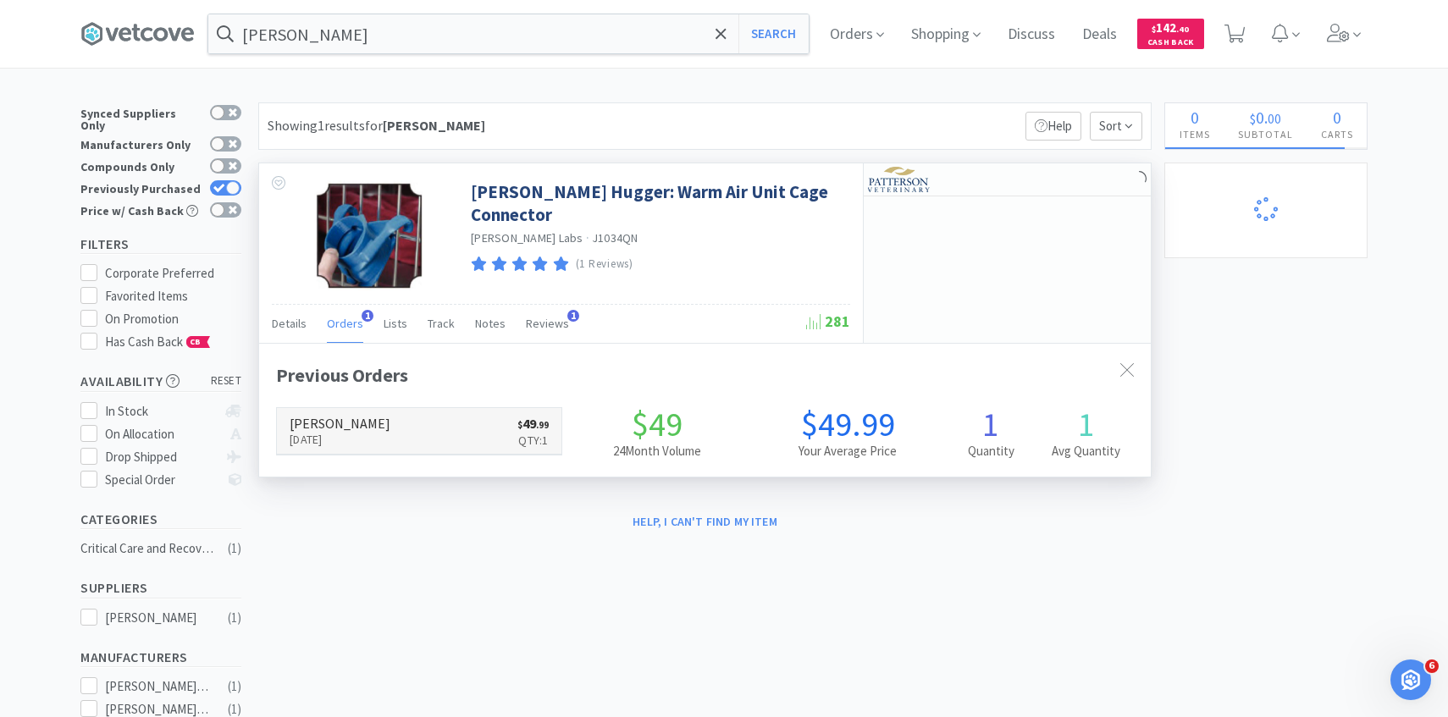
click at [366, 437] on p "Sep 30th, 2025" at bounding box center [340, 439] width 101 height 19
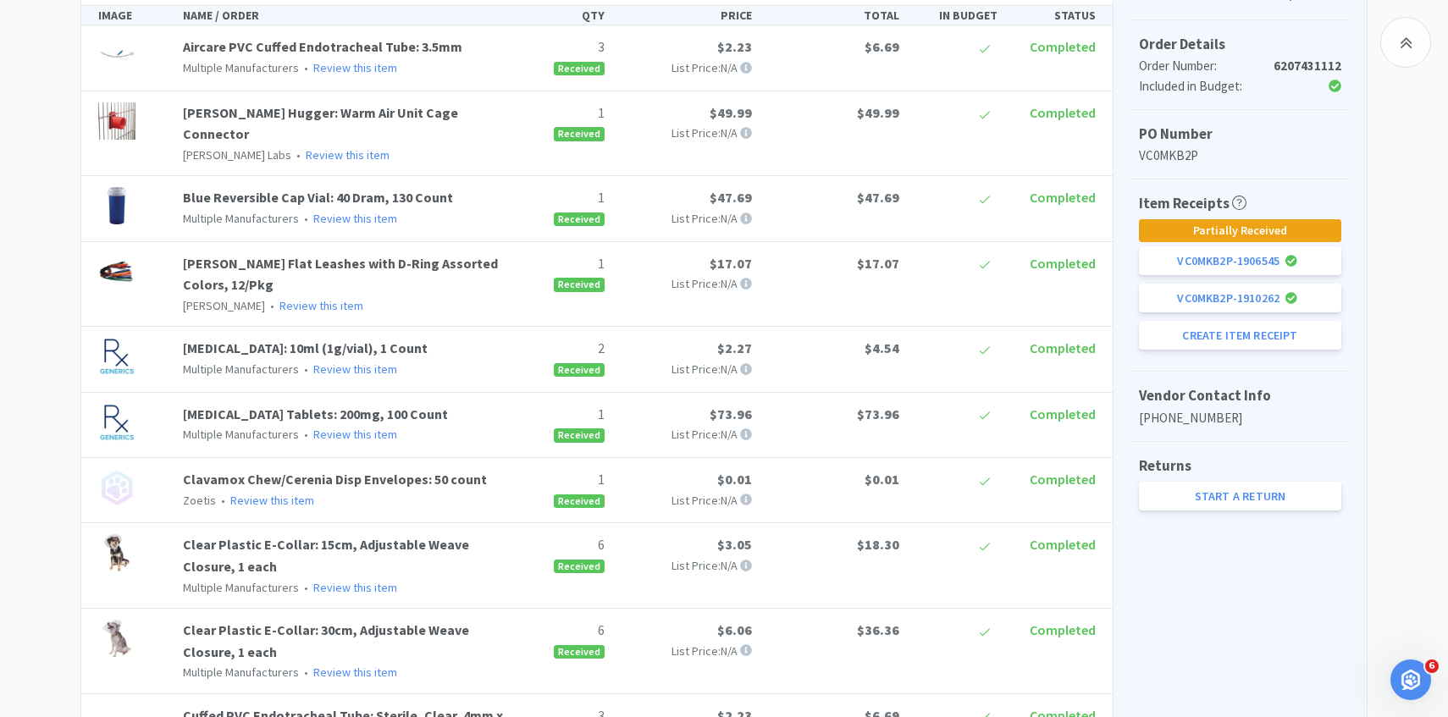
scroll to position [481, 0]
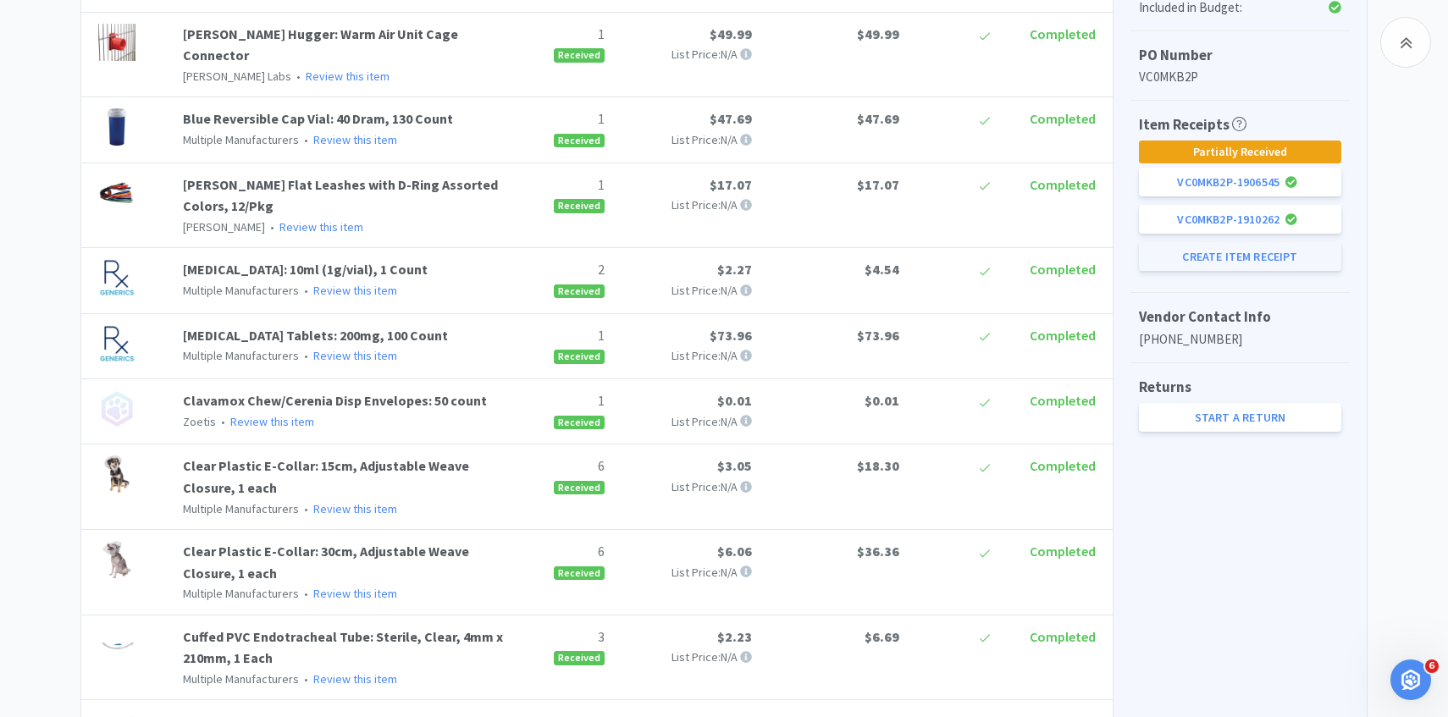
click at [1259, 249] on button "Create Item Receipt" at bounding box center [1240, 256] width 202 height 29
select select "2"
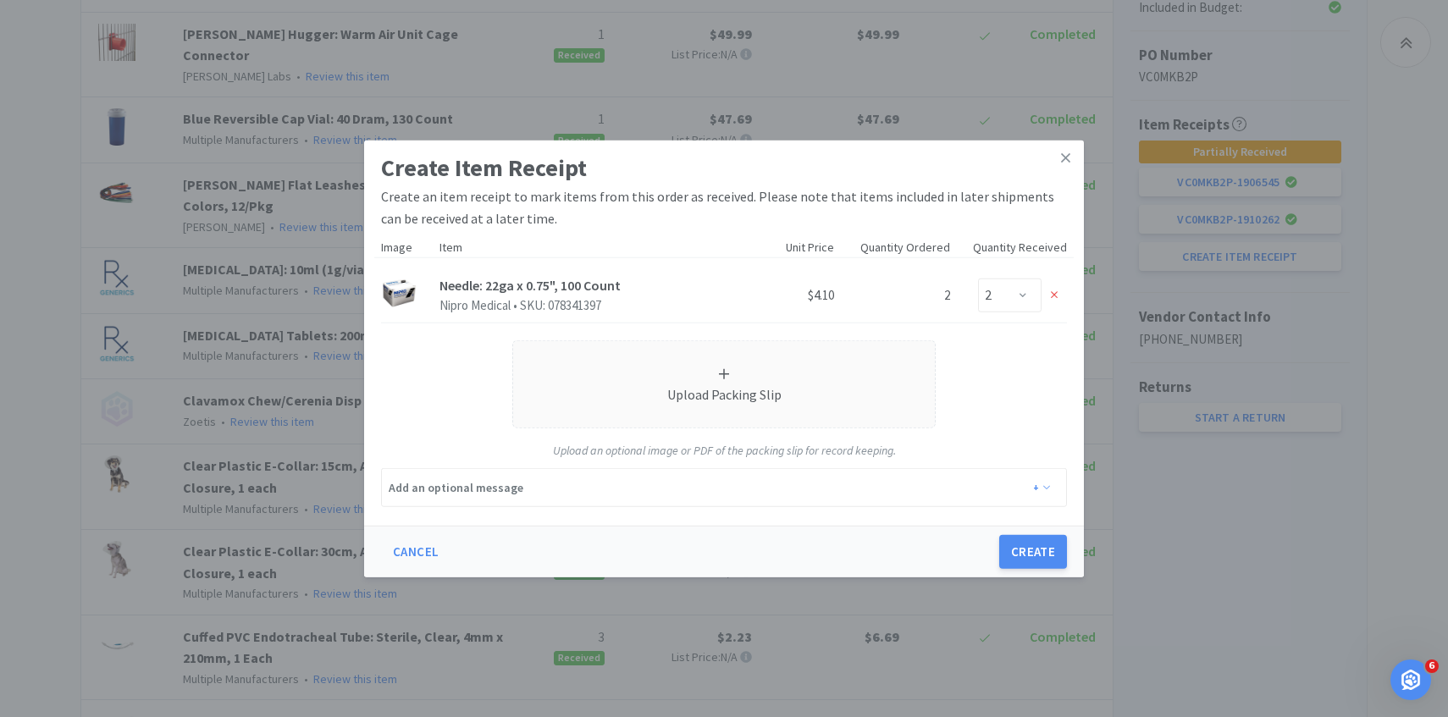
click at [1233, 158] on div "Create Item Receipt Create an item receipt to mark items from this order as rec…" at bounding box center [724, 358] width 1448 height 717
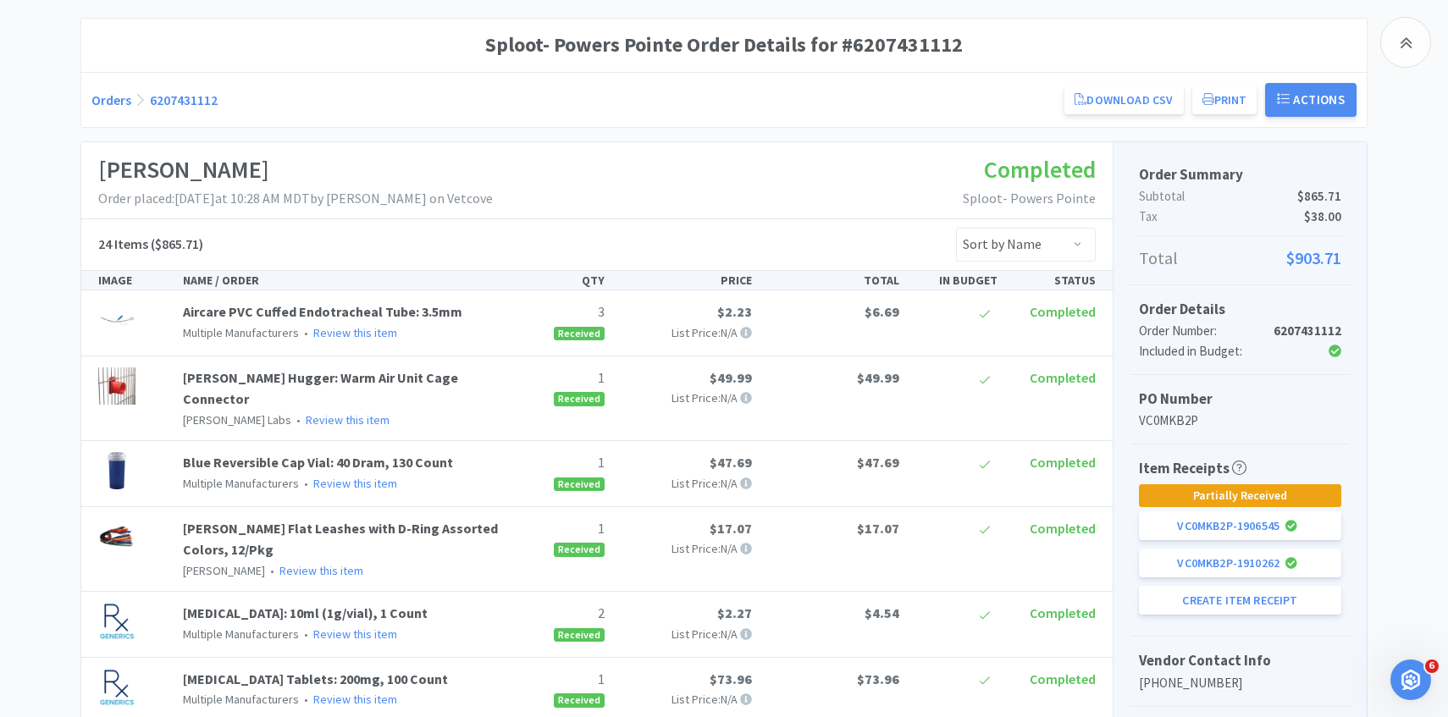
scroll to position [0, 0]
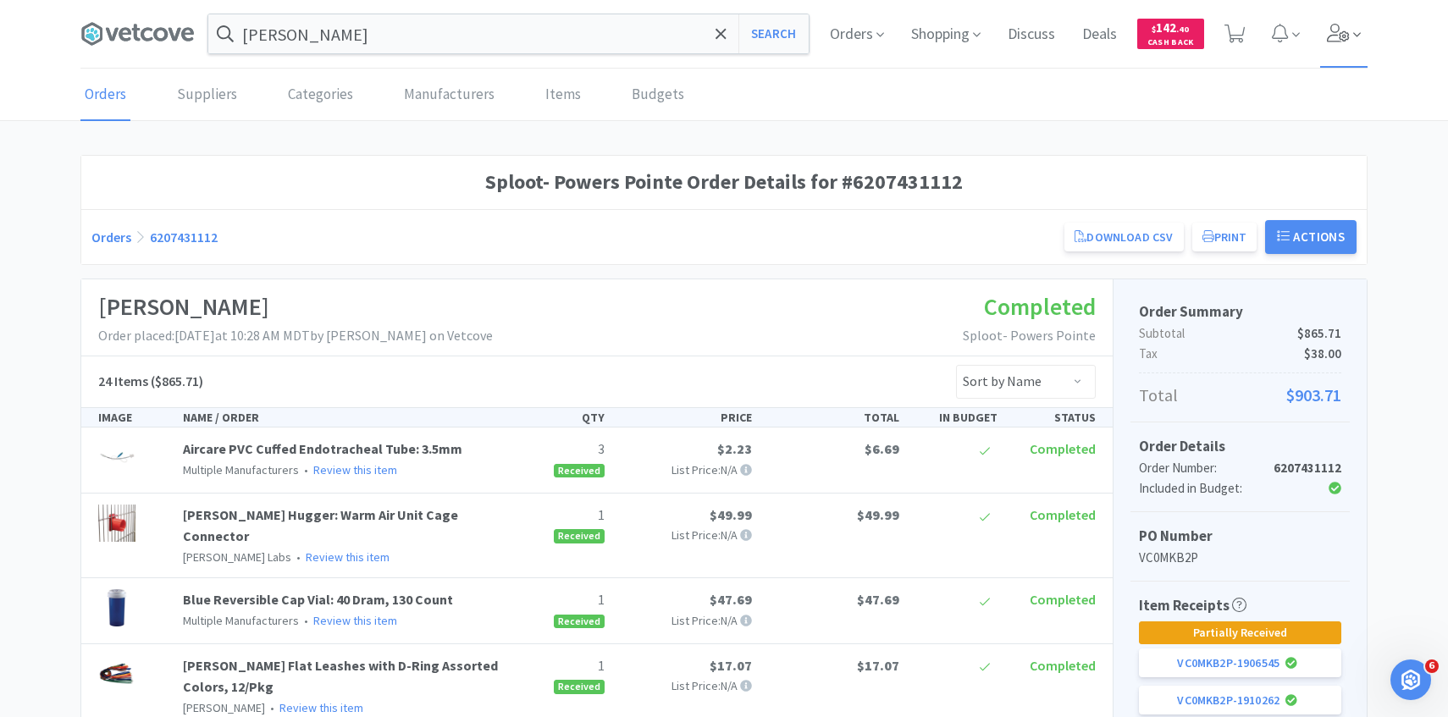
click at [1328, 14] on span at bounding box center [1344, 34] width 48 height 68
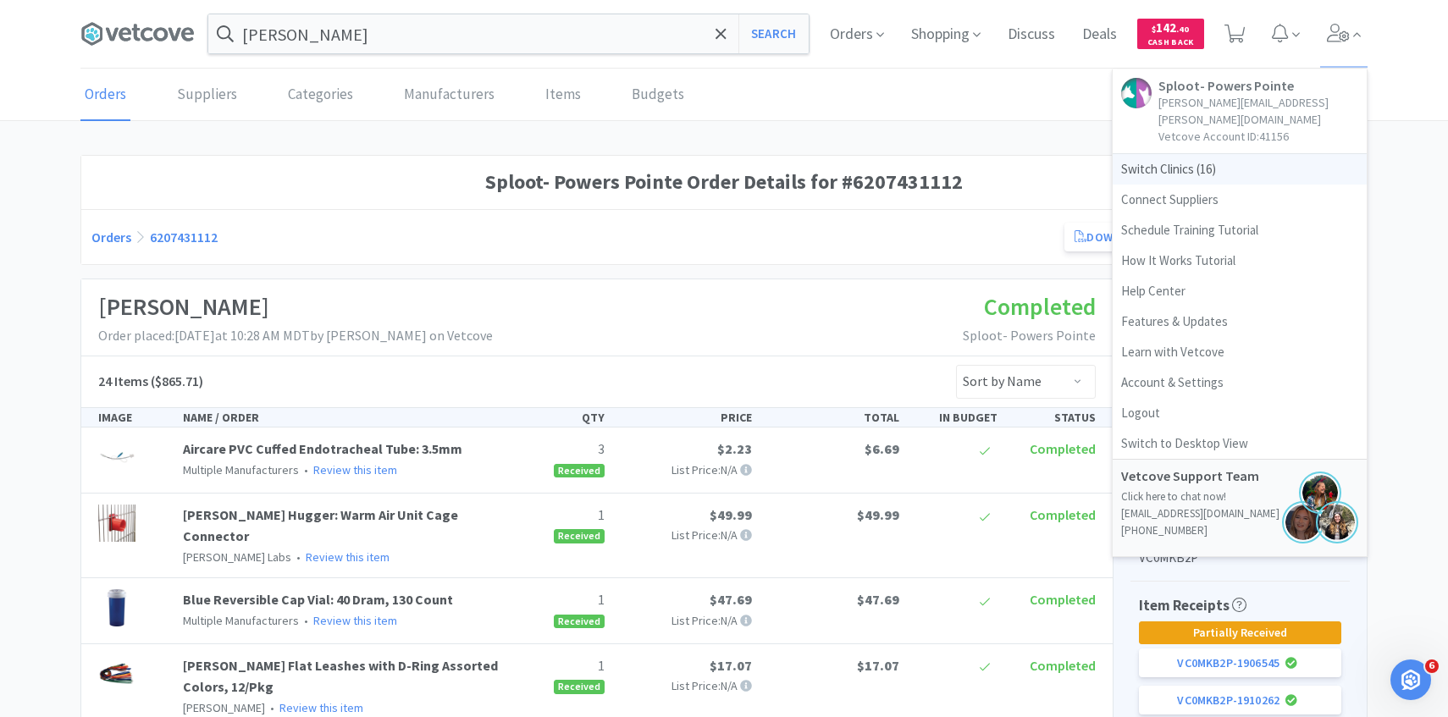
click at [1203, 154] on span "Switch Clinics ( 16 )" at bounding box center [1240, 169] width 254 height 30
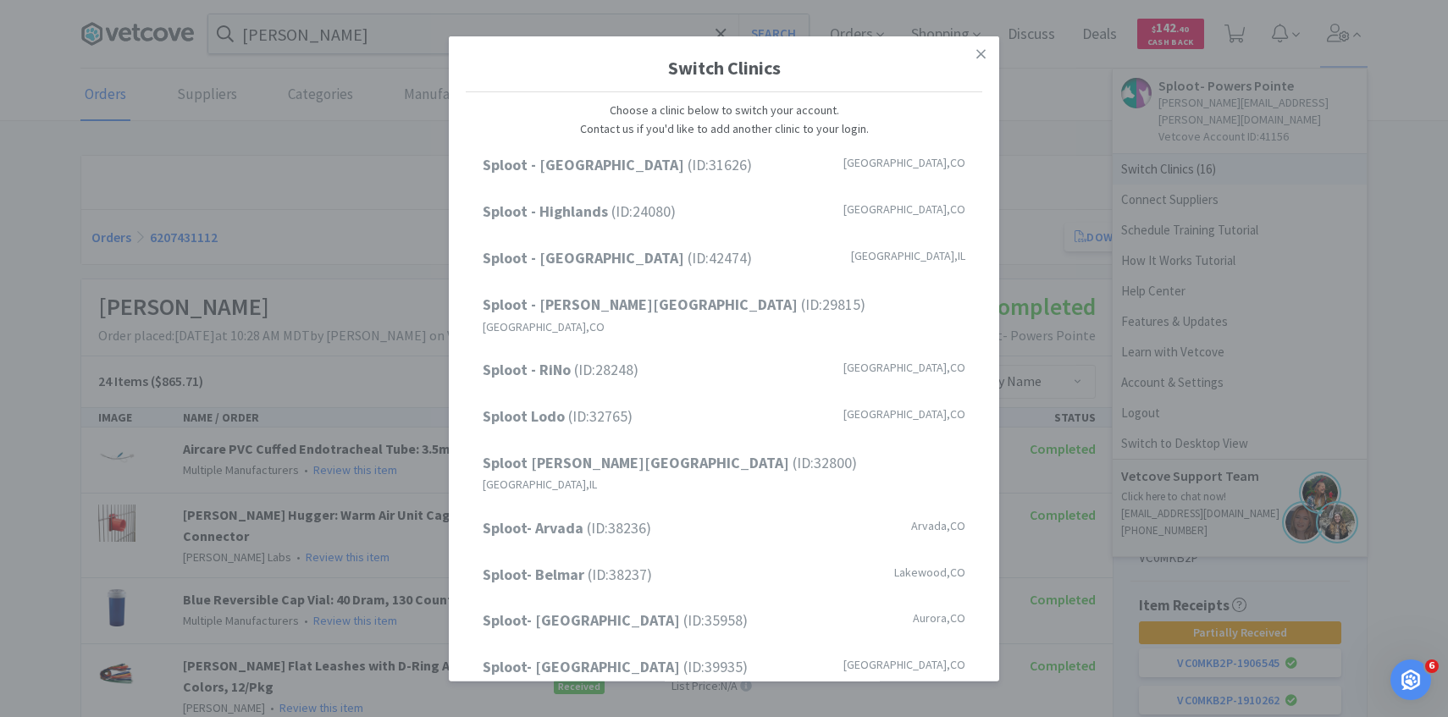
scroll to position [216, 0]
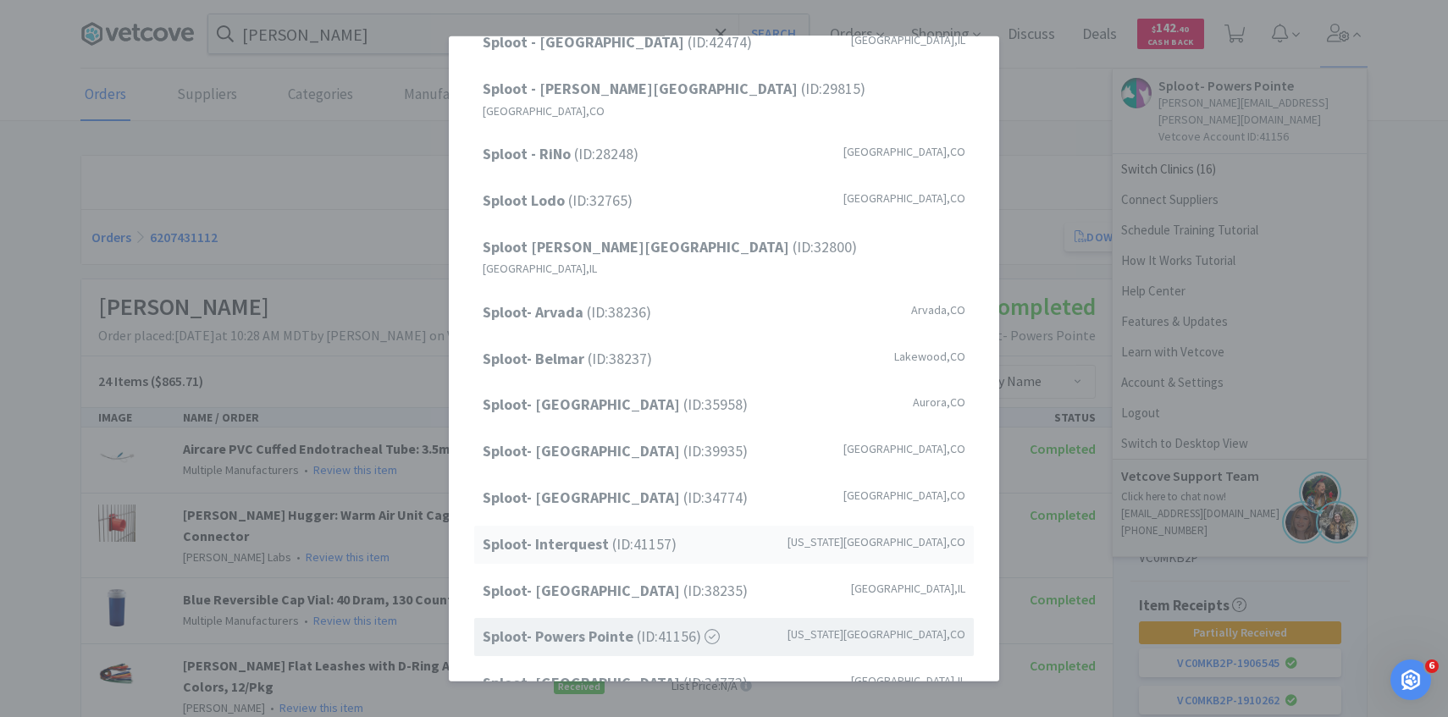
click at [645, 533] on span "Sploot- Interquest (ID: 41157 )" at bounding box center [580, 545] width 194 height 25
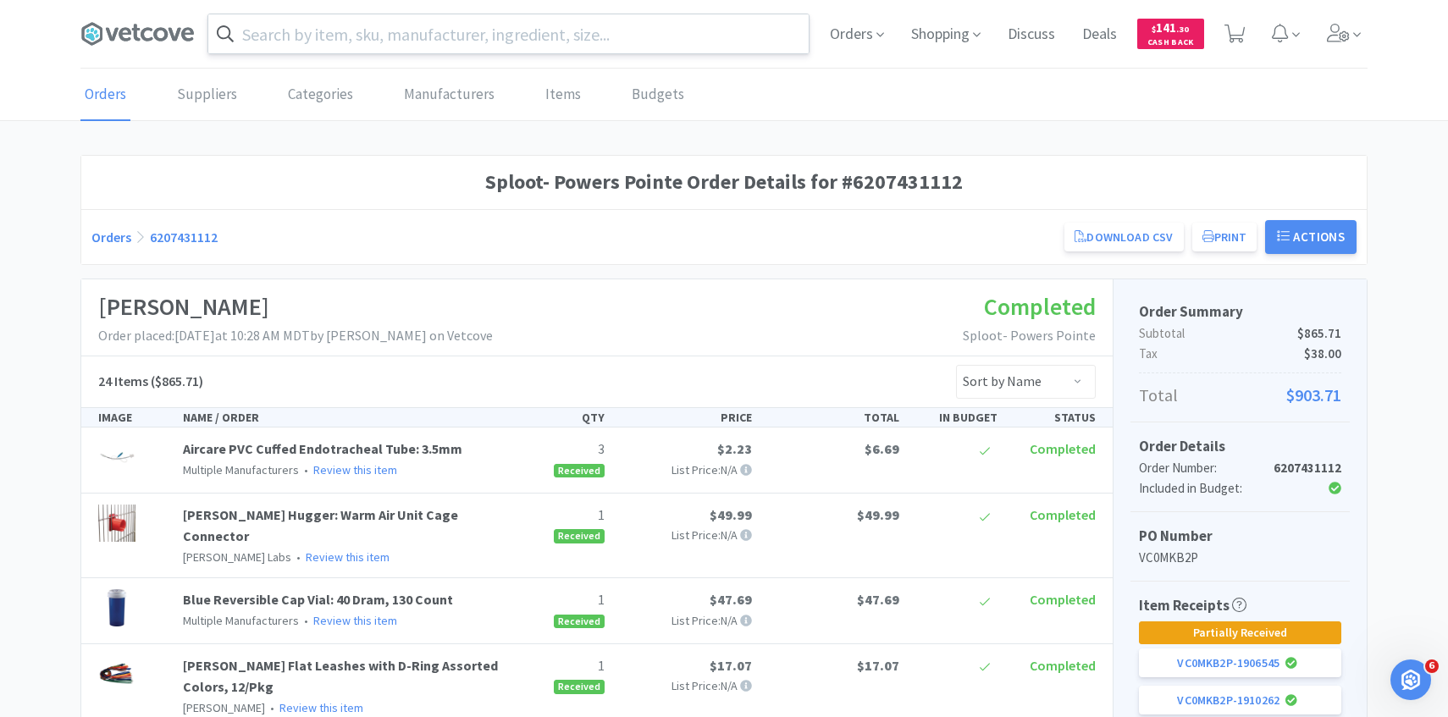
click at [421, 48] on input "text" at bounding box center [508, 33] width 600 height 39
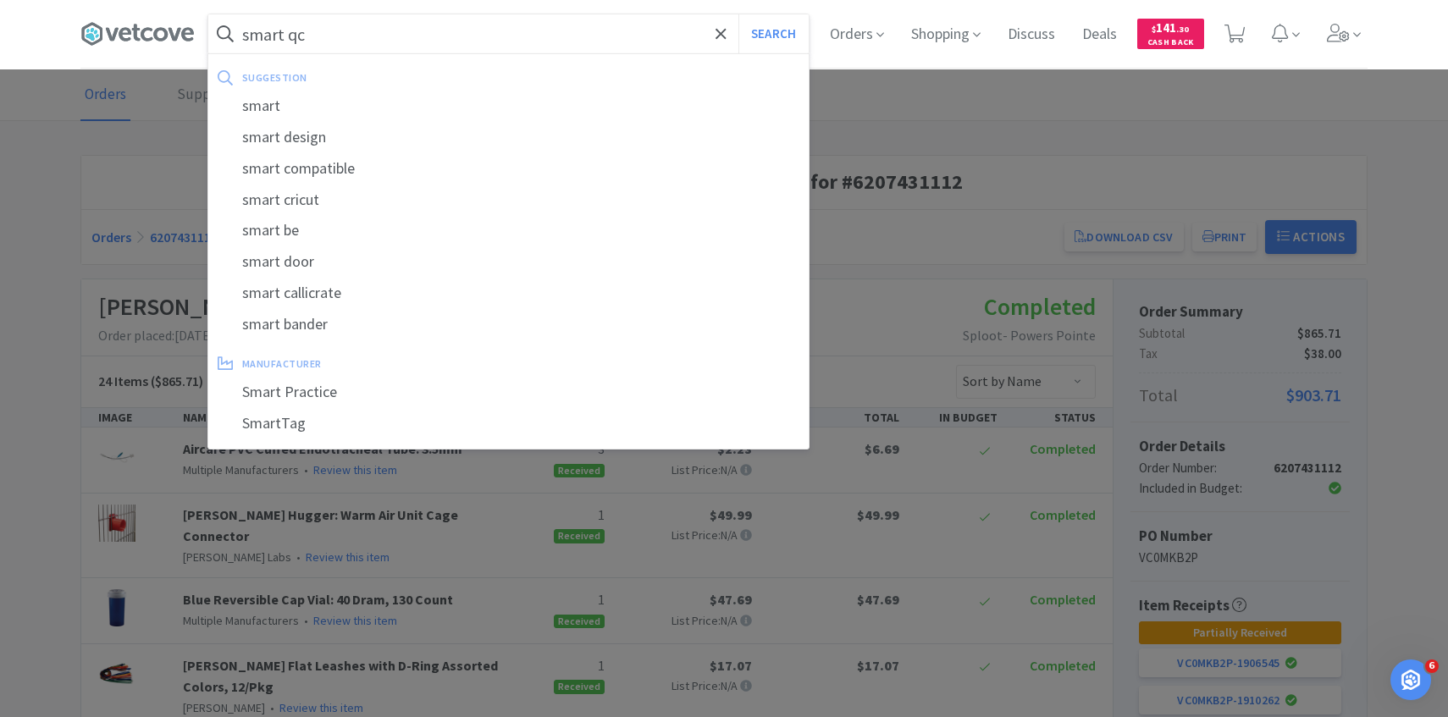
type input "smart qc"
click at [738, 14] on button "Search" at bounding box center [773, 33] width 70 height 39
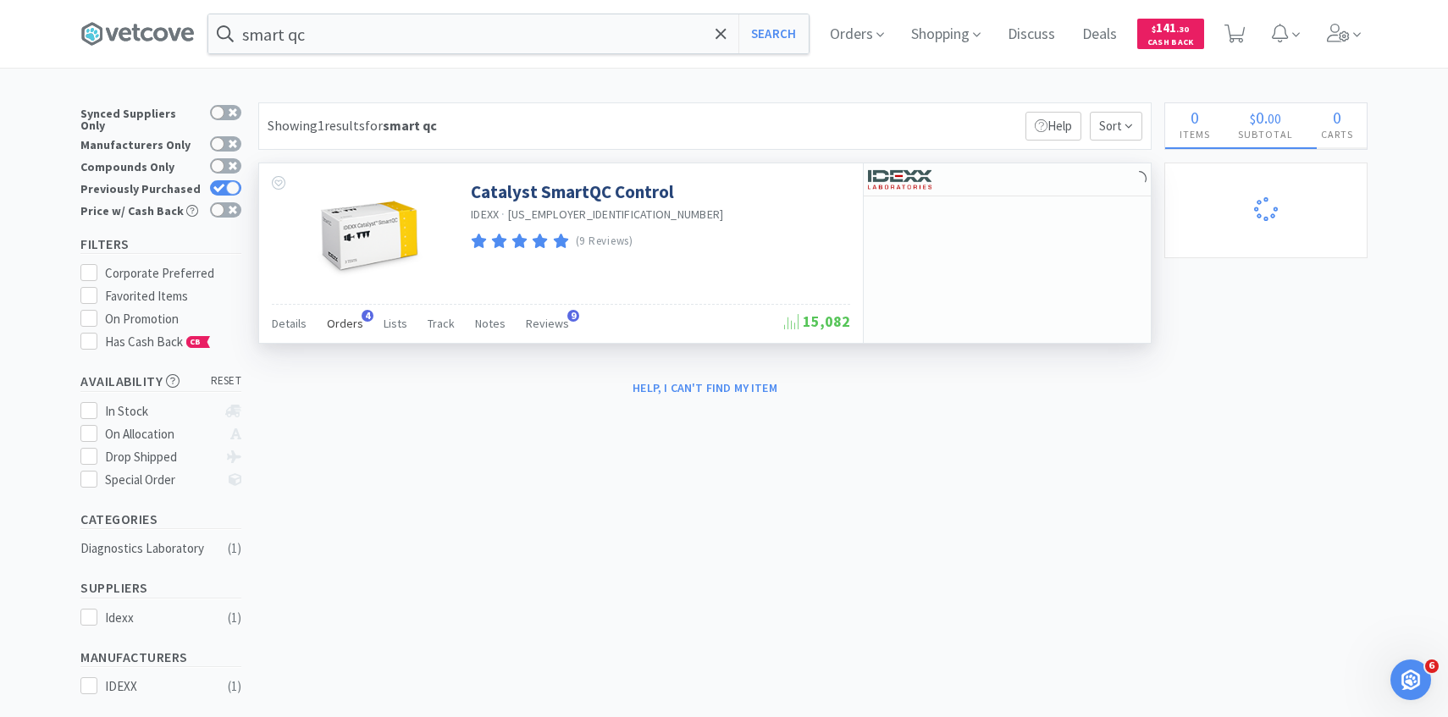
click at [356, 324] on span "Orders" at bounding box center [345, 323] width 36 height 15
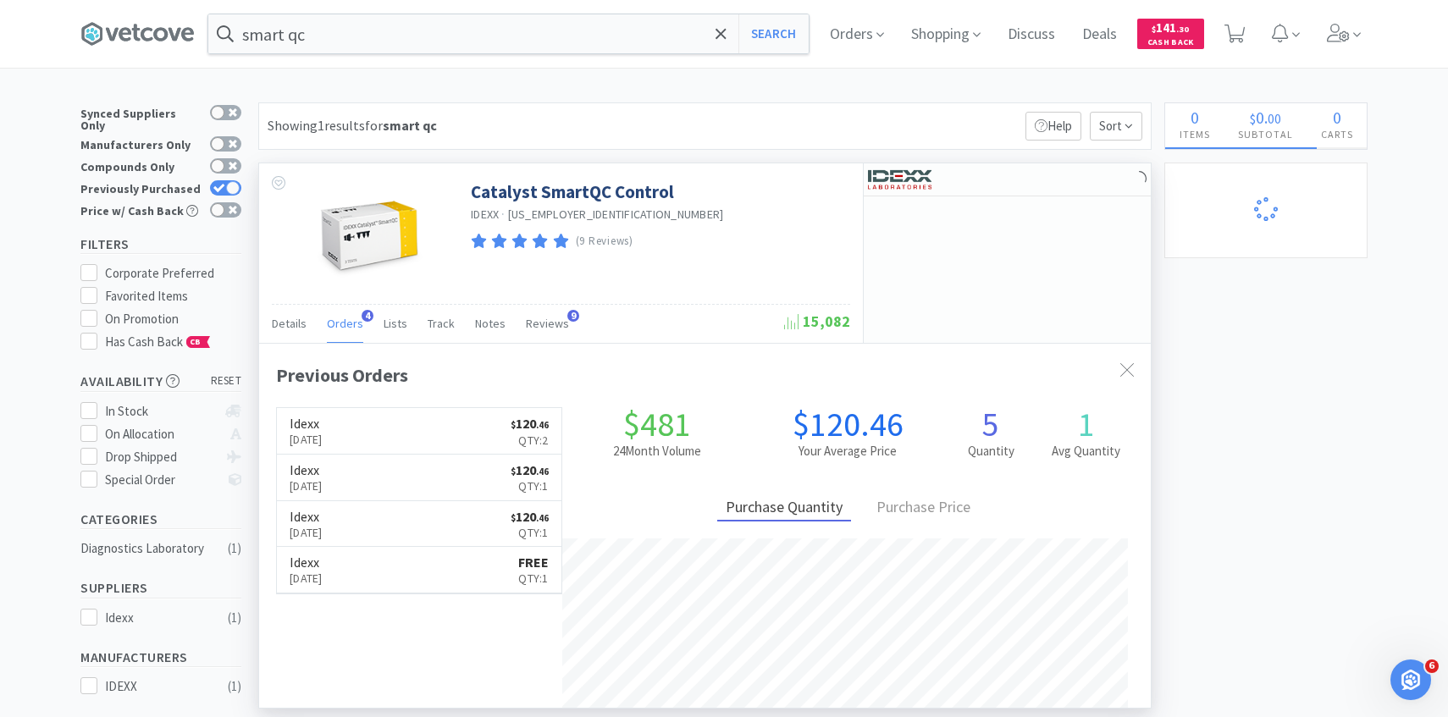
scroll to position [439, 892]
click at [368, 424] on link "Idexx [DATE] $ 120 . 46 Qty: 2" at bounding box center [419, 431] width 285 height 47
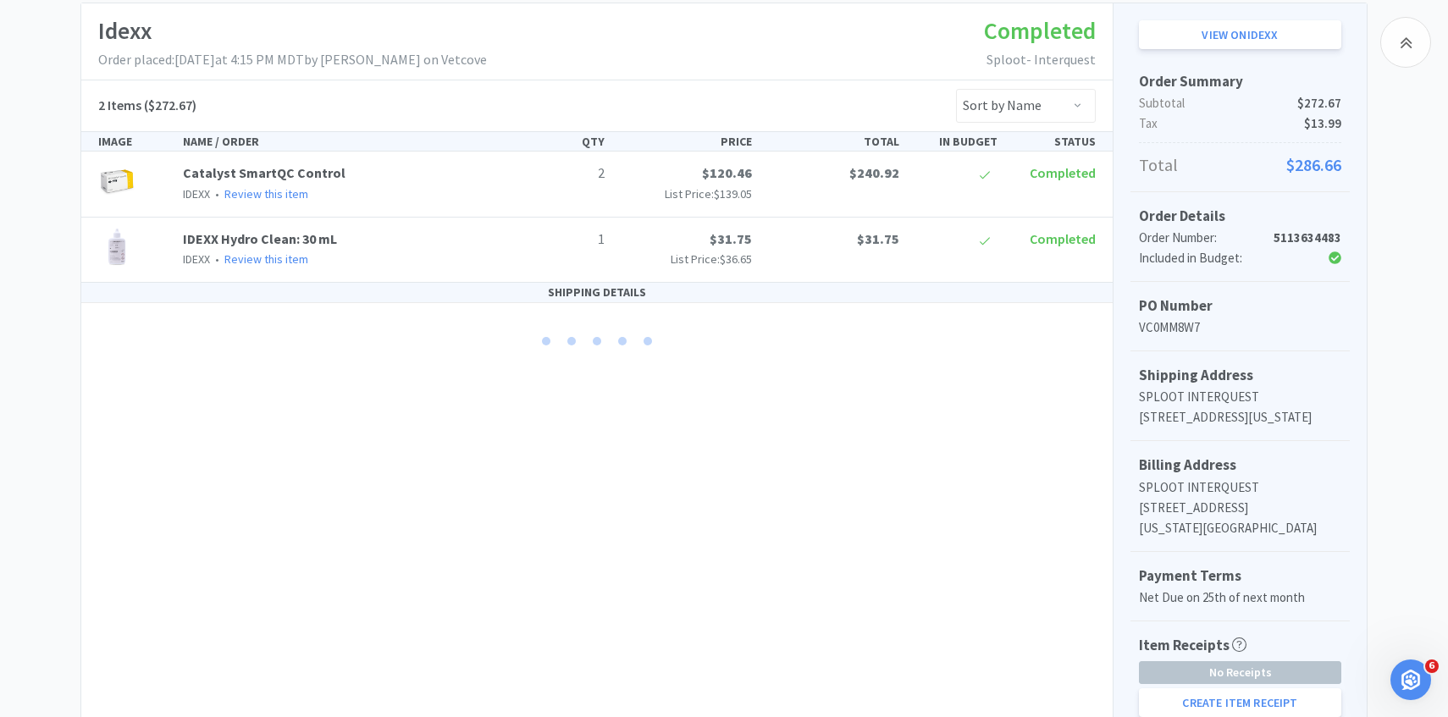
scroll to position [451, 0]
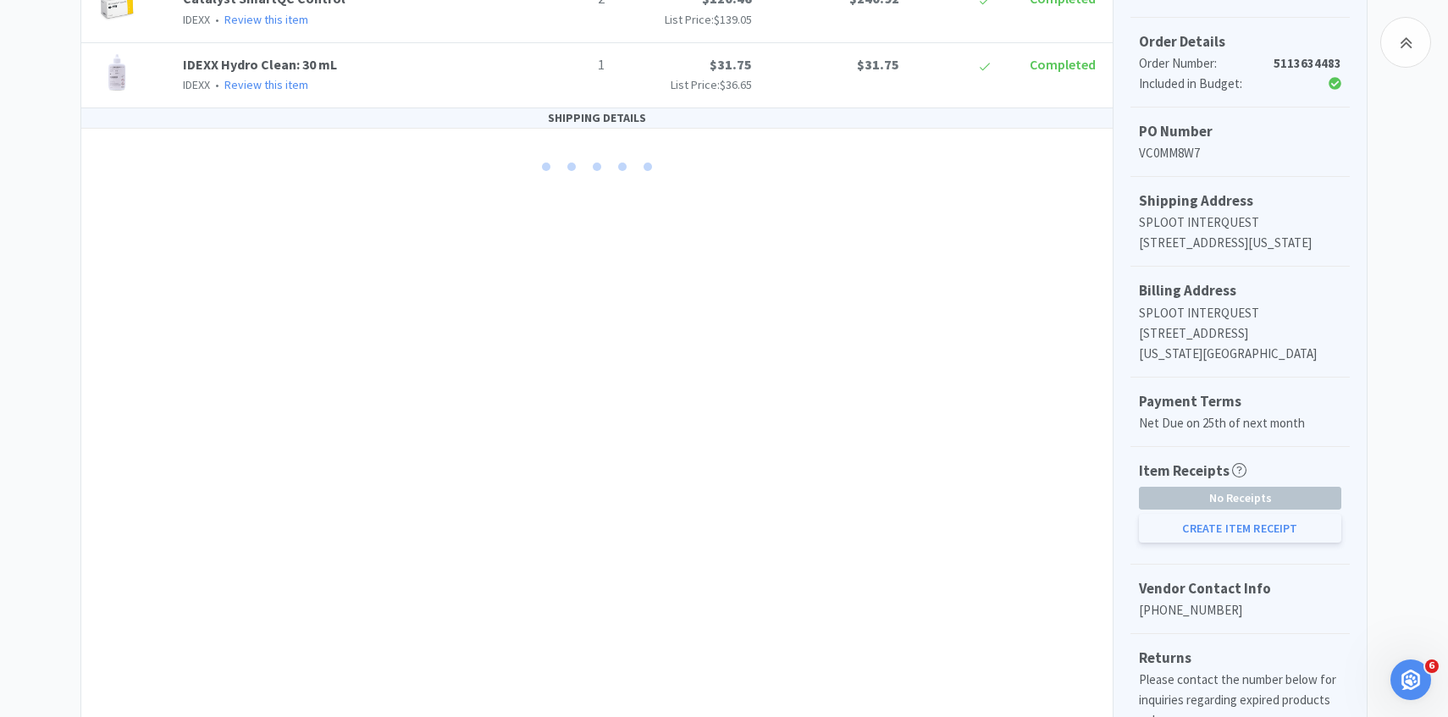
click at [1211, 543] on button "Create Item Receipt" at bounding box center [1240, 528] width 202 height 29
select select "2"
select select "1"
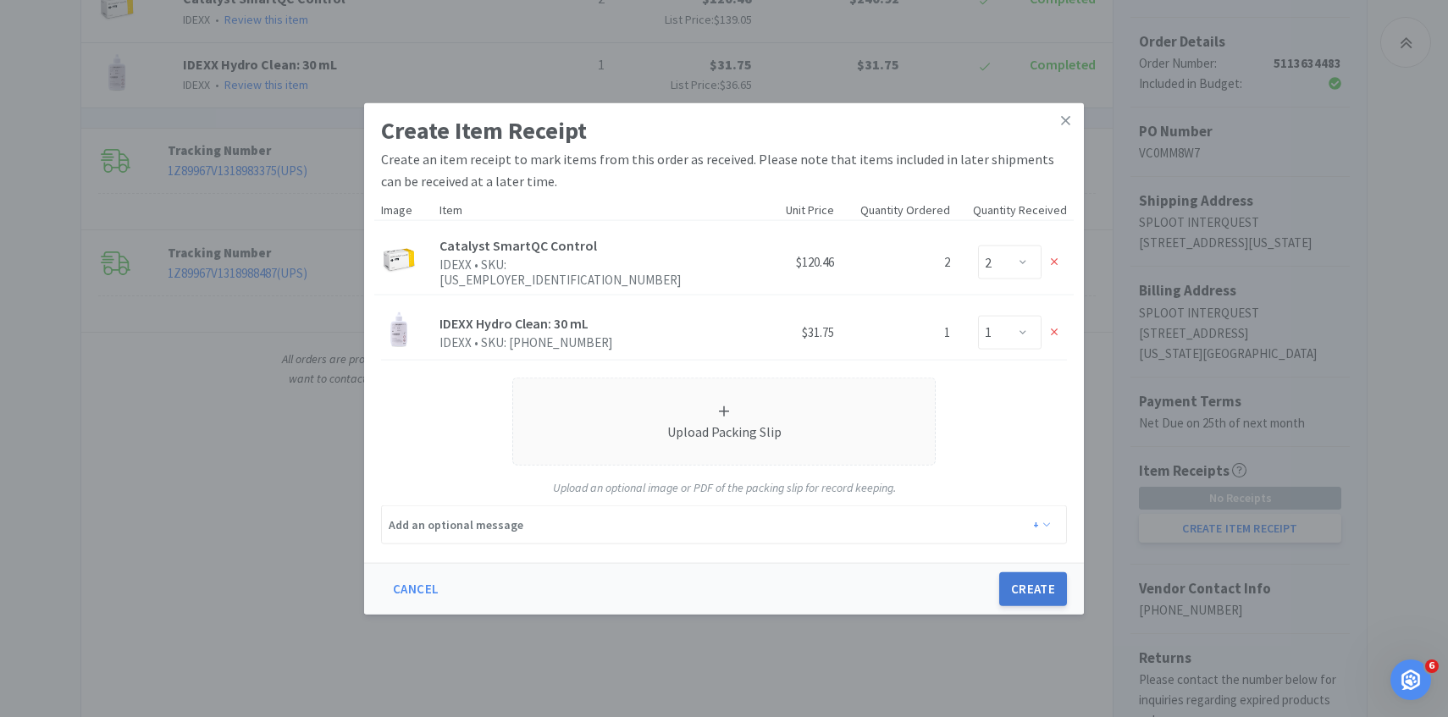
click at [1044, 592] on button "Create" at bounding box center [1033, 589] width 68 height 34
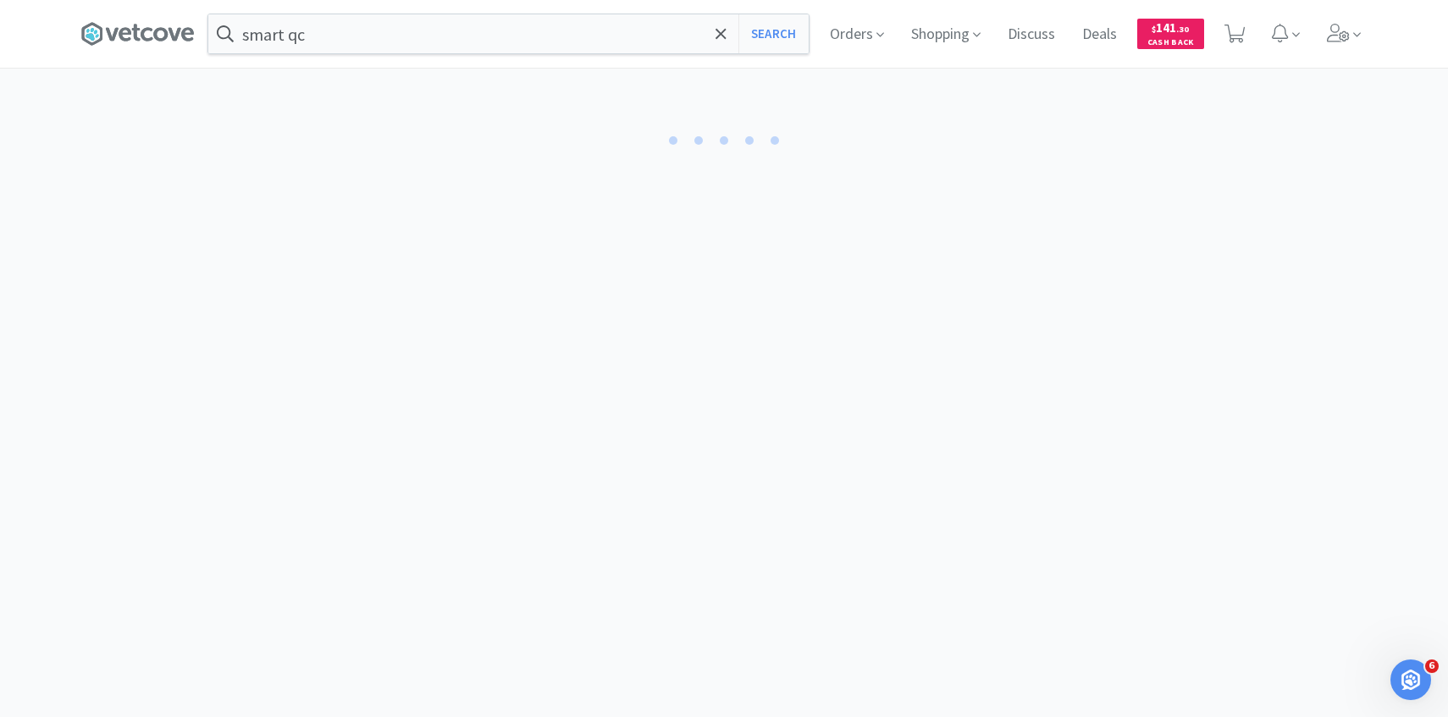
select select "2"
select select "1"
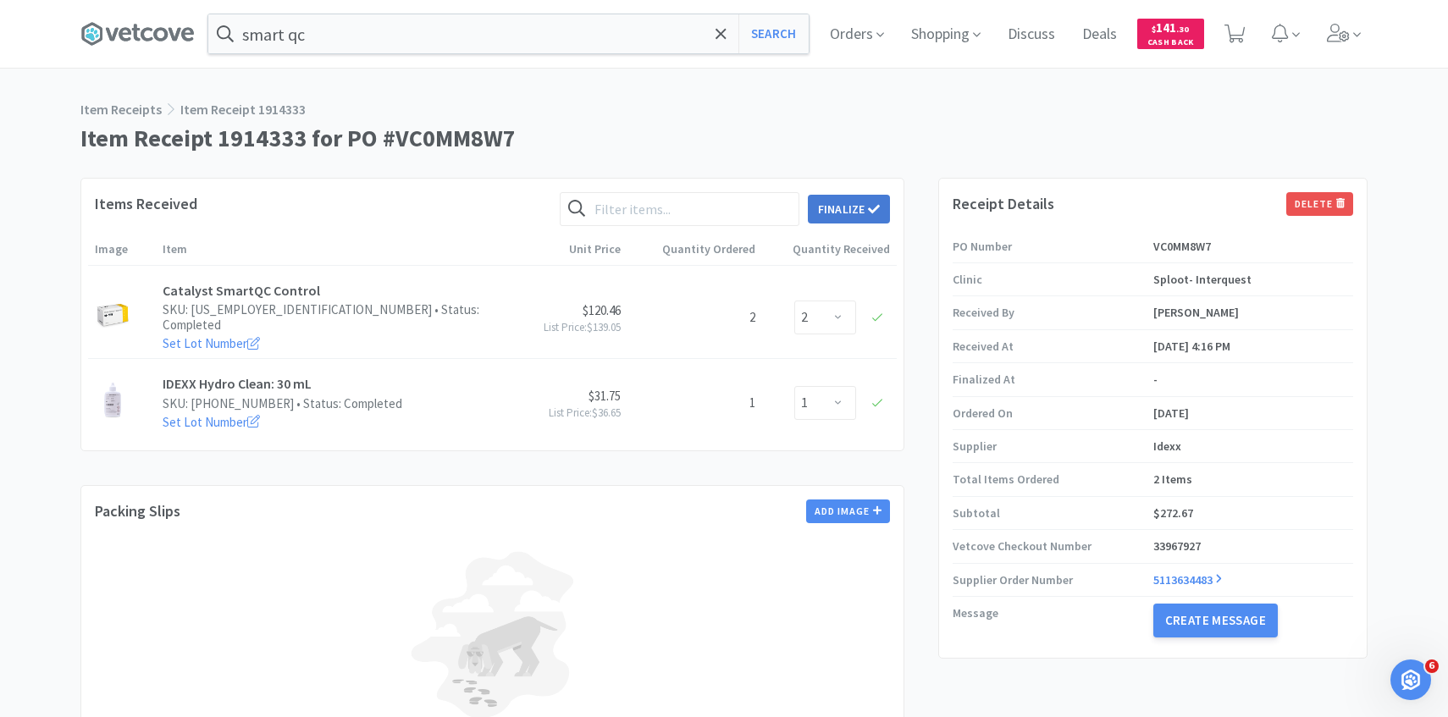
click at [873, 205] on icon at bounding box center [874, 209] width 12 height 12
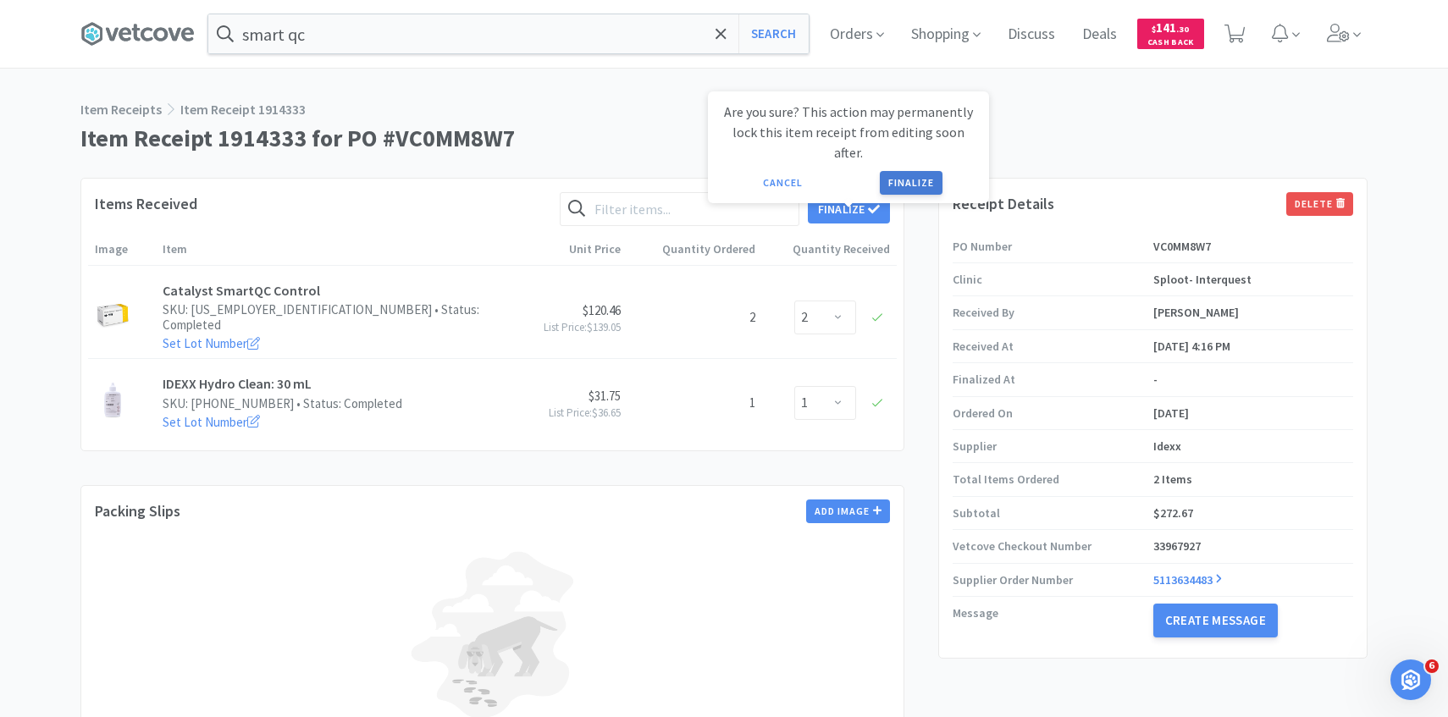
click at [928, 171] on button "Finalize" at bounding box center [911, 183] width 63 height 24
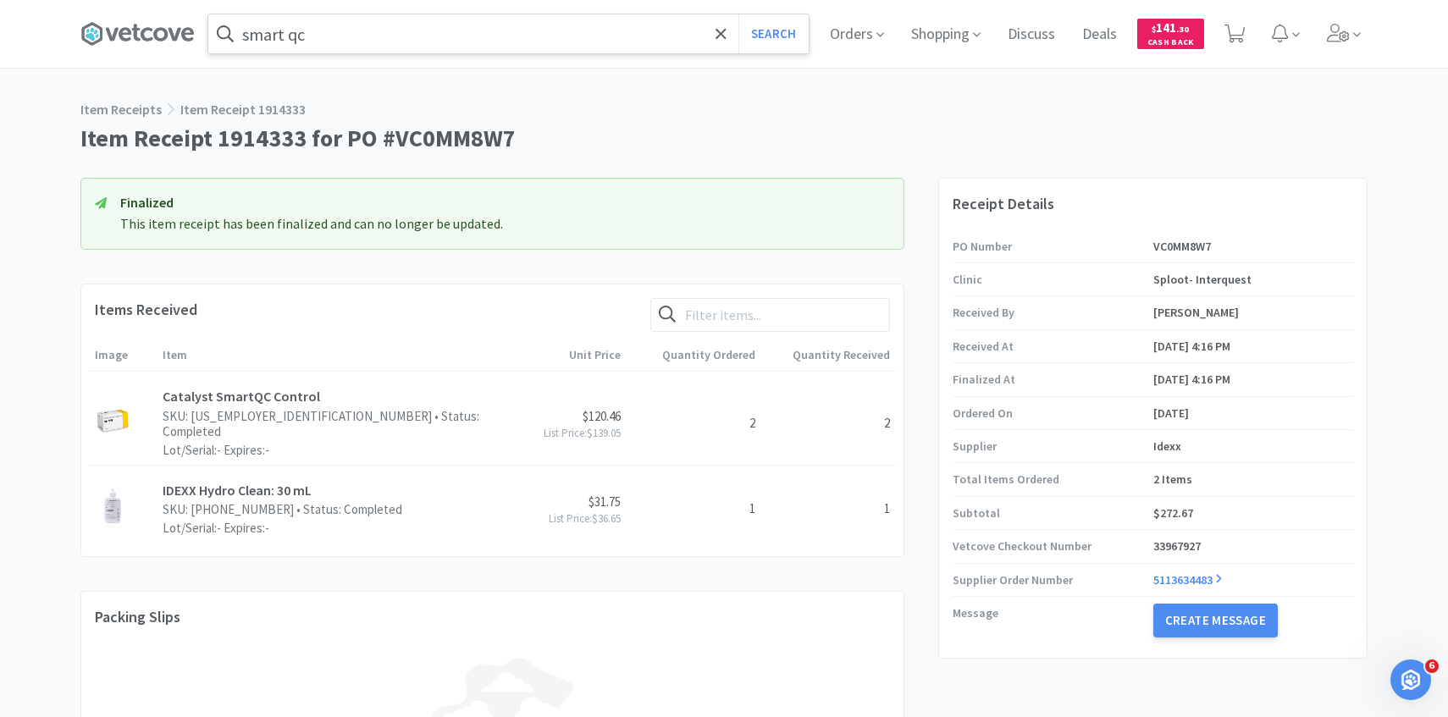
click at [377, 50] on input "smart qc" at bounding box center [508, 33] width 600 height 39
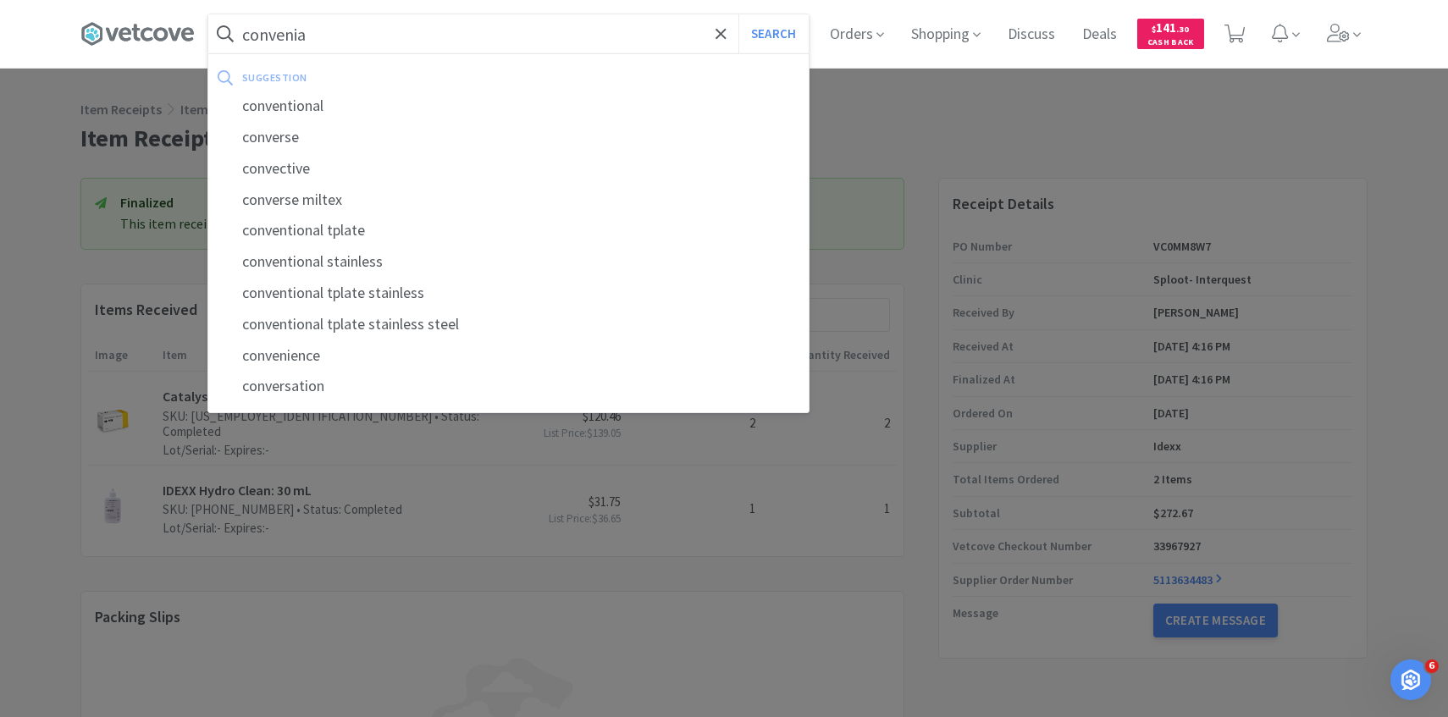
type input "convenia"
click at [738, 14] on button "Search" at bounding box center [773, 33] width 70 height 39
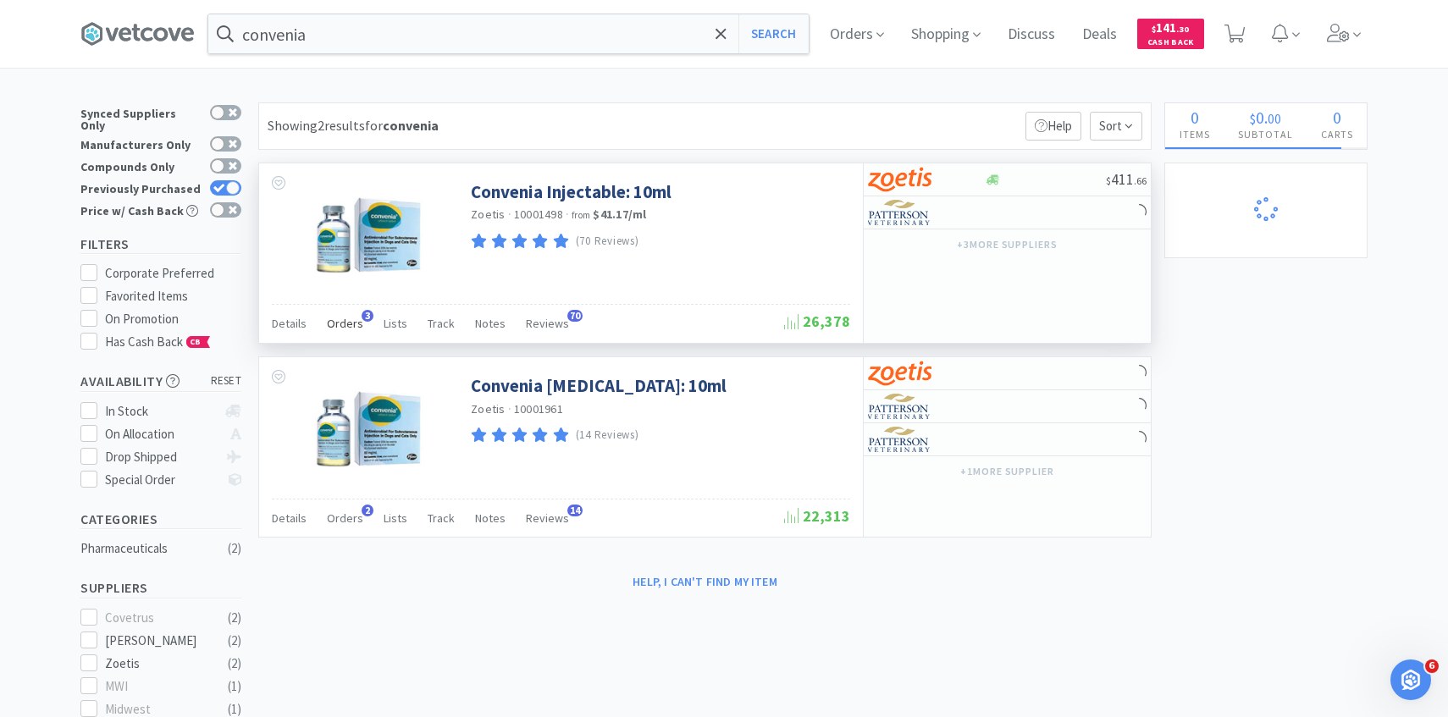
click at [335, 333] on div "Orders 3" at bounding box center [345, 326] width 36 height 32
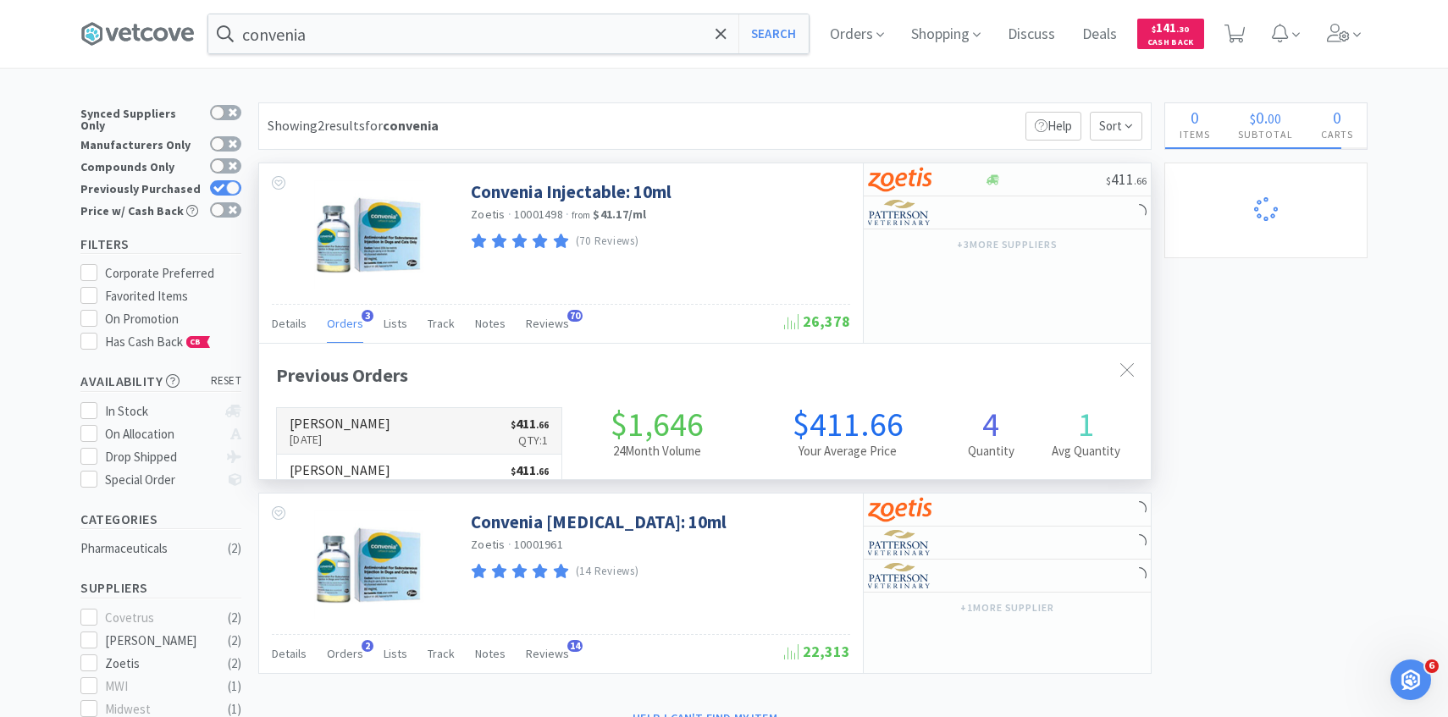
click at [362, 422] on h6 "[PERSON_NAME]" at bounding box center [340, 424] width 101 height 14
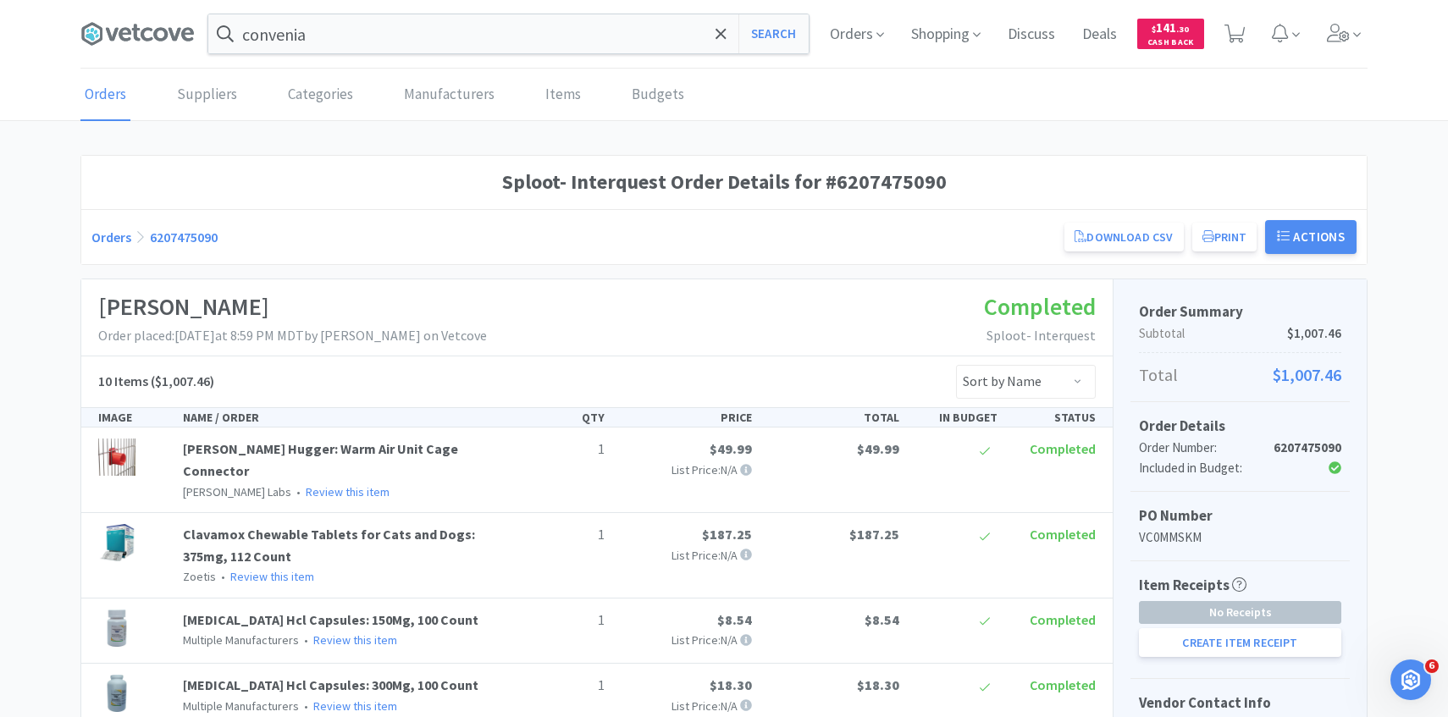
scroll to position [434, 0]
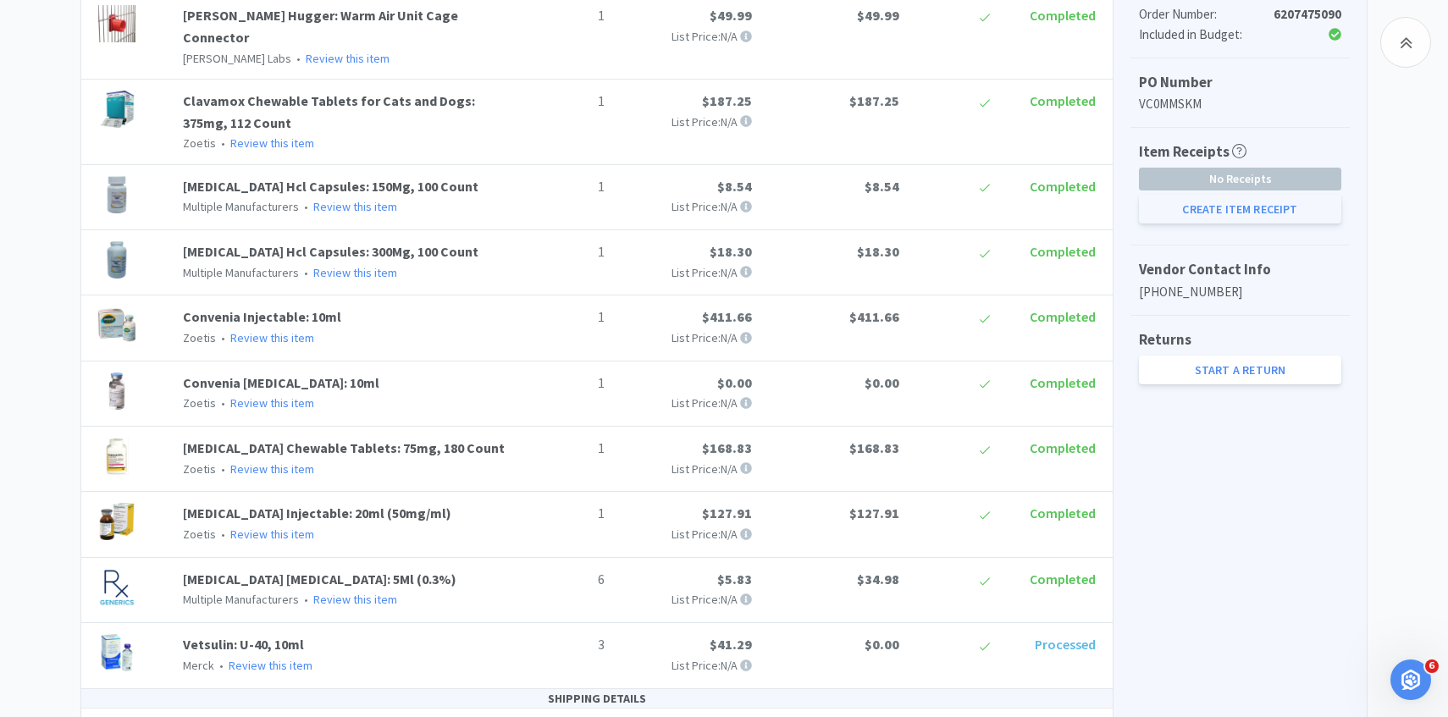
click at [1261, 224] on button "Create Item Receipt" at bounding box center [1240, 209] width 202 height 29
select select "1"
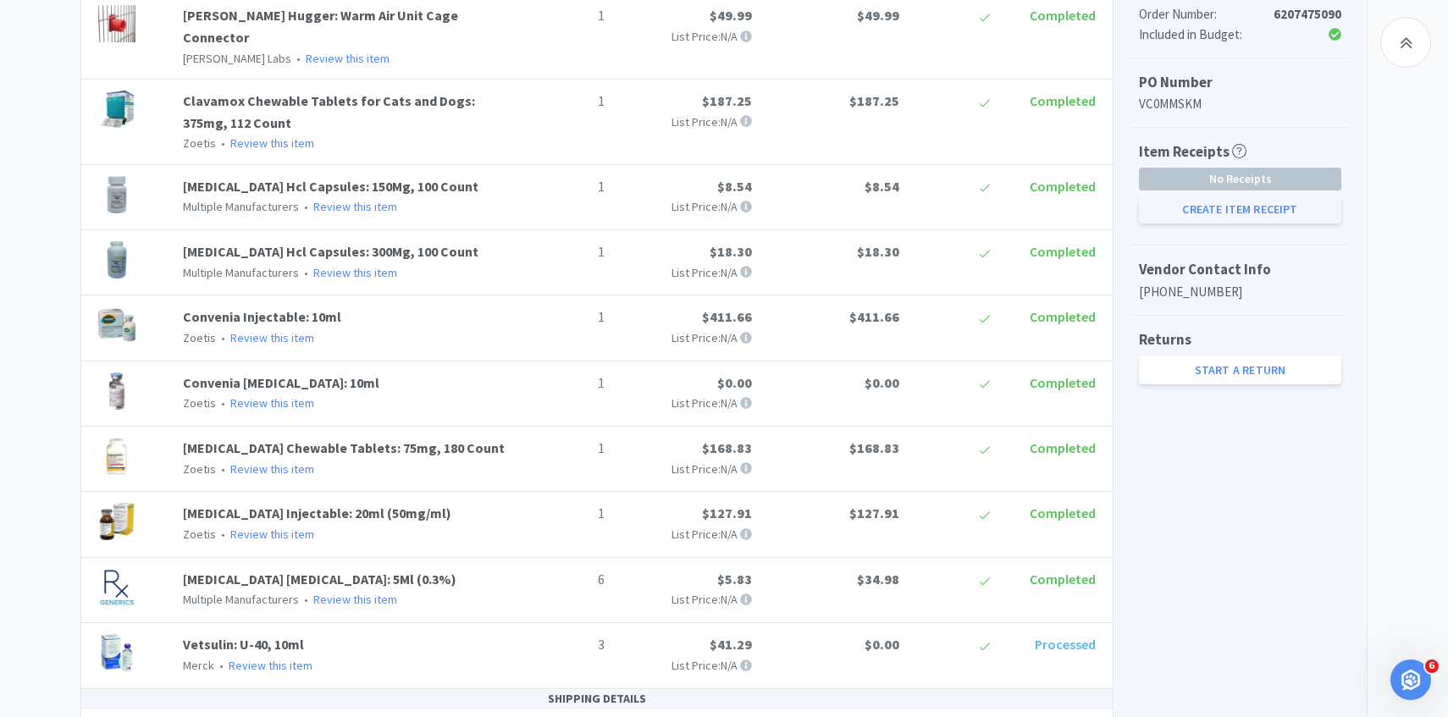
select select "1"
select select "6"
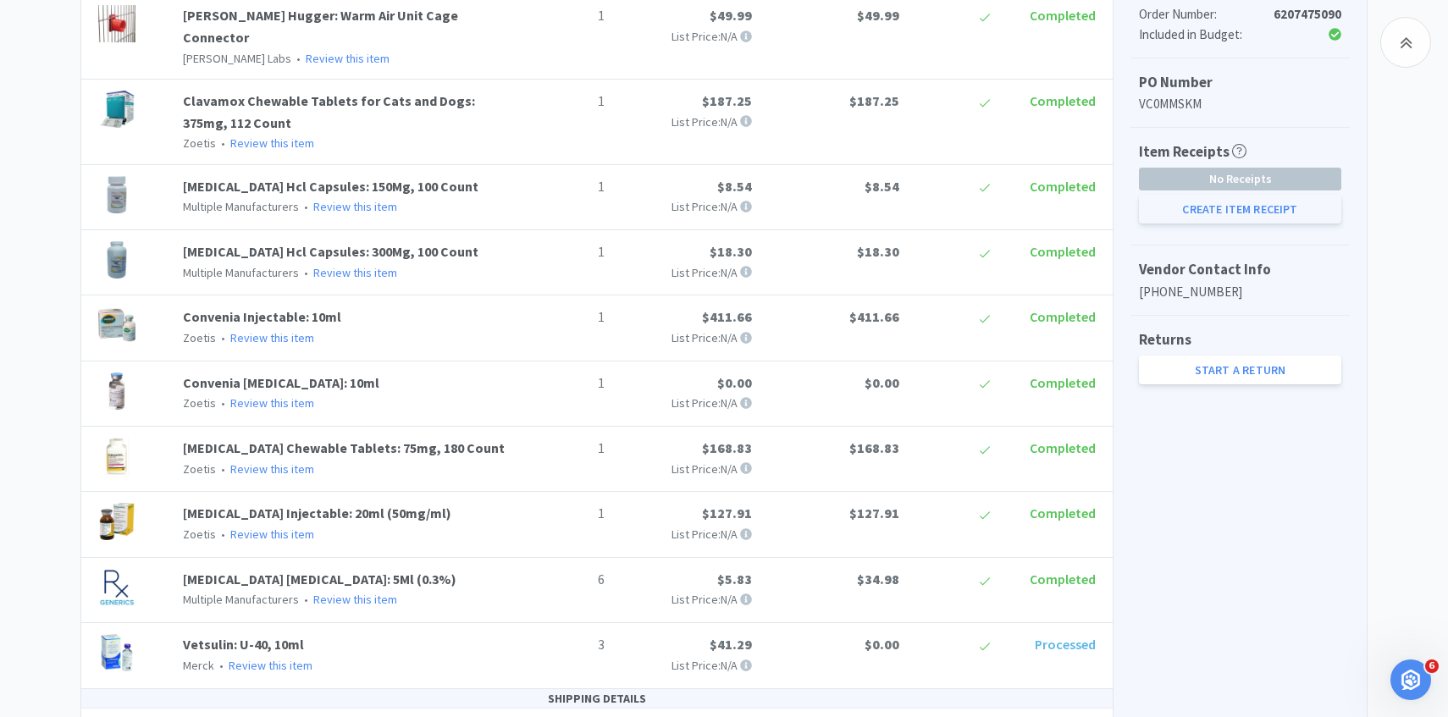
select select "3"
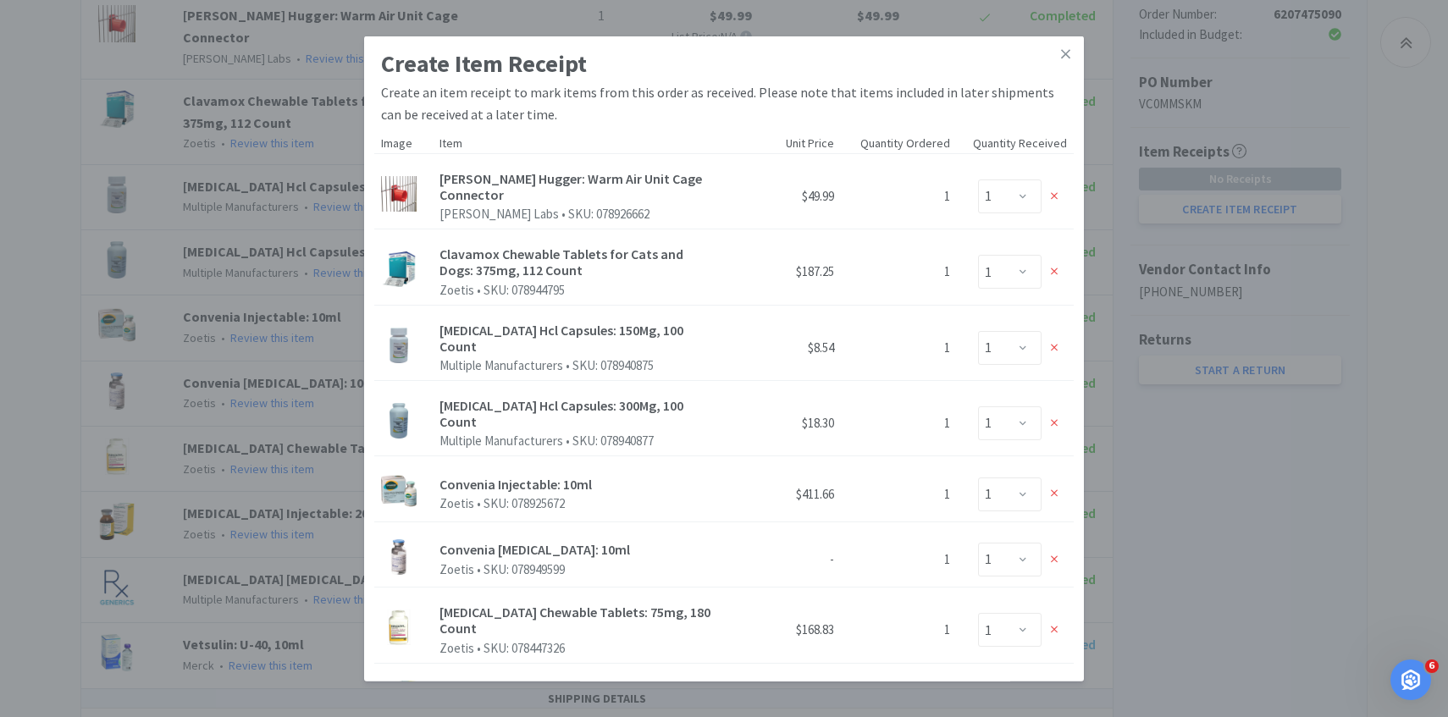
scroll to position [391, 0]
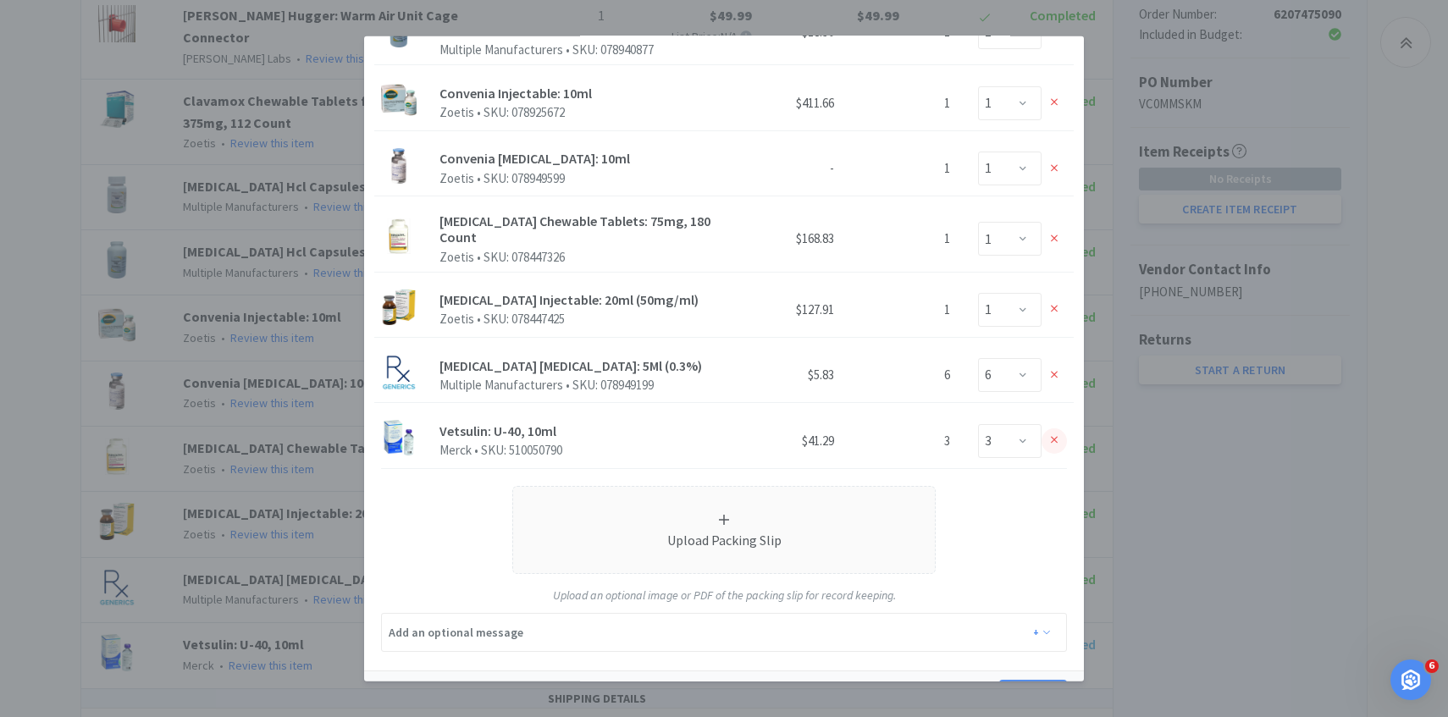
click at [1054, 428] on div at bounding box center [1054, 440] width 25 height 25
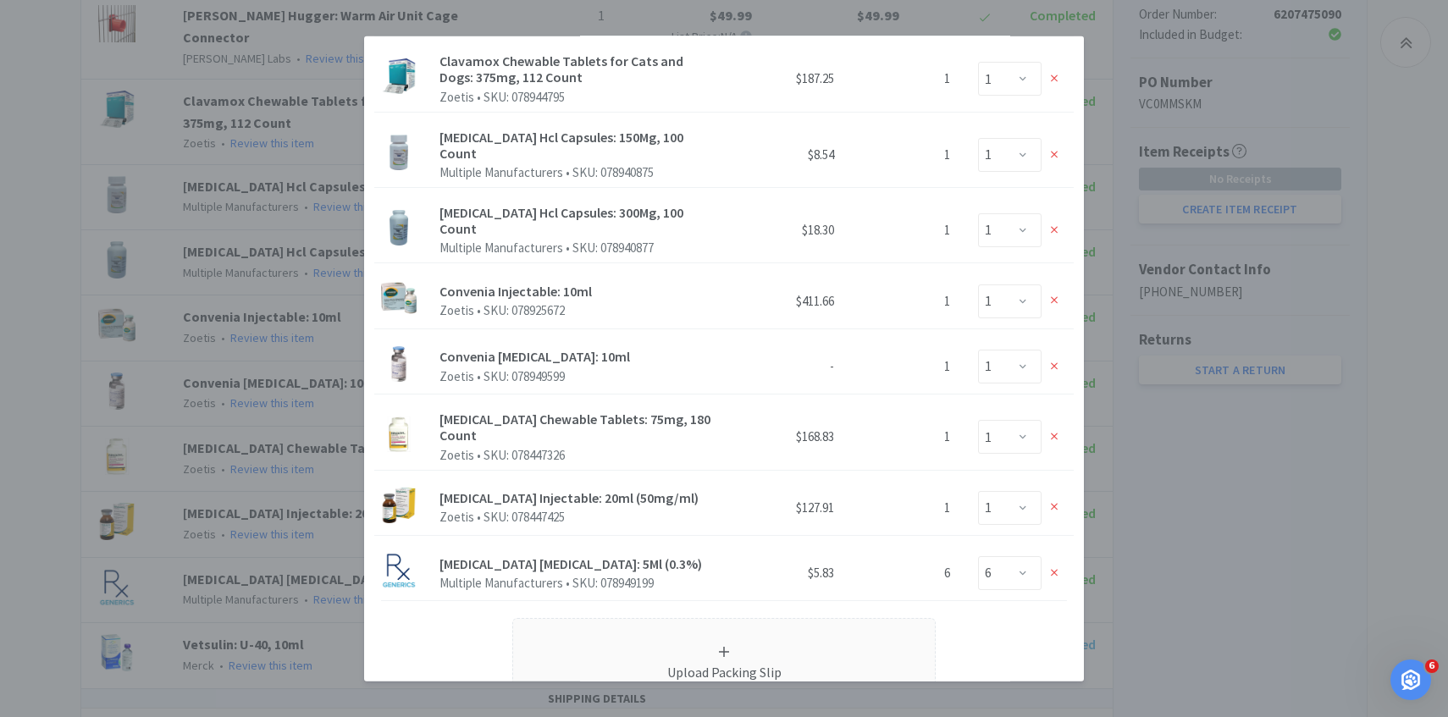
scroll to position [0, 0]
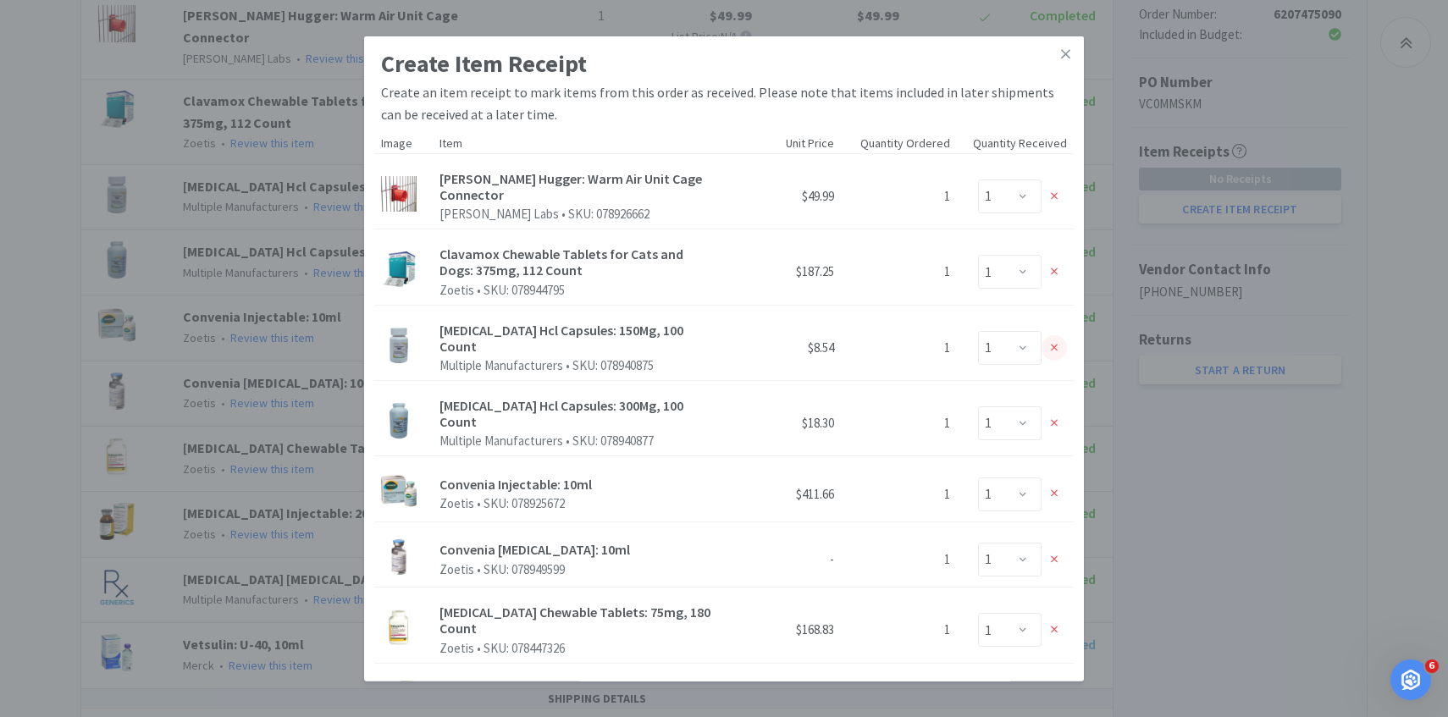
click at [1055, 335] on div at bounding box center [1054, 347] width 25 height 25
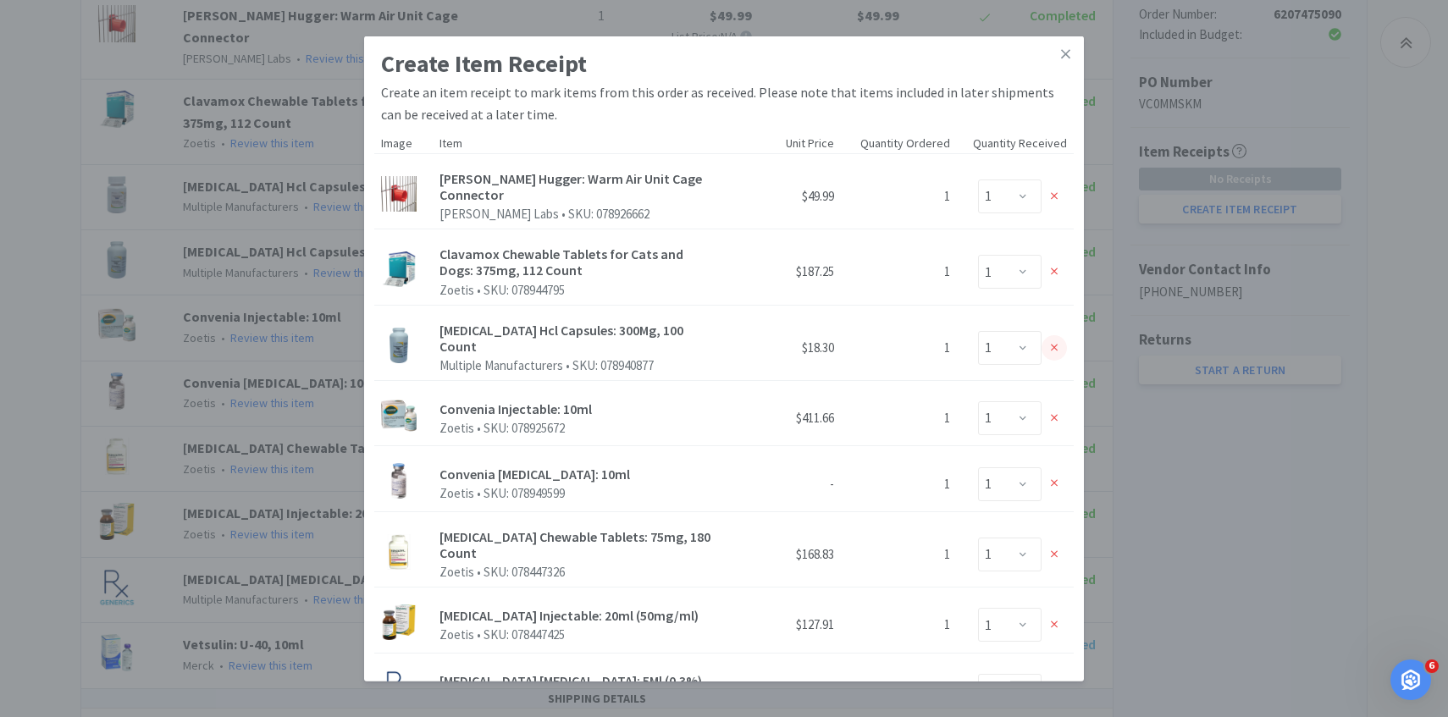
click at [1055, 341] on icon at bounding box center [1055, 347] width 8 height 12
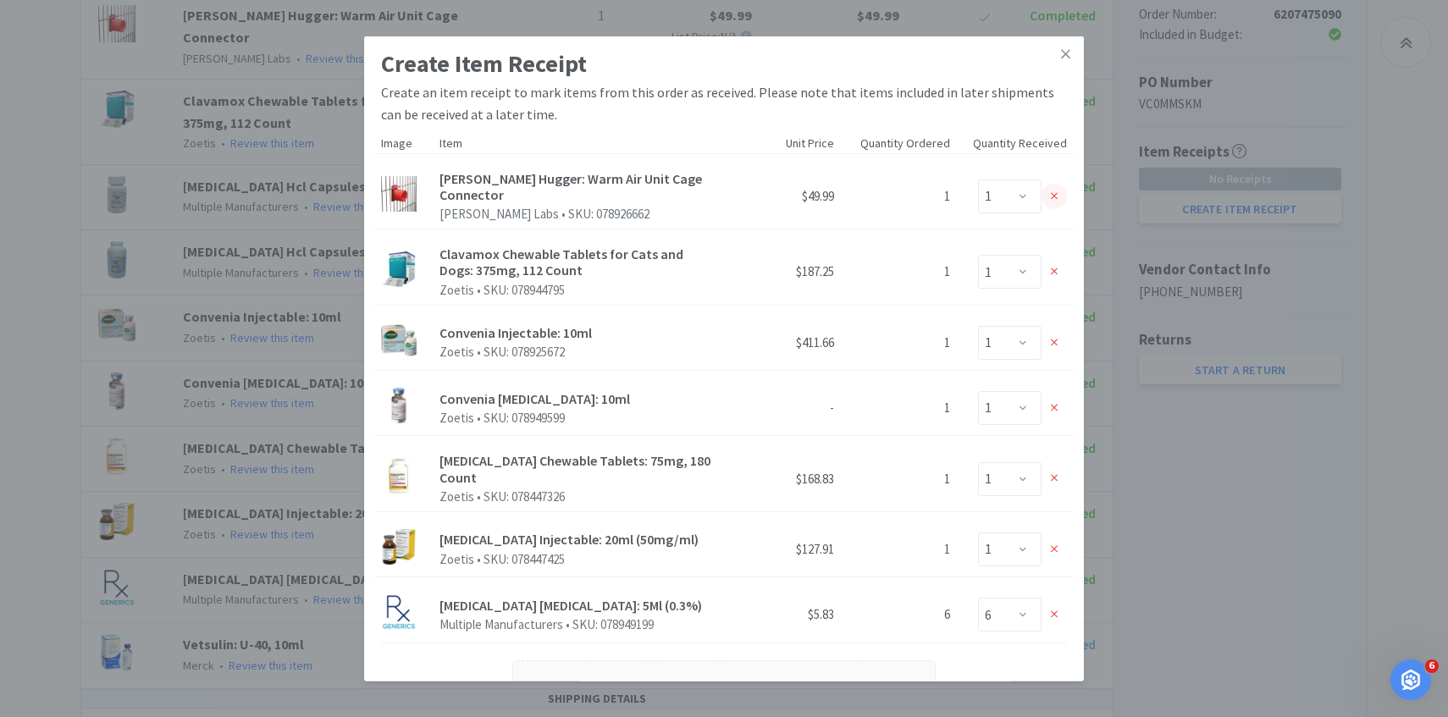
click at [1056, 191] on icon at bounding box center [1055, 197] width 8 height 12
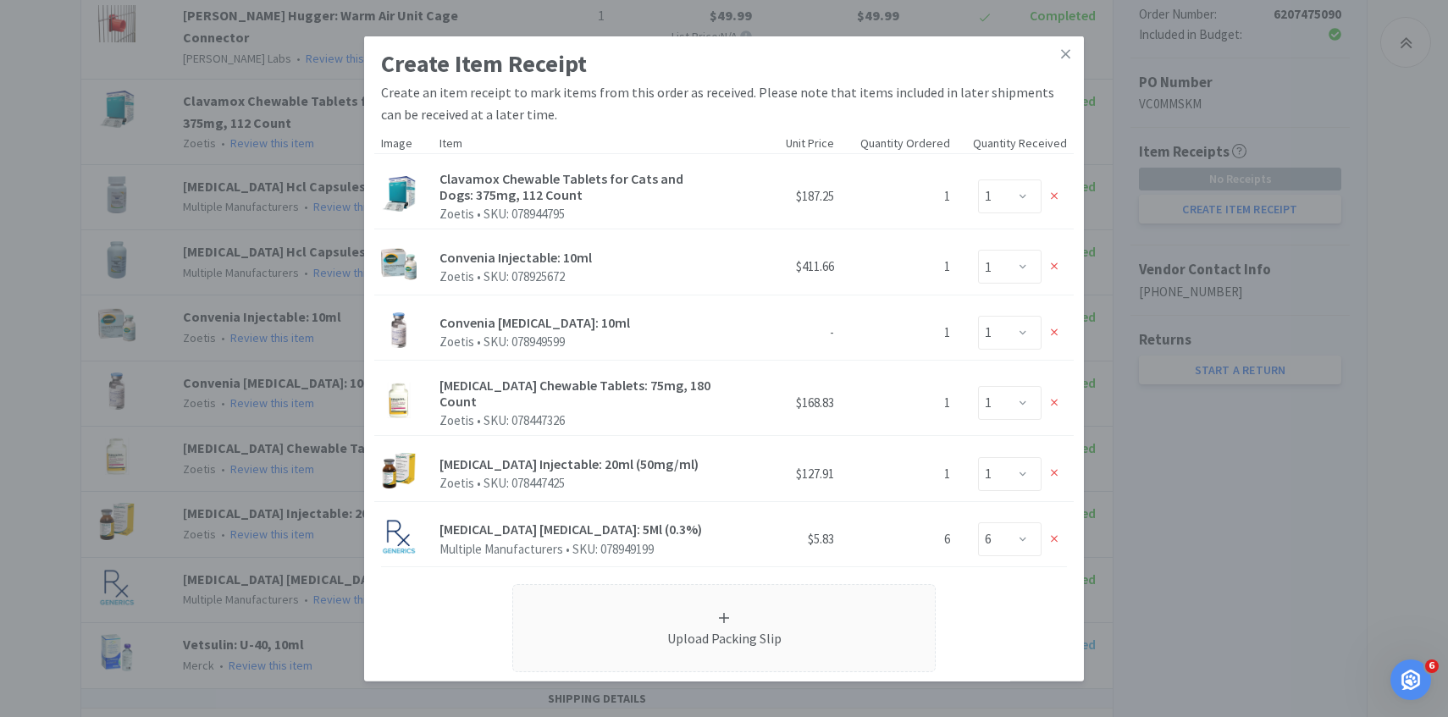
scroll to position [130, 0]
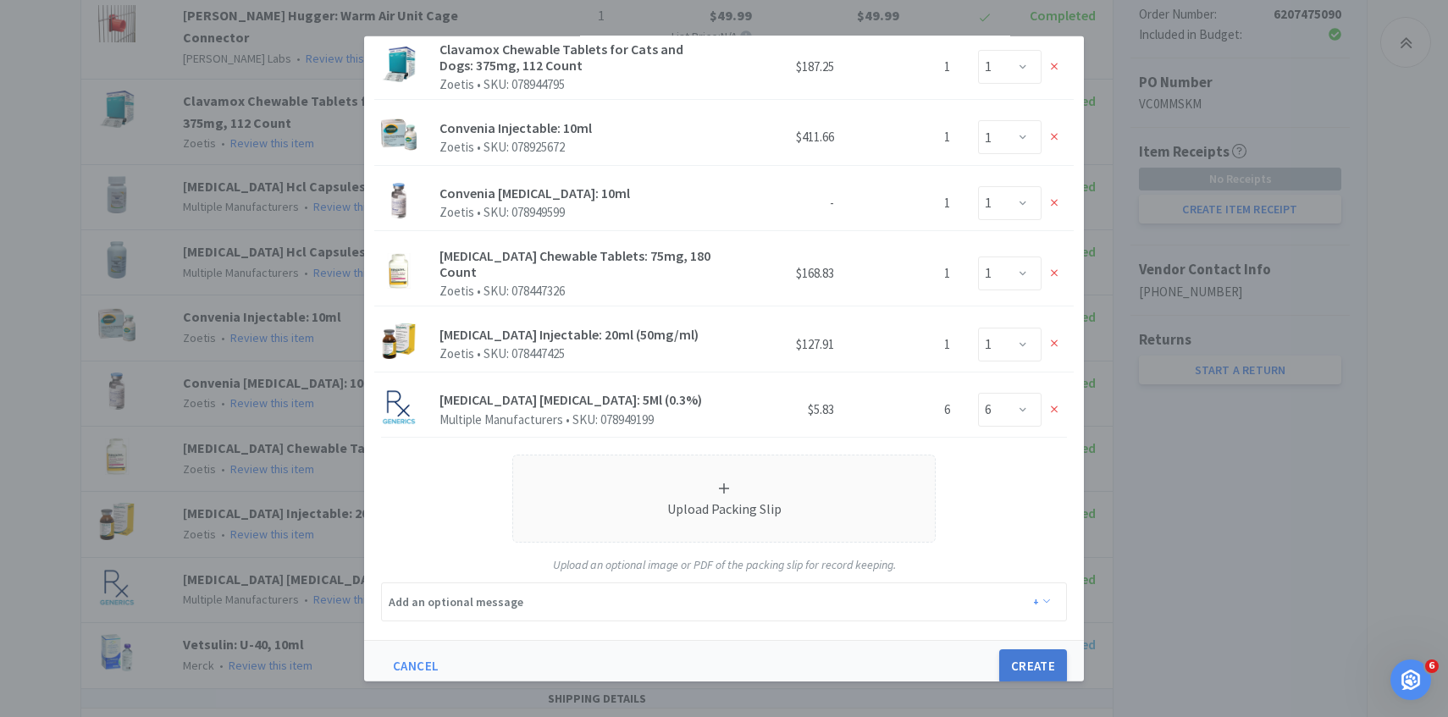
click at [1051, 662] on button "Create" at bounding box center [1033, 667] width 68 height 34
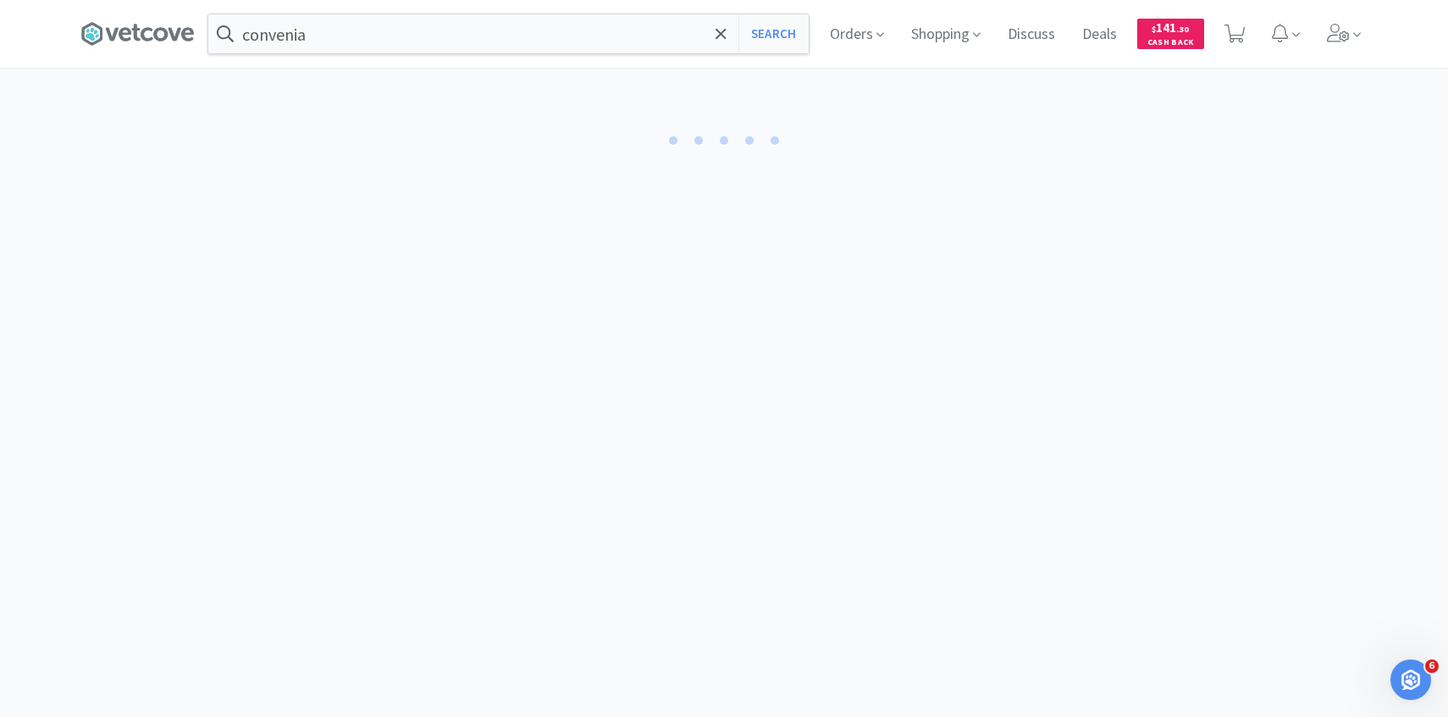
select select "1"
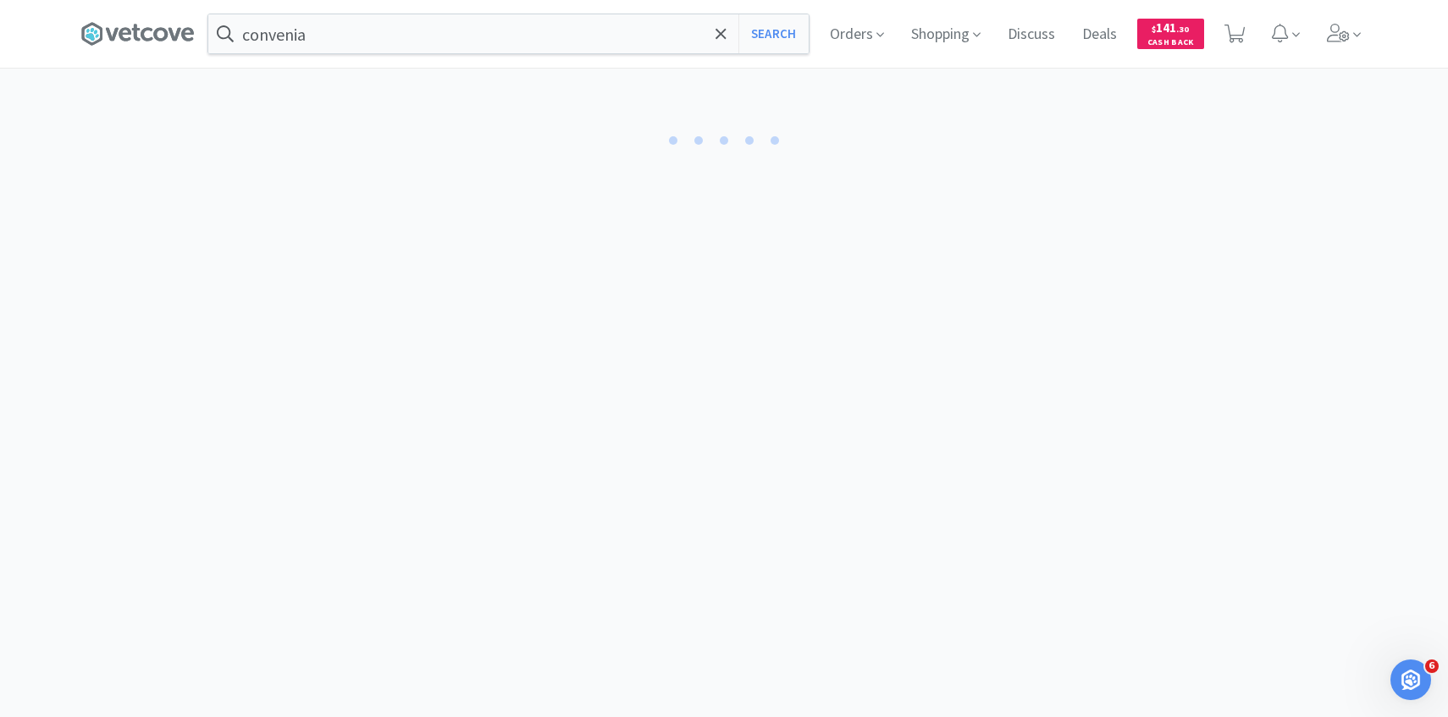
select select "6"
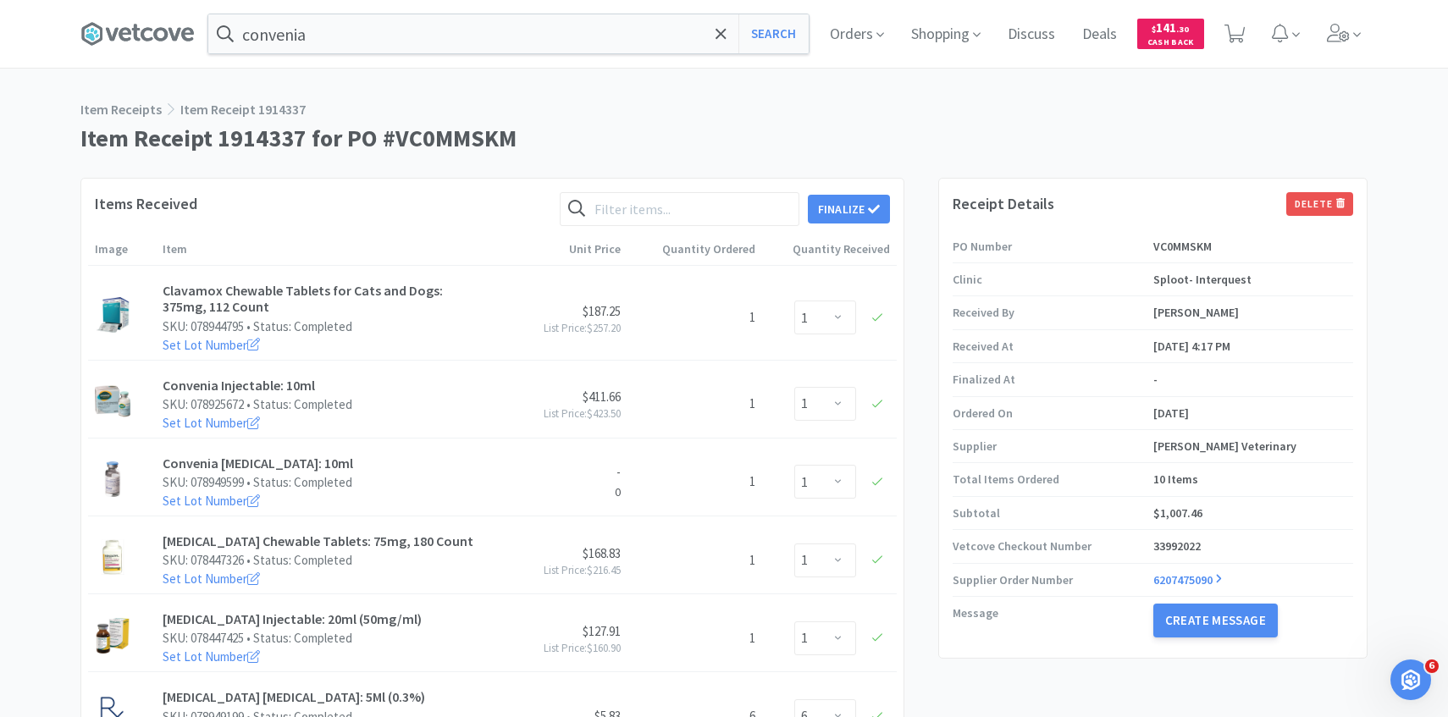
drag, startPoint x: 838, startPoint y: 203, endPoint x: 842, endPoint y: 194, distance: 10.2
click at [838, 203] on button "Finalize" at bounding box center [849, 209] width 82 height 29
click at [901, 171] on button "Finalize" at bounding box center [911, 183] width 63 height 24
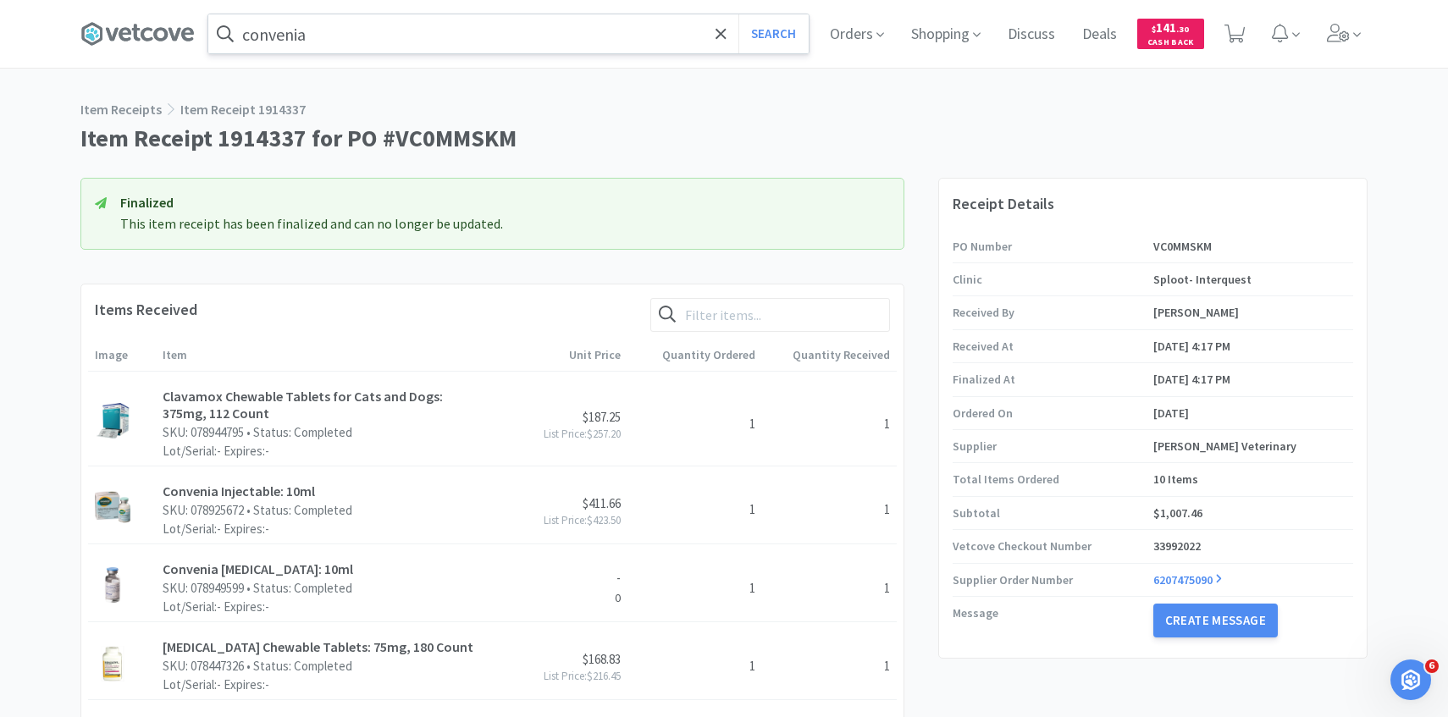
click at [431, 47] on input "convenia" at bounding box center [508, 33] width 600 height 39
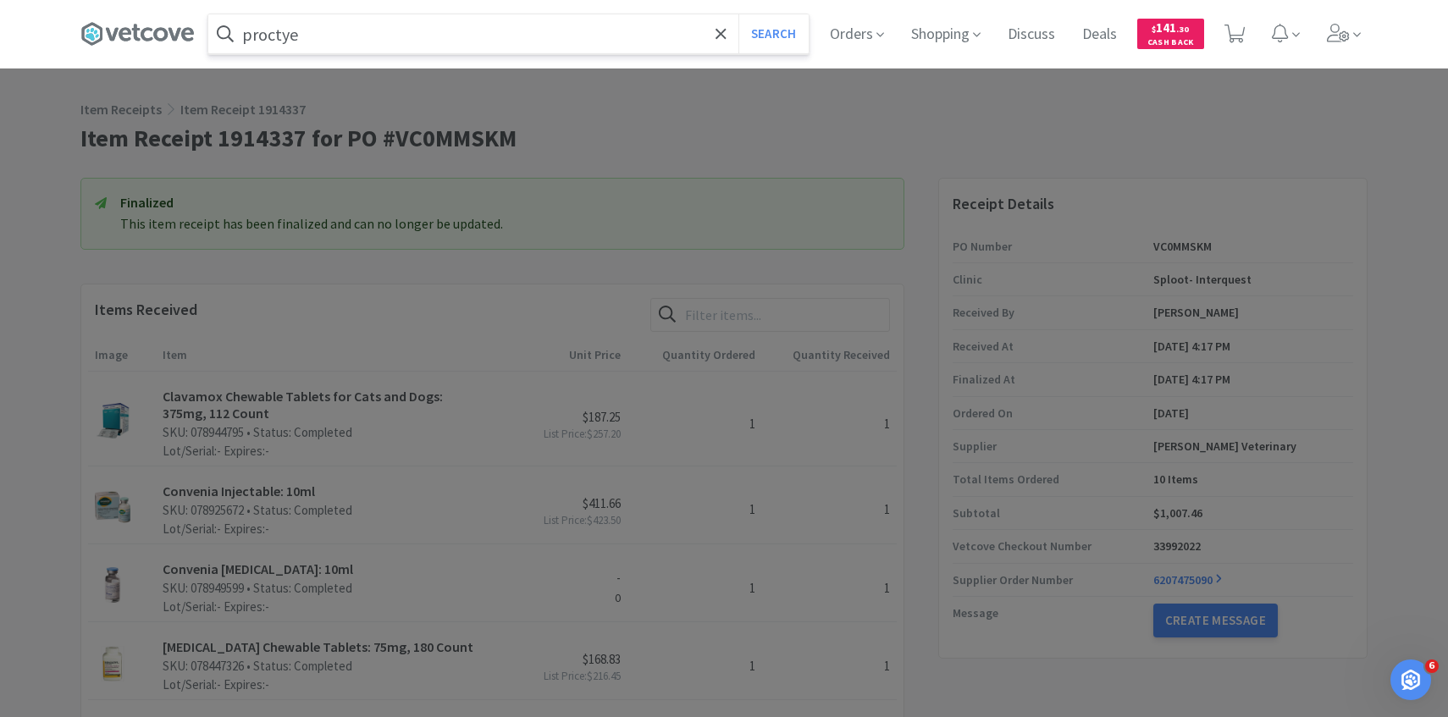
click at [738, 14] on button "Search" at bounding box center [773, 33] width 70 height 39
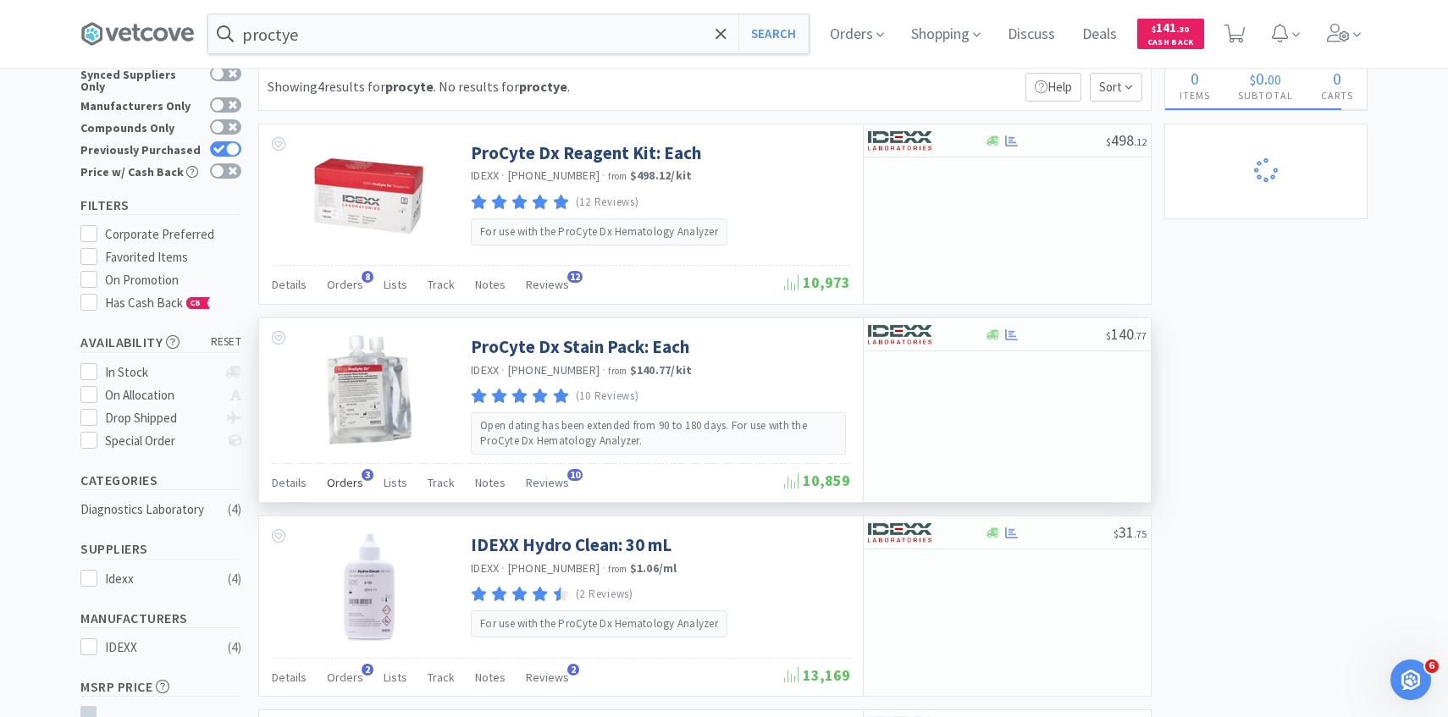
scroll to position [71, 0]
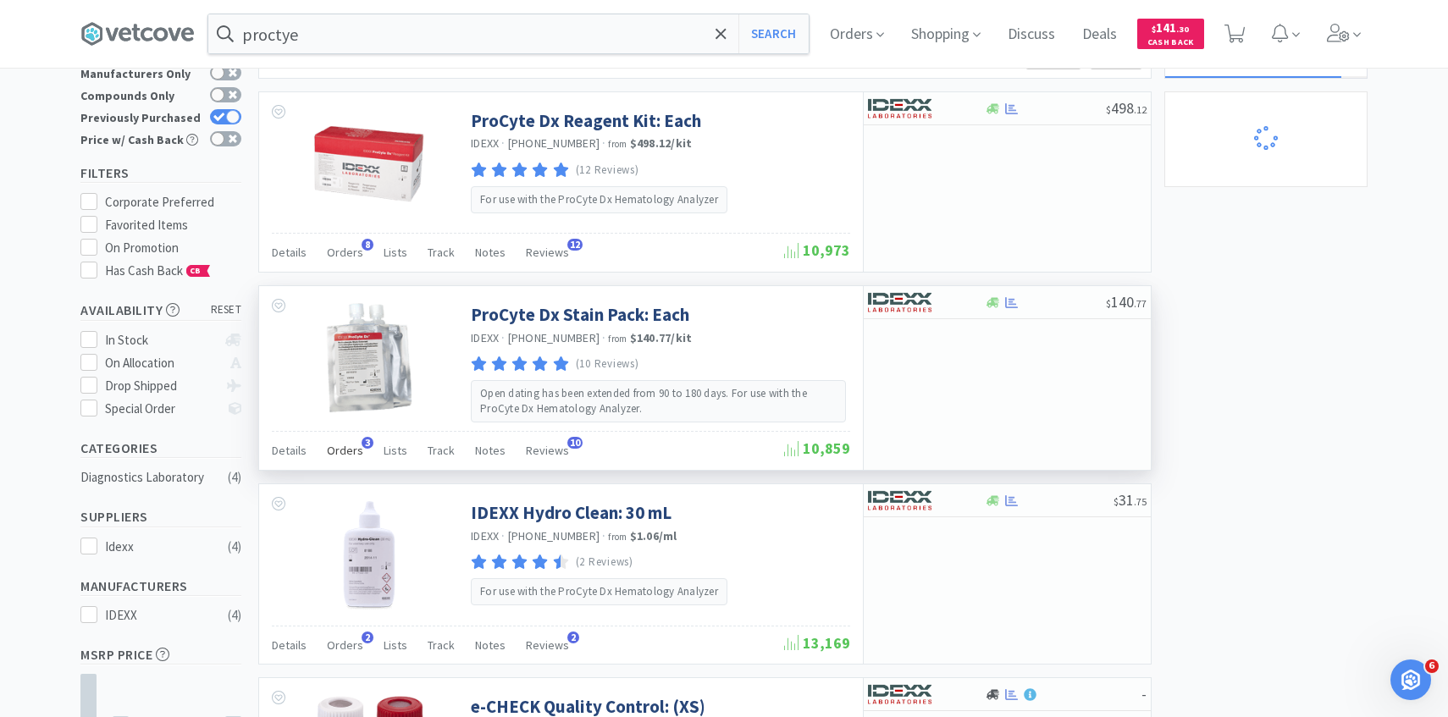
click at [356, 448] on span "Orders" at bounding box center [345, 450] width 36 height 15
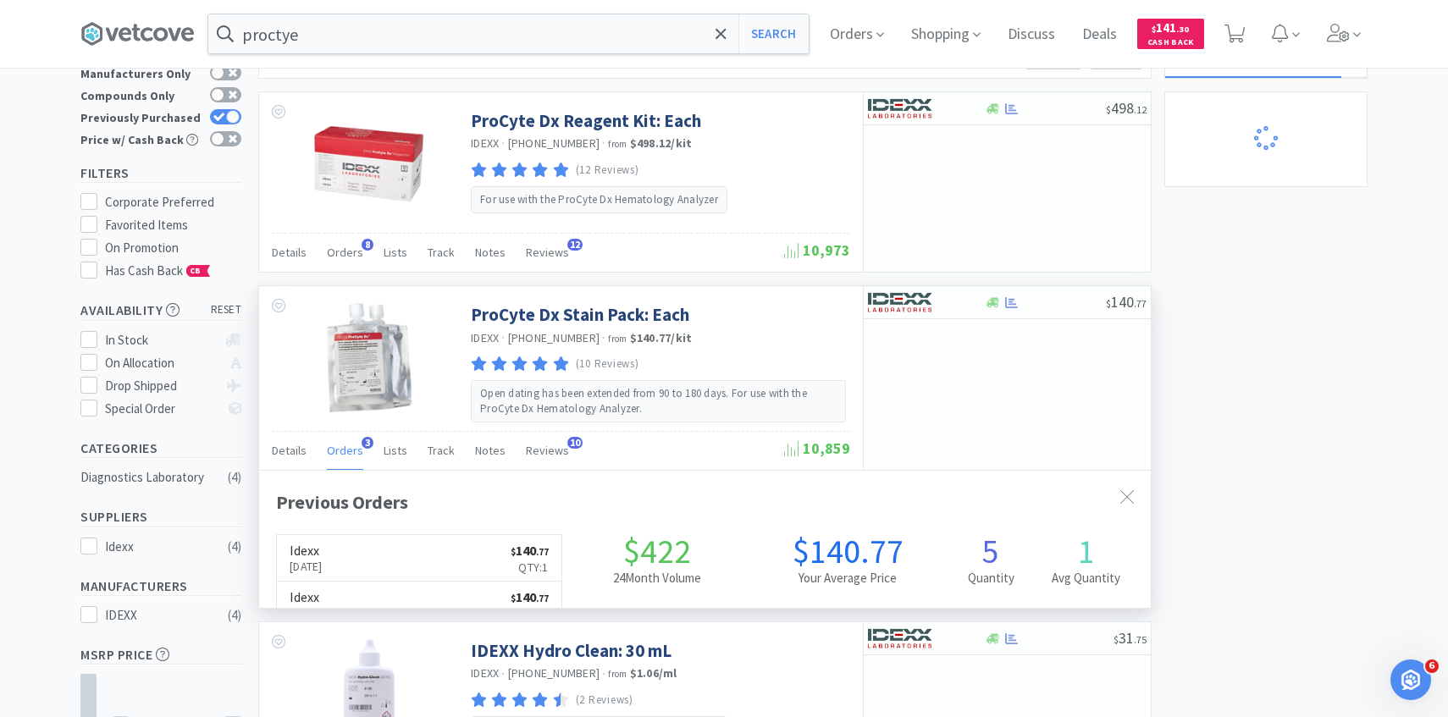
scroll to position [439, 892]
click at [357, 449] on span "Orders" at bounding box center [345, 450] width 36 height 15
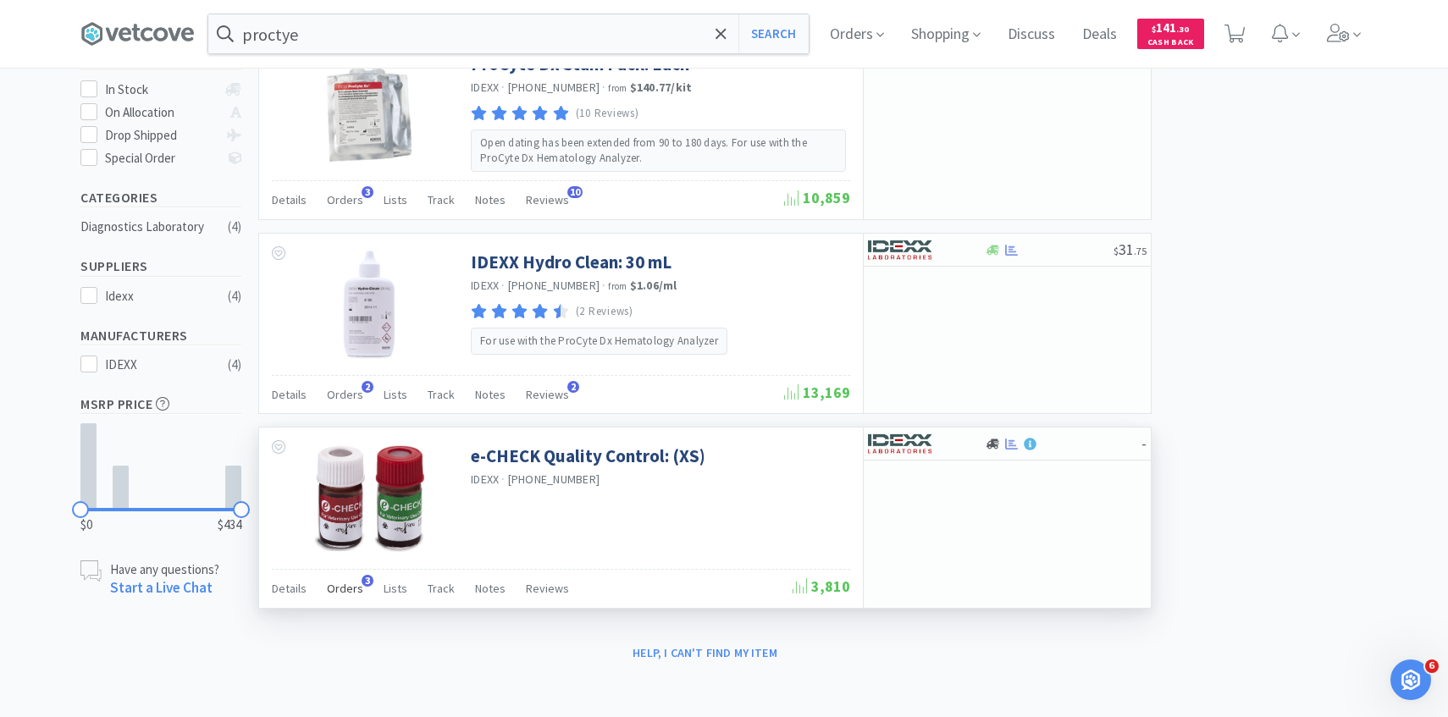
click at [344, 585] on span "Orders" at bounding box center [345, 588] width 36 height 15
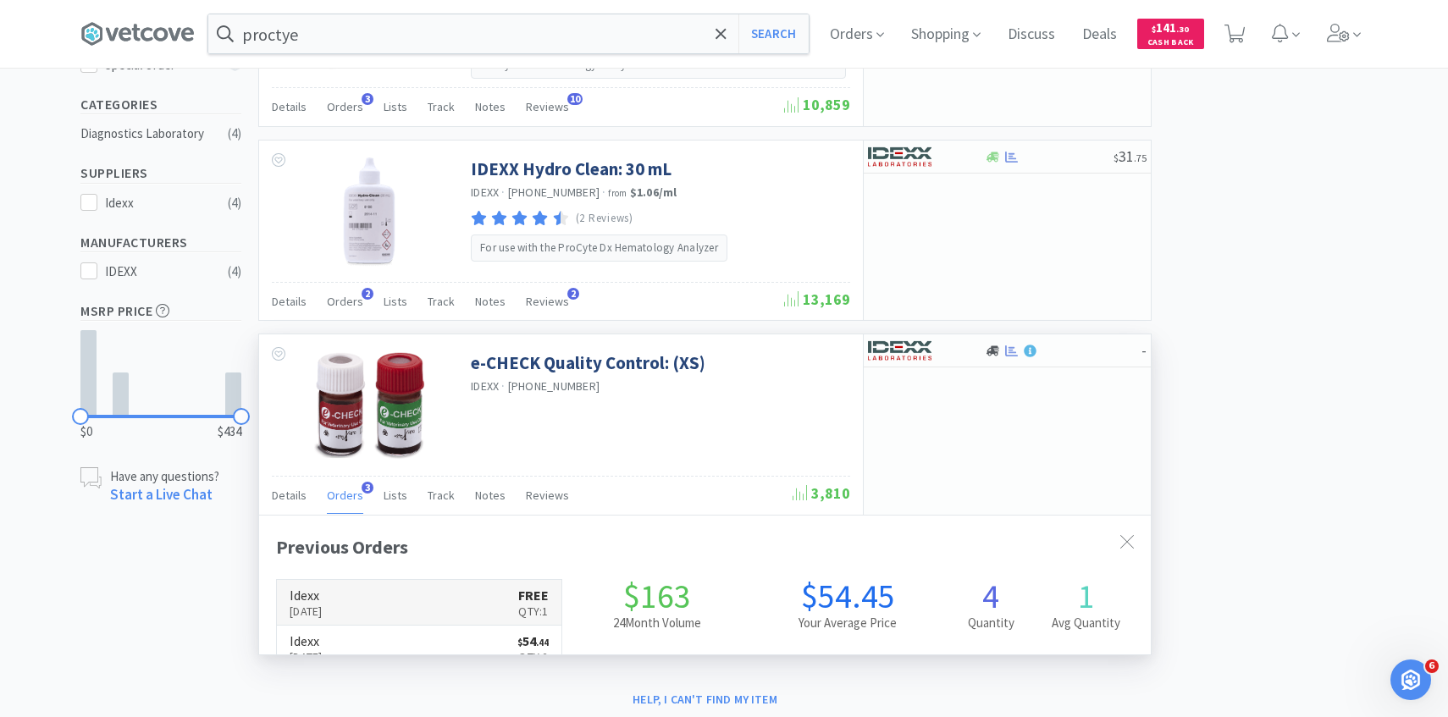
click at [365, 589] on link "Idexx [DATE] FREE Qty: 1" at bounding box center [419, 603] width 285 height 46
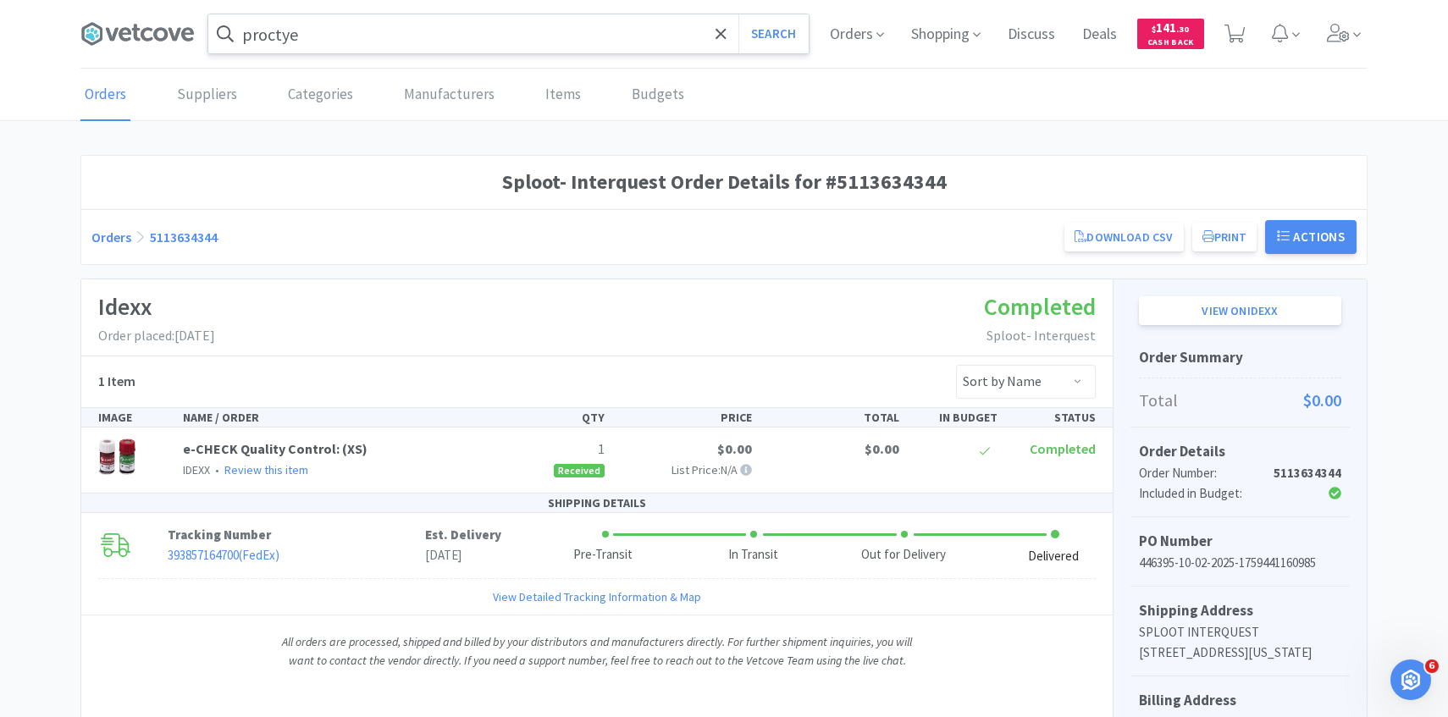
click at [375, 28] on input "proctye" at bounding box center [508, 33] width 600 height 39
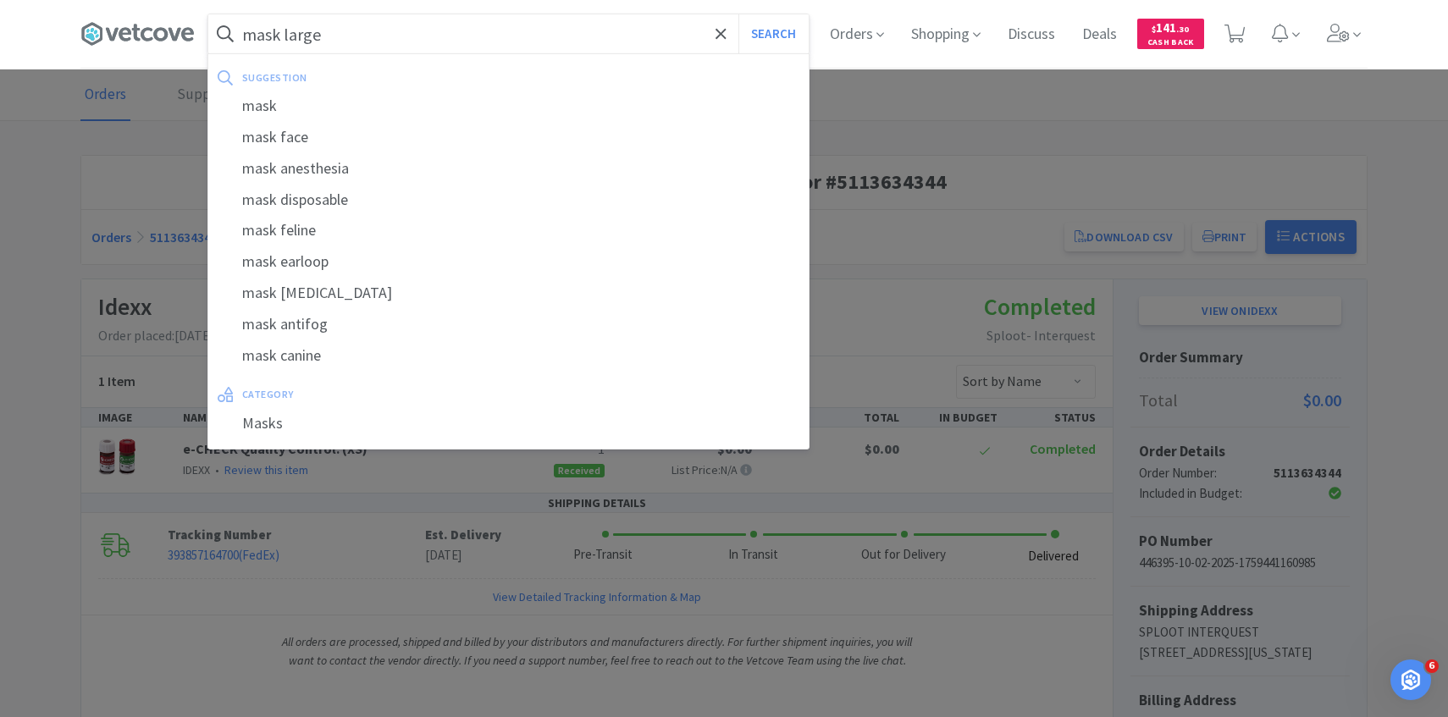
type input "mask large"
click at [738, 14] on button "Search" at bounding box center [773, 33] width 70 height 39
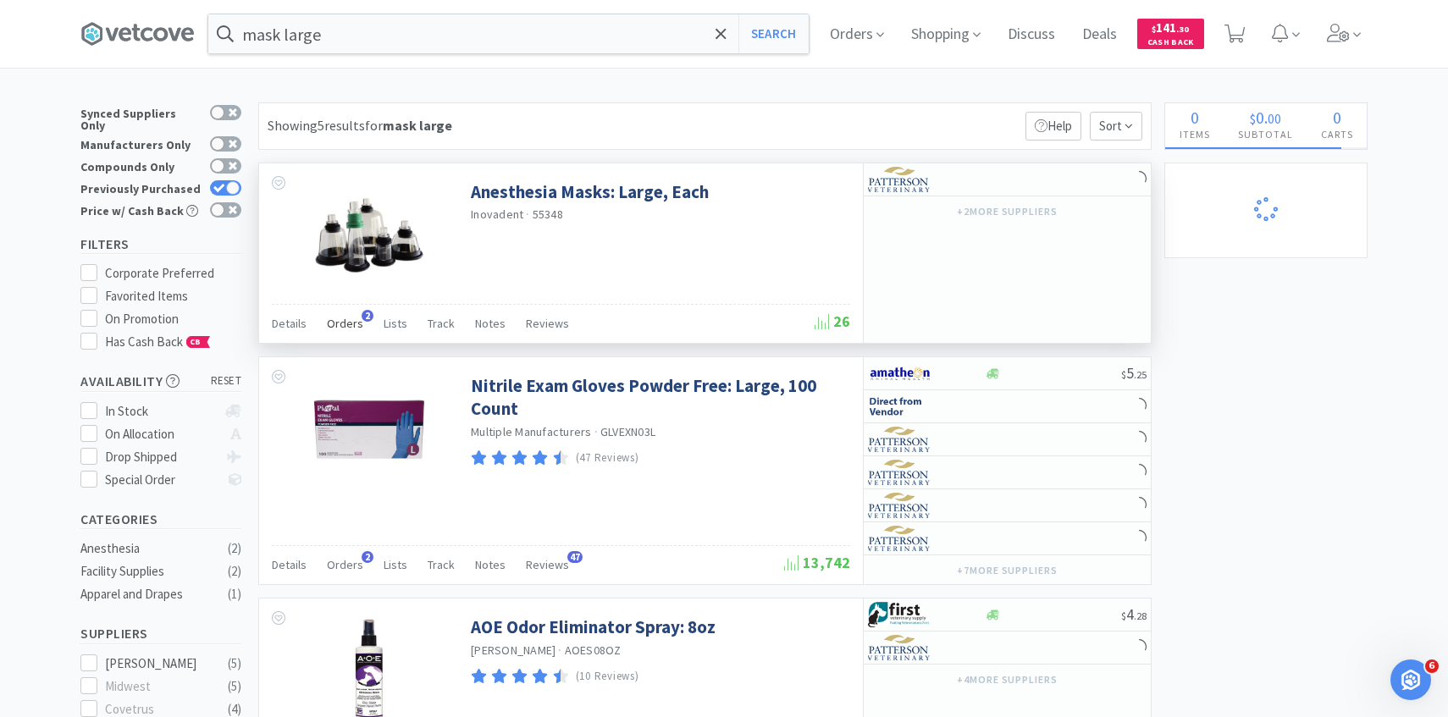
scroll to position [1, 0]
click at [346, 323] on span "Orders" at bounding box center [345, 322] width 36 height 15
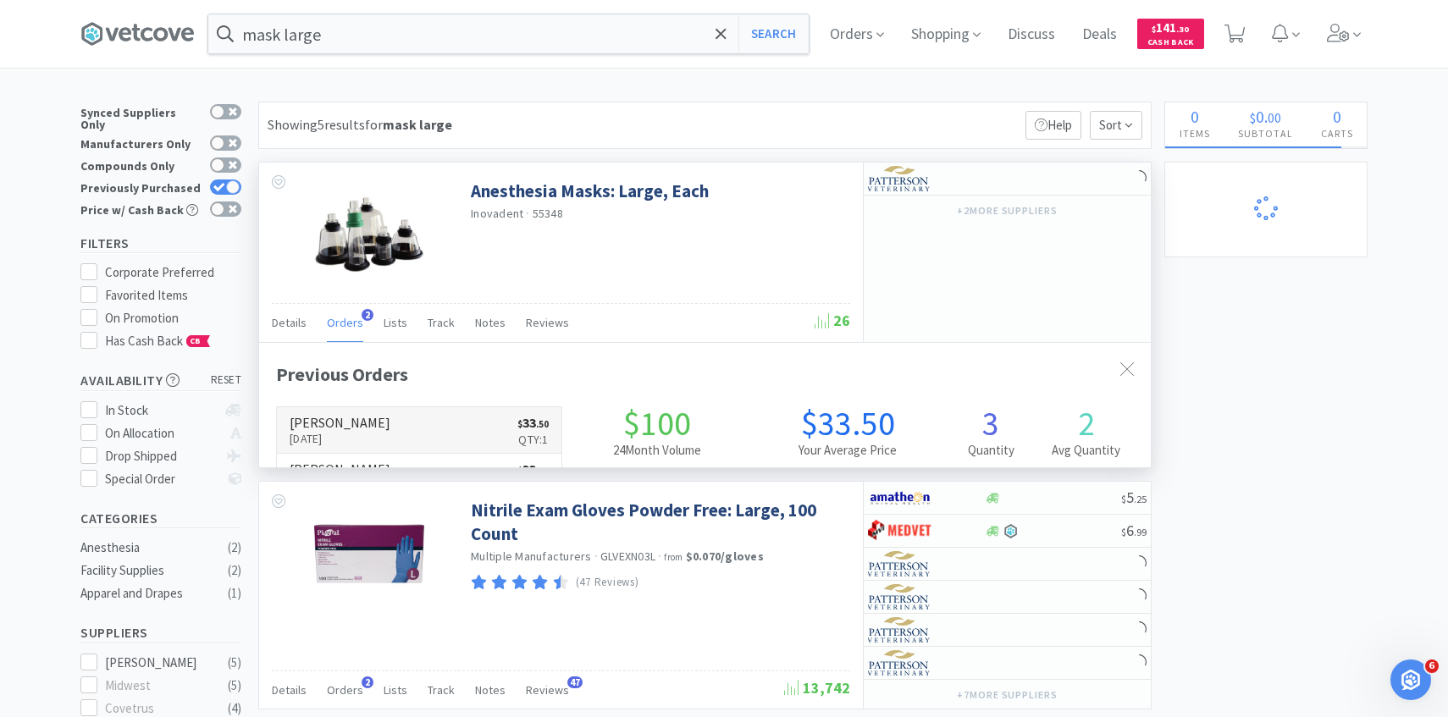
scroll to position [439, 892]
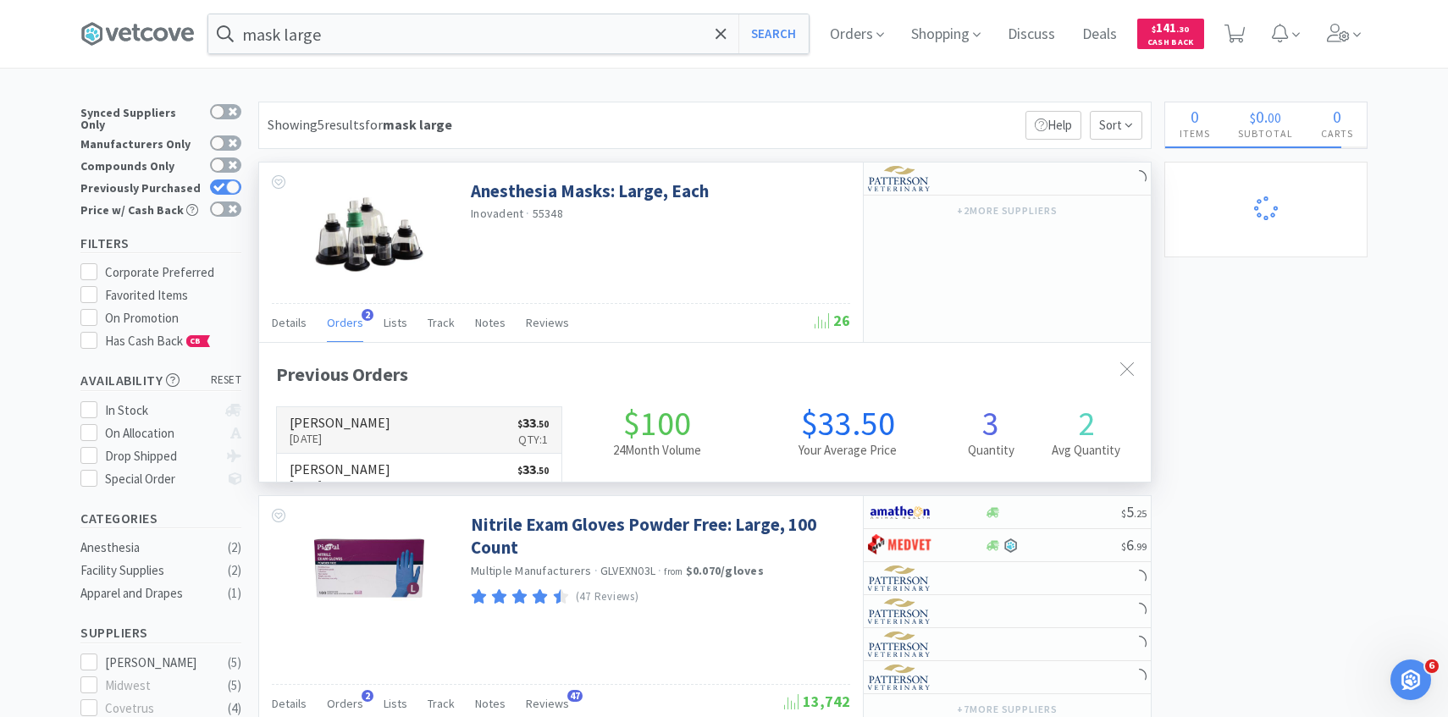
click at [366, 407] on link "[PERSON_NAME] [DATE] $ 33 . 50 Qty: 1" at bounding box center [419, 430] width 285 height 47
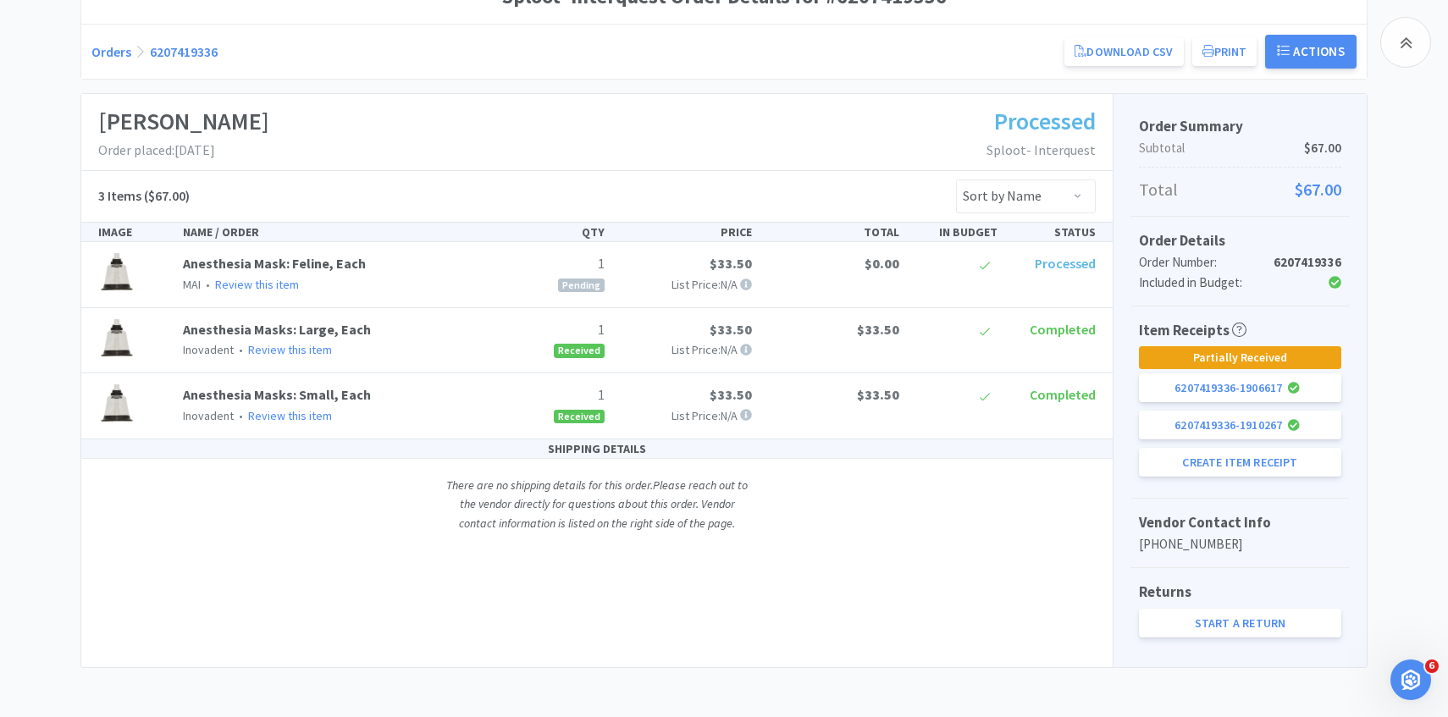
scroll to position [186, 0]
